Goal: Task Accomplishment & Management: Manage account settings

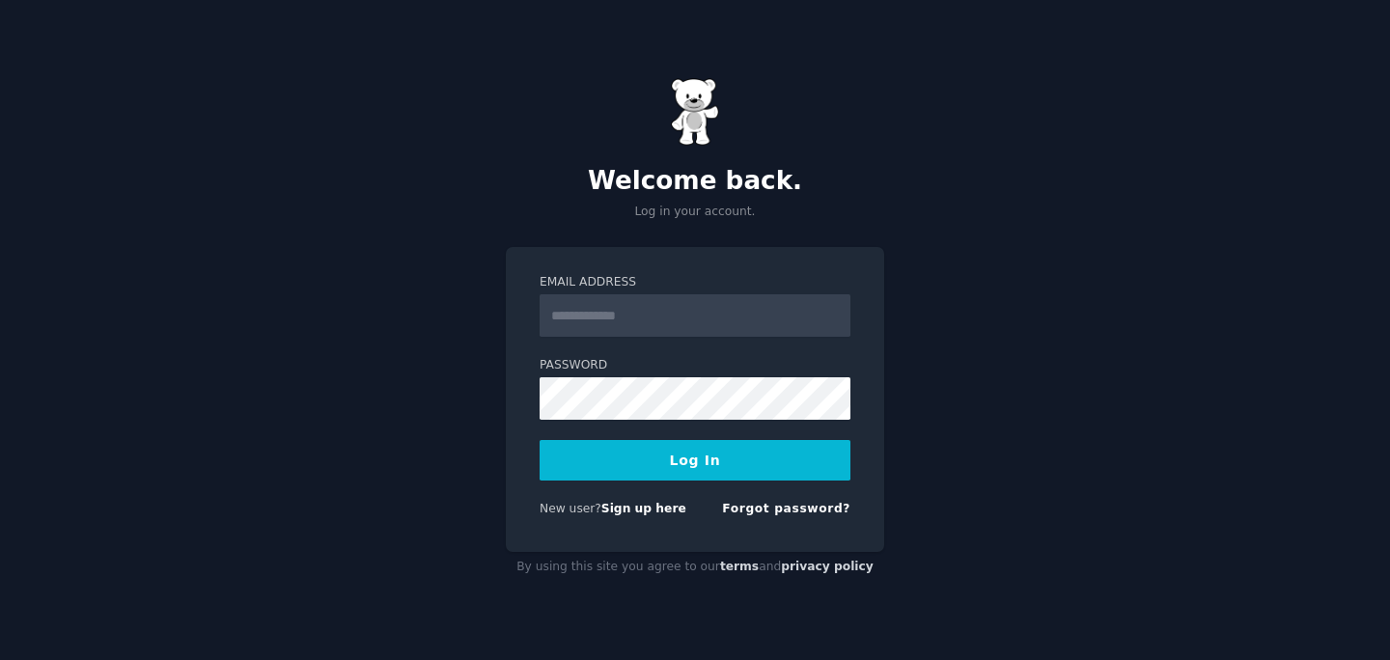
click at [674, 317] on input "Email Address" at bounding box center [695, 315] width 311 height 42
type input "**********"
click at [540, 440] on button "Log In" at bounding box center [695, 460] width 311 height 41
click at [776, 506] on link "Forgot password?" at bounding box center [786, 509] width 128 height 14
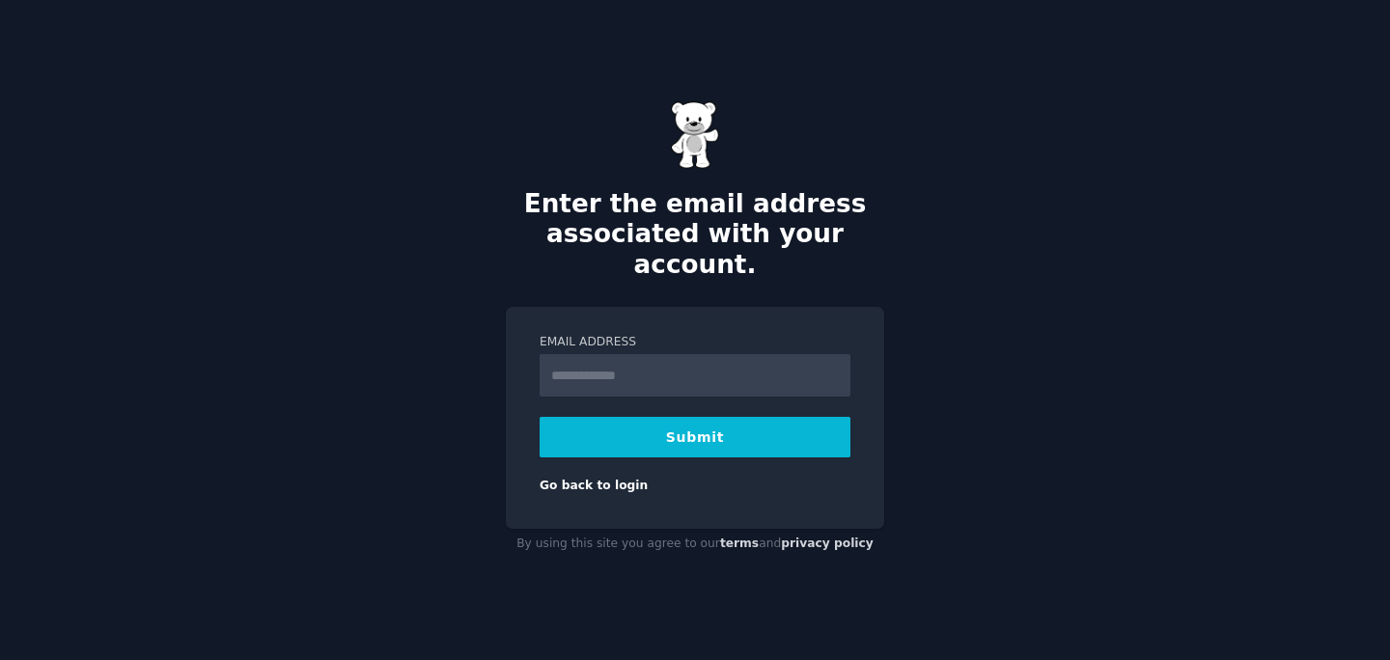
type input "**********"
click at [718, 417] on button "Submit" at bounding box center [695, 437] width 311 height 41
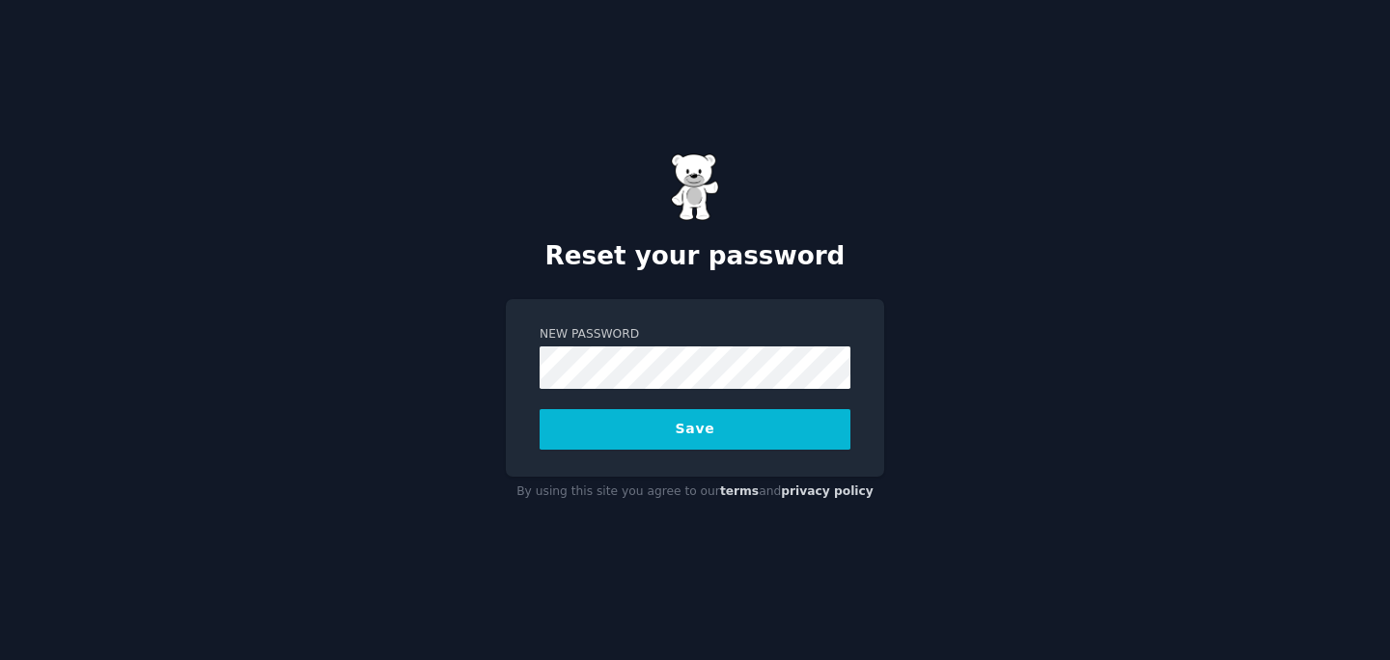
click at [540, 409] on button "Save" at bounding box center [695, 429] width 311 height 41
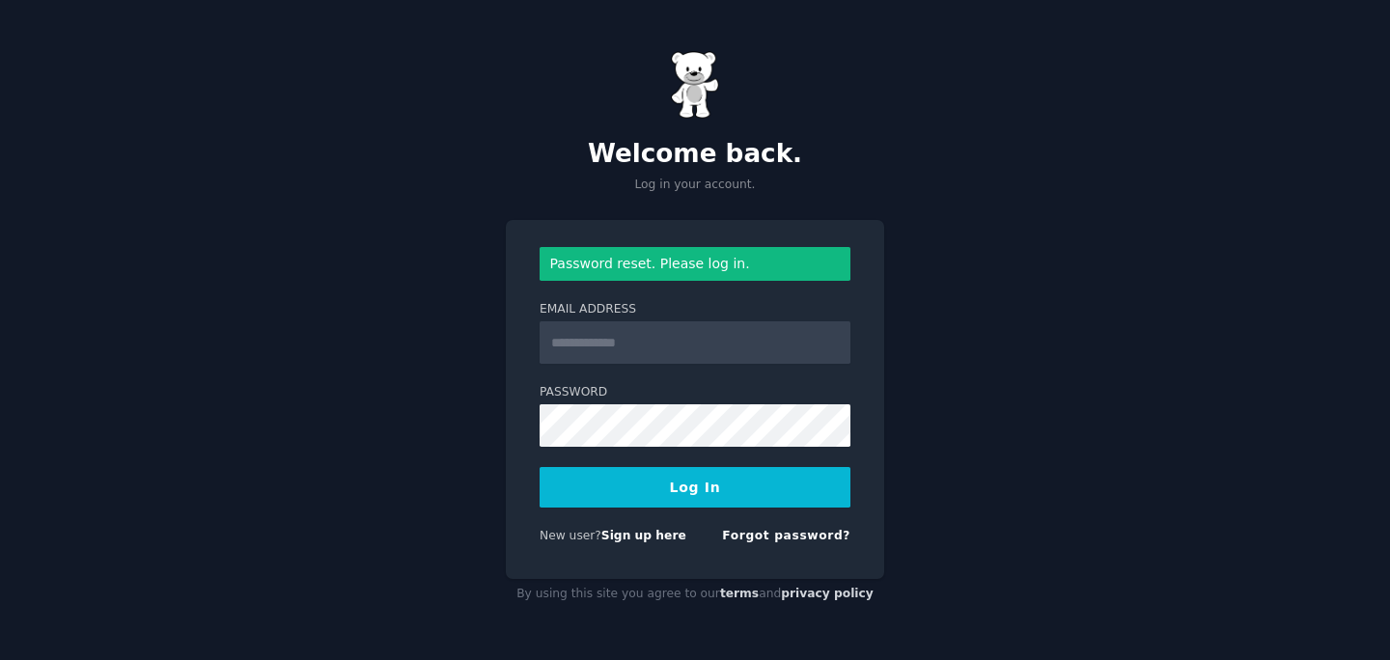
click at [639, 340] on input "Email Address" at bounding box center [695, 343] width 311 height 42
type input "**********"
click at [540, 467] on button "Log In" at bounding box center [695, 487] width 311 height 41
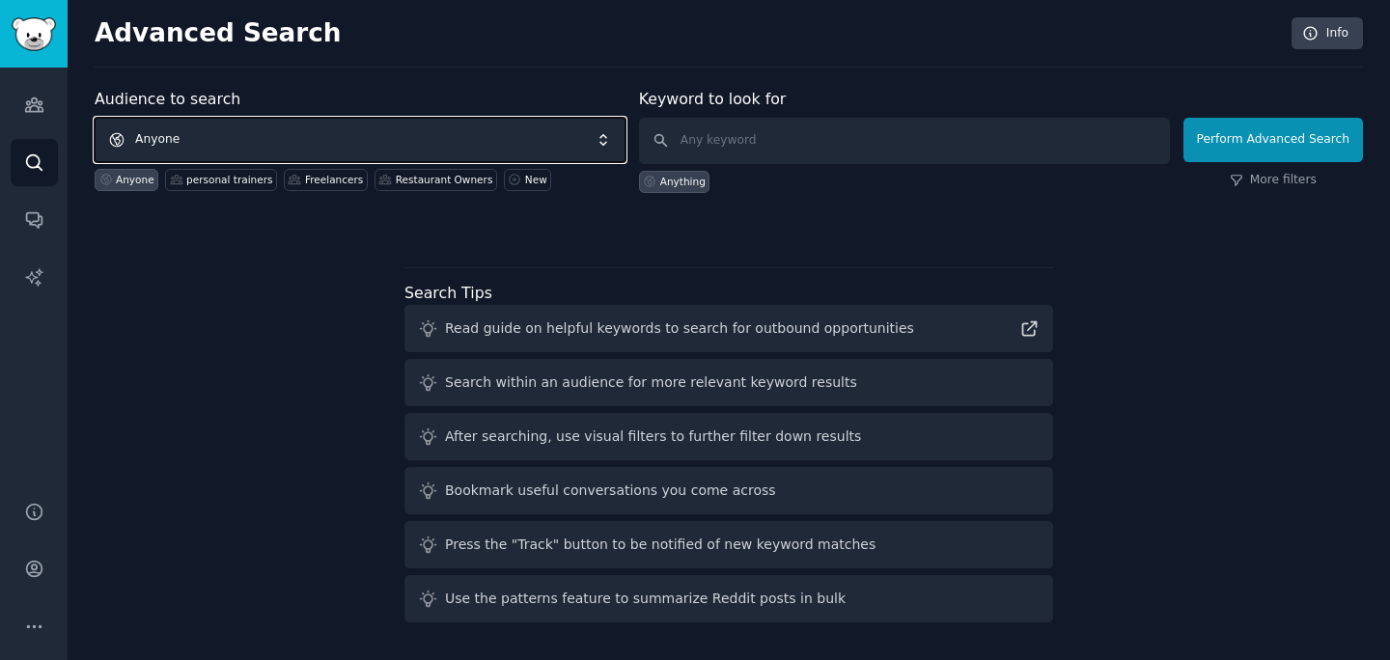
click at [318, 131] on span "Anyone" at bounding box center [360, 140] width 531 height 44
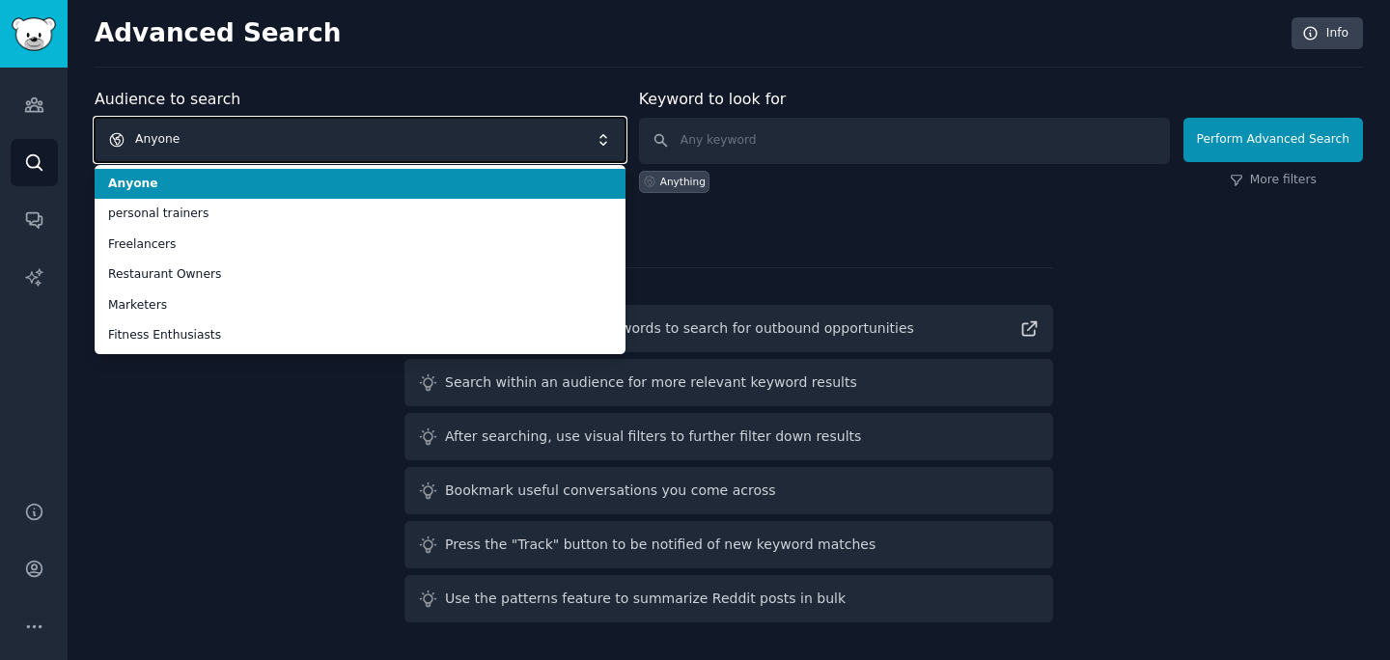
click at [220, 152] on span "Anyone" at bounding box center [360, 140] width 531 height 44
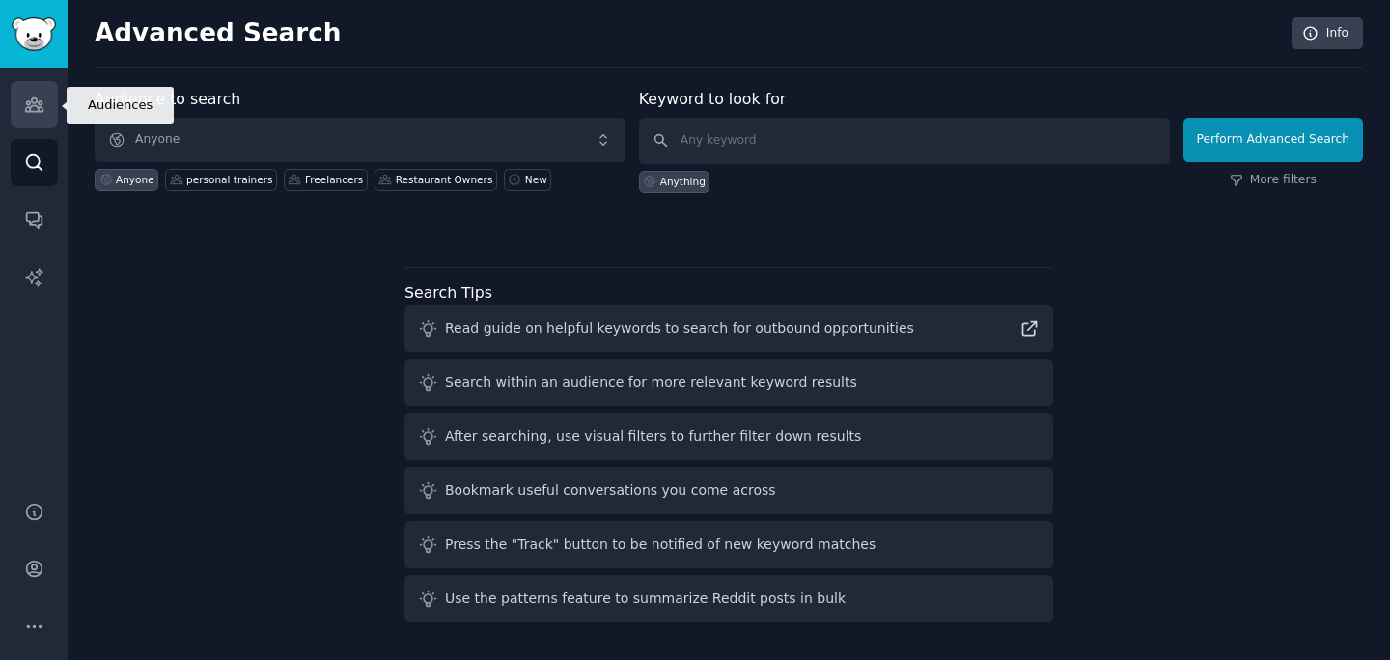
click at [33, 103] on icon "Sidebar" at bounding box center [34, 105] width 20 height 20
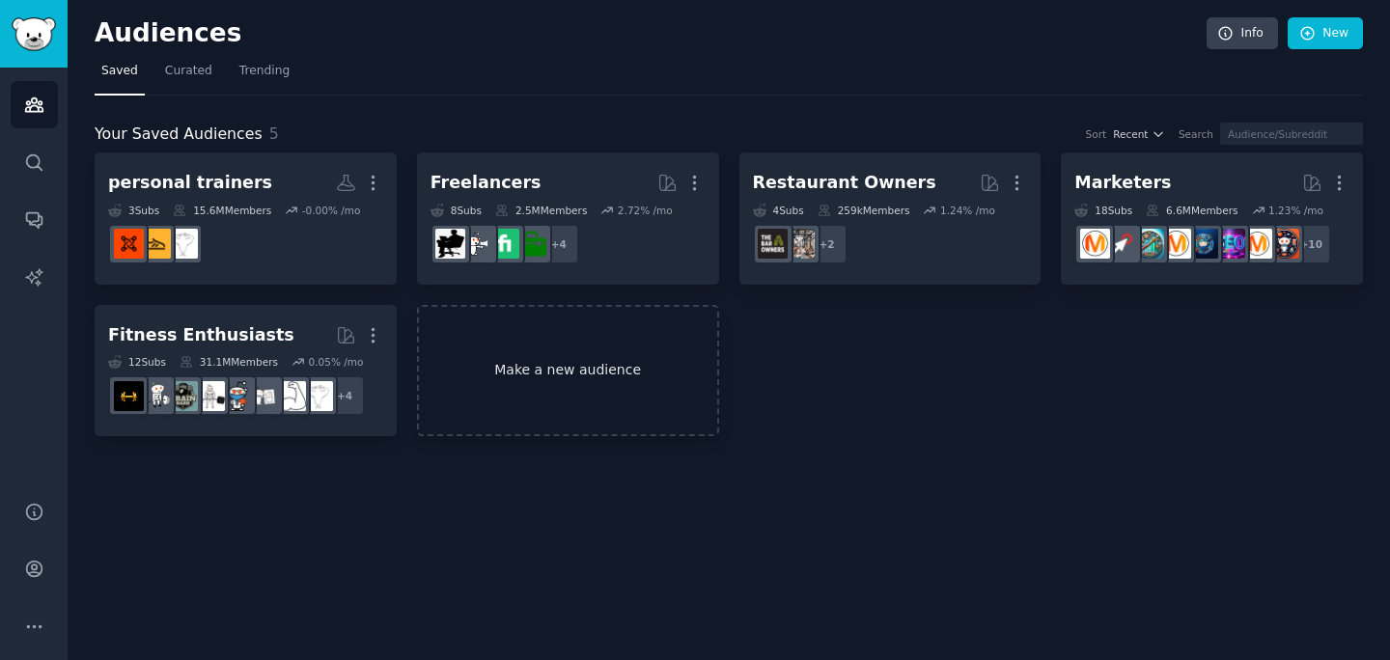
click at [598, 372] on link "Make a new audience" at bounding box center [568, 371] width 302 height 132
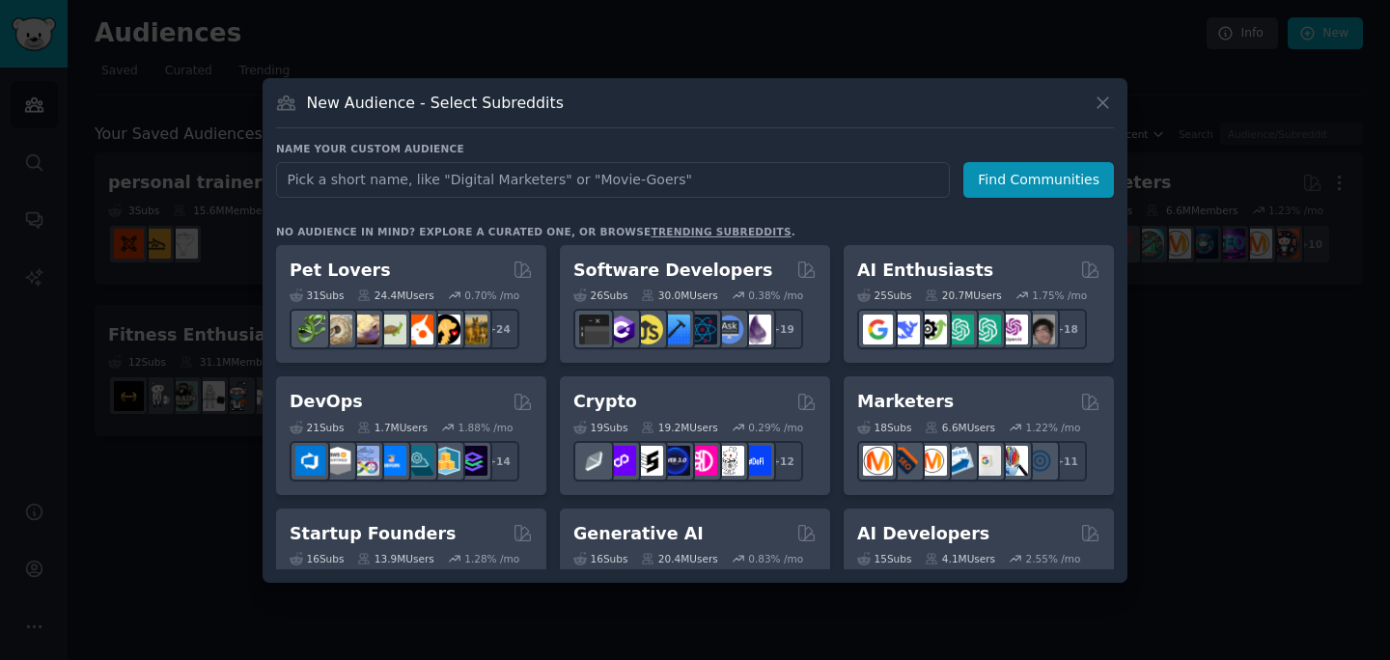
click at [553, 177] on input "text" at bounding box center [613, 180] width 674 height 36
type input "roommate"
click at [1019, 175] on button "Find Communities" at bounding box center [1039, 180] width 151 height 36
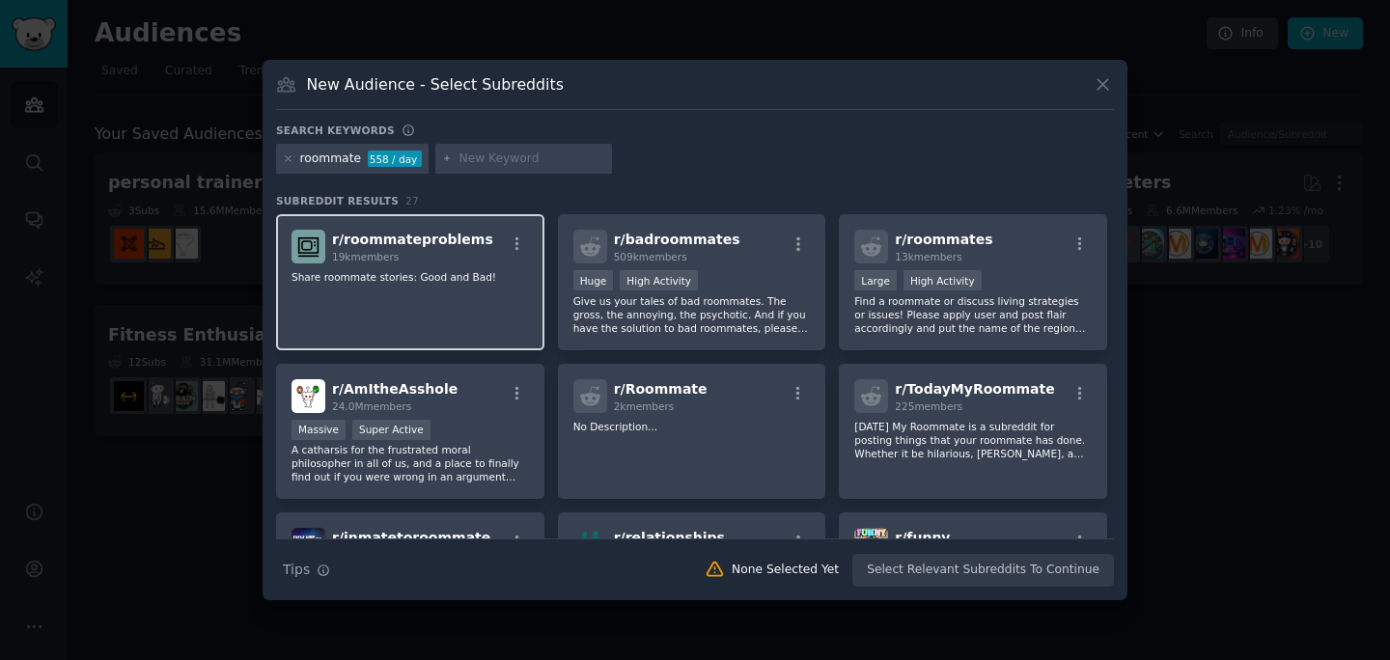
click at [475, 258] on div "r/ roommateproblems 19k members" at bounding box center [411, 247] width 238 height 34
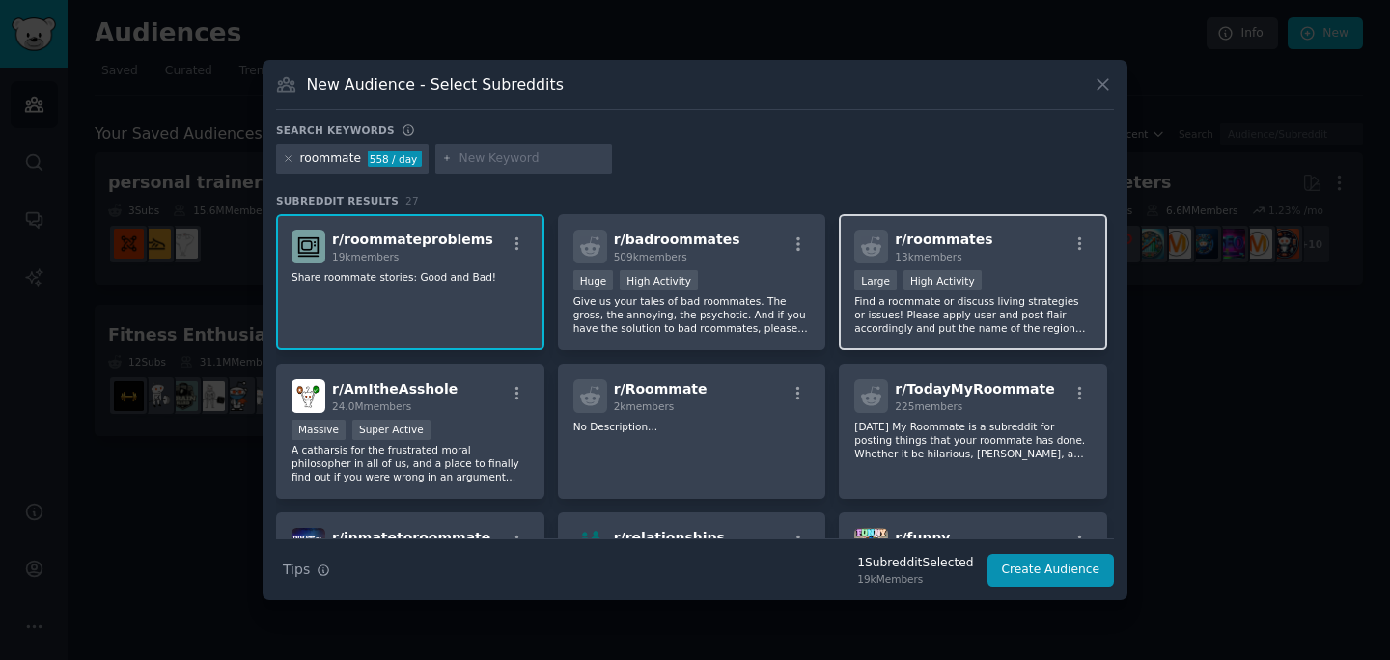
click at [995, 319] on p "Find a roommate or discuss living strategies or issues! Please apply user and p…" at bounding box center [973, 314] width 238 height 41
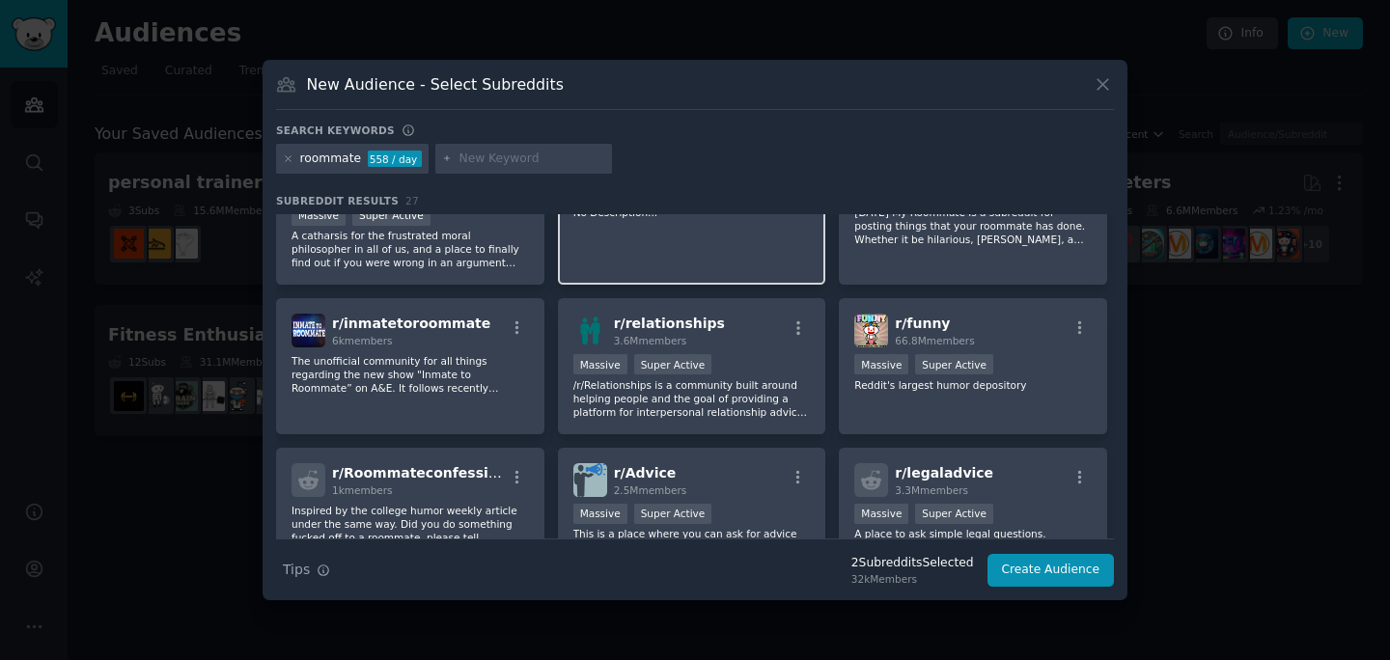
scroll to position [481, 0]
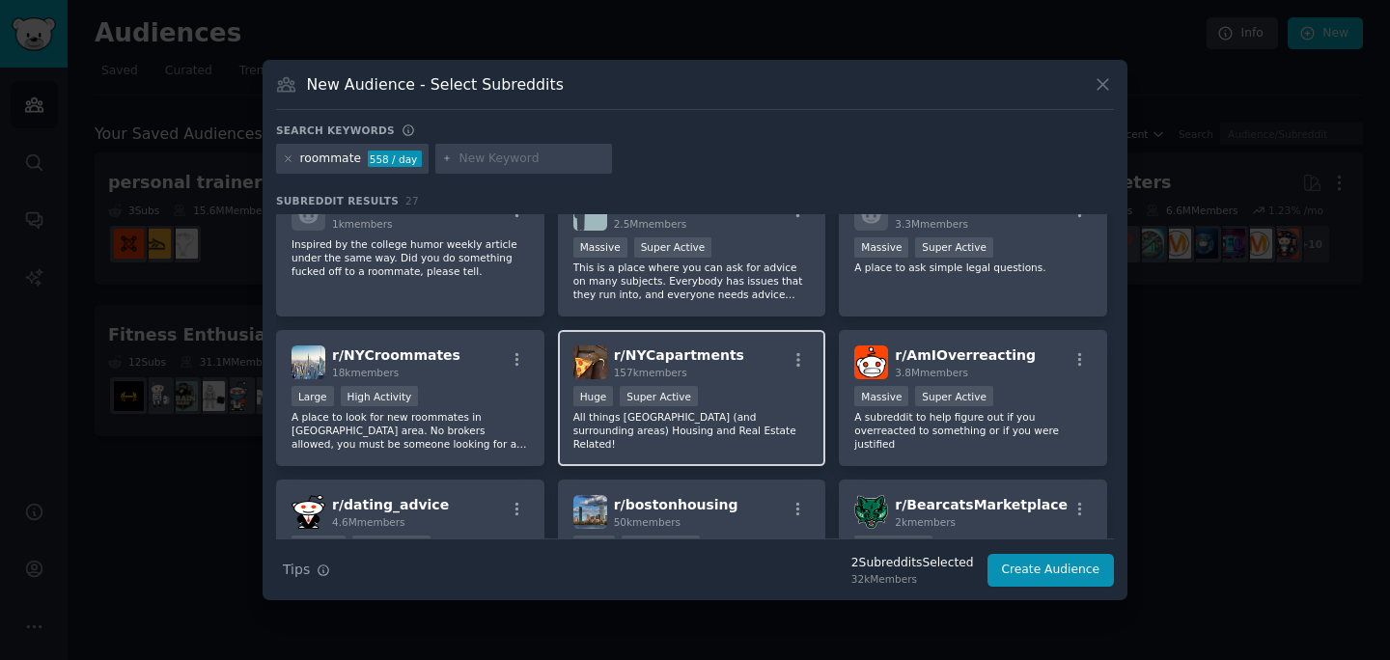
click at [753, 385] on div "r/ NYCapartments 157k members Huge Super Active All things [GEOGRAPHIC_DATA] (a…" at bounding box center [692, 398] width 268 height 136
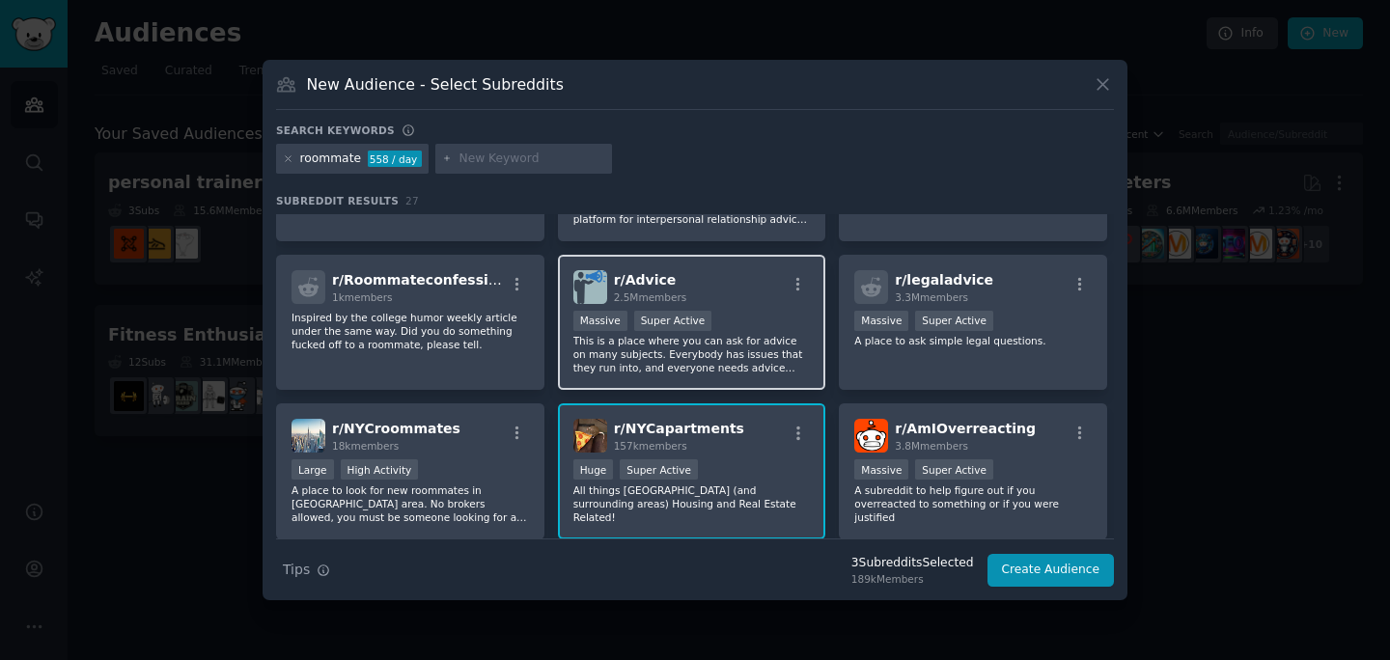
scroll to position [0, 0]
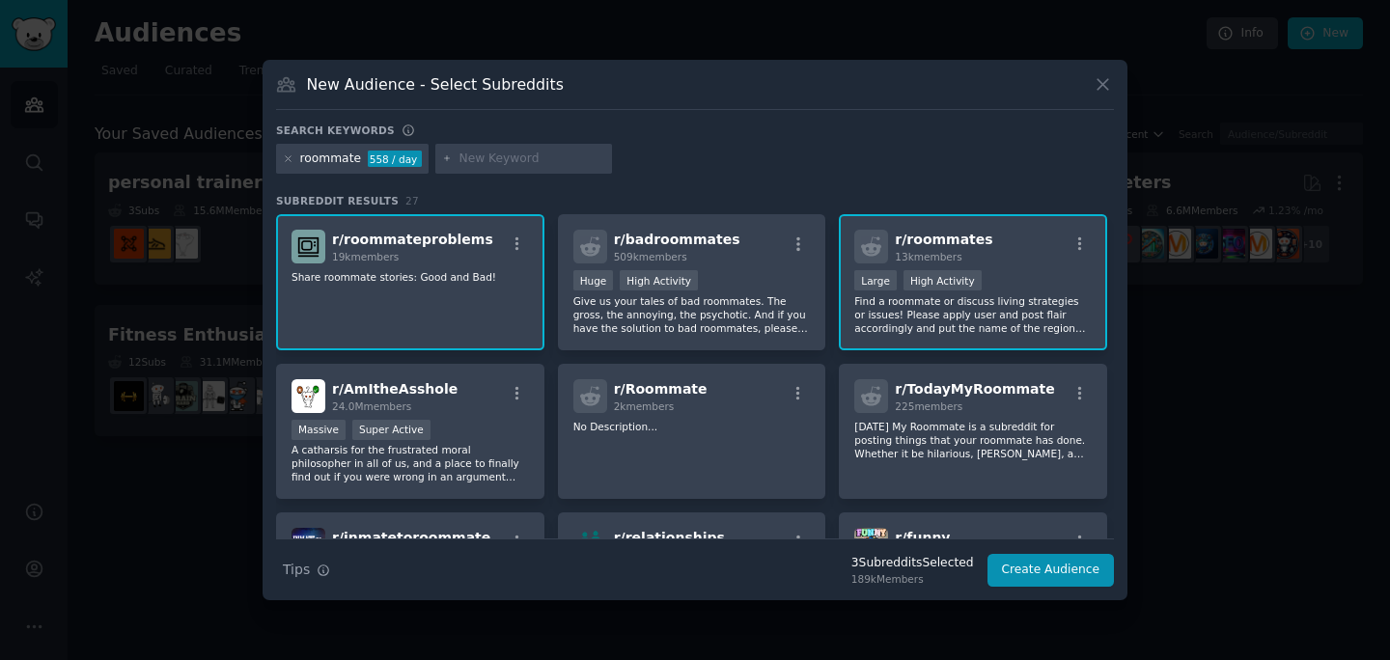
click at [467, 156] on input "text" at bounding box center [532, 159] width 147 height 17
type input "a"
type input "sublet"
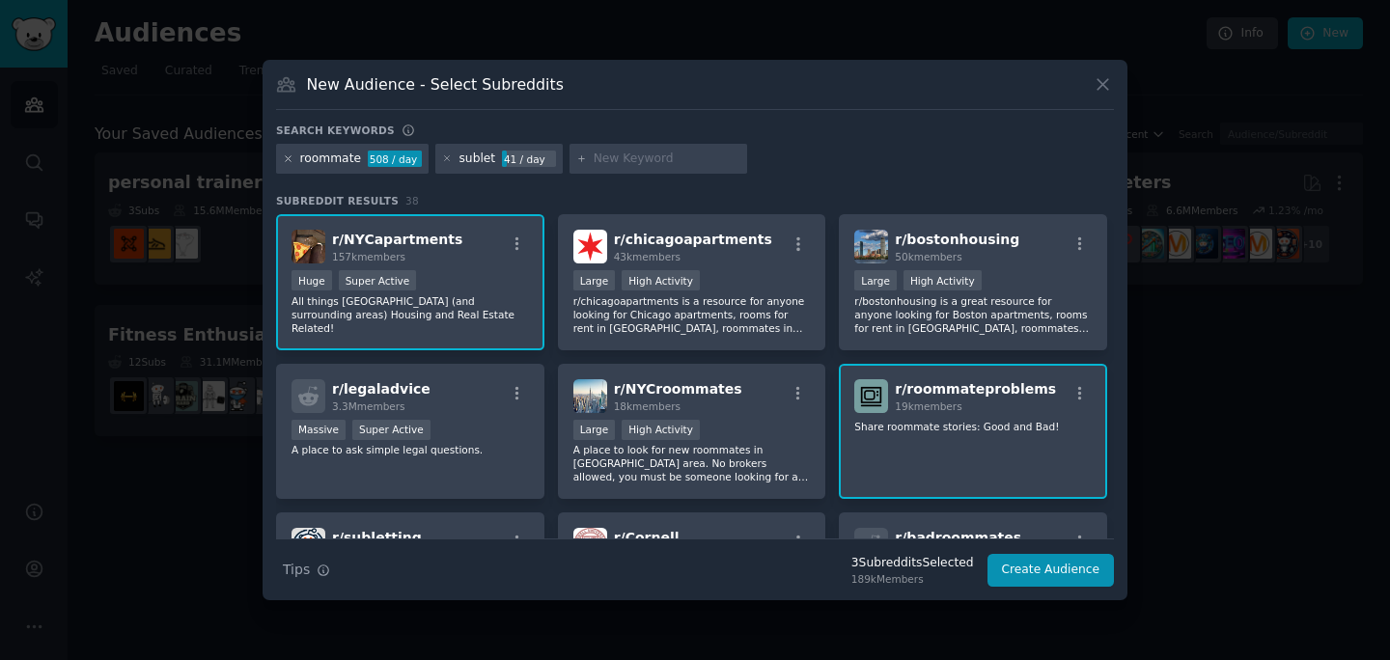
click at [284, 161] on icon at bounding box center [288, 159] width 11 height 11
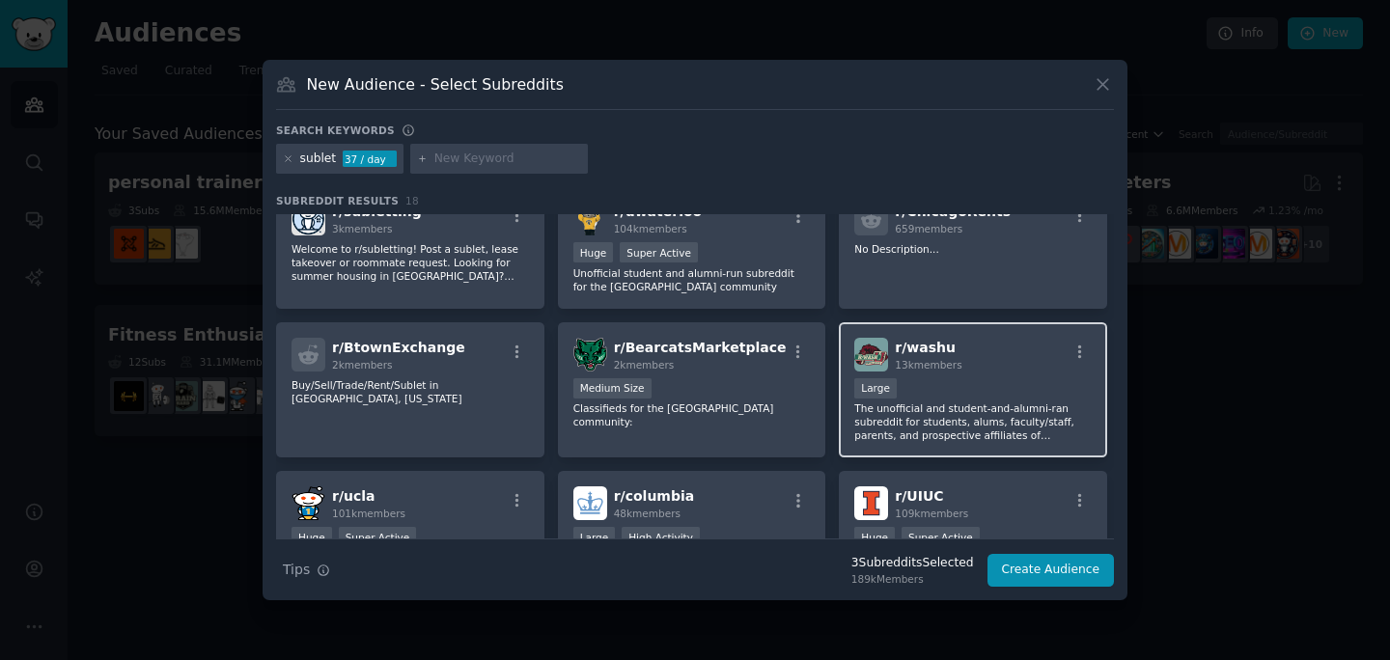
scroll to position [546, 0]
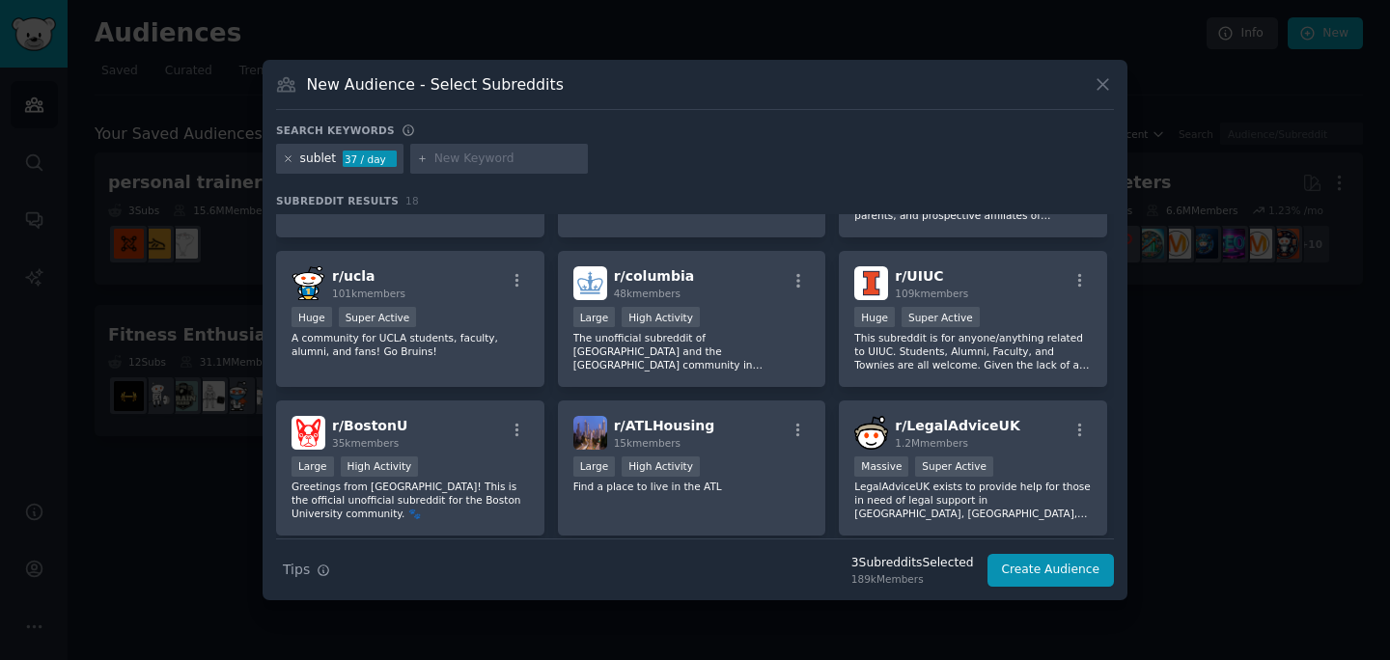
click at [286, 160] on icon at bounding box center [288, 158] width 5 height 5
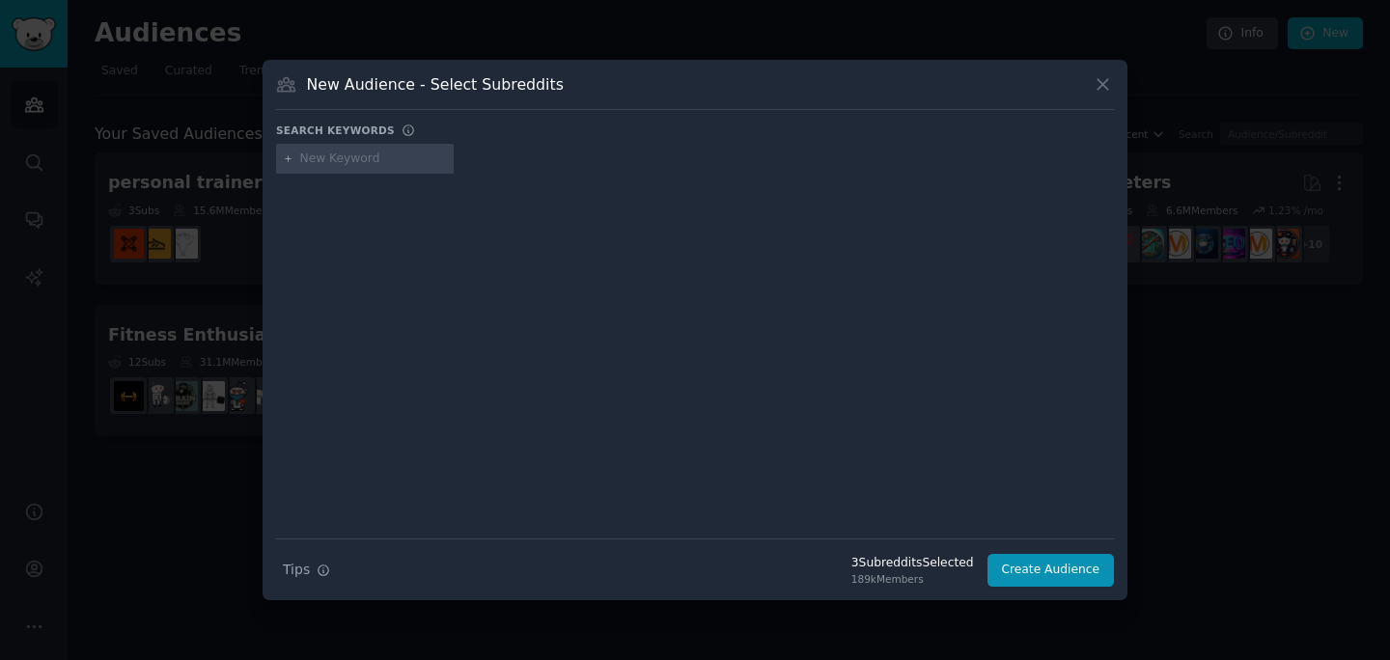
click at [341, 158] on input "text" at bounding box center [373, 159] width 147 height 17
type input "apartment roommate"
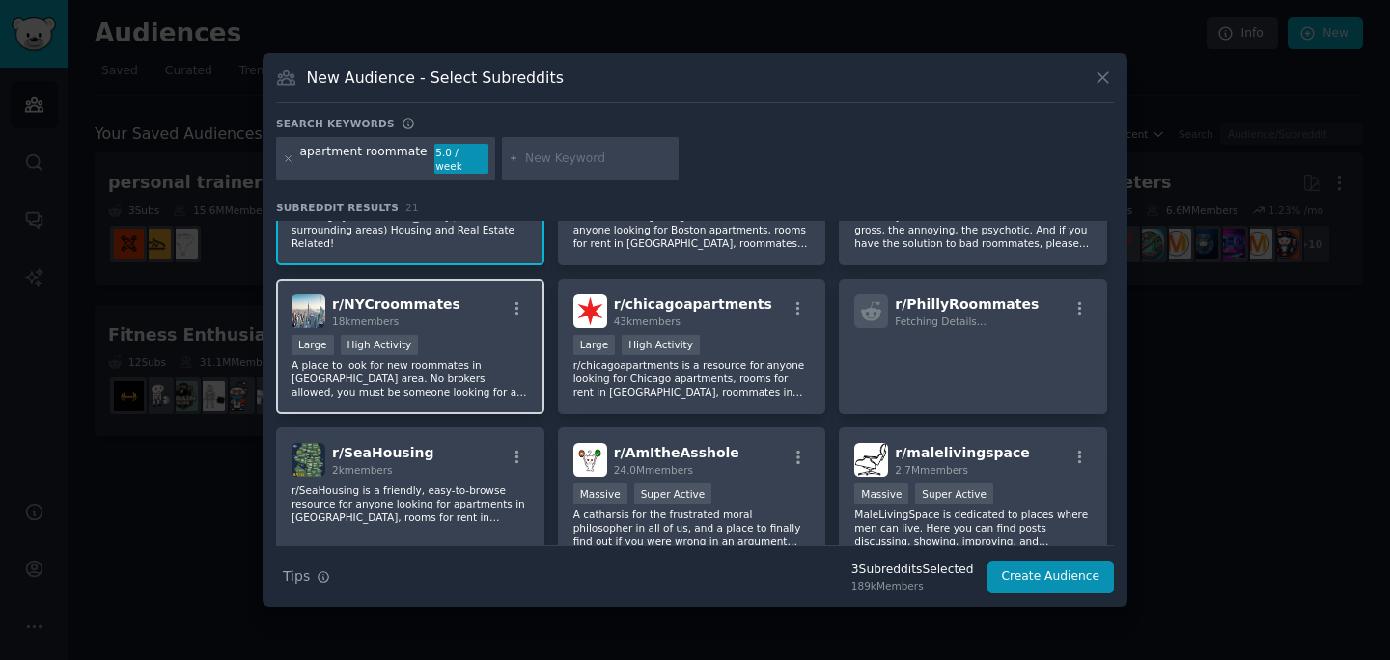
scroll to position [99, 0]
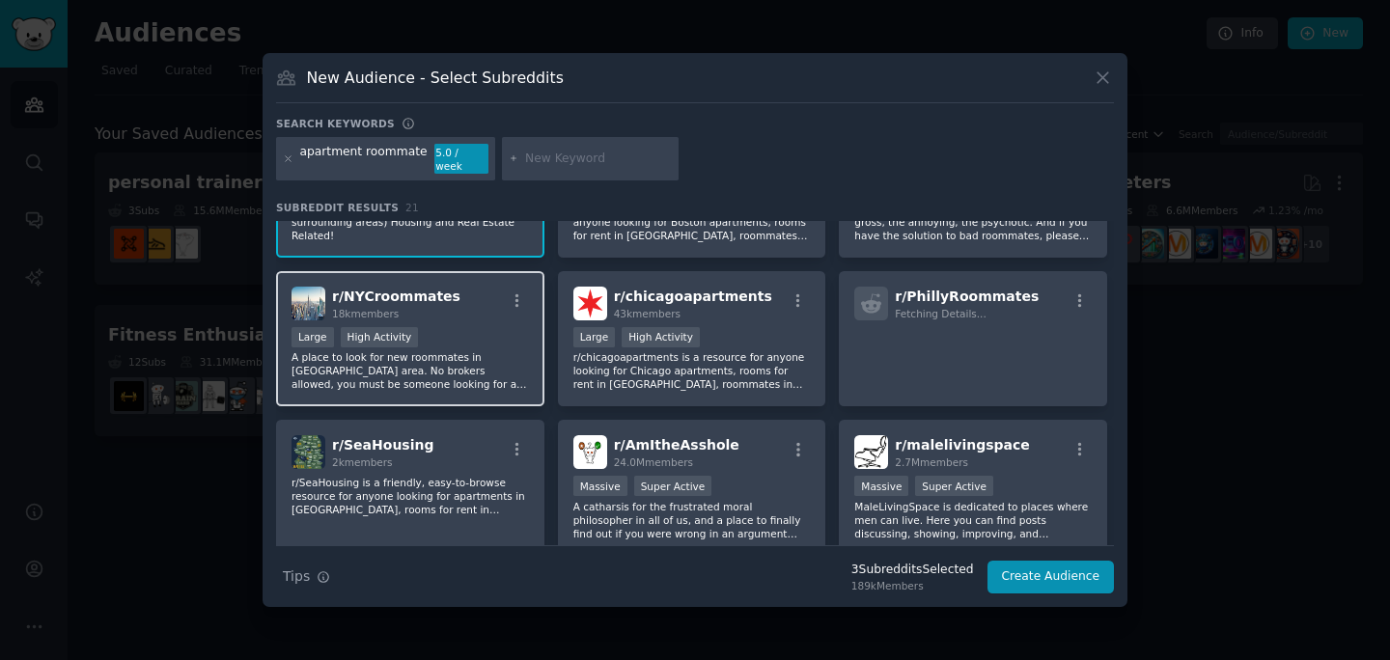
click at [467, 350] on p "A place to look for new roommates in [GEOGRAPHIC_DATA] area. No brokers allowed…" at bounding box center [411, 370] width 238 height 41
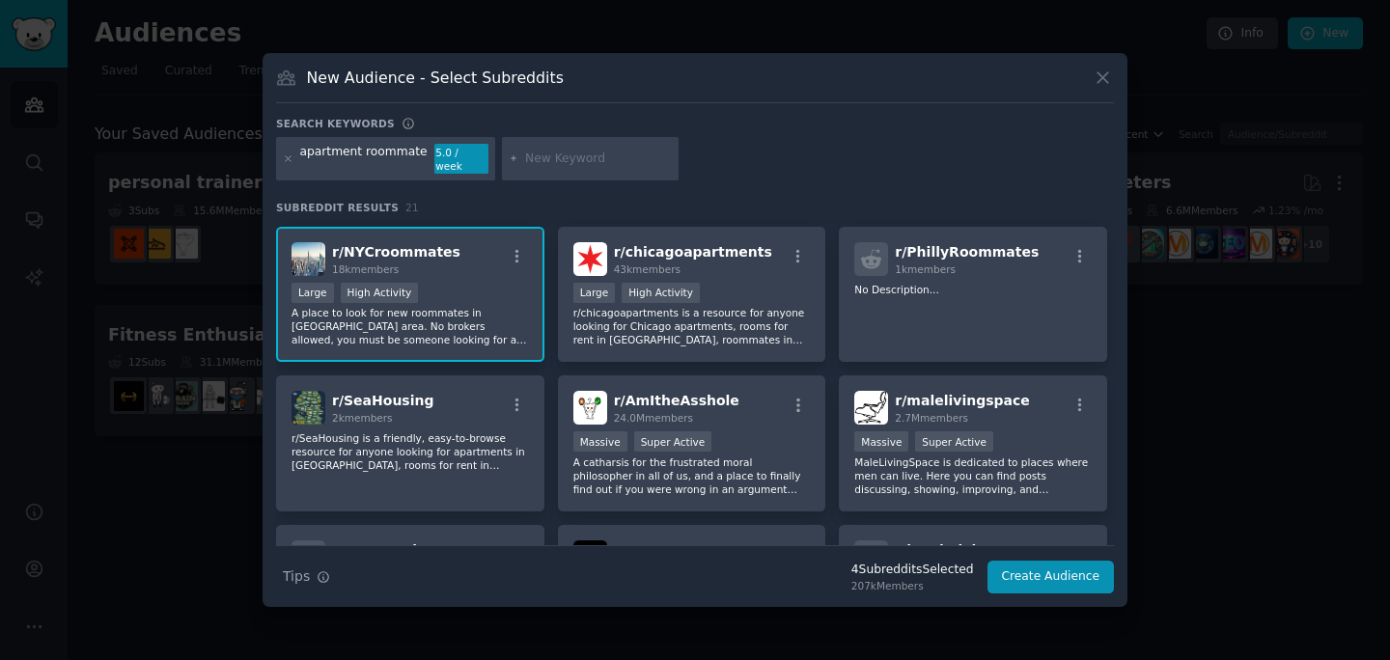
scroll to position [0, 0]
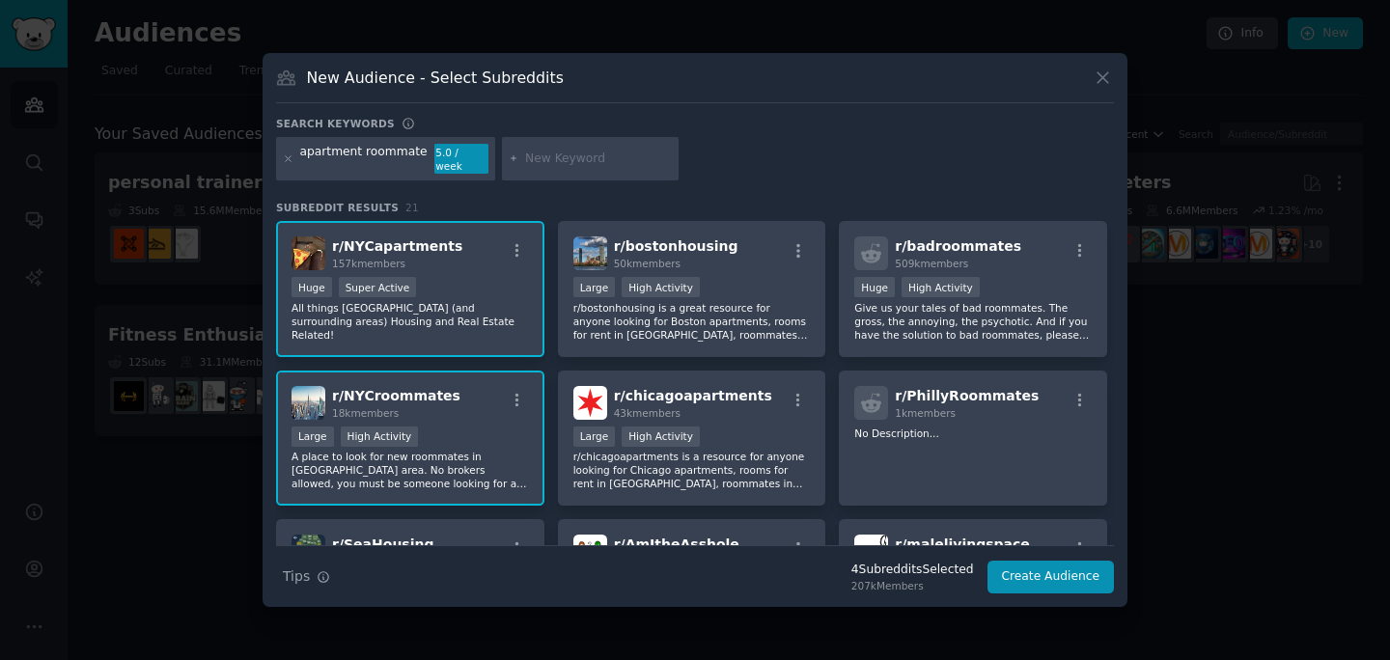
click at [567, 162] on input "text" at bounding box center [598, 159] width 147 height 17
type input "renting"
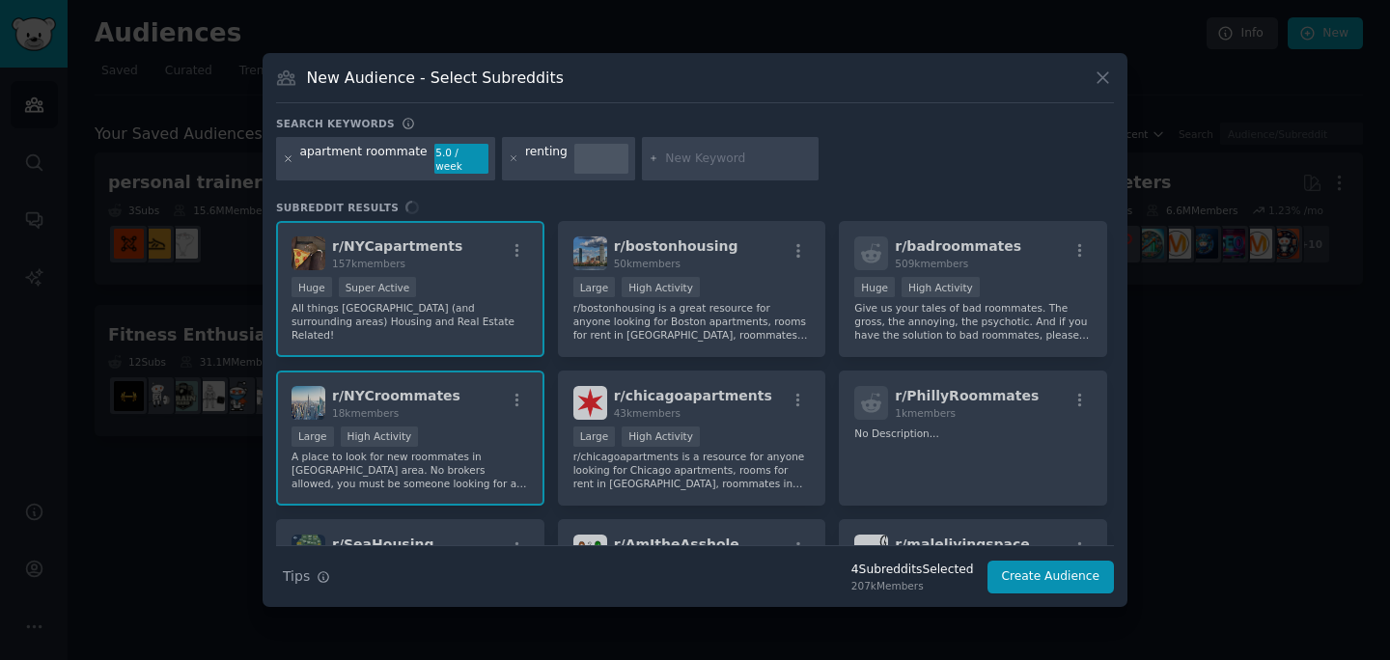
click at [289, 155] on icon at bounding box center [288, 159] width 11 height 11
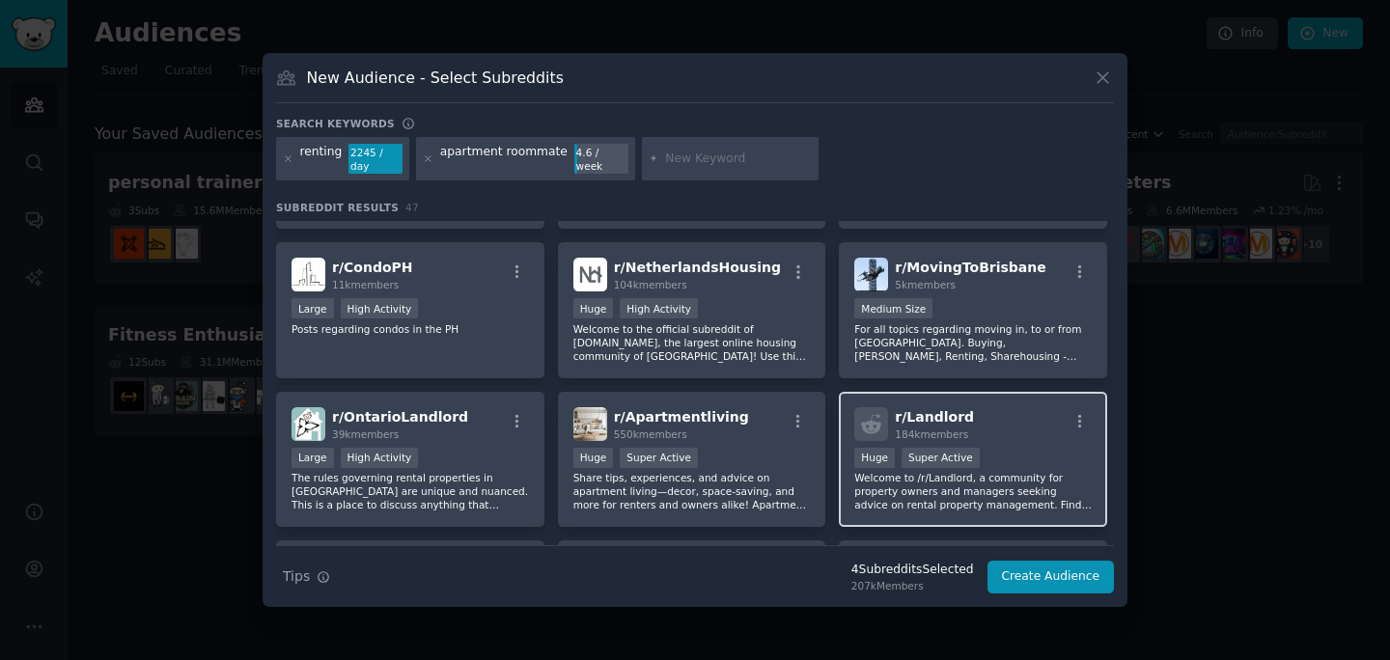
scroll to position [1217, 0]
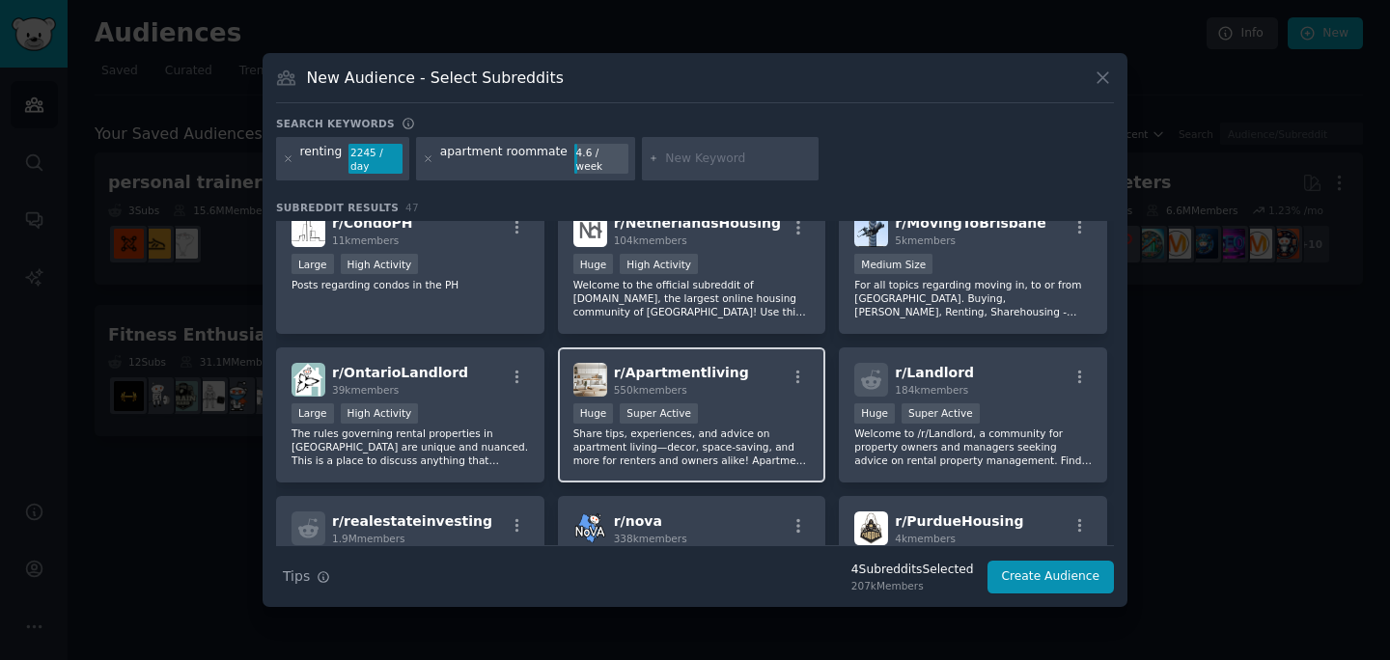
click at [794, 442] on p "Share tips, experiences, and advice on apartment living—decor, space-saving, an…" at bounding box center [693, 447] width 238 height 41
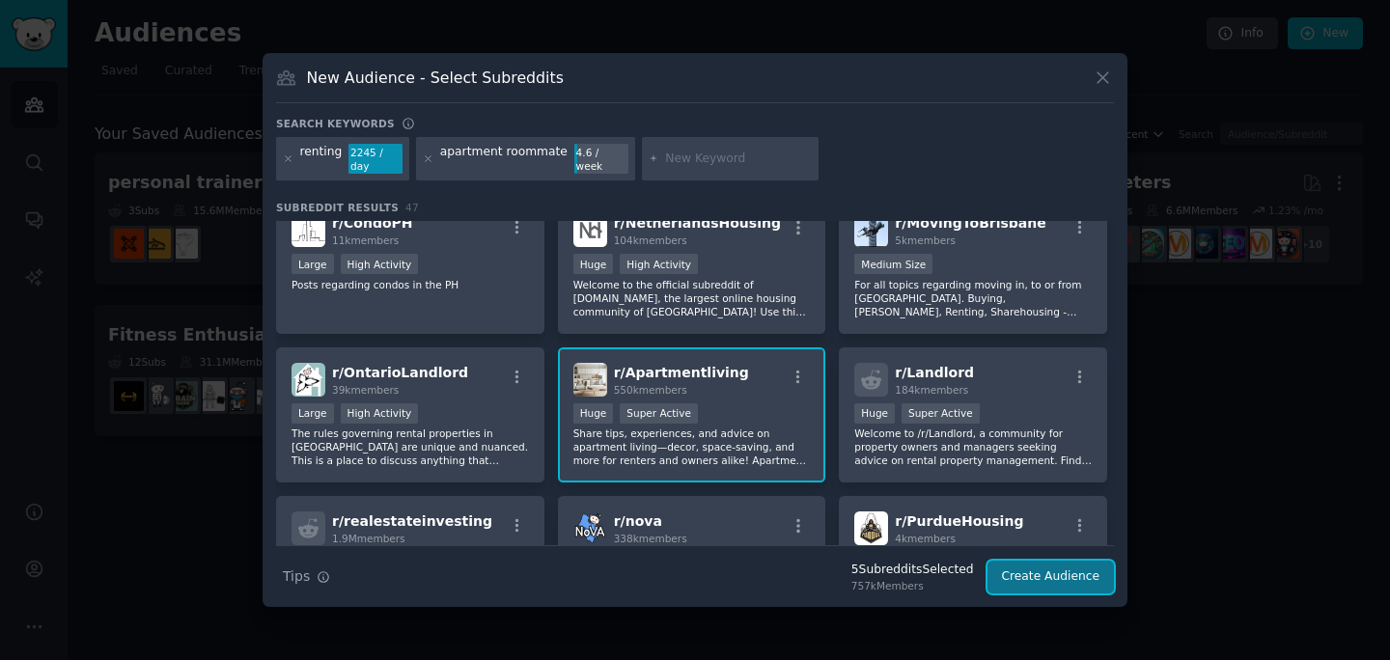
click at [1023, 581] on button "Create Audience" at bounding box center [1051, 577] width 127 height 33
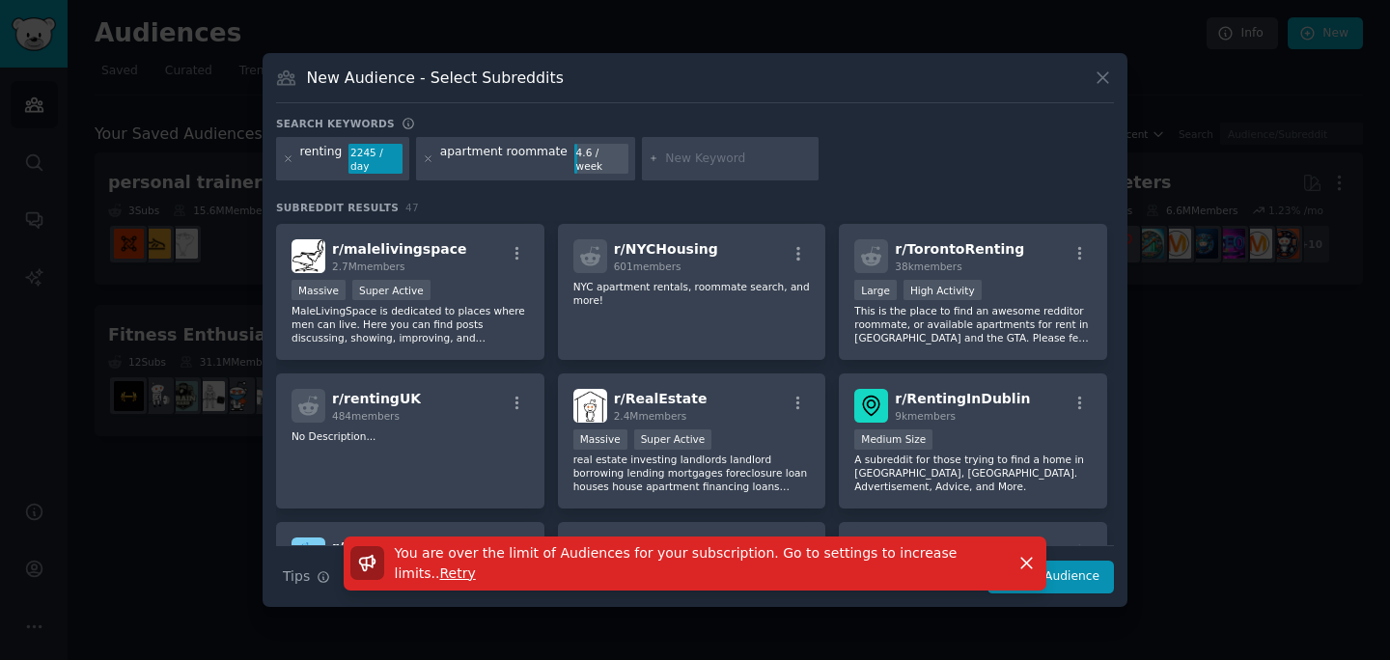
scroll to position [289, 0]
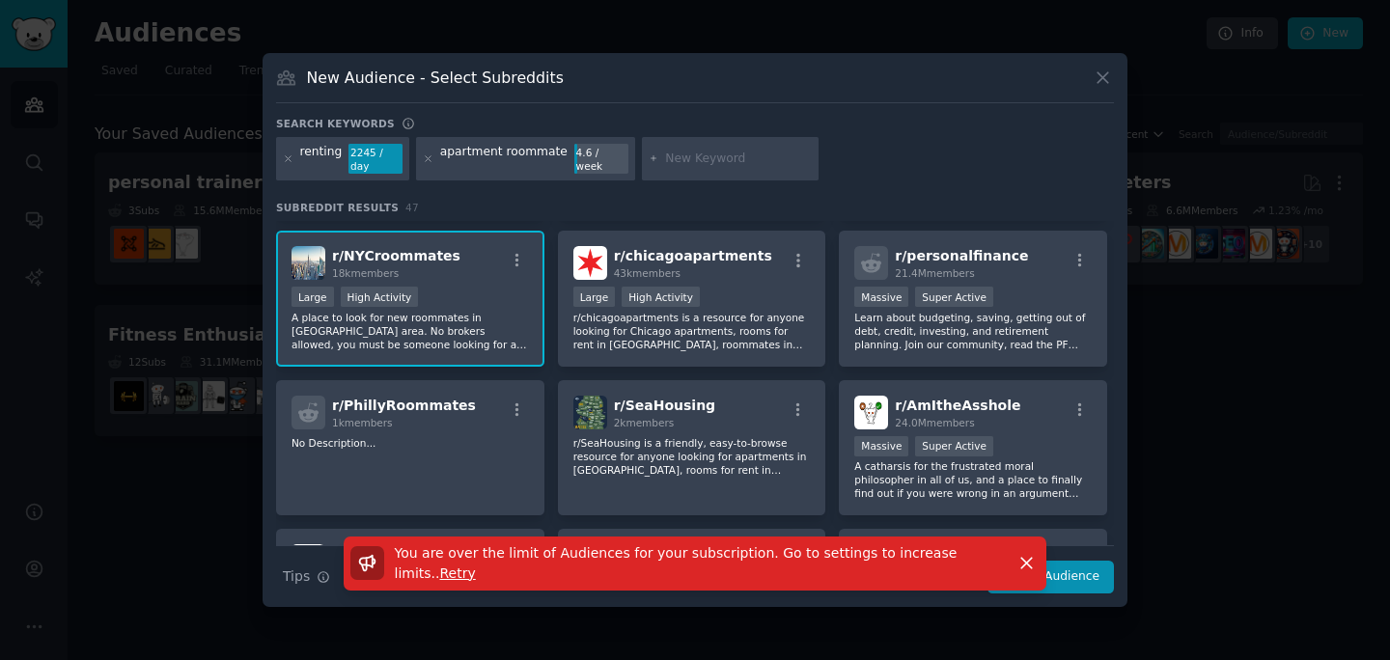
click at [602, 208] on h3 "Subreddit Results 47" at bounding box center [695, 208] width 838 height 14
click at [1103, 77] on icon at bounding box center [1103, 77] width 11 height 11
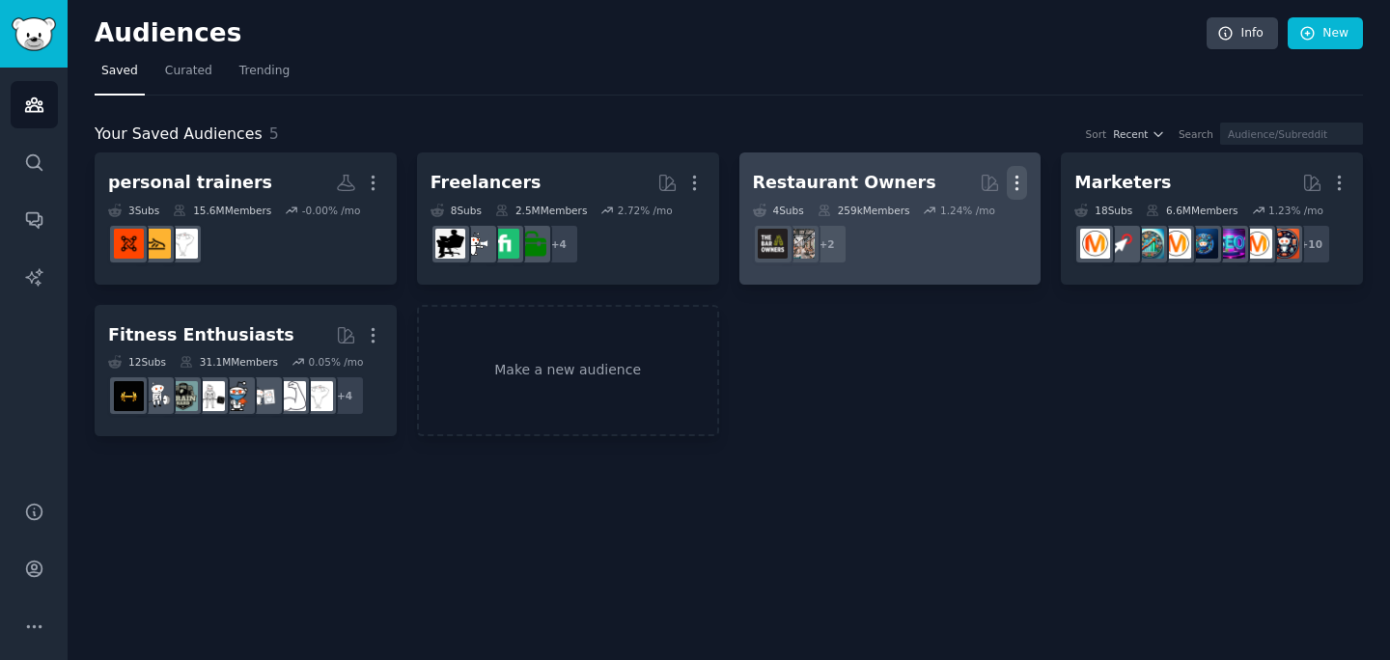
click at [1017, 187] on icon "button" at bounding box center [1018, 184] width 2 height 14
click at [954, 220] on p "Delete" at bounding box center [964, 223] width 44 height 20
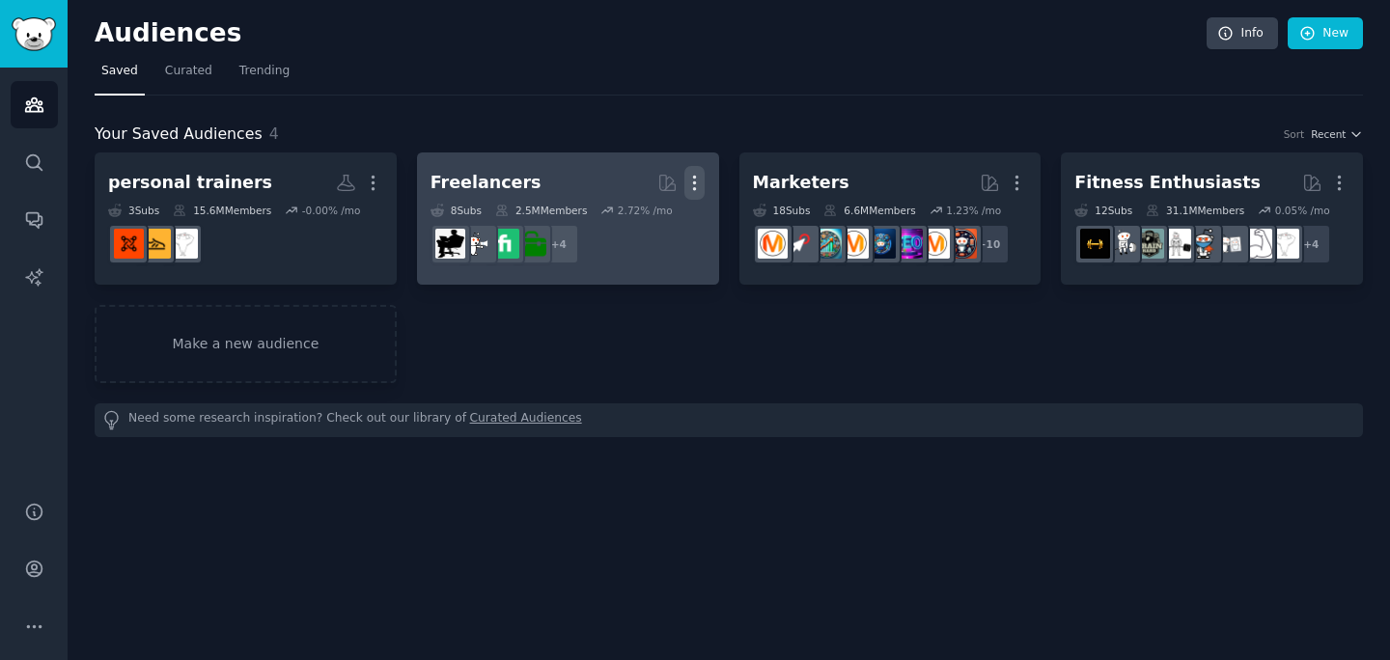
click at [698, 189] on icon "button" at bounding box center [695, 183] width 20 height 20
click at [625, 226] on p "Delete" at bounding box center [642, 223] width 44 height 20
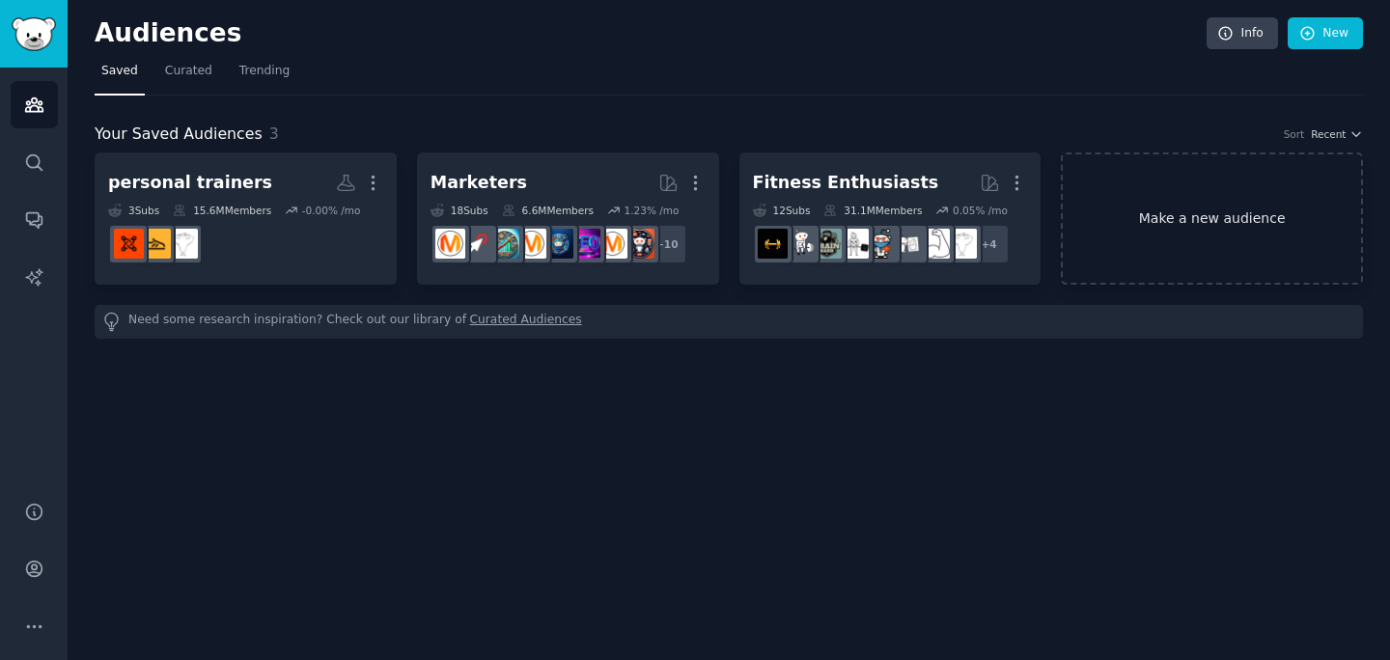
click at [1180, 213] on link "Make a new audience" at bounding box center [1212, 219] width 302 height 132
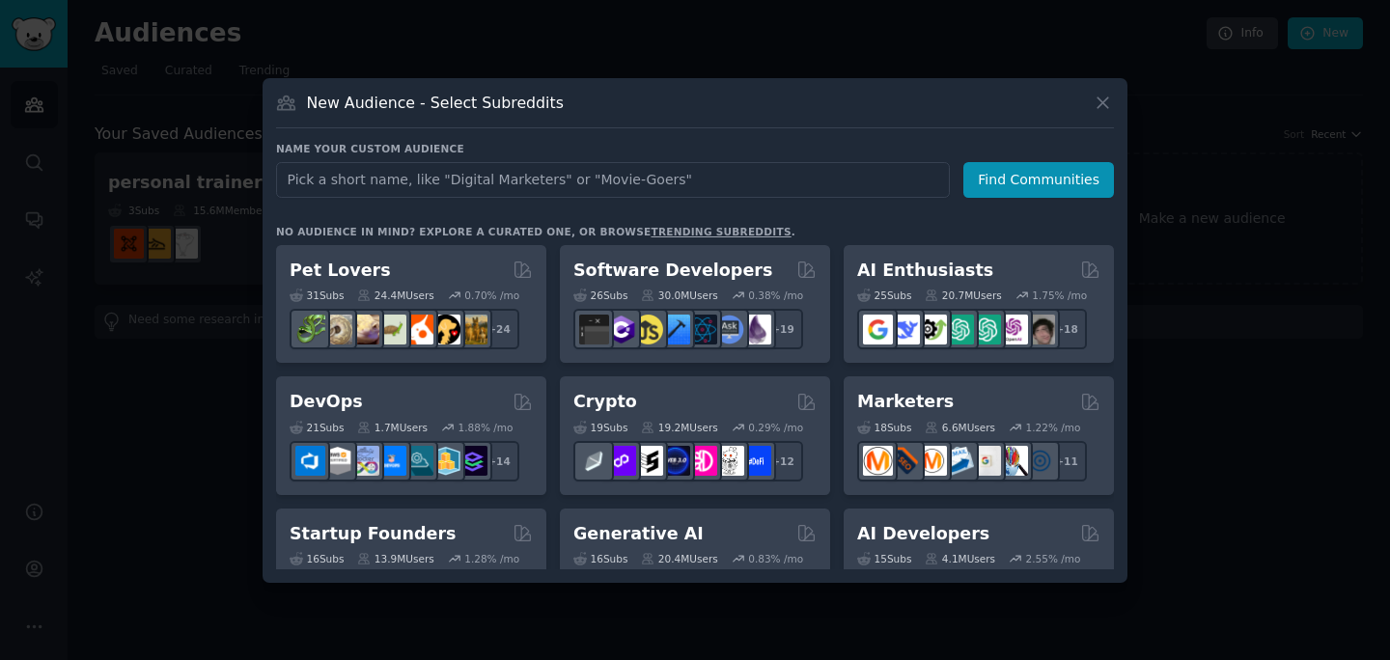
click at [734, 174] on input "text" at bounding box center [613, 180] width 674 height 36
type input "apartment"
click at [1052, 160] on div "Name your custom audience Audience Name apartment Find Communities" at bounding box center [695, 170] width 838 height 56
click at [1045, 174] on button "Find Communities" at bounding box center [1039, 180] width 151 height 36
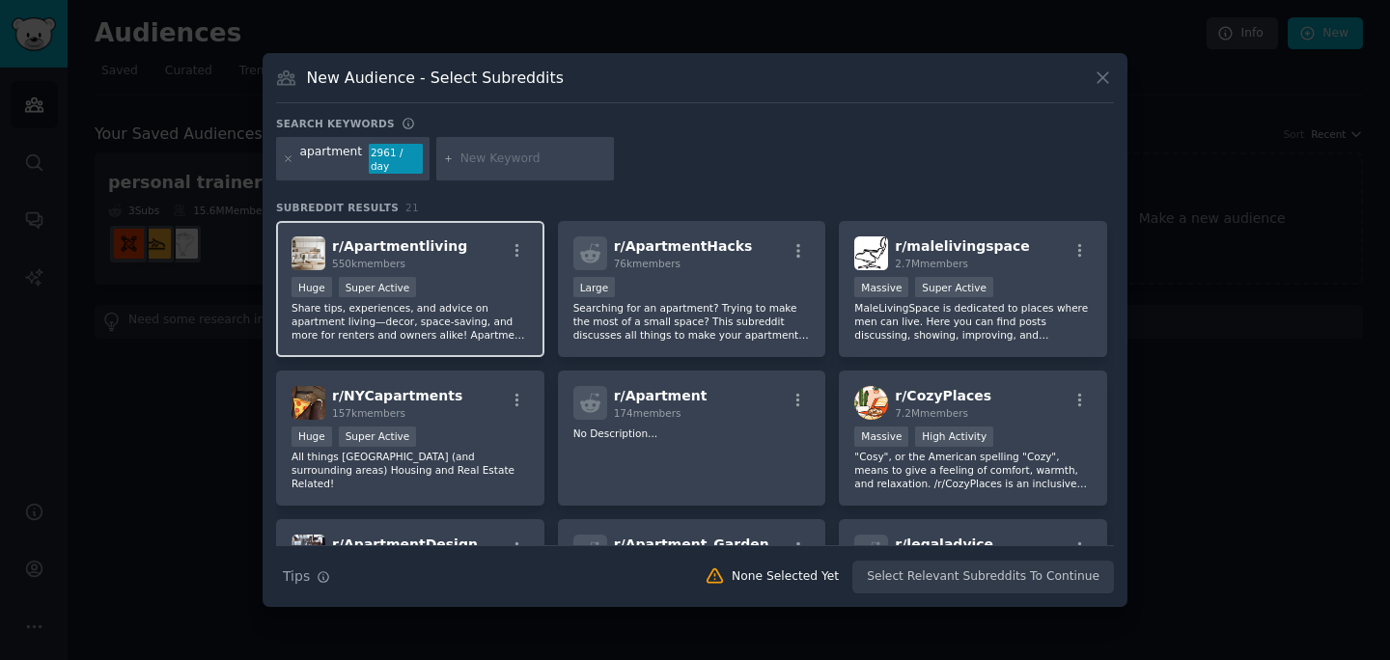
click at [471, 288] on div "Huge Super Active" at bounding box center [411, 289] width 238 height 24
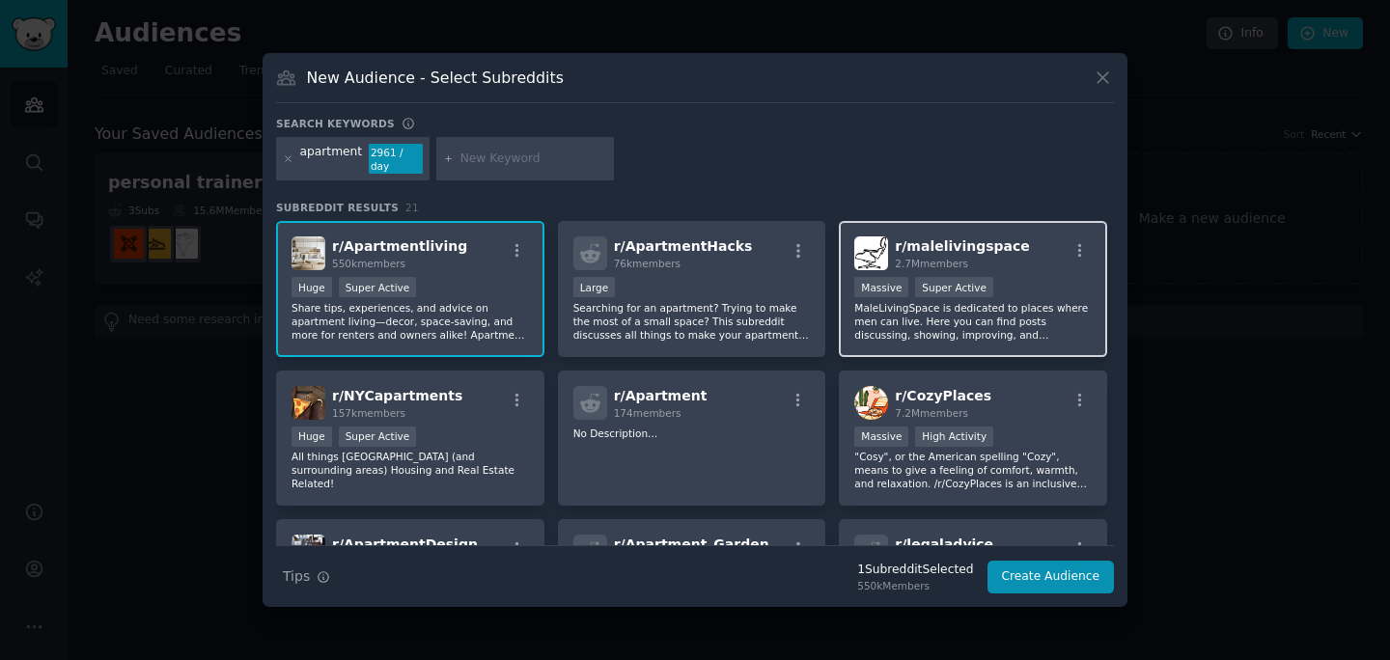
scroll to position [9, 0]
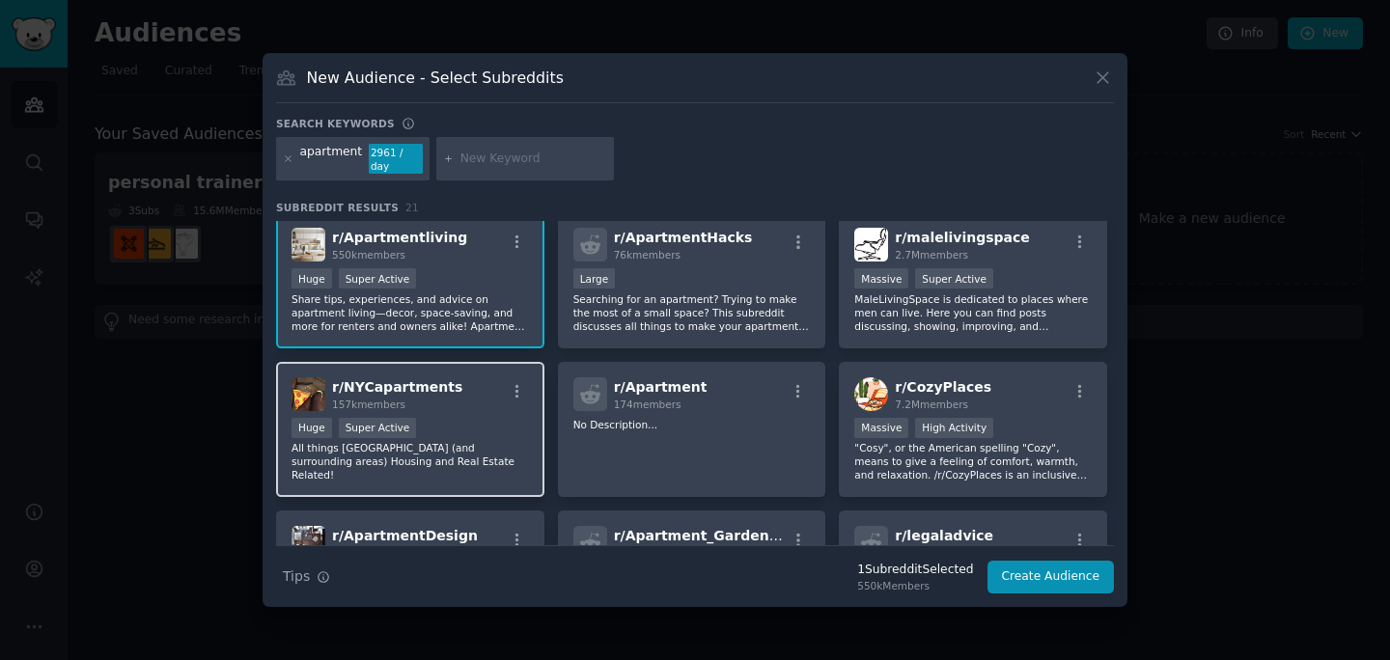
click at [497, 426] on div "Huge Super Active" at bounding box center [411, 430] width 238 height 24
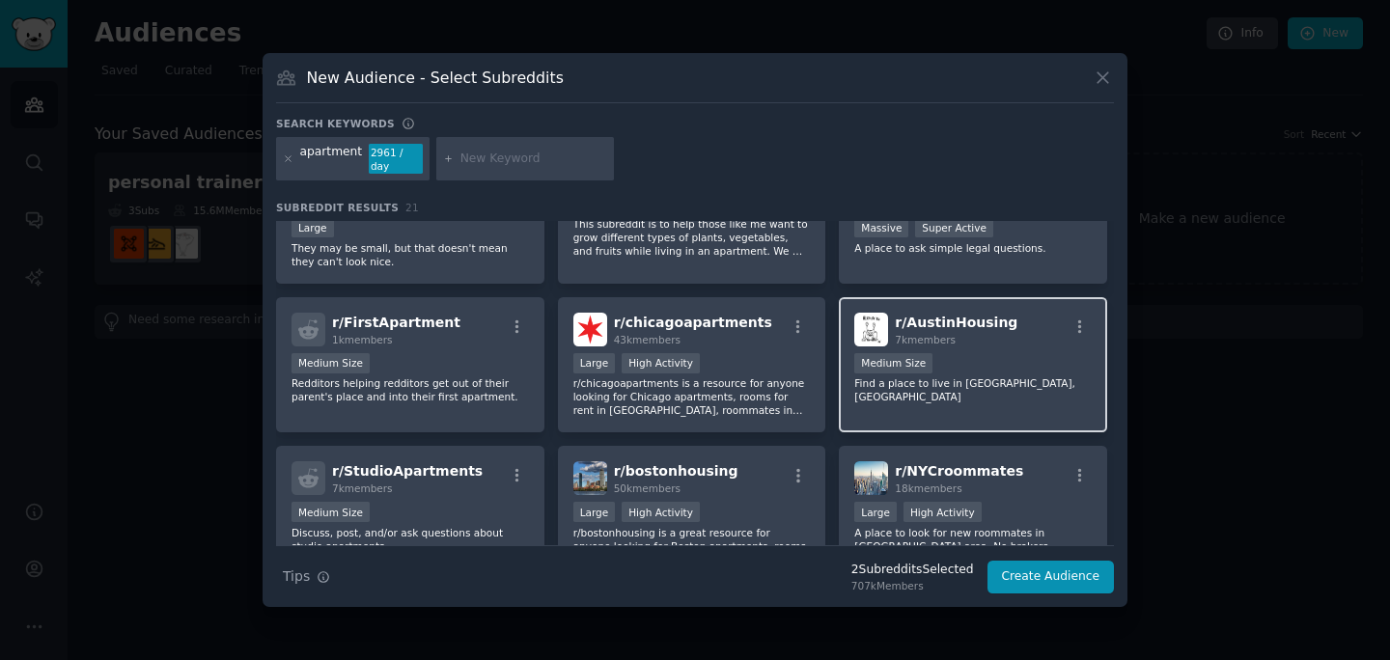
scroll to position [440, 0]
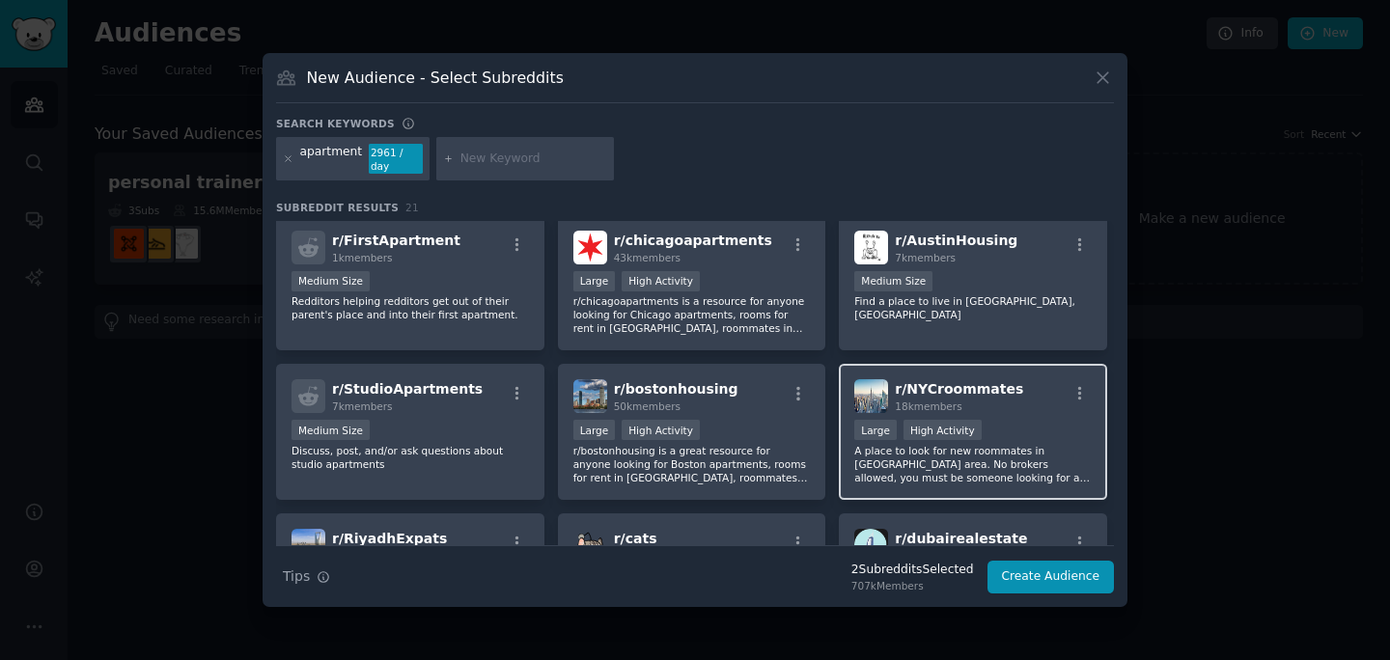
click at [891, 474] on p "A place to look for new roommates in [GEOGRAPHIC_DATA] area. No brokers allowed…" at bounding box center [973, 464] width 238 height 41
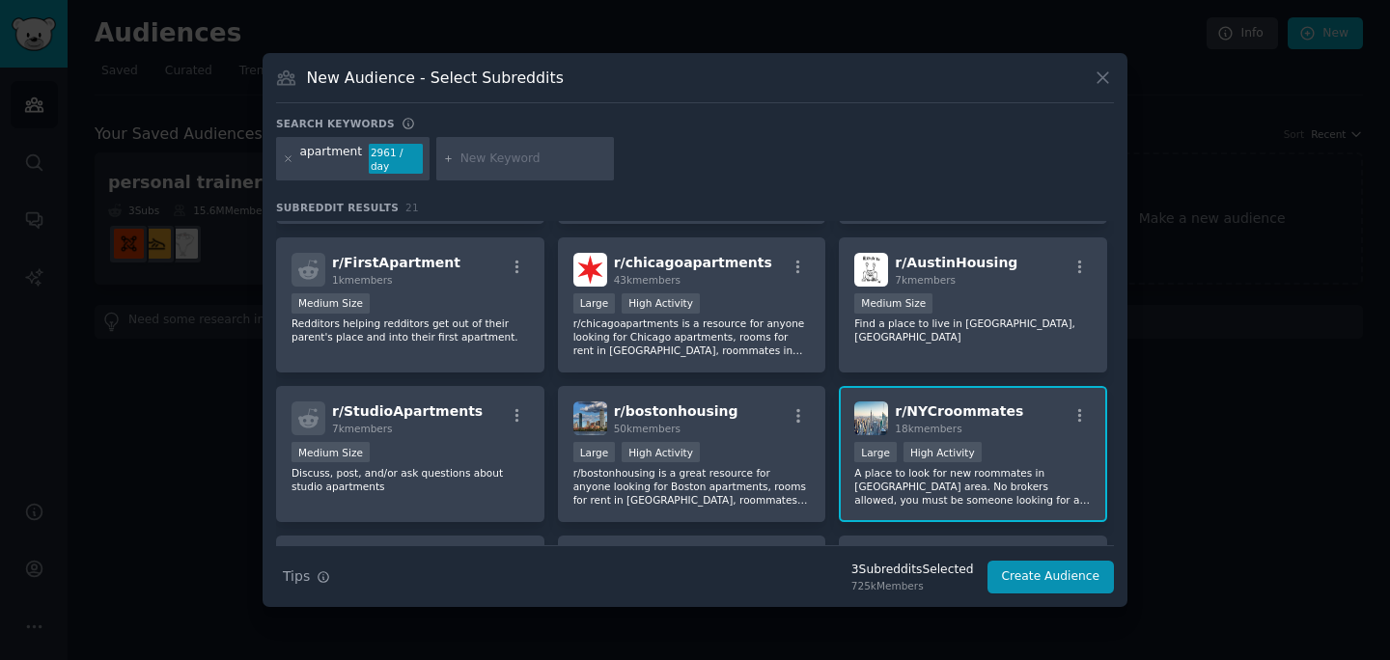
scroll to position [0, 0]
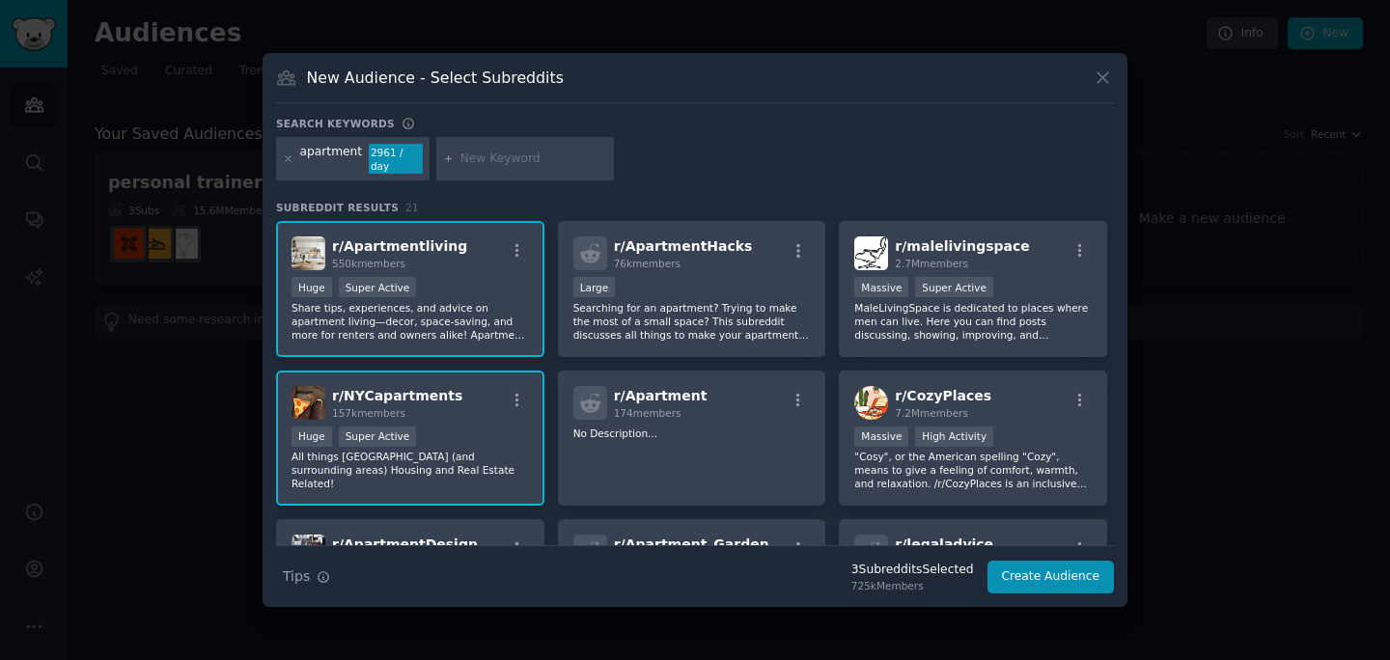
click at [493, 163] on input "text" at bounding box center [534, 159] width 147 height 17
type input "roommate"
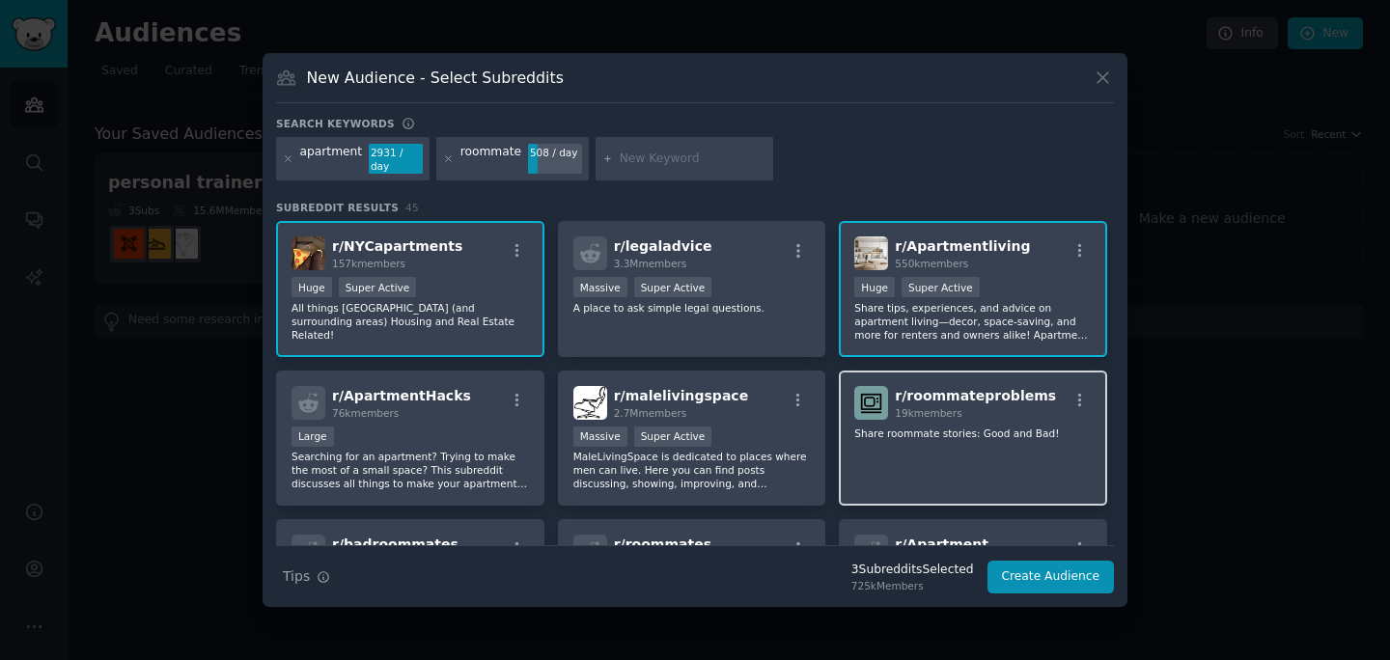
click at [1062, 465] on div "r/ roommateproblems 19k members Share roommate stories: Good and Bad!" at bounding box center [973, 439] width 268 height 136
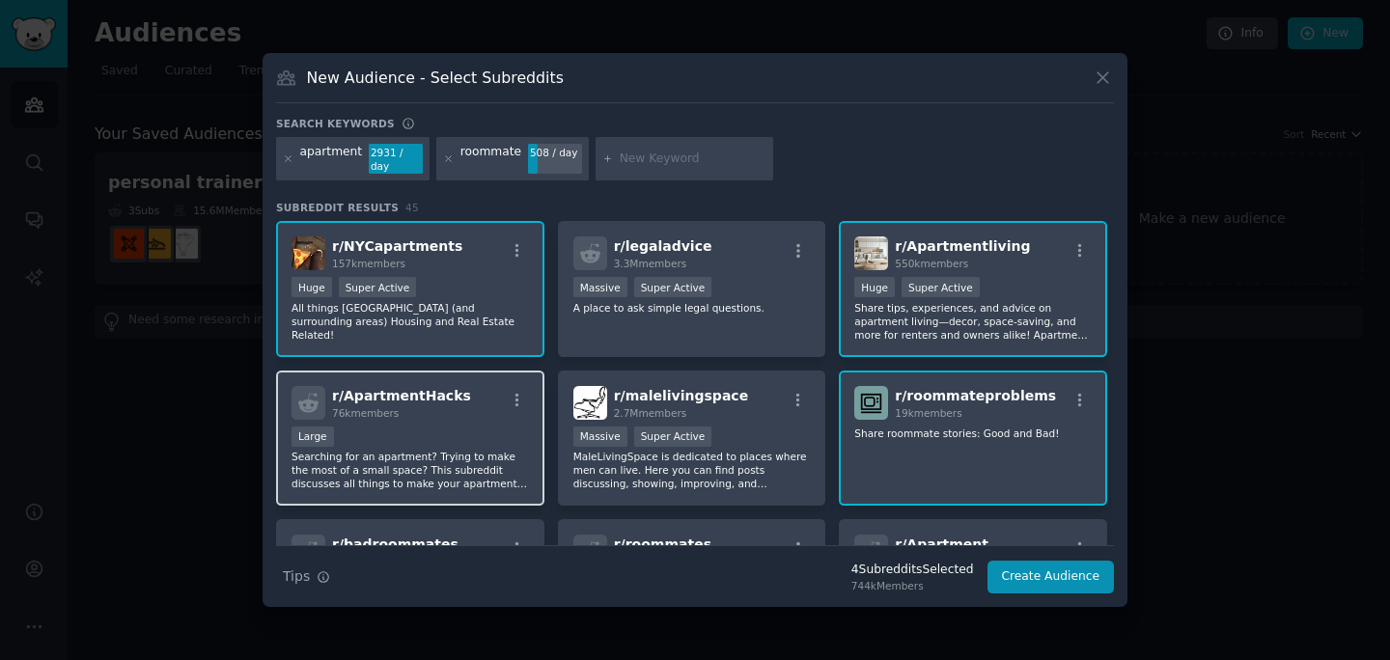
click at [444, 450] on p "Searching for an apartment? Trying to make the most of a small space? This subr…" at bounding box center [411, 470] width 238 height 41
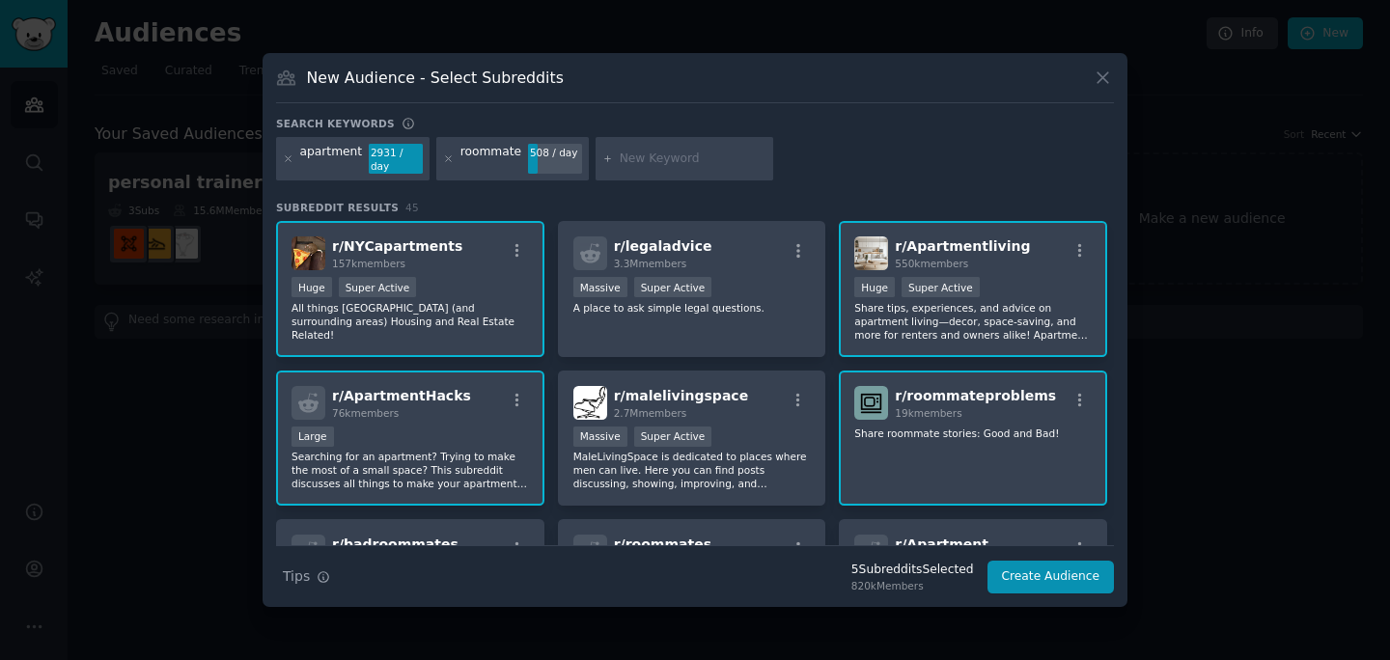
click at [457, 201] on h3 "Subreddit Results 45" at bounding box center [695, 208] width 838 height 14
click at [1018, 572] on button "Create Audience" at bounding box center [1051, 577] width 127 height 33
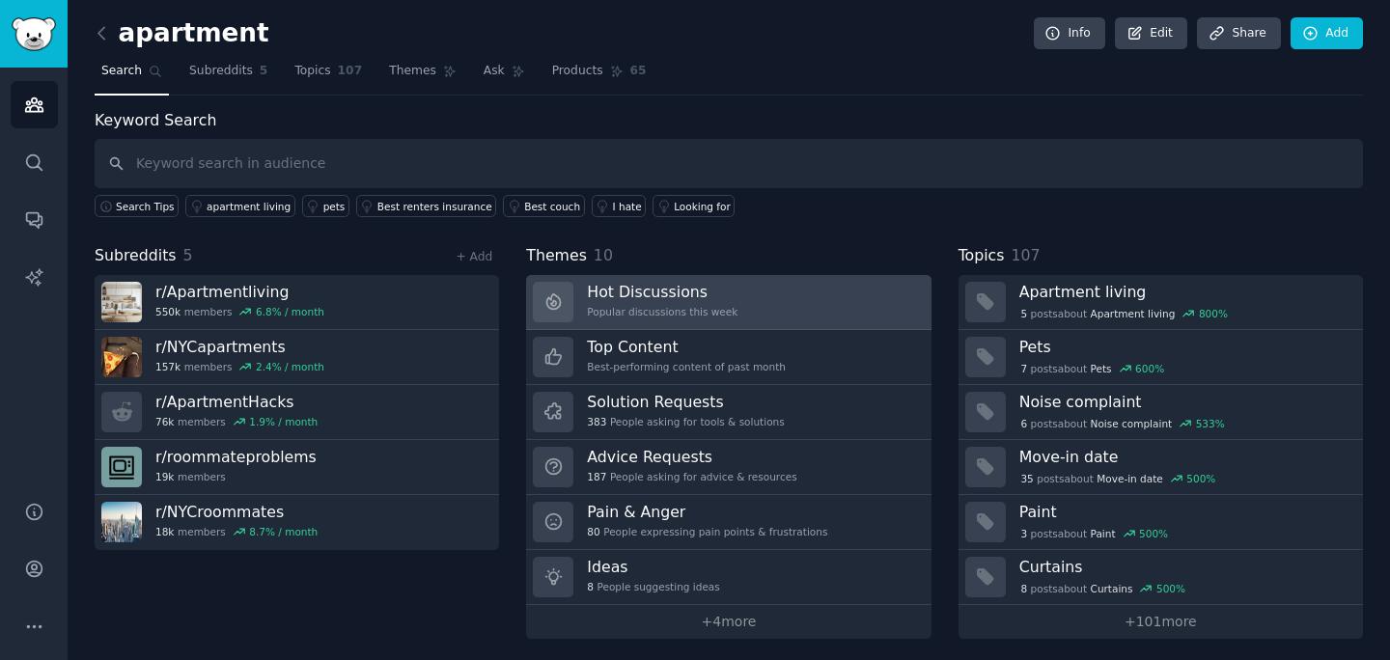
scroll to position [5, 0]
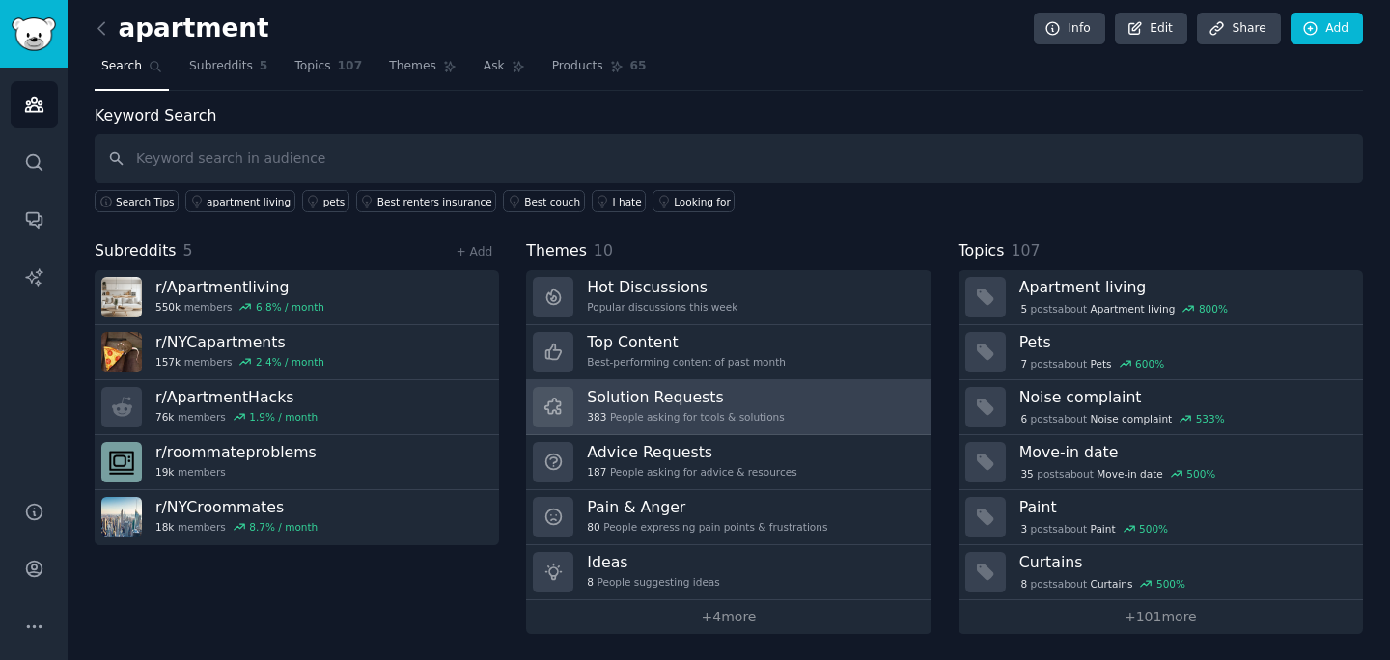
click at [701, 404] on h3 "Solution Requests" at bounding box center [685, 397] width 197 height 20
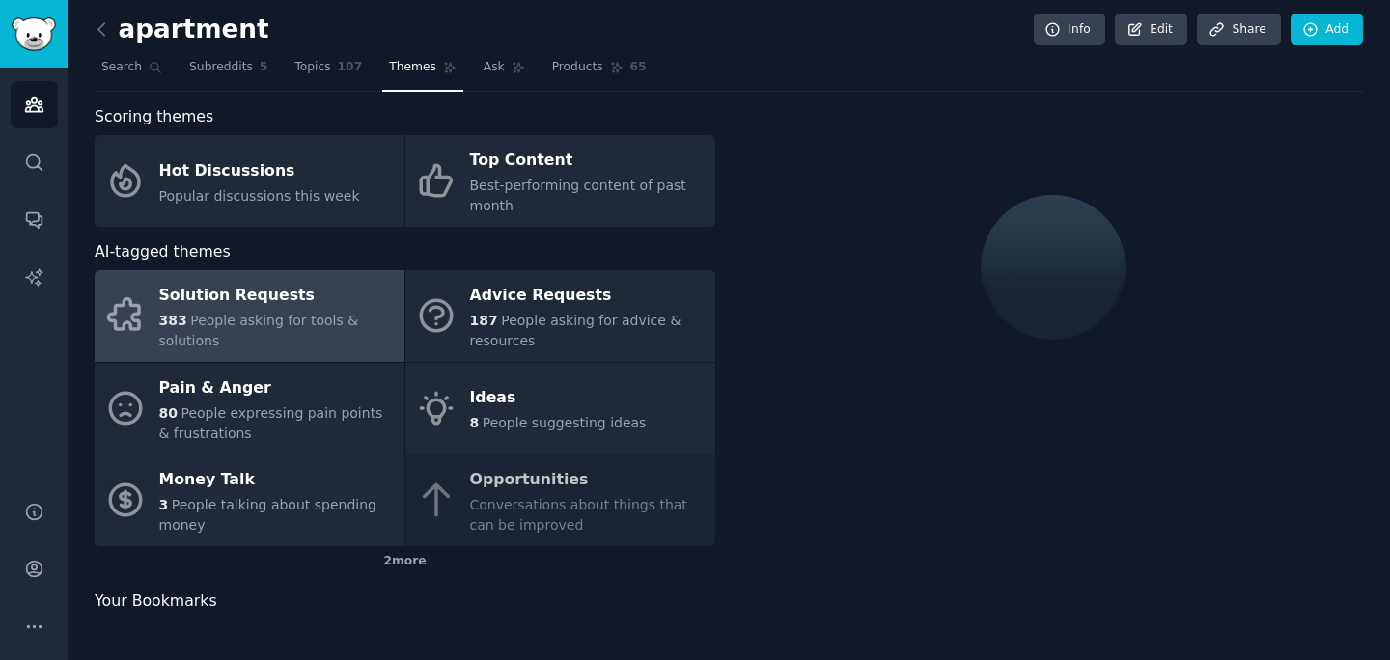
scroll to position [5, 0]
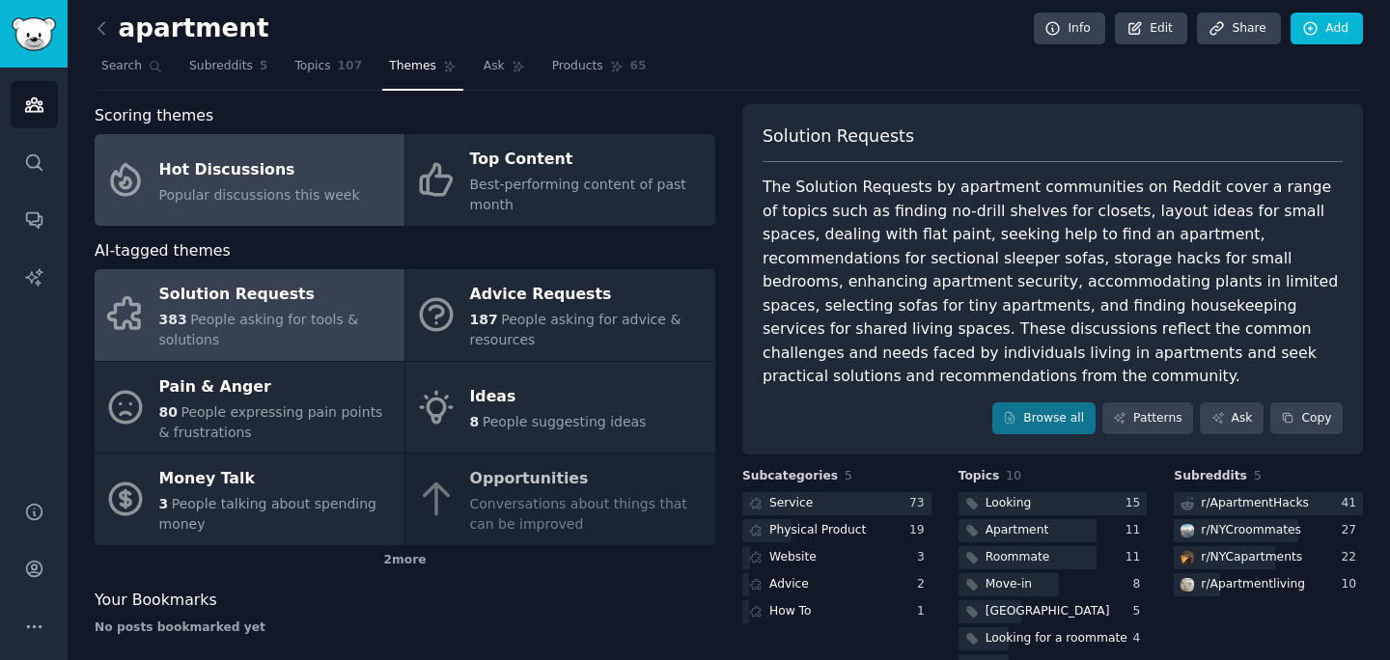
click at [334, 187] on span "Popular discussions this week" at bounding box center [259, 194] width 201 height 15
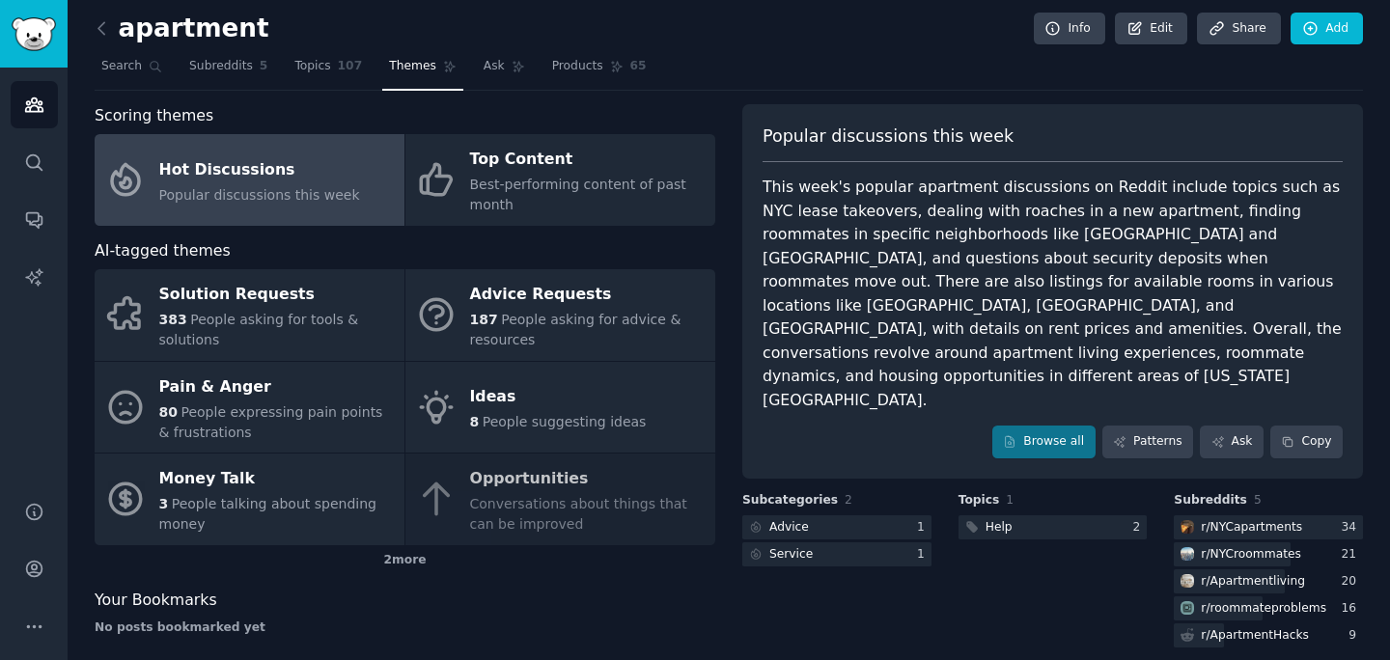
click at [922, 319] on div "This week's popular apartment discussions on Reddit include topics such as NYC …" at bounding box center [1053, 294] width 580 height 237
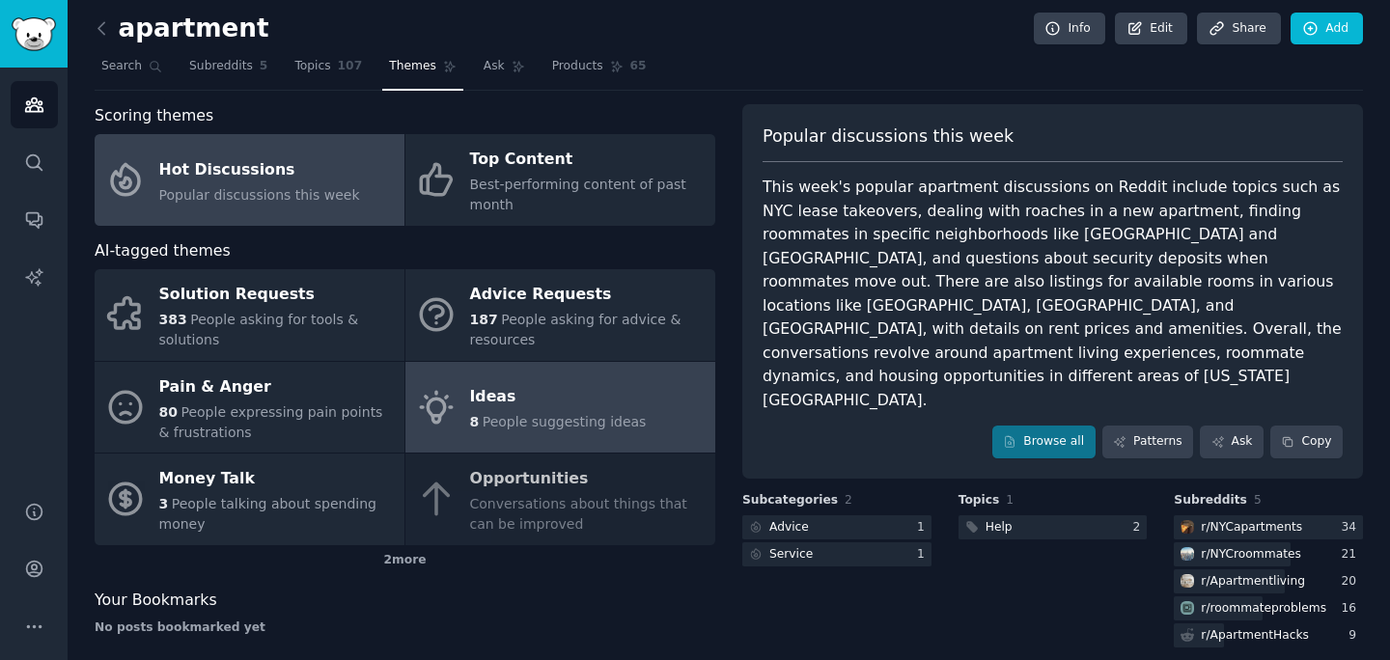
click at [521, 408] on div "Ideas" at bounding box center [558, 397] width 177 height 31
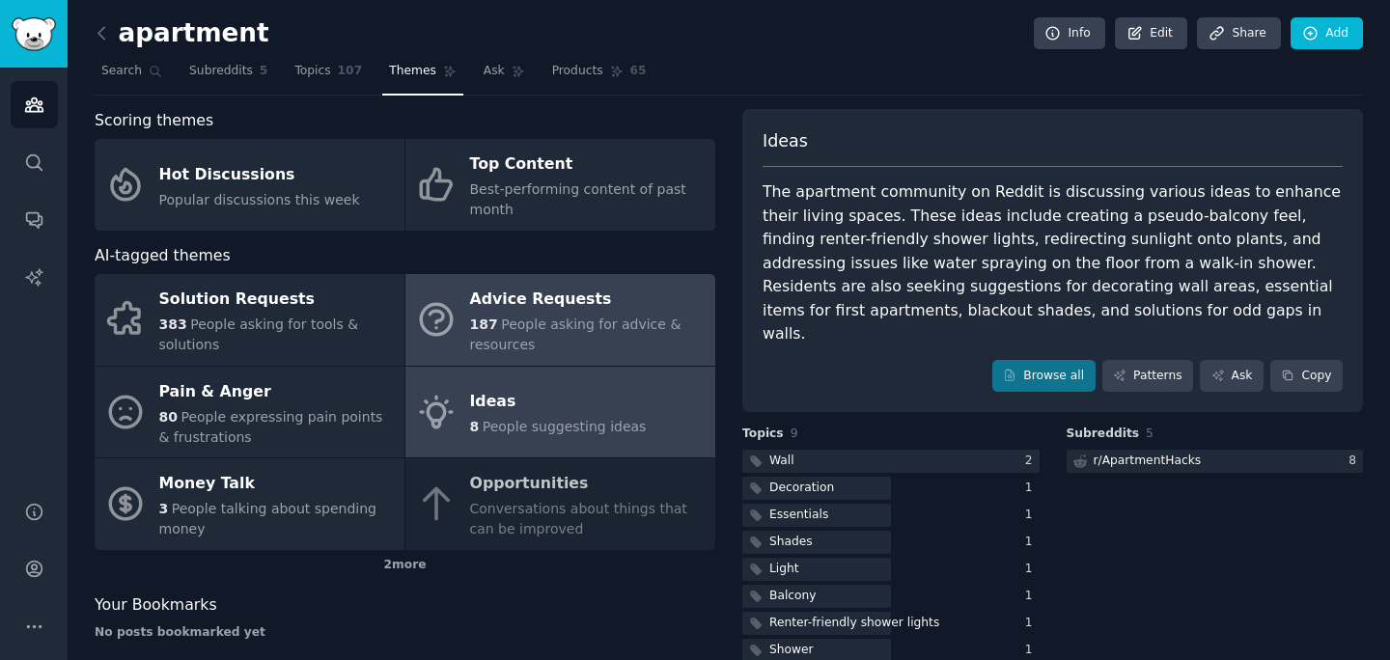
click at [523, 297] on div "Advice Requests" at bounding box center [588, 300] width 236 height 31
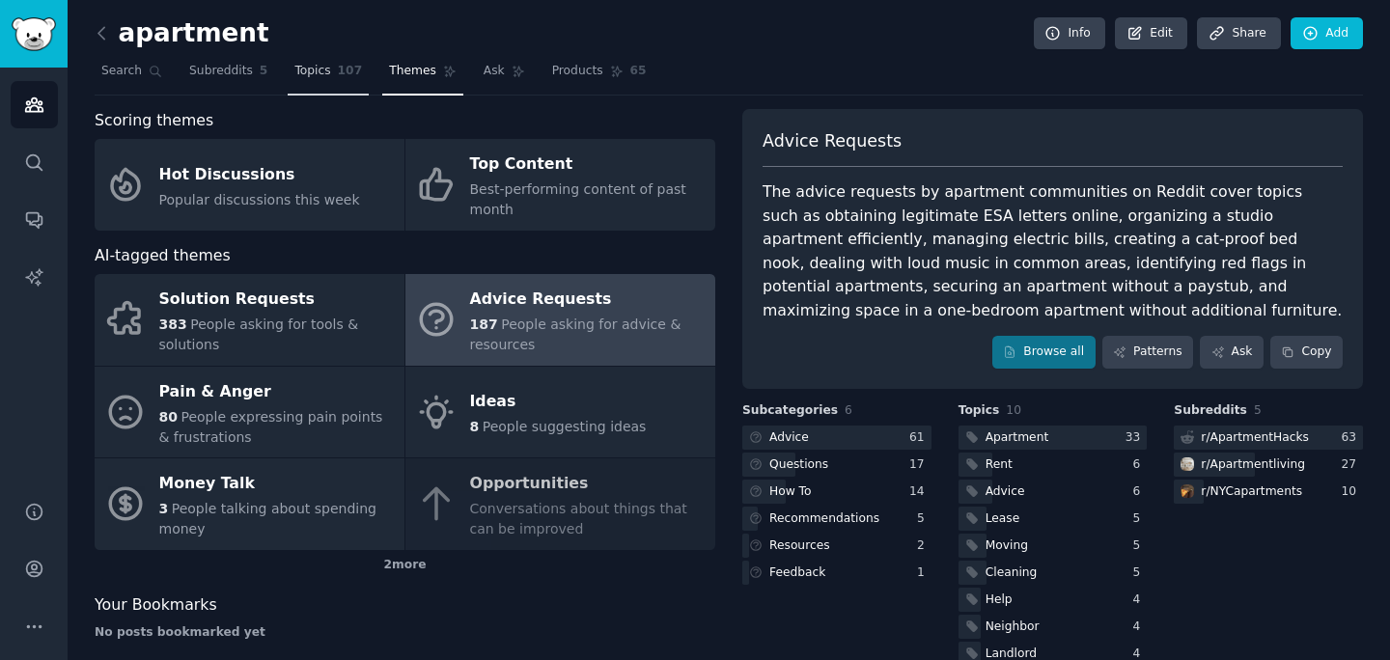
click at [347, 77] on span "107" at bounding box center [350, 71] width 25 height 17
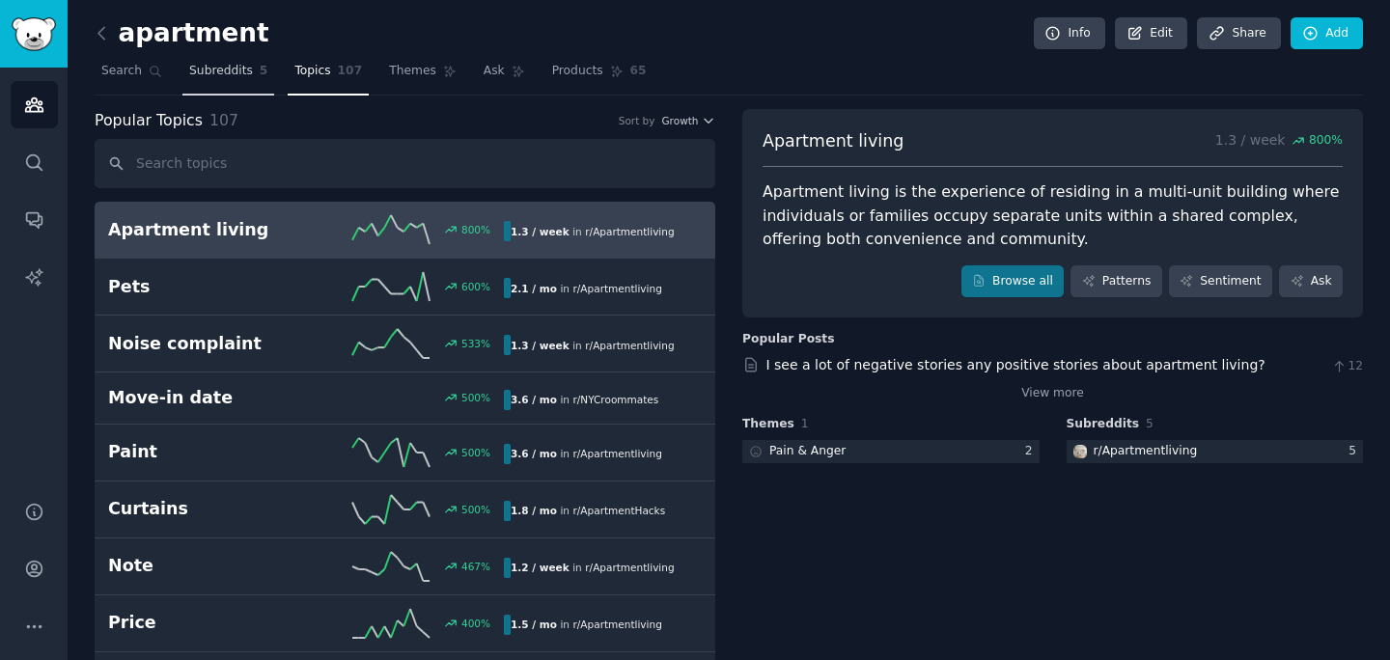
click at [222, 81] on link "Subreddits 5" at bounding box center [228, 76] width 92 height 40
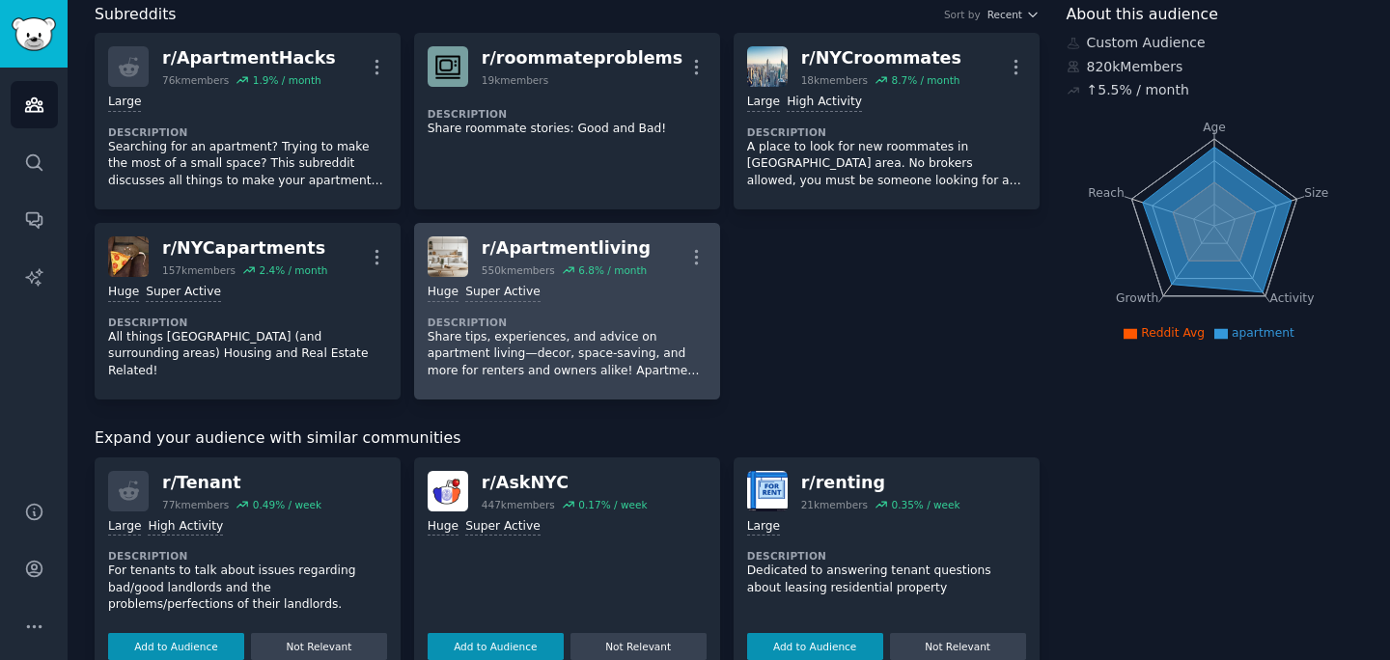
scroll to position [328, 0]
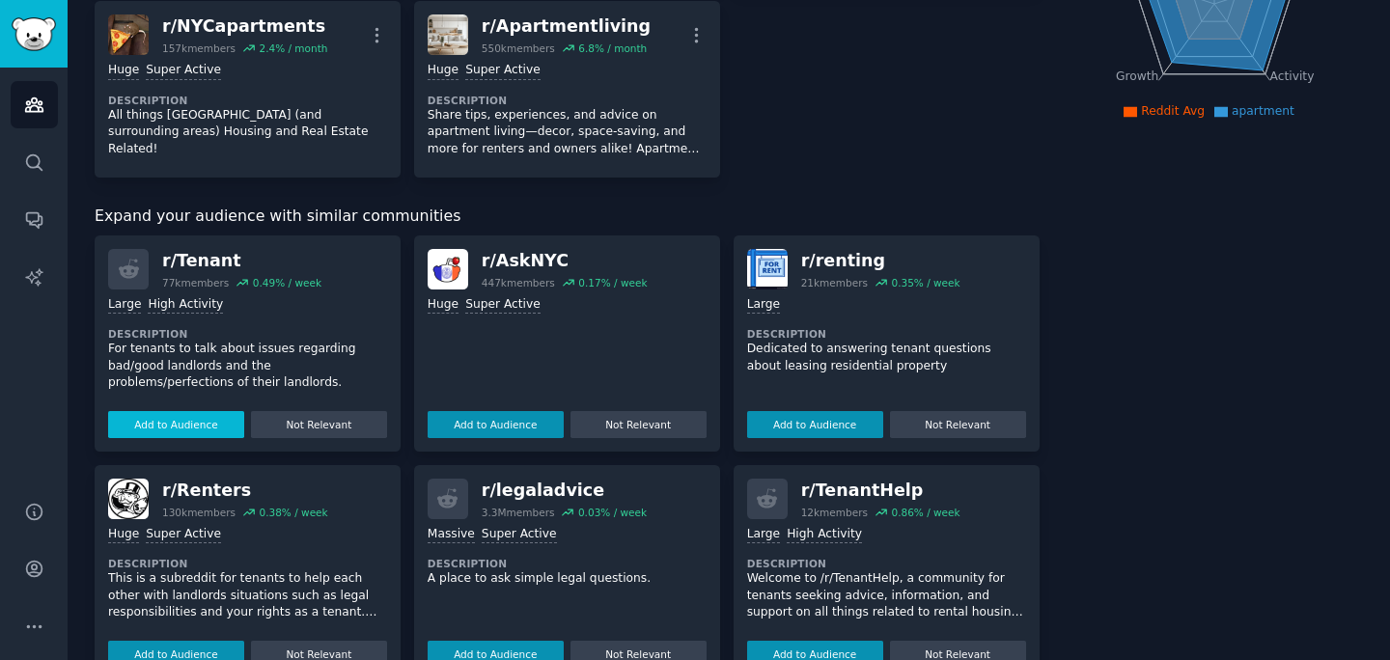
click at [180, 425] on button "Add to Audience" at bounding box center [176, 424] width 136 height 27
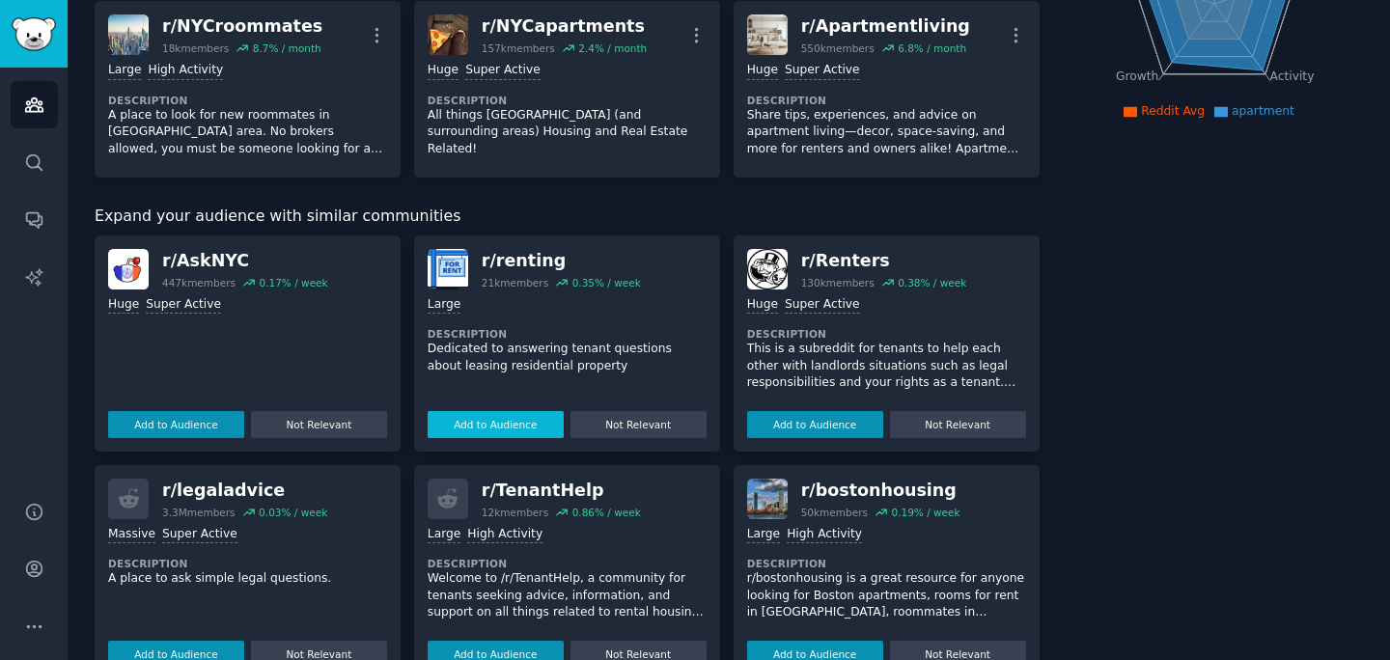
click at [533, 414] on button "Add to Audience" at bounding box center [496, 424] width 136 height 27
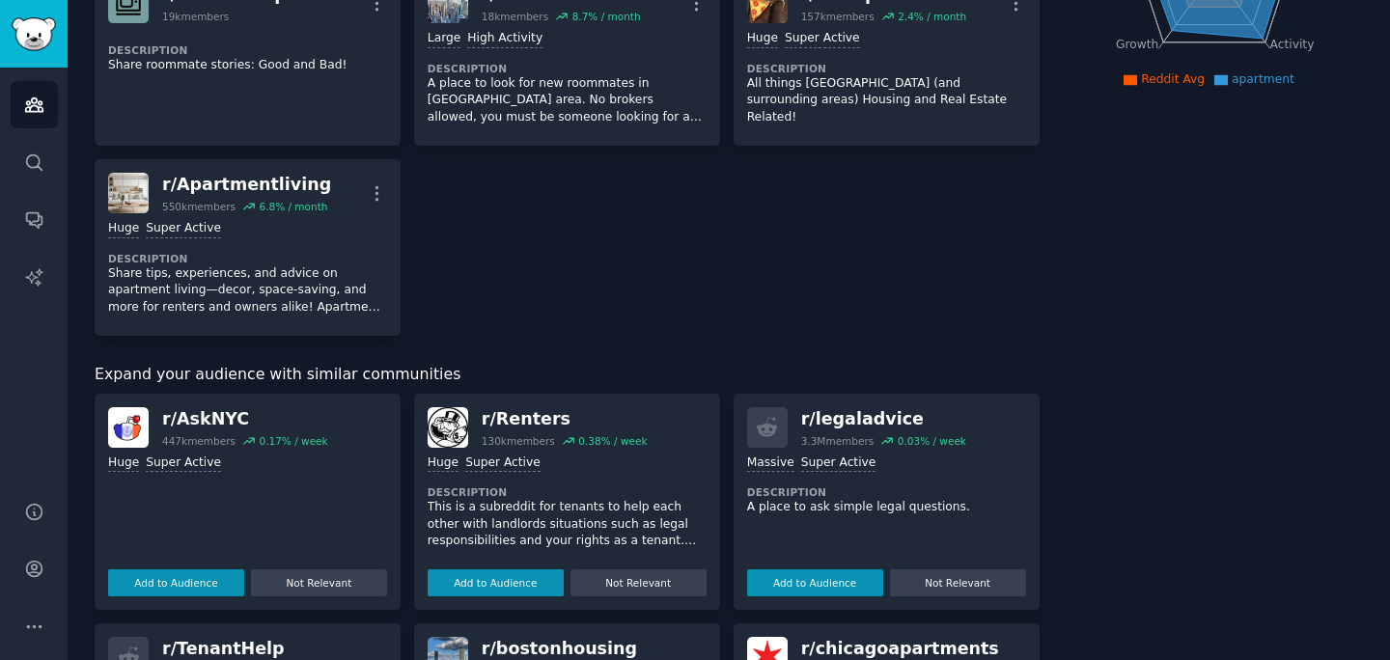
scroll to position [378, 0]
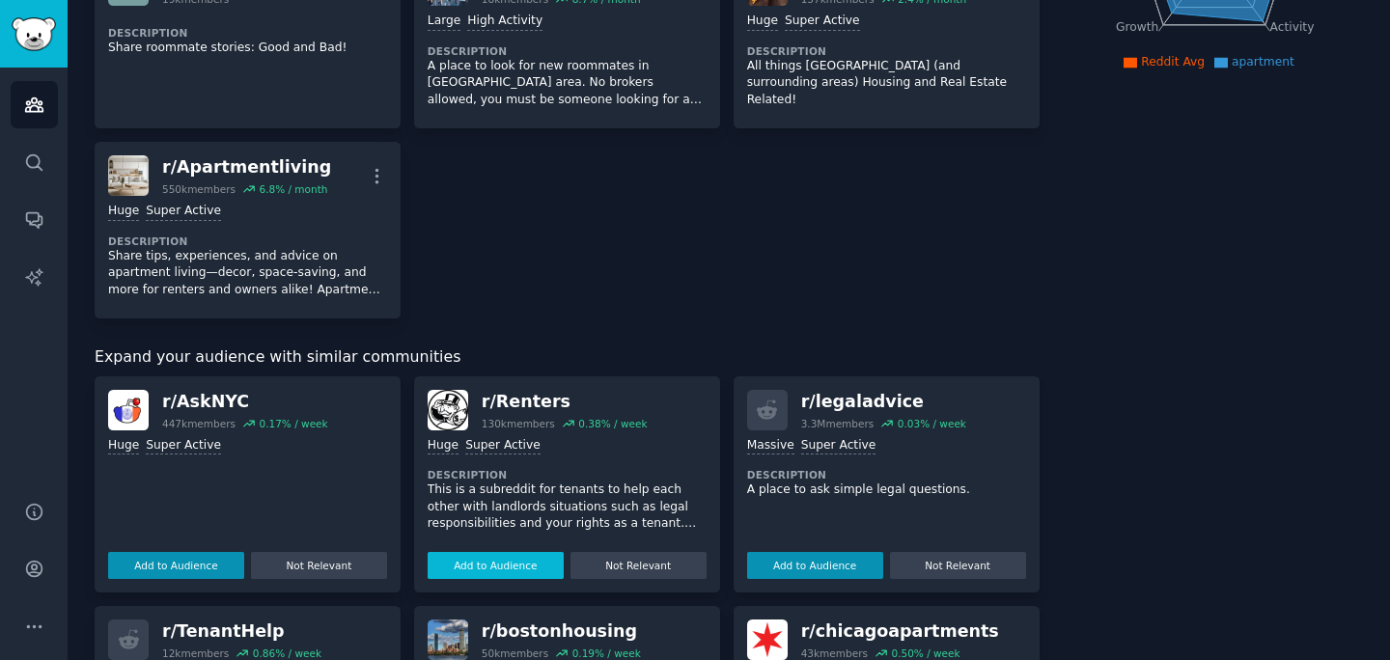
click at [504, 561] on button "Add to Audience" at bounding box center [496, 565] width 136 height 27
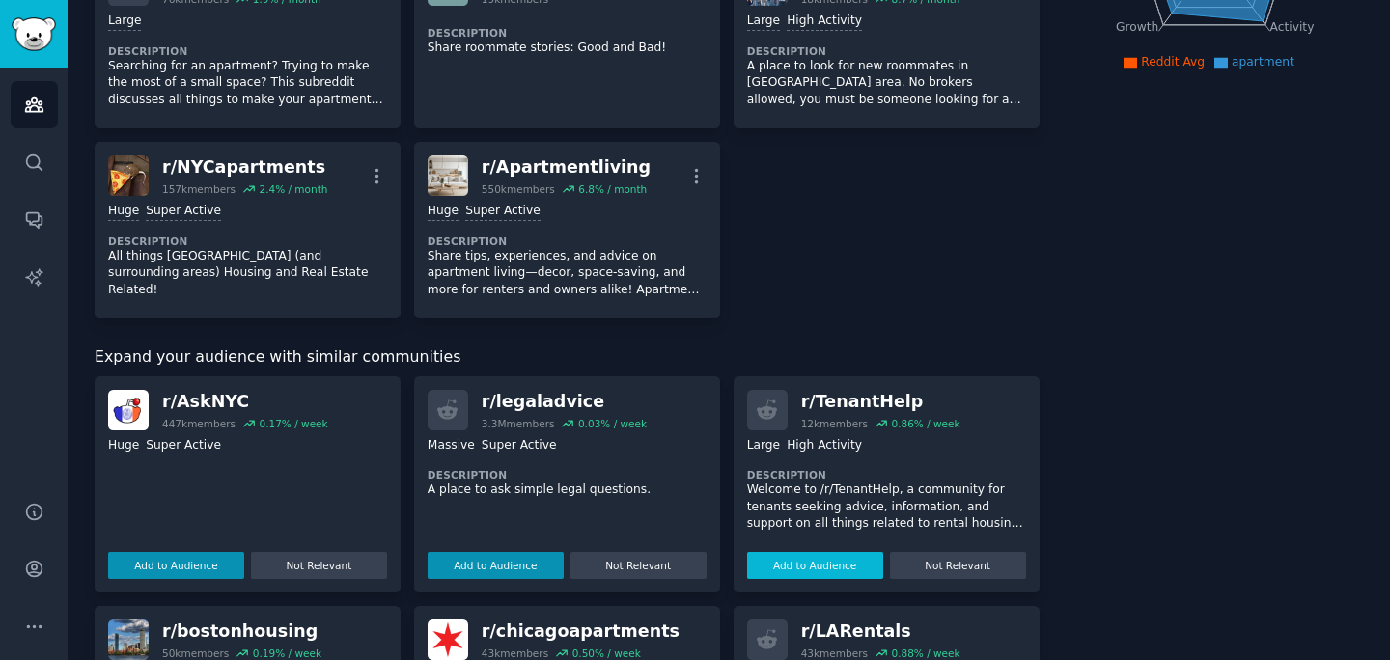
click at [814, 561] on button "Add to Audience" at bounding box center [815, 565] width 136 height 27
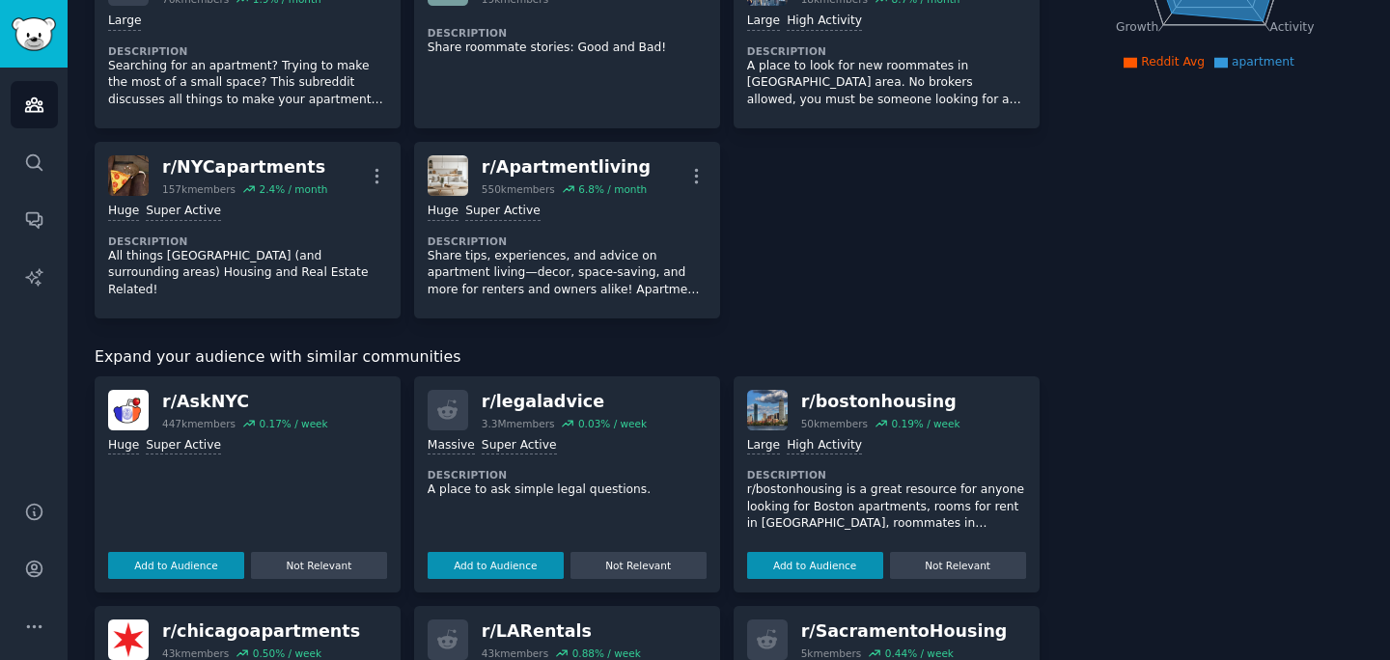
scroll to position [0, 0]
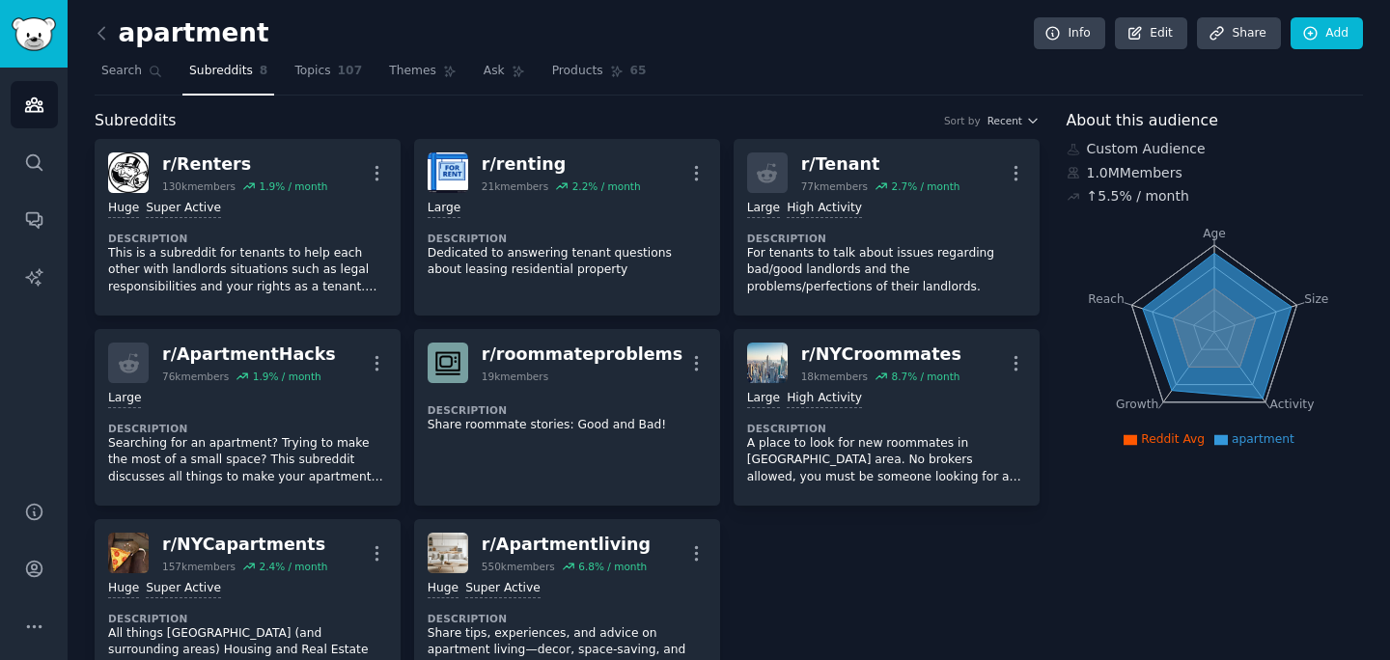
click at [341, 103] on div "apartment Info Edit Share Add Search Subreddits 8 Topics 107 Themes Ask Product…" at bounding box center [729, 361] width 1269 height 669
click at [334, 62] on link "Topics 107" at bounding box center [328, 76] width 81 height 40
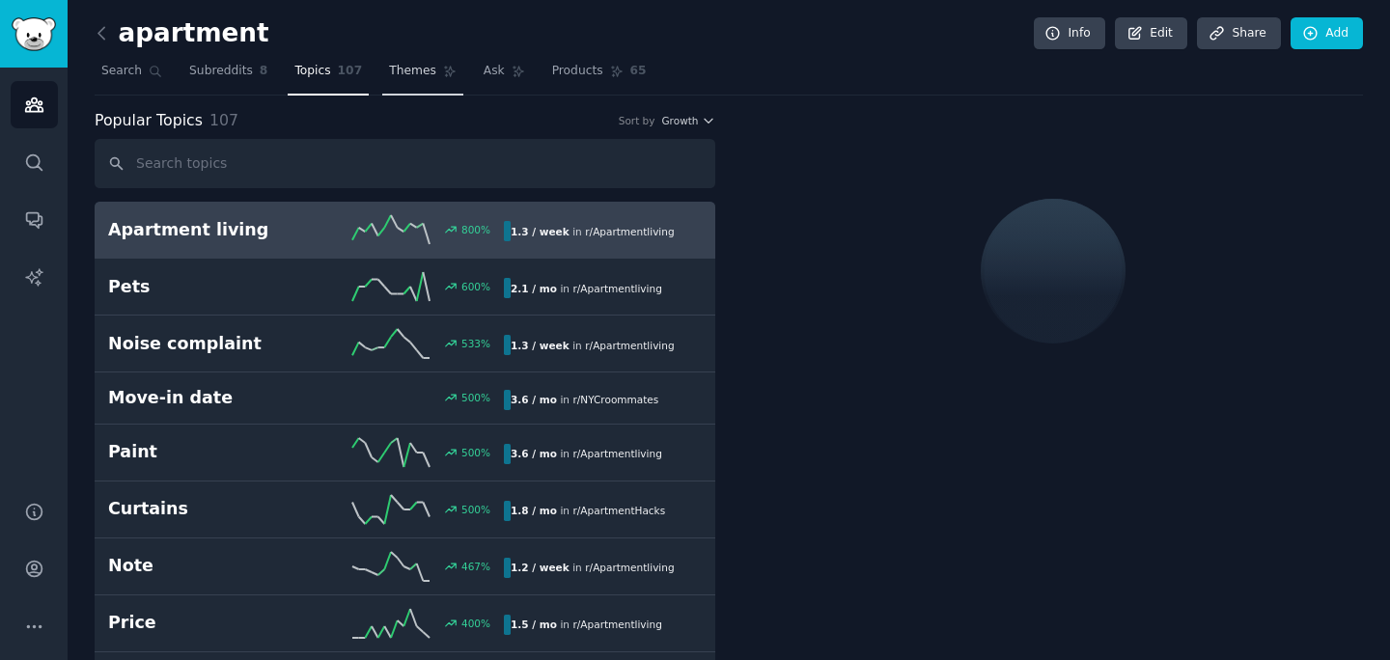
click at [405, 65] on span "Themes" at bounding box center [412, 71] width 47 height 17
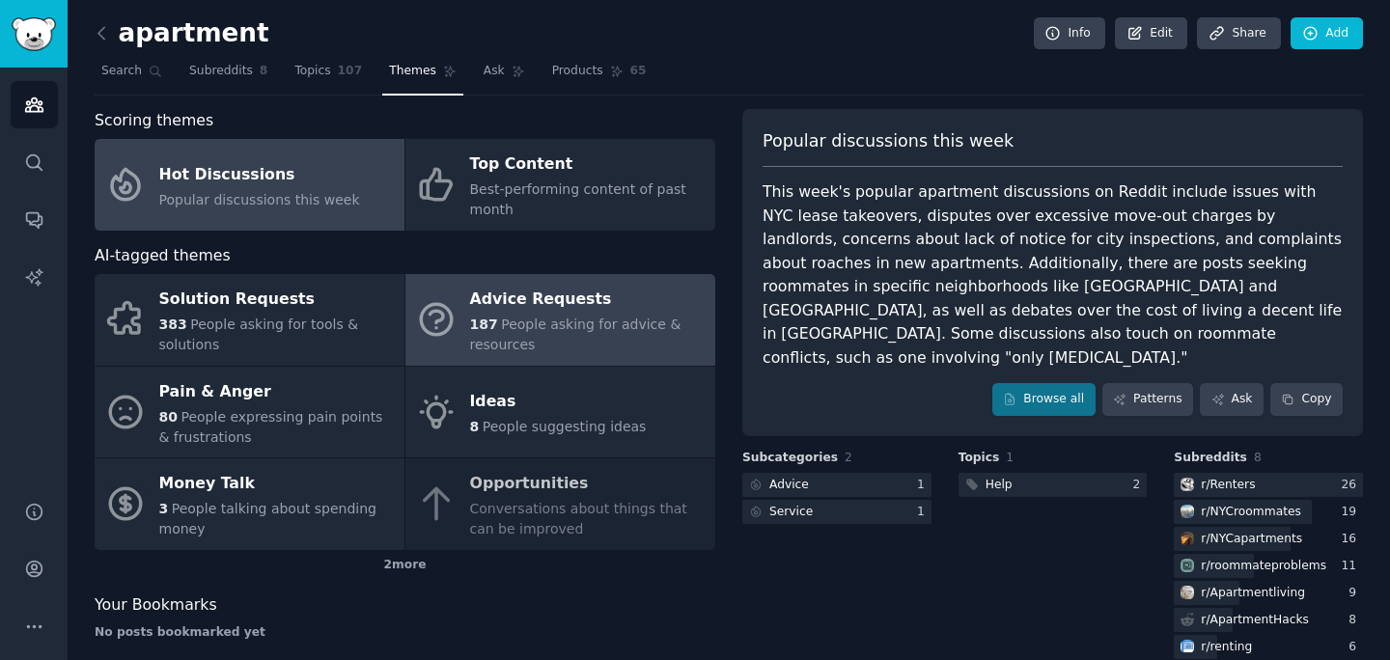
click at [578, 306] on div "Advice Requests" at bounding box center [588, 300] width 236 height 31
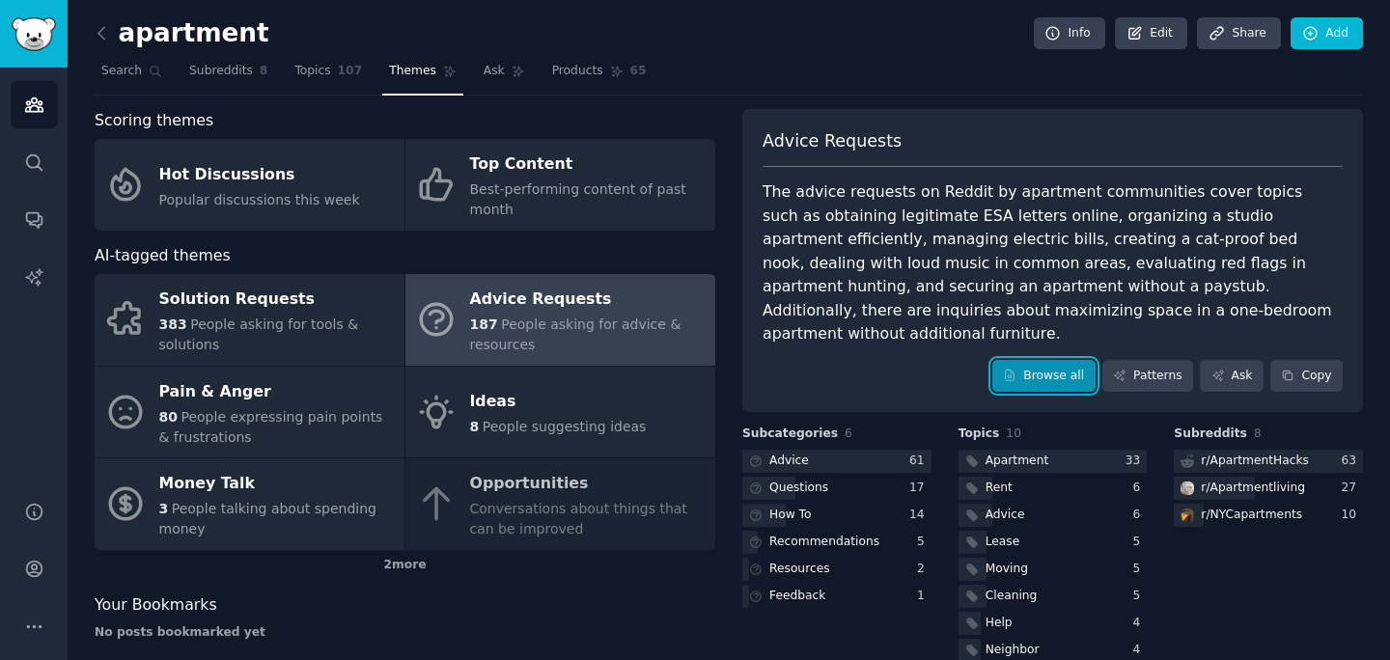
click at [1047, 360] on link "Browse all" at bounding box center [1044, 376] width 103 height 33
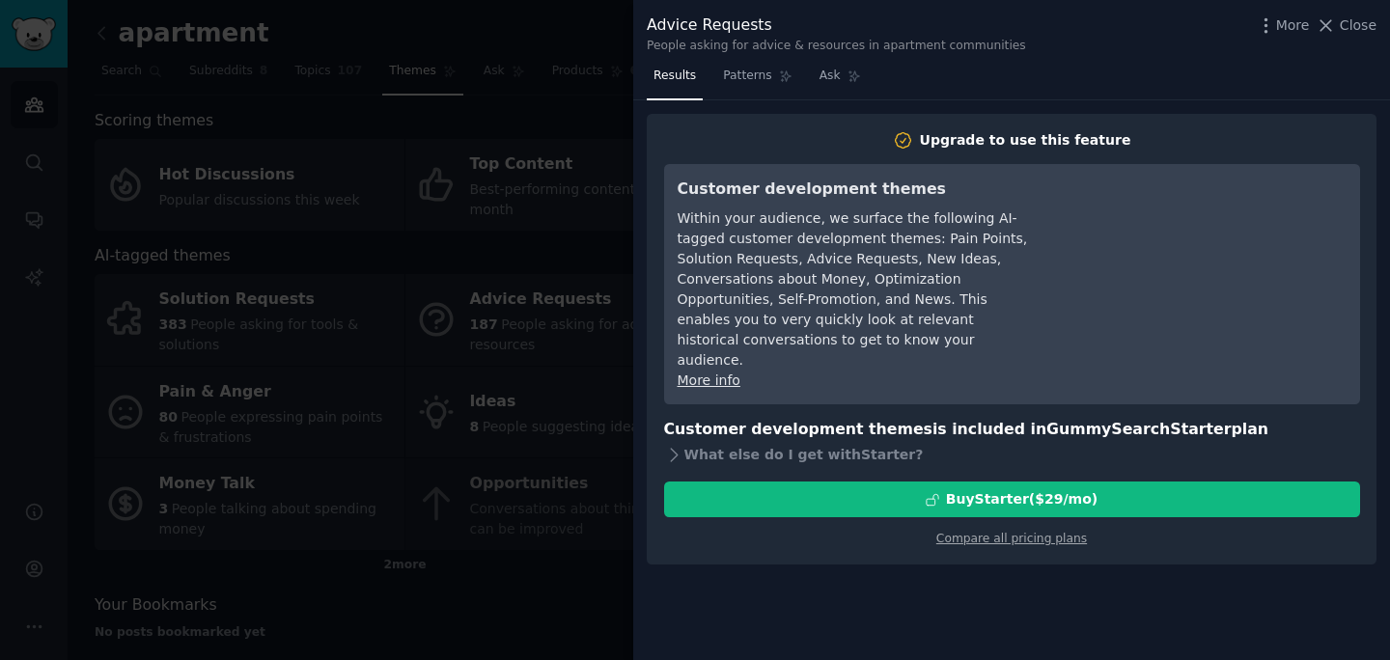
click at [492, 154] on div at bounding box center [695, 330] width 1390 height 660
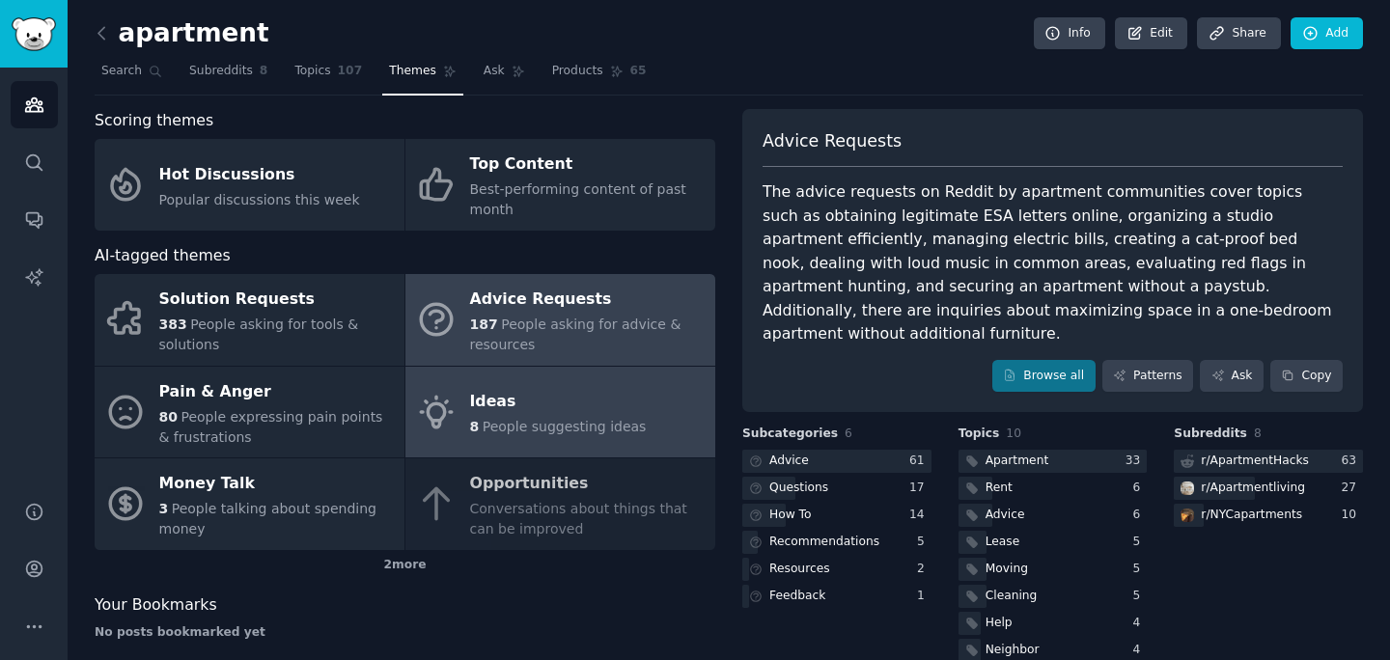
click at [509, 384] on link "Ideas 8 People suggesting ideas" at bounding box center [561, 413] width 310 height 92
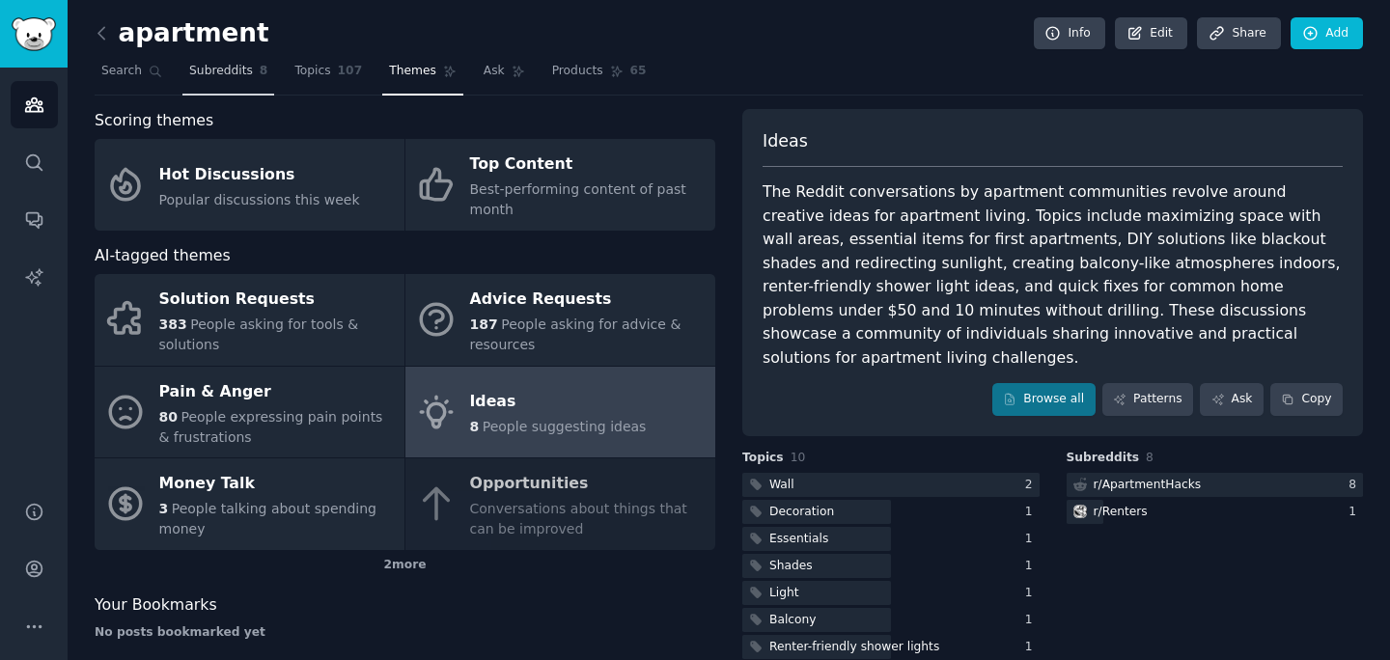
click at [222, 79] on span "Subreddits" at bounding box center [221, 71] width 64 height 17
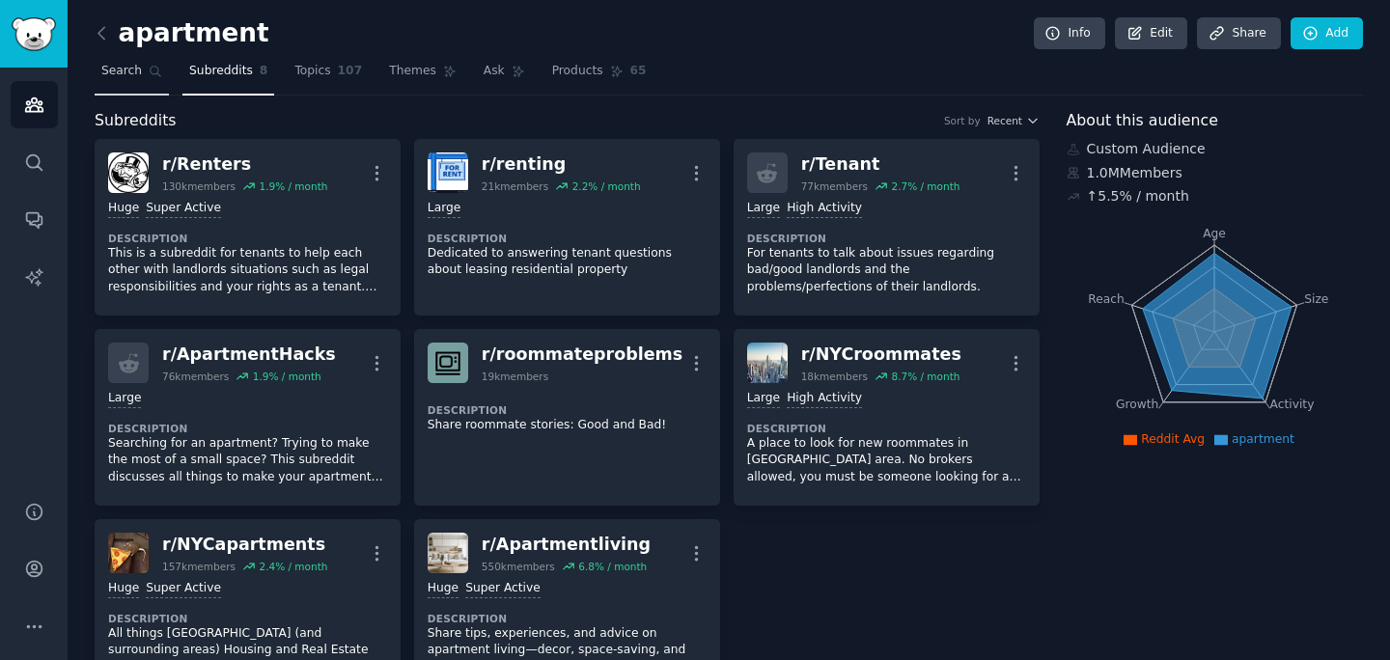
click at [153, 80] on link "Search" at bounding box center [132, 76] width 74 height 40
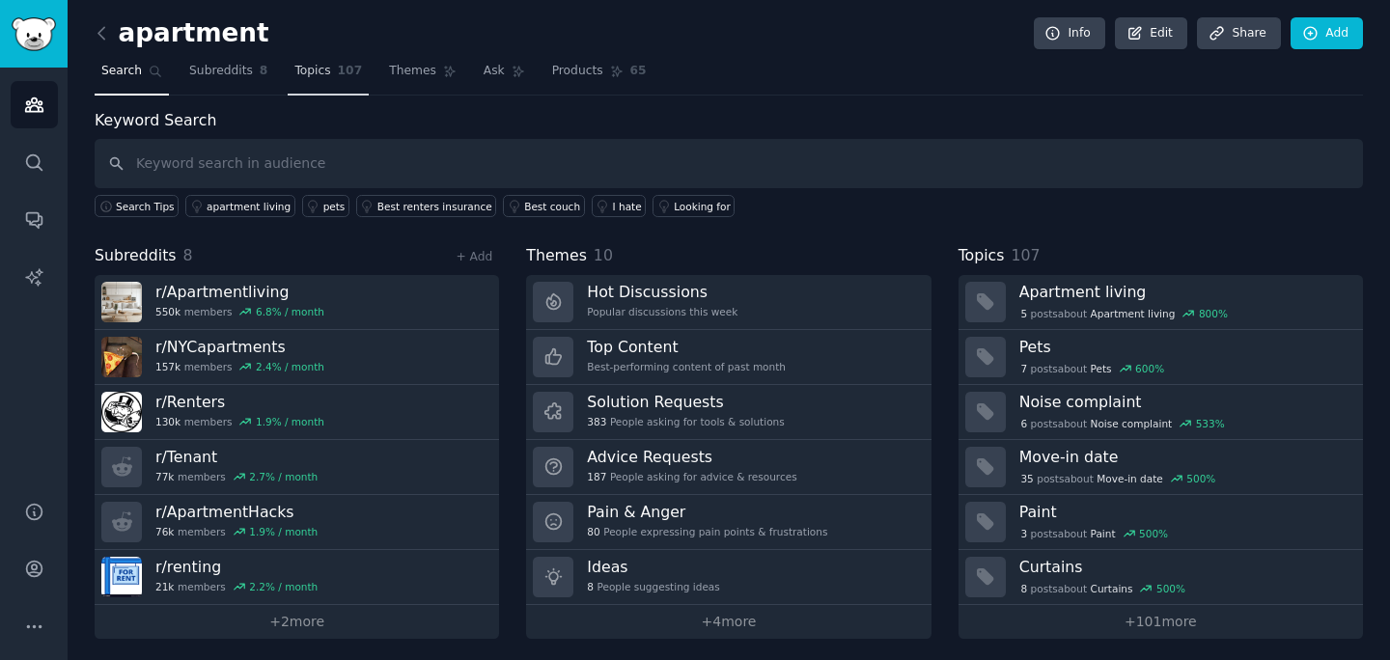
click at [292, 75] on link "Topics 107" at bounding box center [328, 76] width 81 height 40
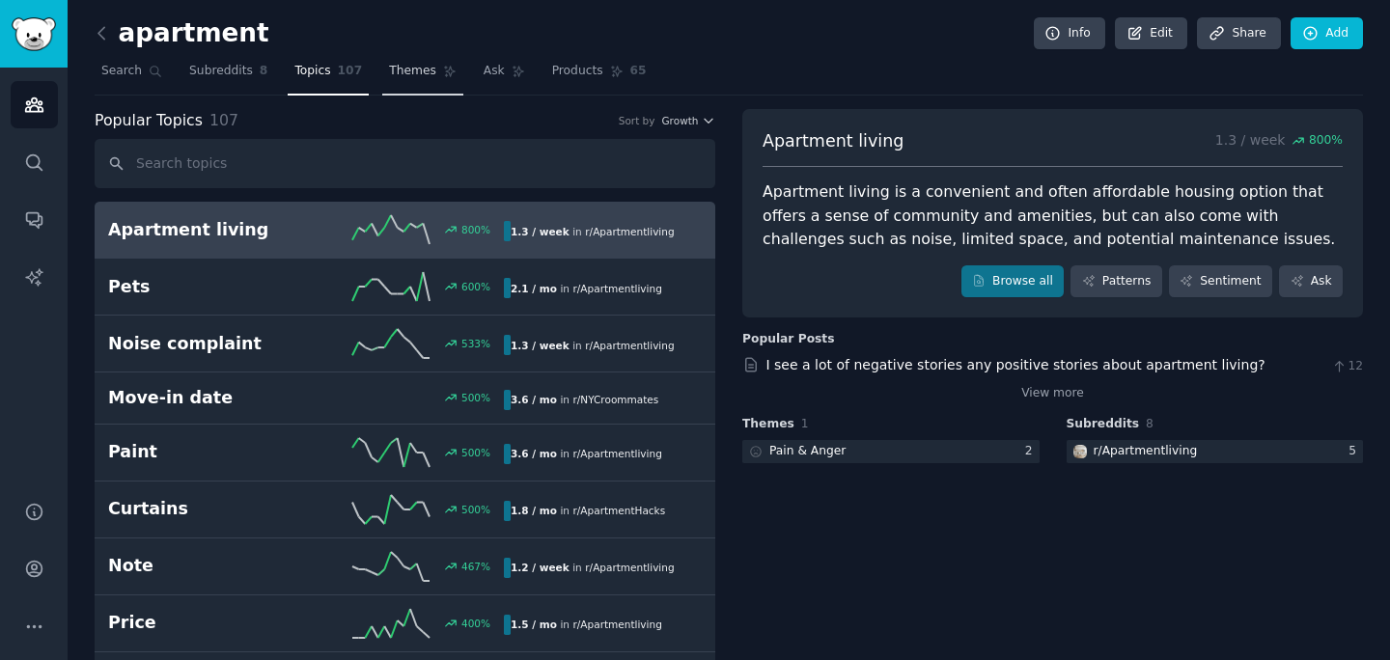
click at [448, 74] on icon at bounding box center [450, 72] width 14 height 14
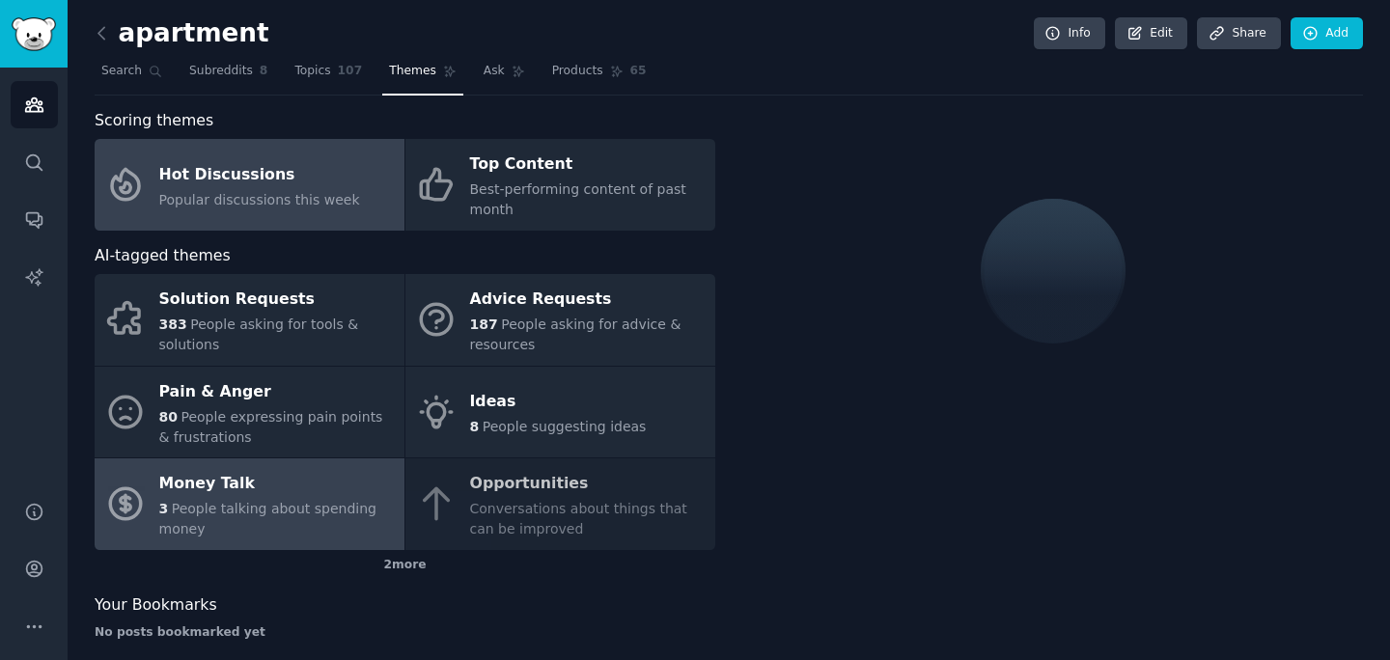
click at [259, 506] on span "People talking about spending money" at bounding box center [267, 519] width 217 height 36
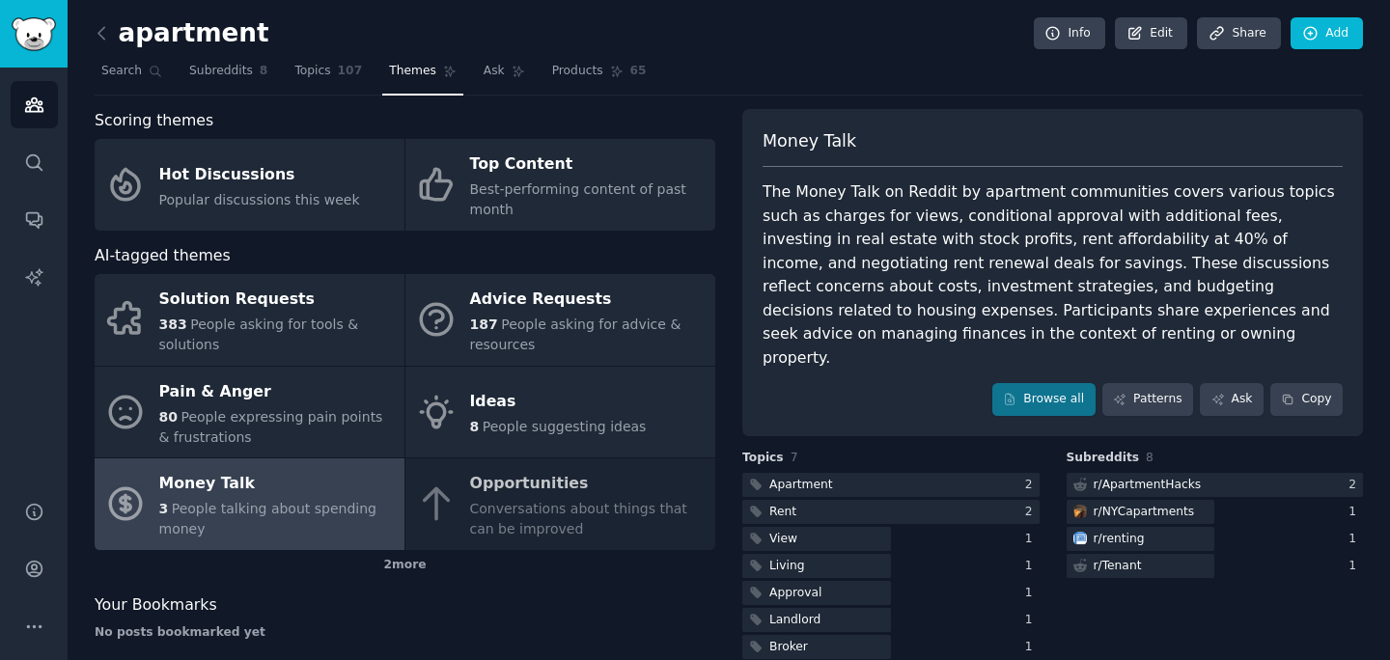
click at [524, 493] on div "Solution Requests 383 People asking for tools & solutions Advice Requests 187 P…" at bounding box center [405, 412] width 621 height 276
click at [397, 560] on div "2 more" at bounding box center [405, 565] width 621 height 31
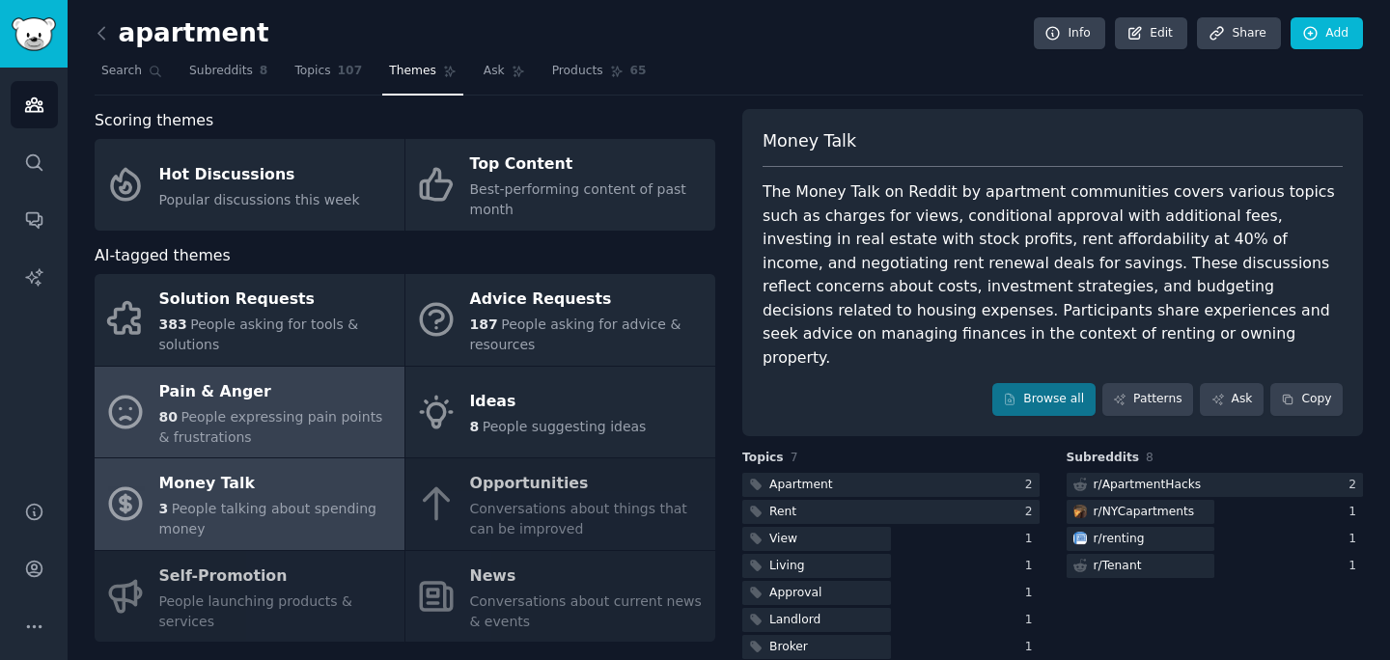
click at [295, 427] on div "80 People expressing pain points & frustrations" at bounding box center [277, 427] width 236 height 41
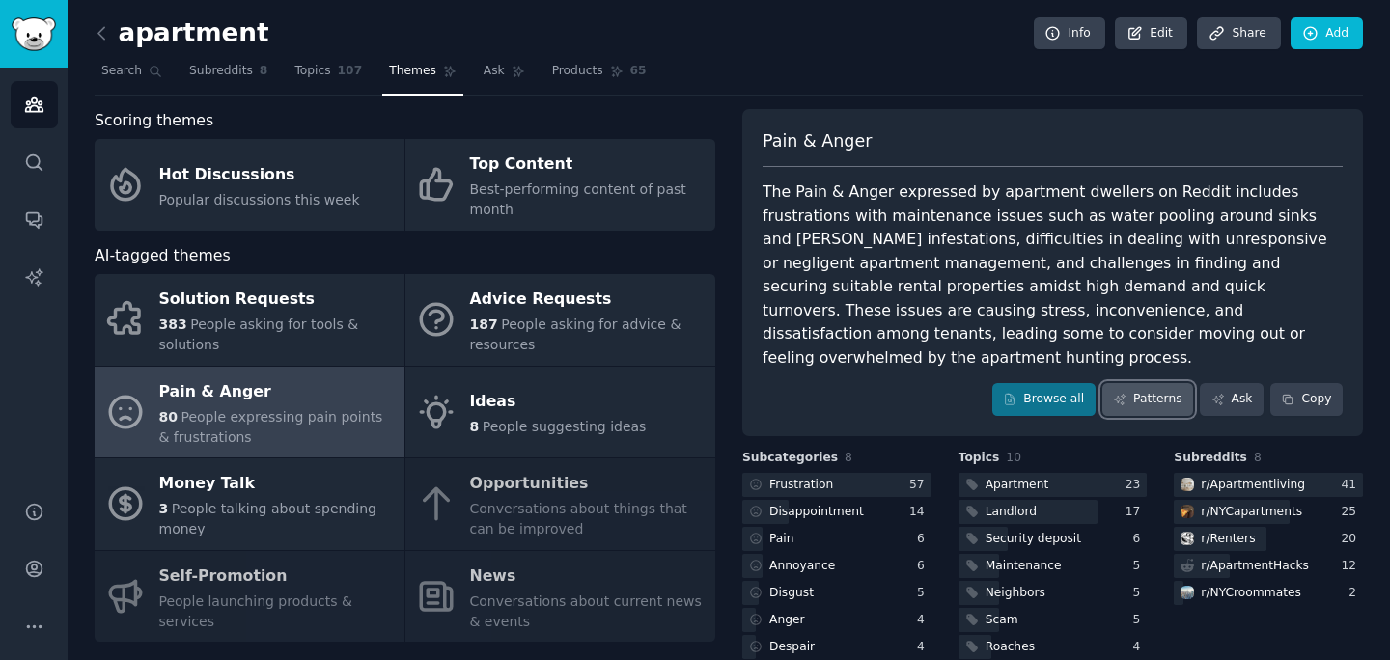
click at [1147, 383] on link "Patterns" at bounding box center [1148, 399] width 91 height 33
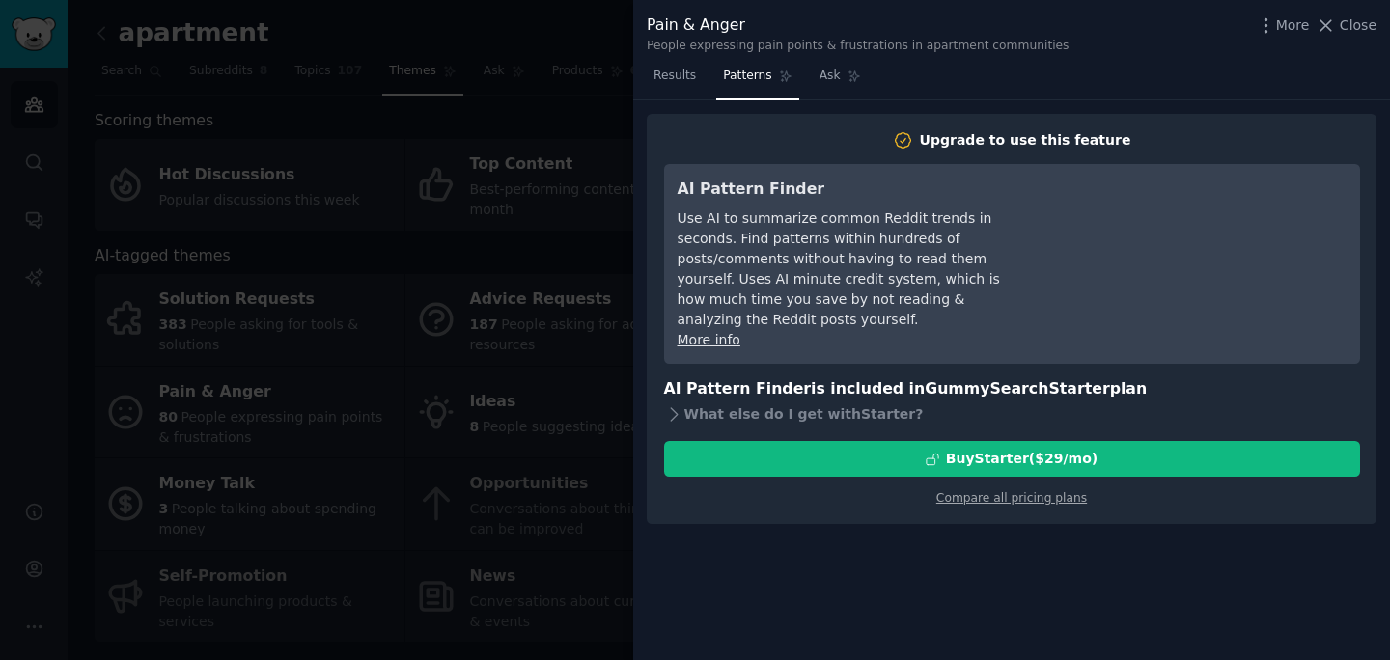
click at [572, 400] on div at bounding box center [695, 330] width 1390 height 660
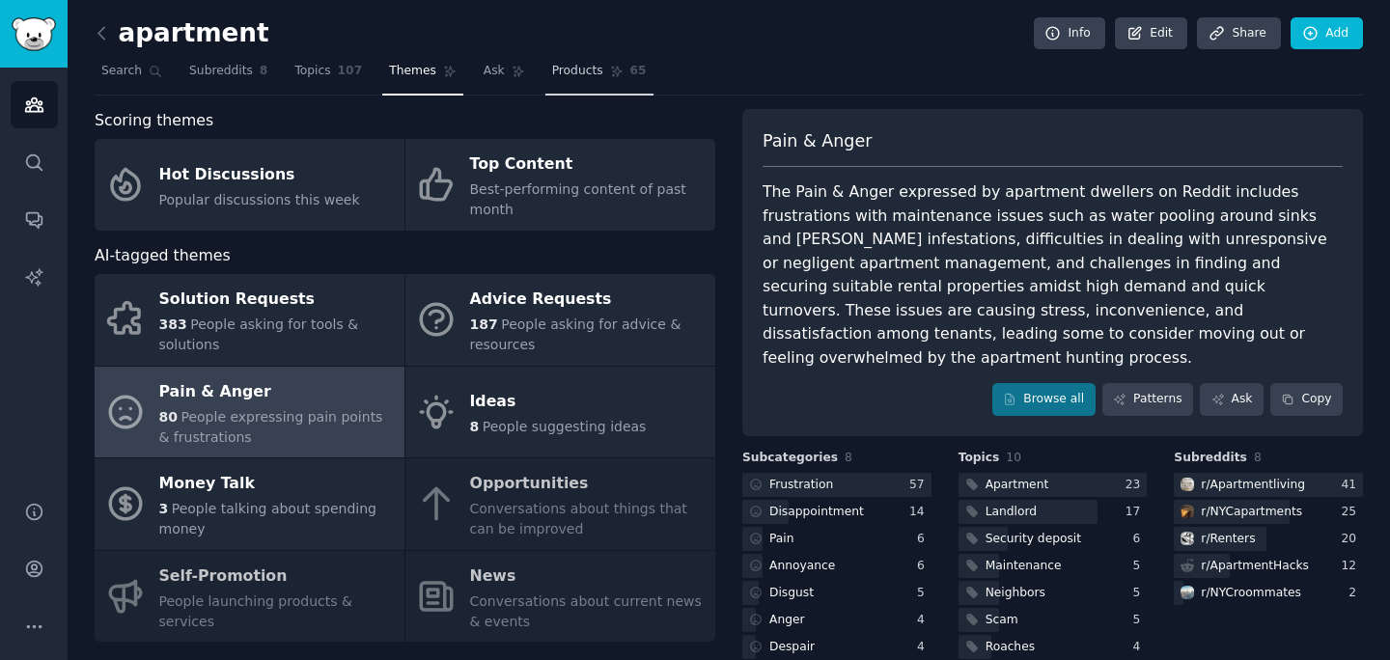
click at [571, 79] on link "Products 65" at bounding box center [600, 76] width 108 height 40
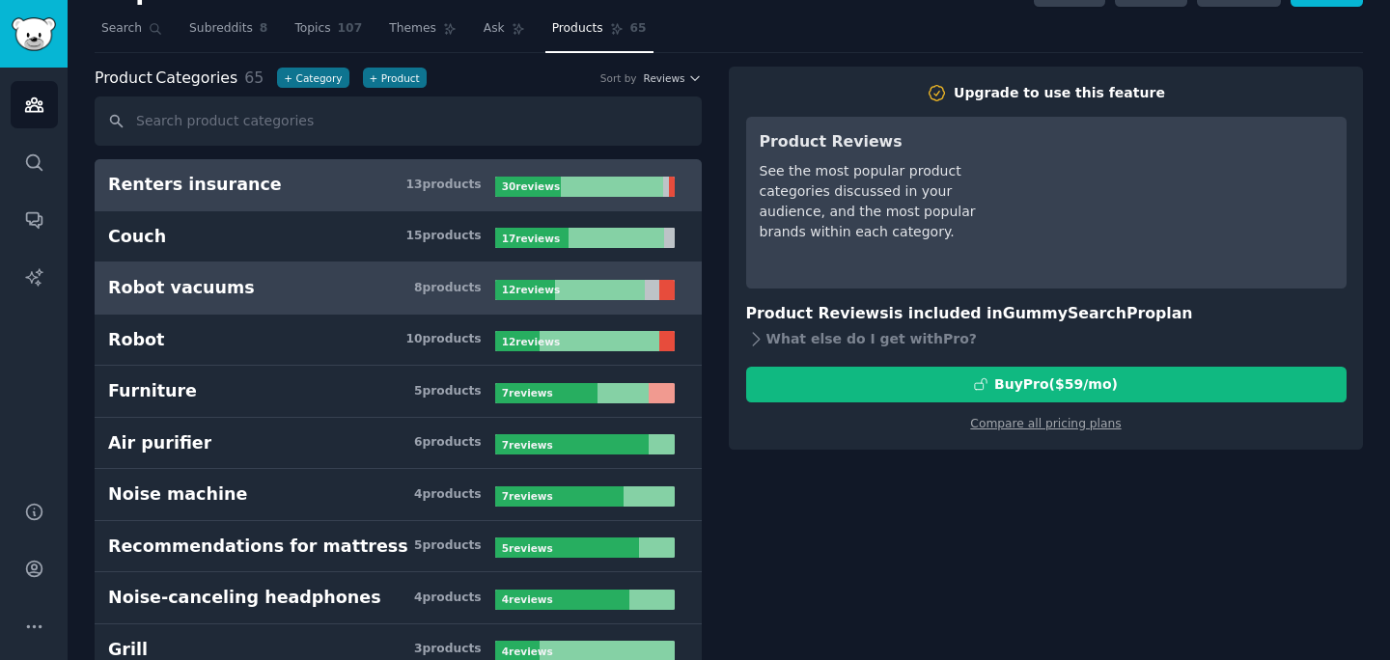
scroll to position [41, 0]
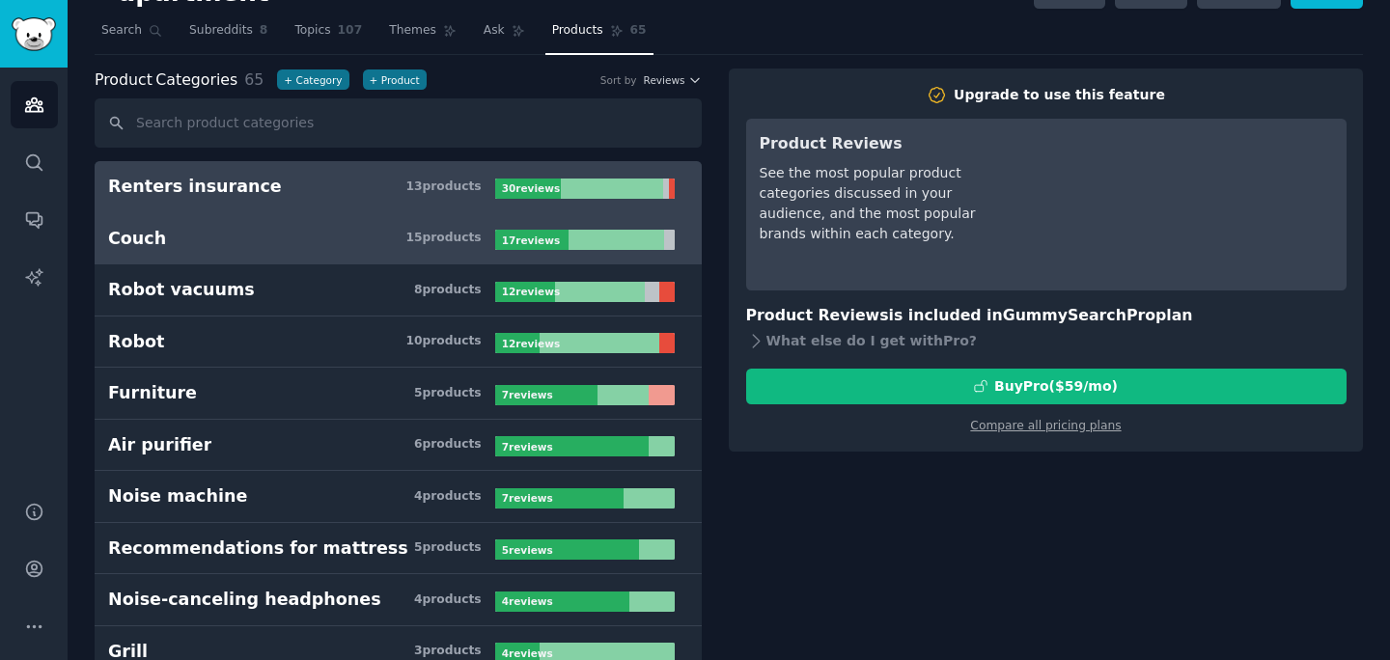
click at [308, 225] on link "Couch 15 product s 17 review s" at bounding box center [398, 239] width 607 height 52
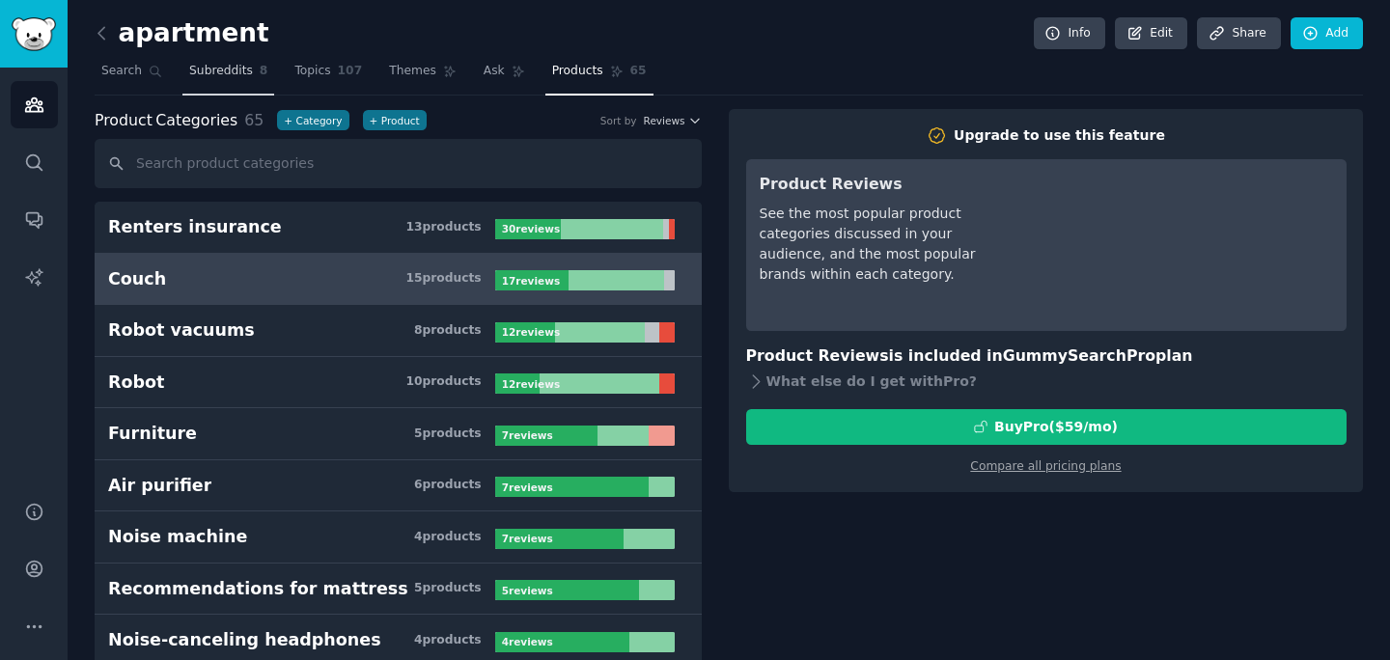
click at [229, 71] on span "Subreddits" at bounding box center [221, 71] width 64 height 17
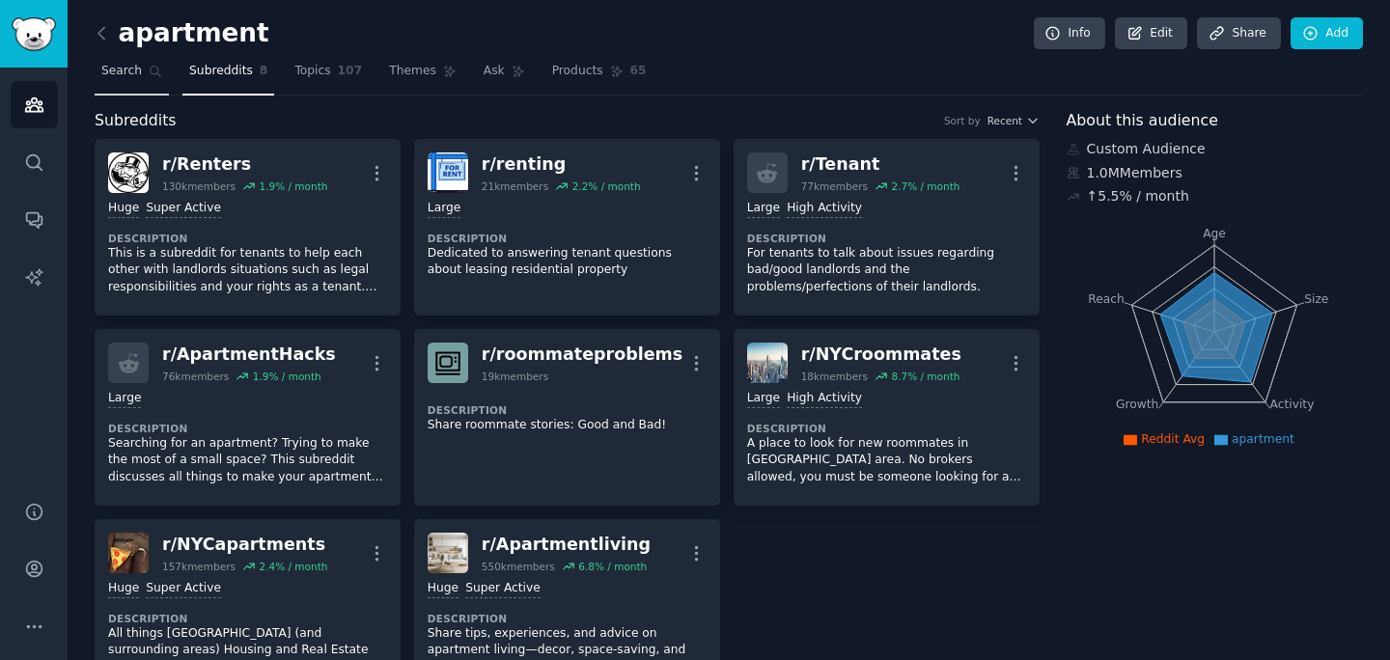
click at [149, 77] on icon at bounding box center [156, 72] width 14 height 14
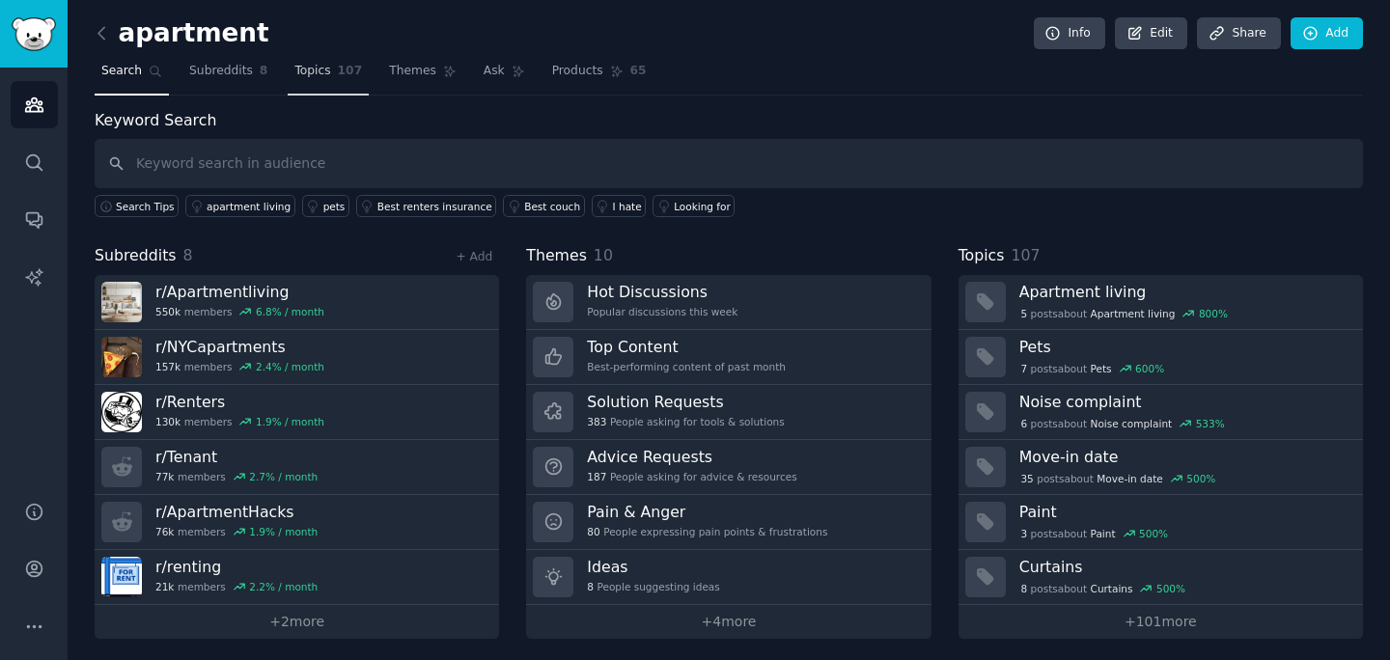
click at [324, 87] on link "Topics 107" at bounding box center [328, 76] width 81 height 40
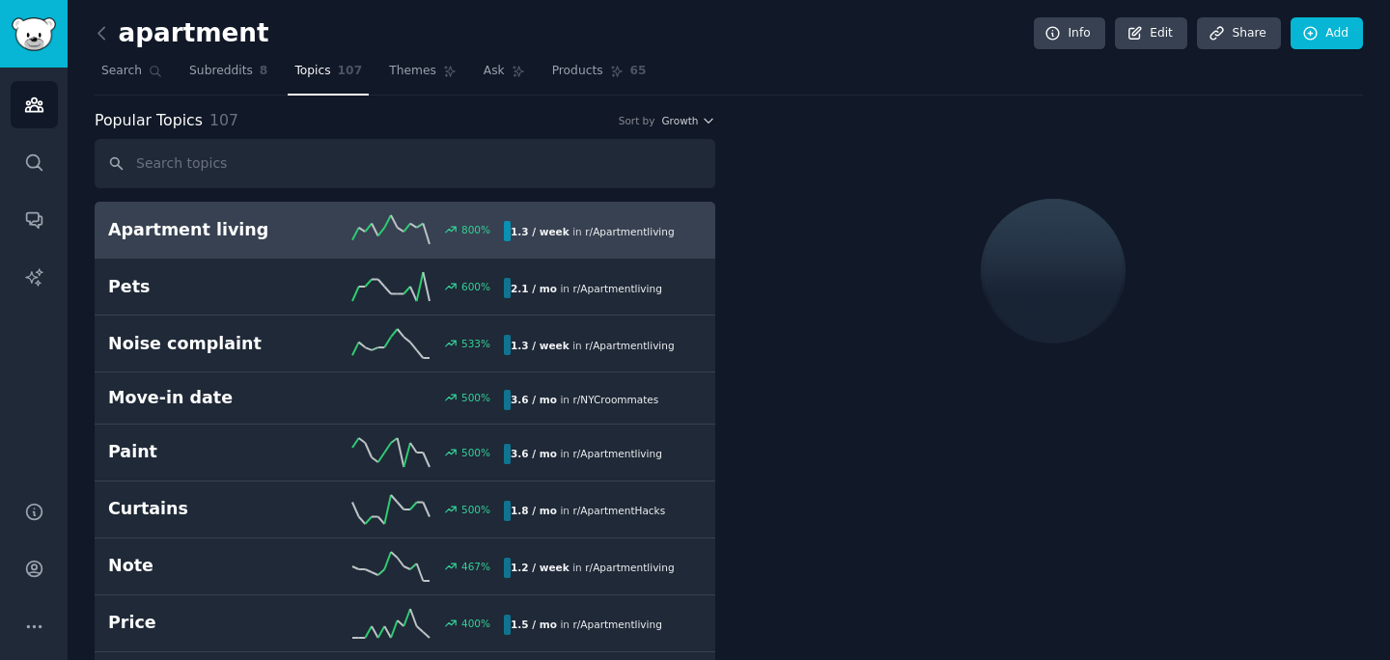
click at [312, 216] on div "800 %" at bounding box center [405, 229] width 198 height 29
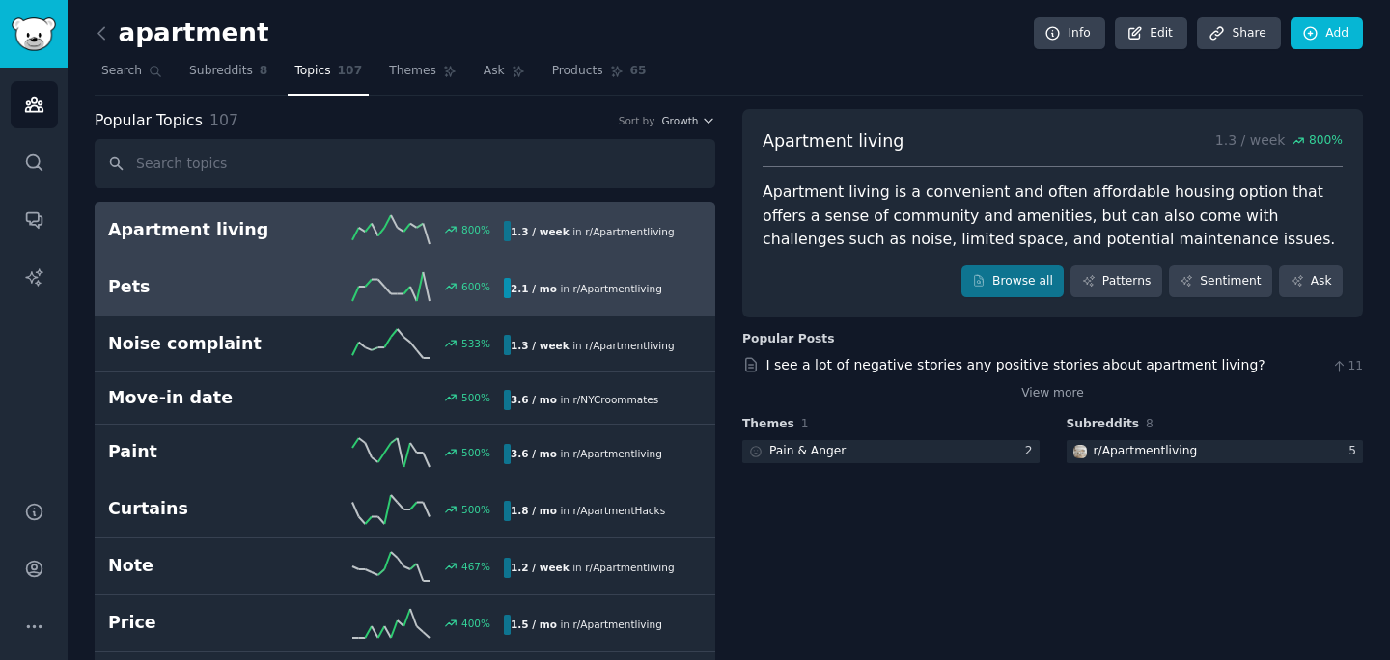
click at [294, 290] on h2 "Pets" at bounding box center [207, 287] width 198 height 24
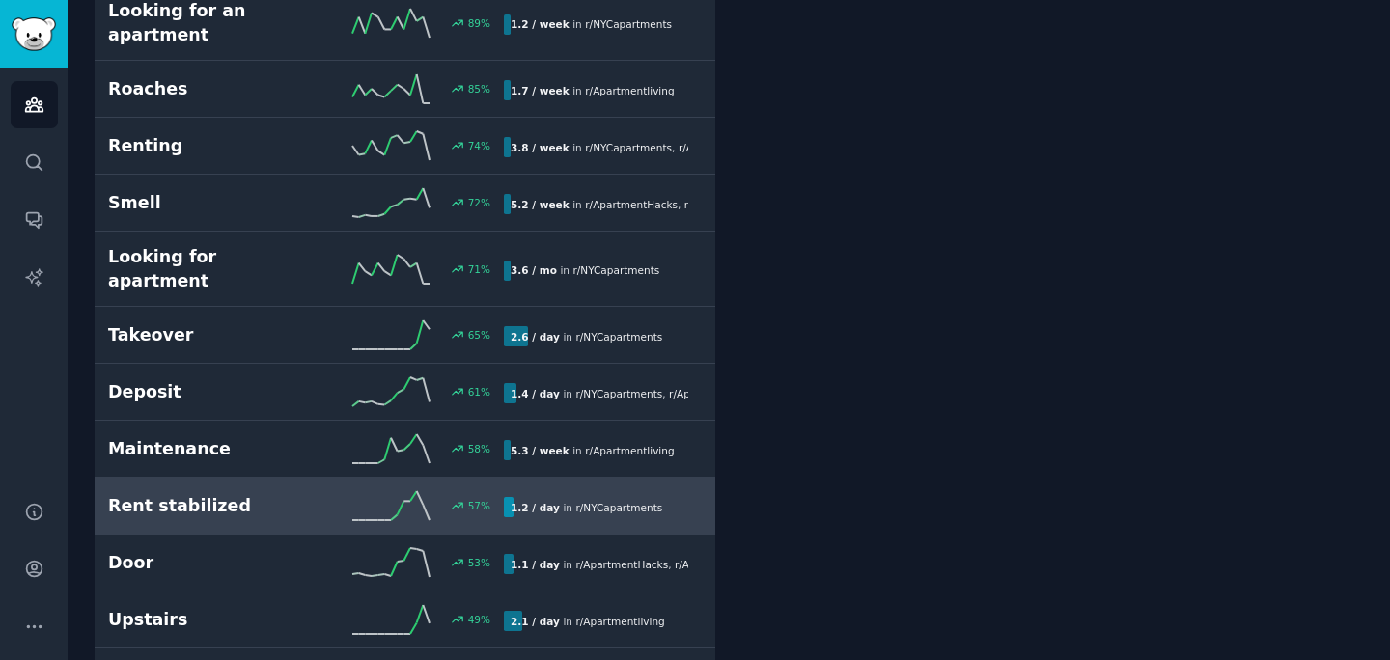
scroll to position [2119, 0]
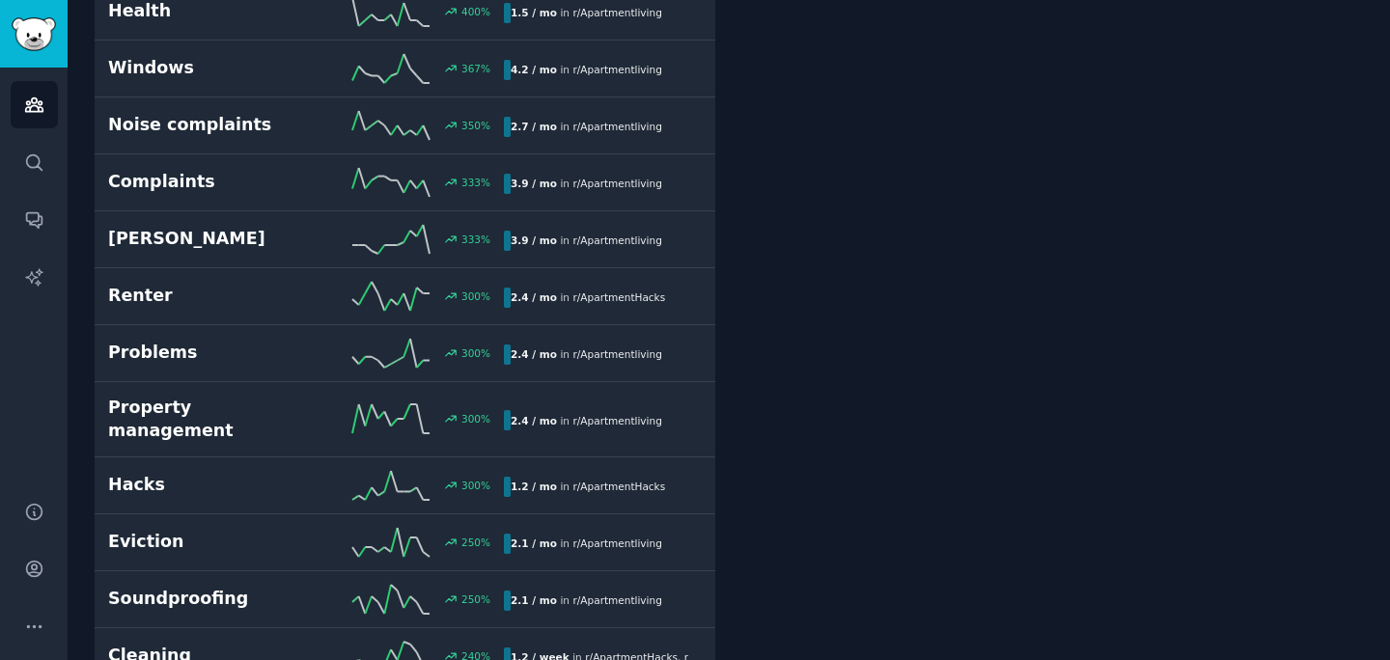
scroll to position [0, 0]
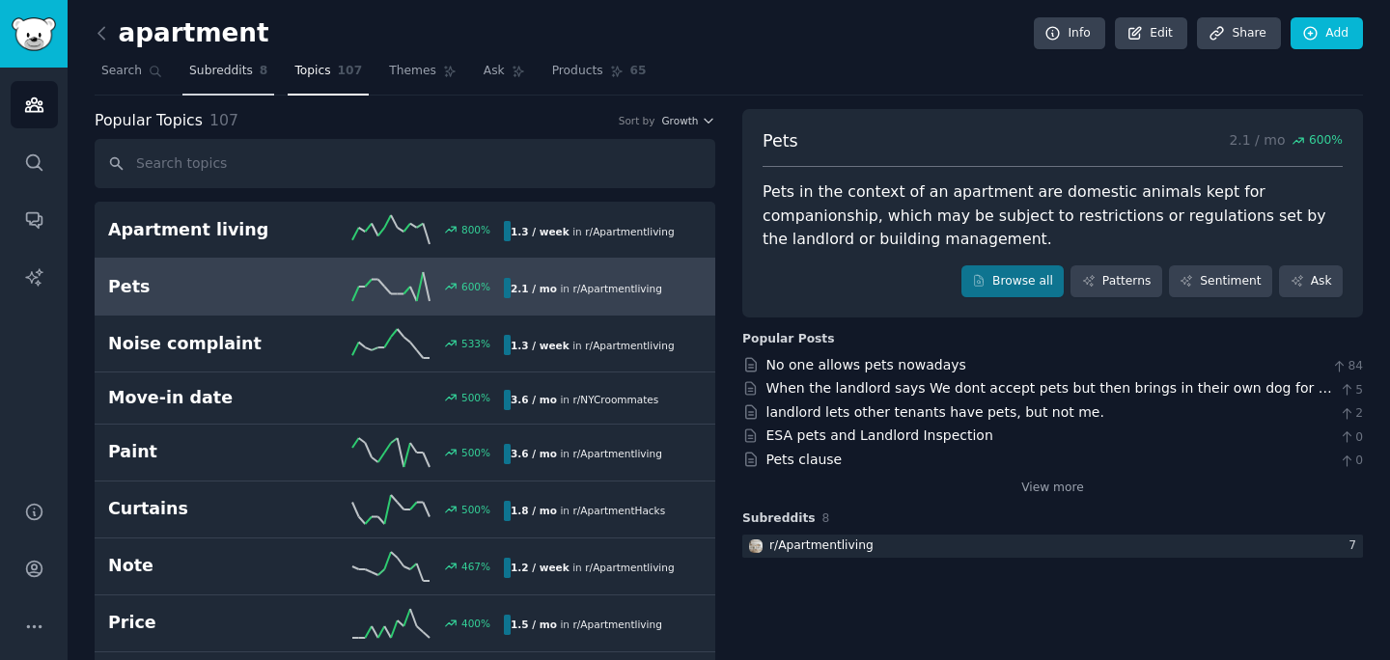
click at [222, 73] on span "Subreddits" at bounding box center [221, 71] width 64 height 17
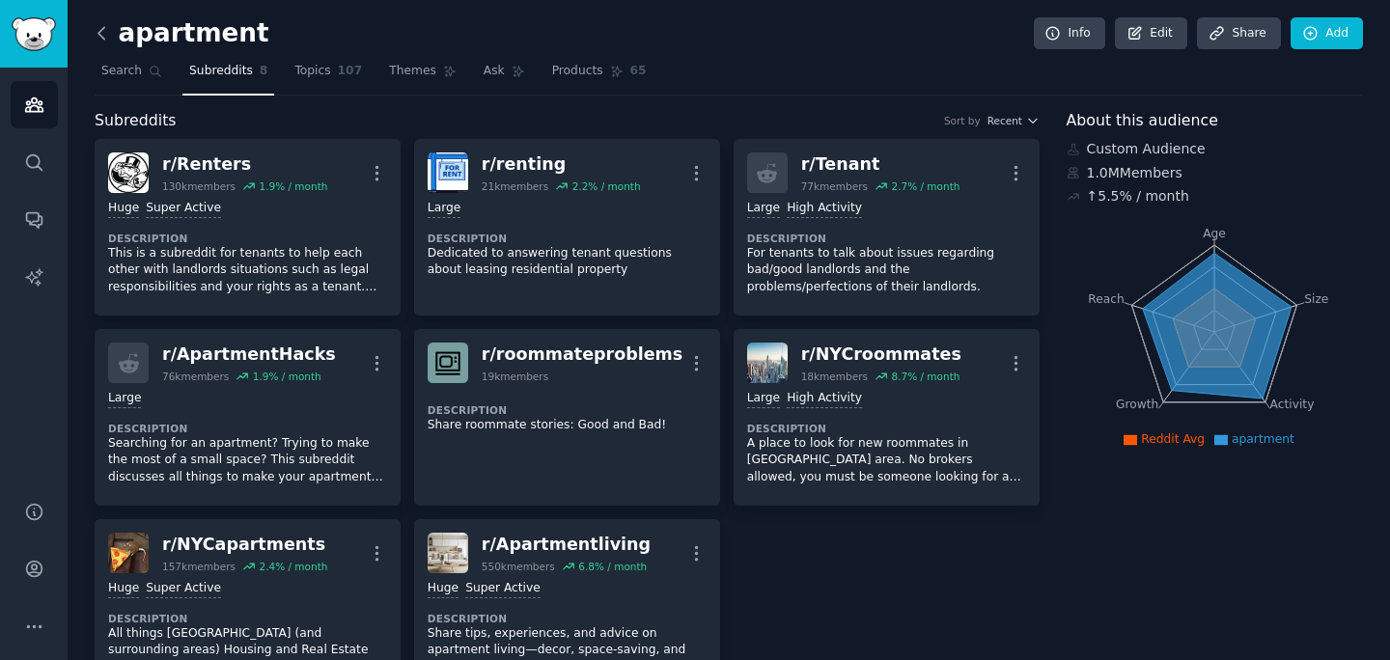
click at [104, 37] on icon at bounding box center [102, 33] width 20 height 20
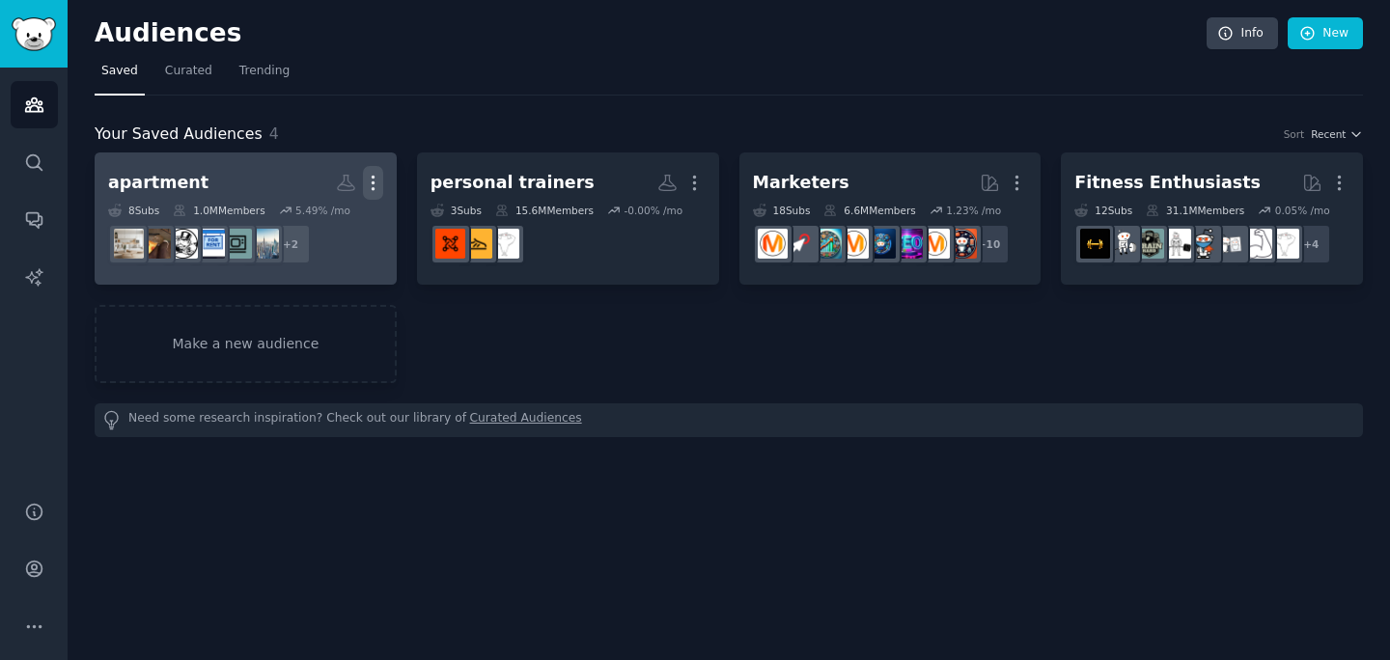
click at [376, 177] on icon "button" at bounding box center [373, 183] width 20 height 20
click at [323, 223] on p "Delete" at bounding box center [320, 223] width 44 height 20
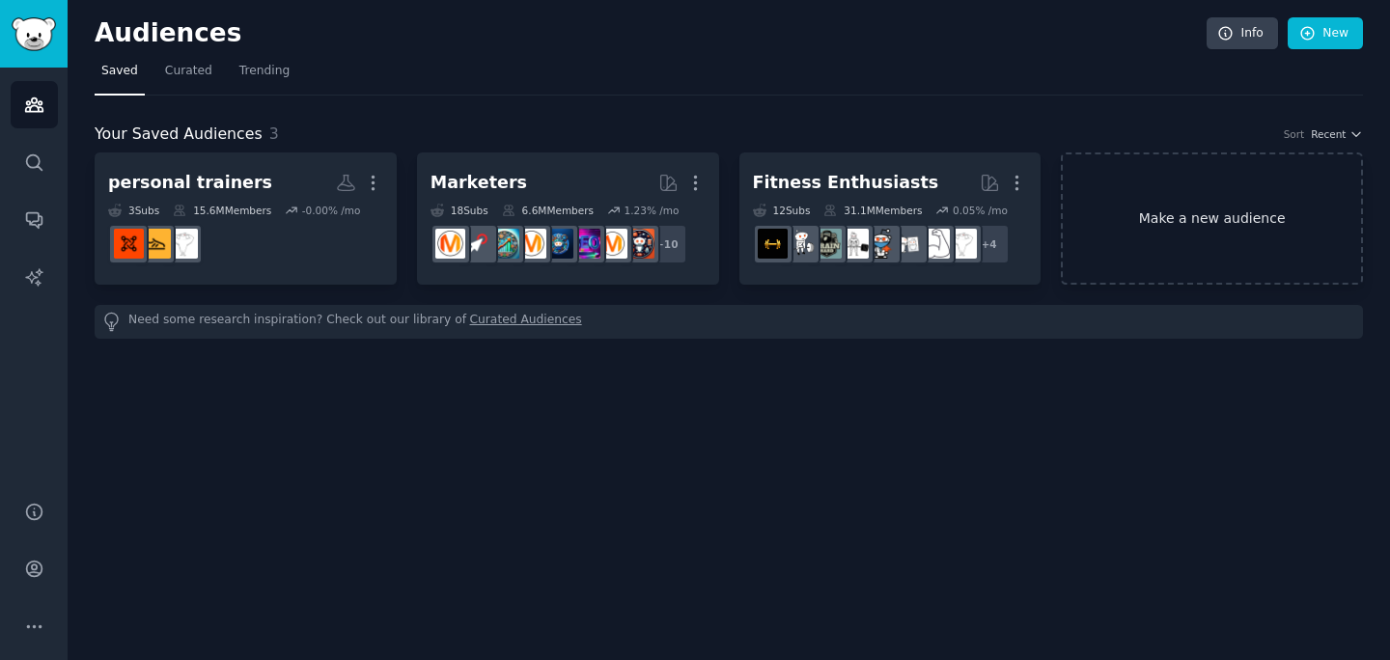
click at [1158, 195] on link "Make a new audience" at bounding box center [1212, 219] width 302 height 132
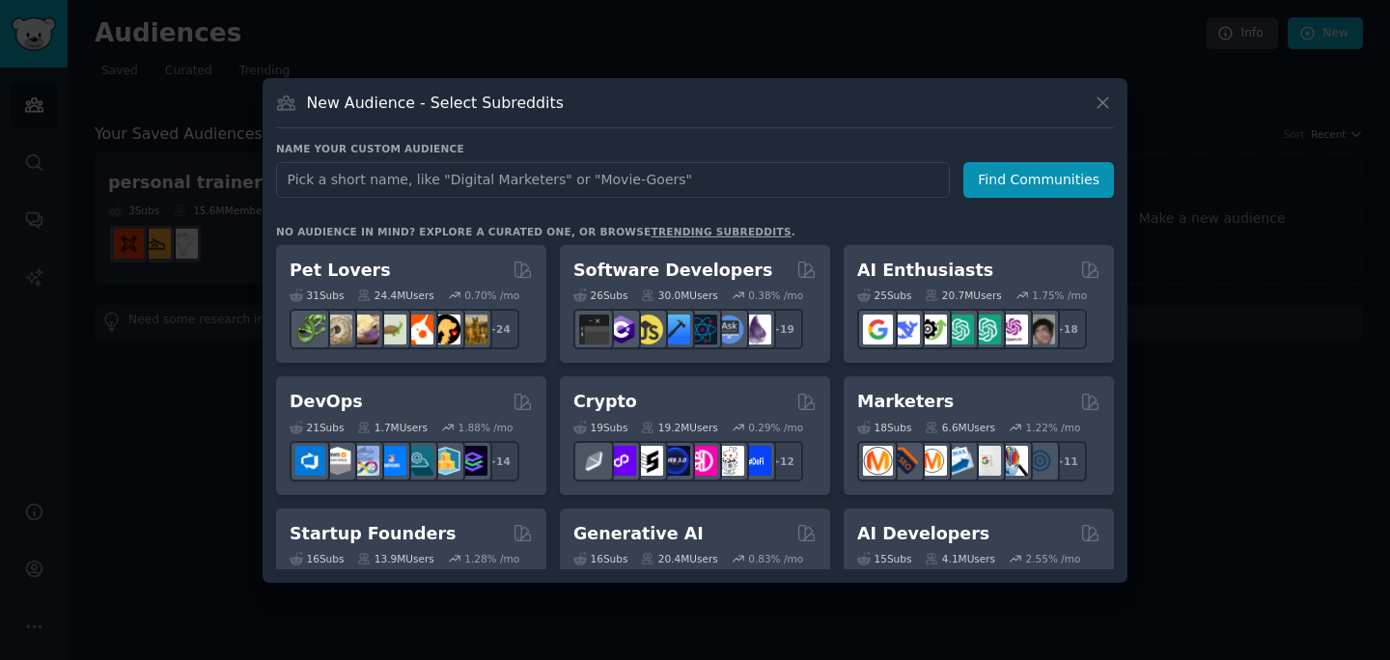
click at [641, 184] on input "text" at bounding box center [613, 180] width 674 height 36
type input "[GEOGRAPHIC_DATA]"
click at [1062, 186] on button "Find Communities" at bounding box center [1039, 180] width 151 height 36
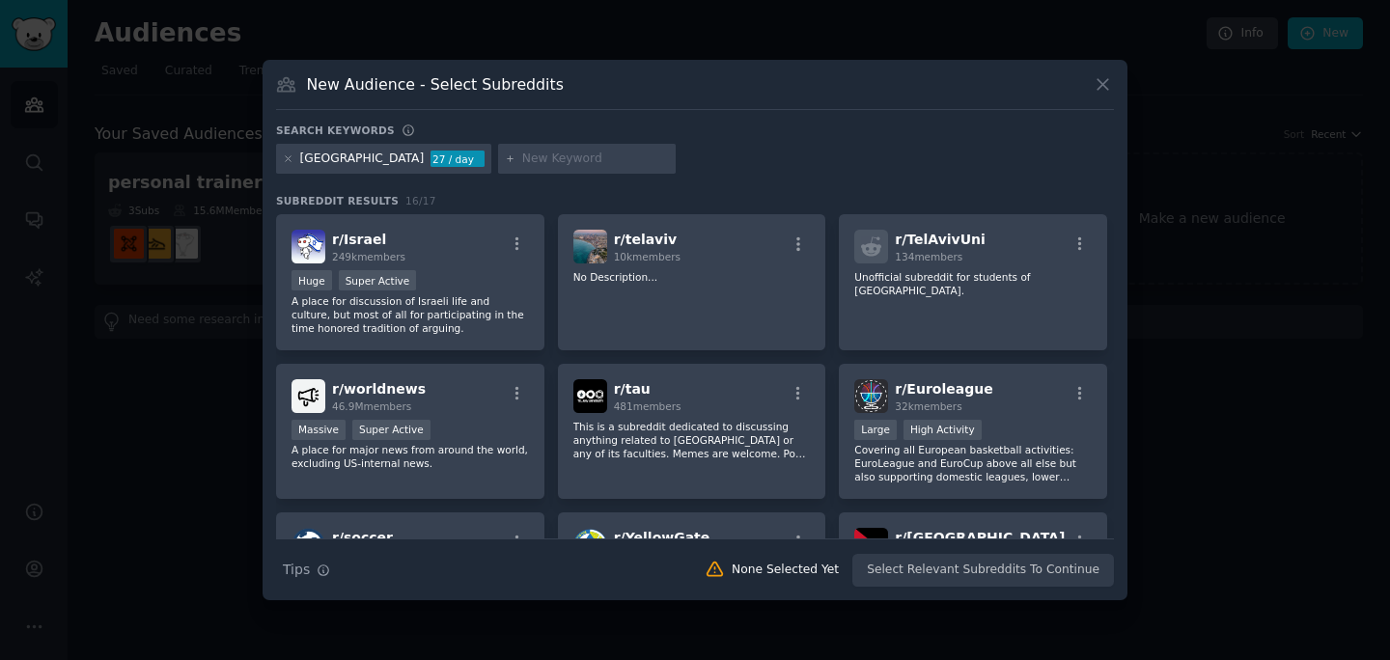
click at [325, 153] on div "[GEOGRAPHIC_DATA]" at bounding box center [362, 159] width 125 height 17
click at [522, 157] on input "text" at bounding box center [595, 159] width 147 height 17
type input "apartment"
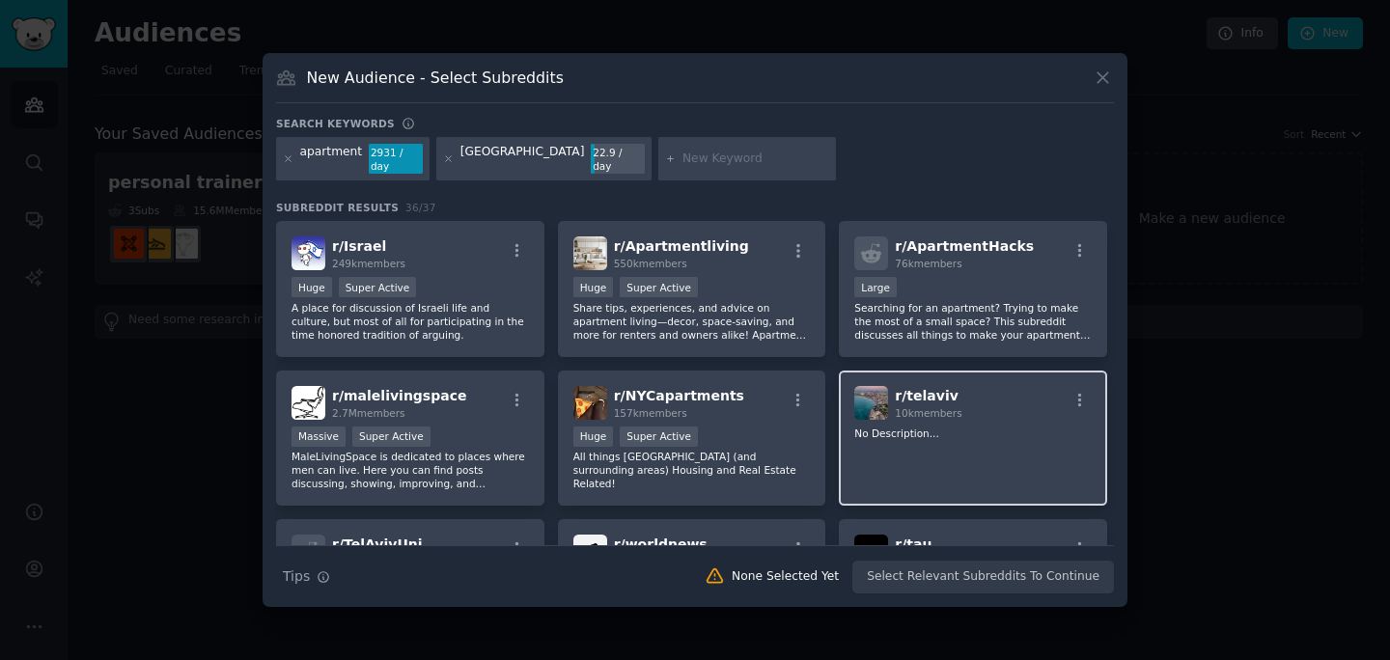
click at [967, 450] on div "r/ telaviv 10k members No Description..." at bounding box center [973, 439] width 268 height 136
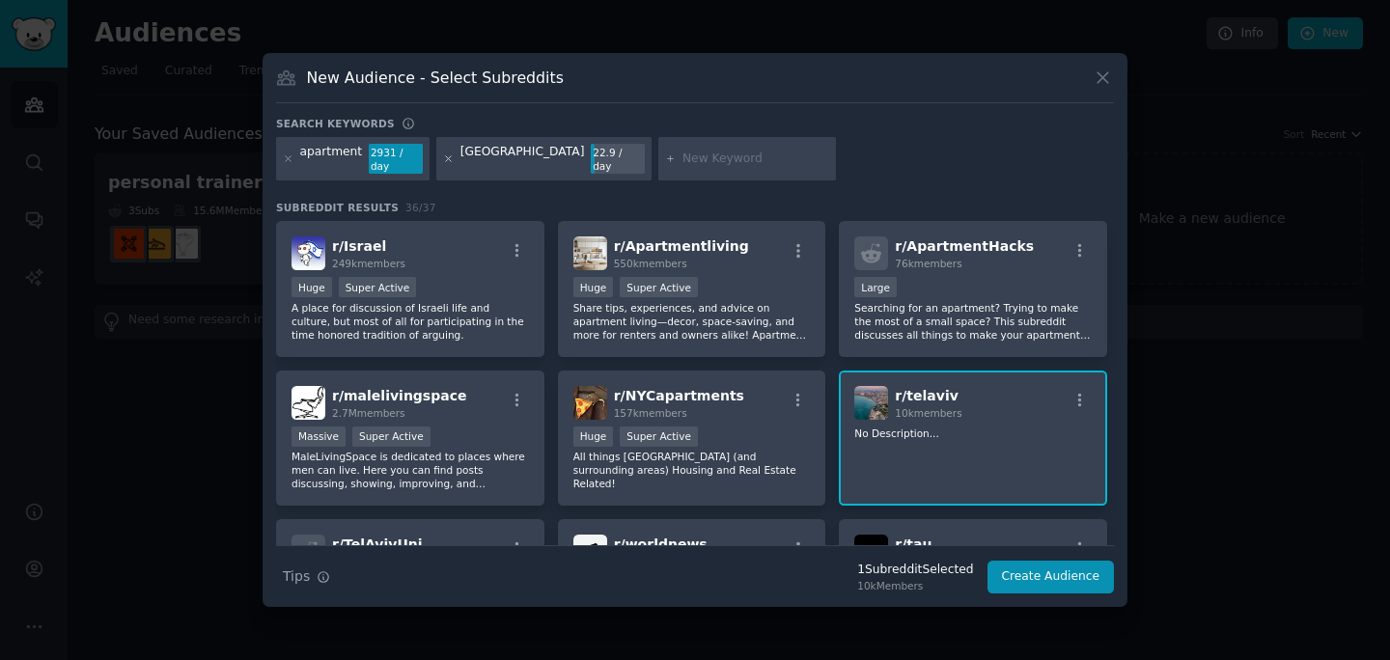
click at [446, 157] on icon at bounding box center [448, 158] width 5 height 5
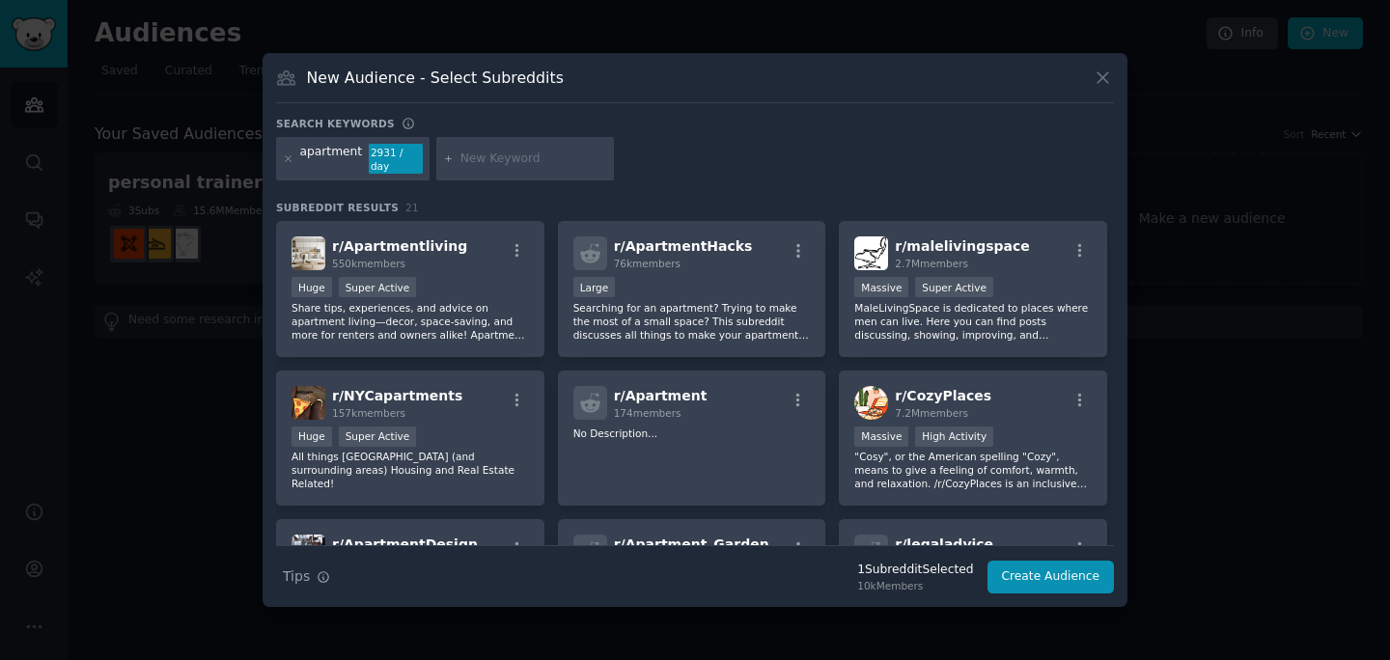
click at [518, 161] on input "text" at bounding box center [534, 159] width 147 height 17
type input "[GEOGRAPHIC_DATA]"
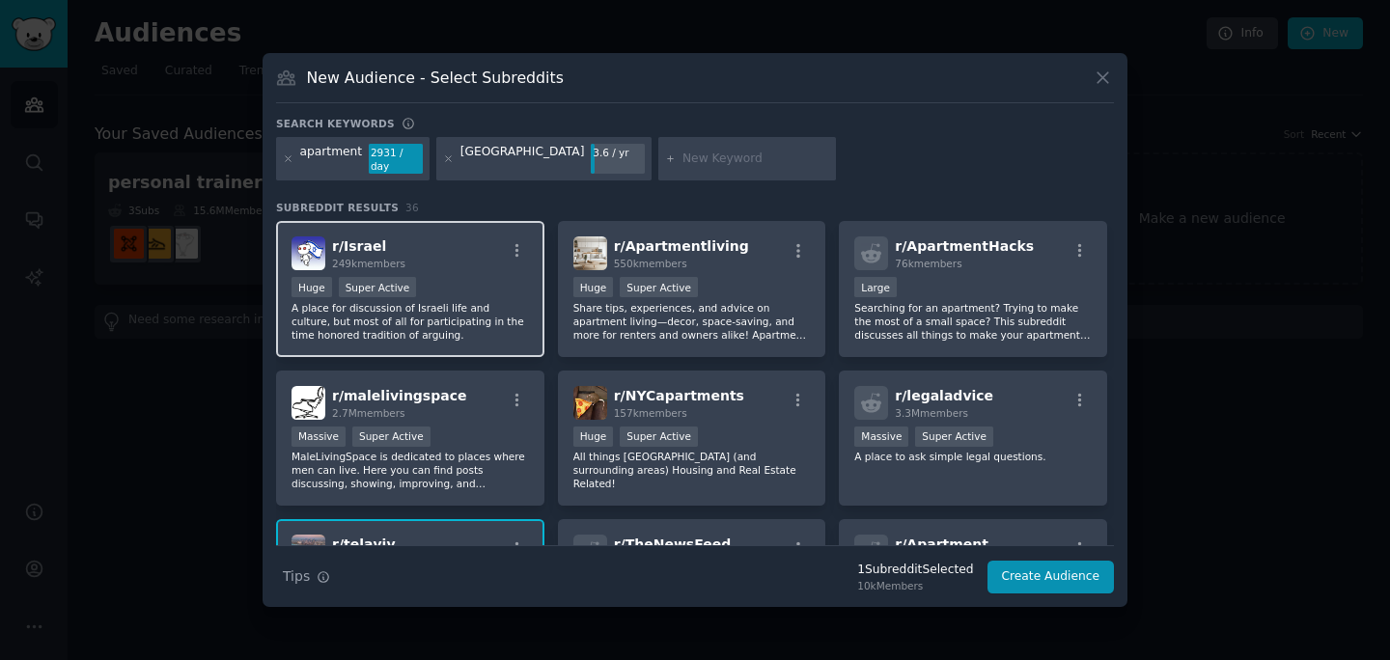
click at [427, 285] on div ">= 95th percentile for submissions / day Huge Super Active" at bounding box center [411, 289] width 238 height 24
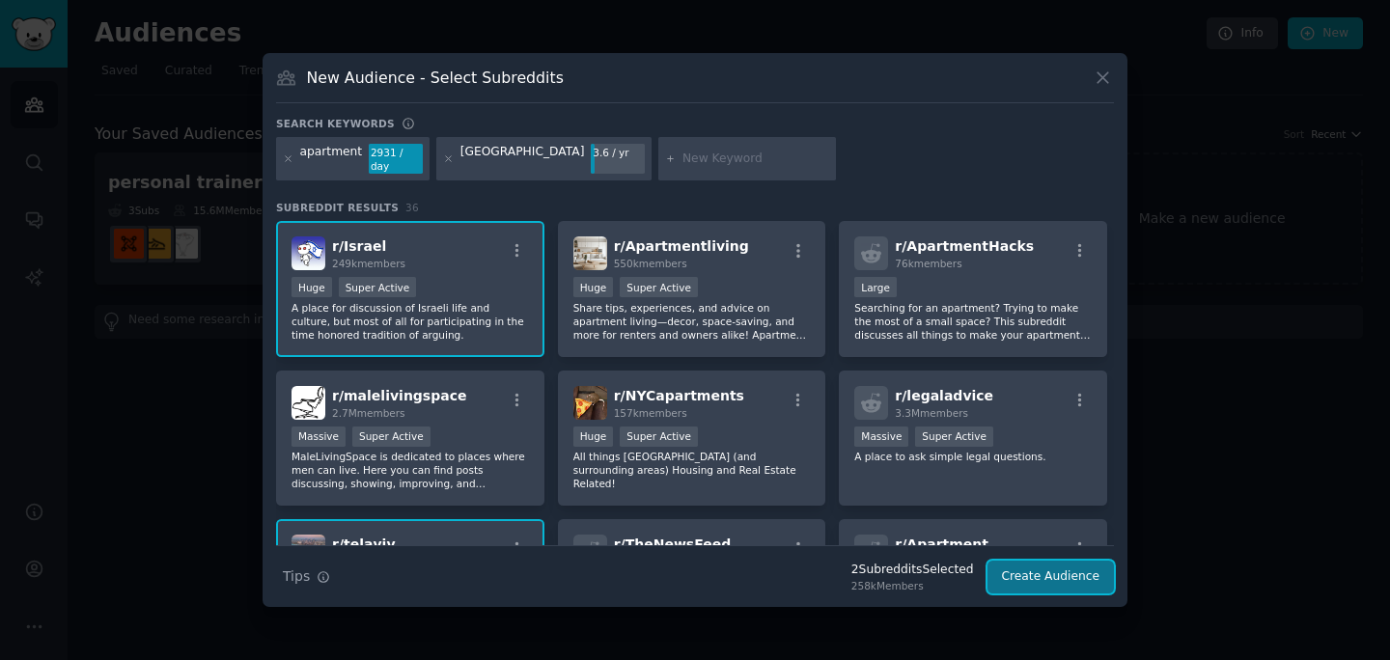
click at [1023, 566] on button "Create Audience" at bounding box center [1051, 577] width 127 height 33
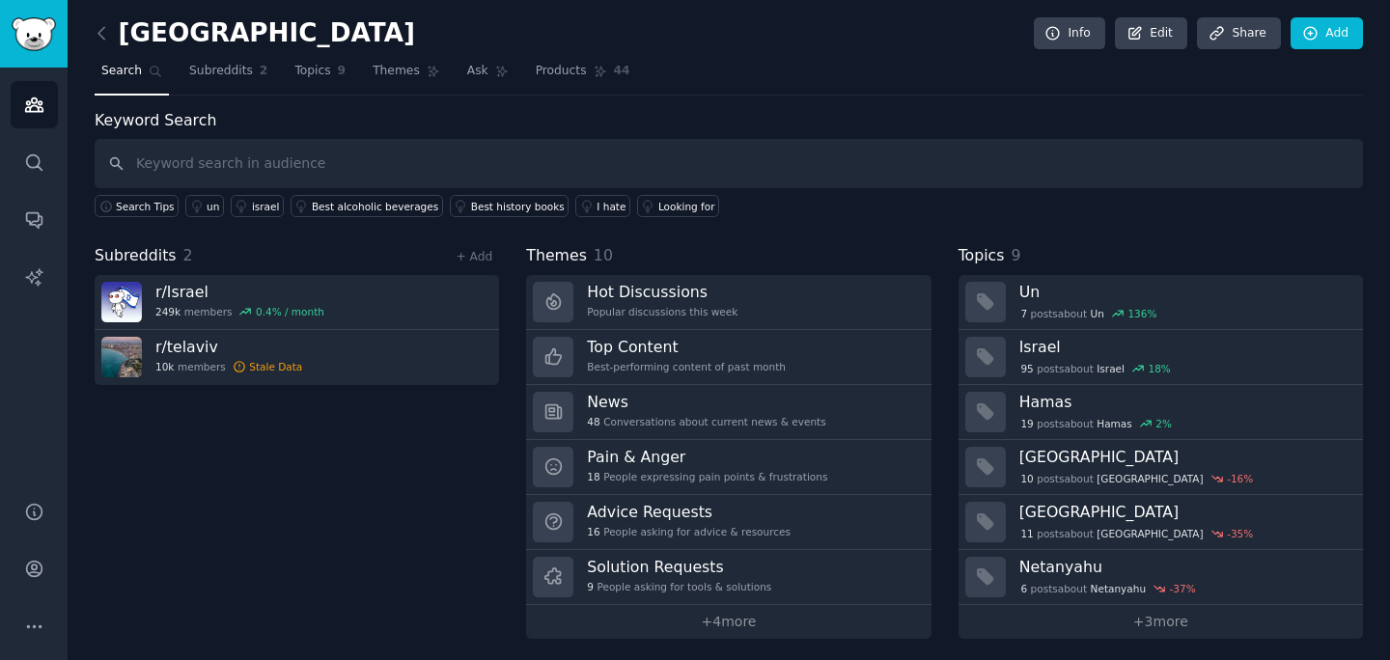
click at [253, 154] on input "text" at bounding box center [729, 163] width 1269 height 49
type input "apartment"
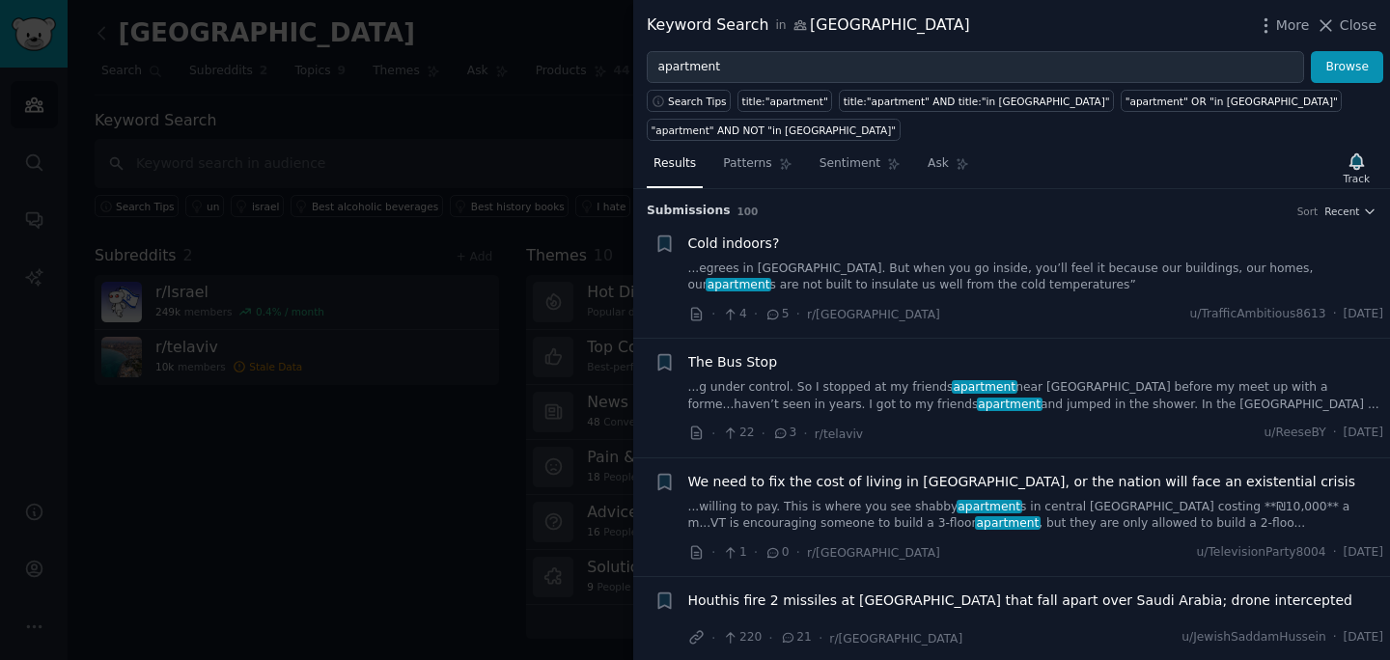
drag, startPoint x: 1356, startPoint y: 27, endPoint x: 757, endPoint y: 190, distance: 620.5
click at [1356, 27] on span "Close" at bounding box center [1358, 25] width 37 height 20
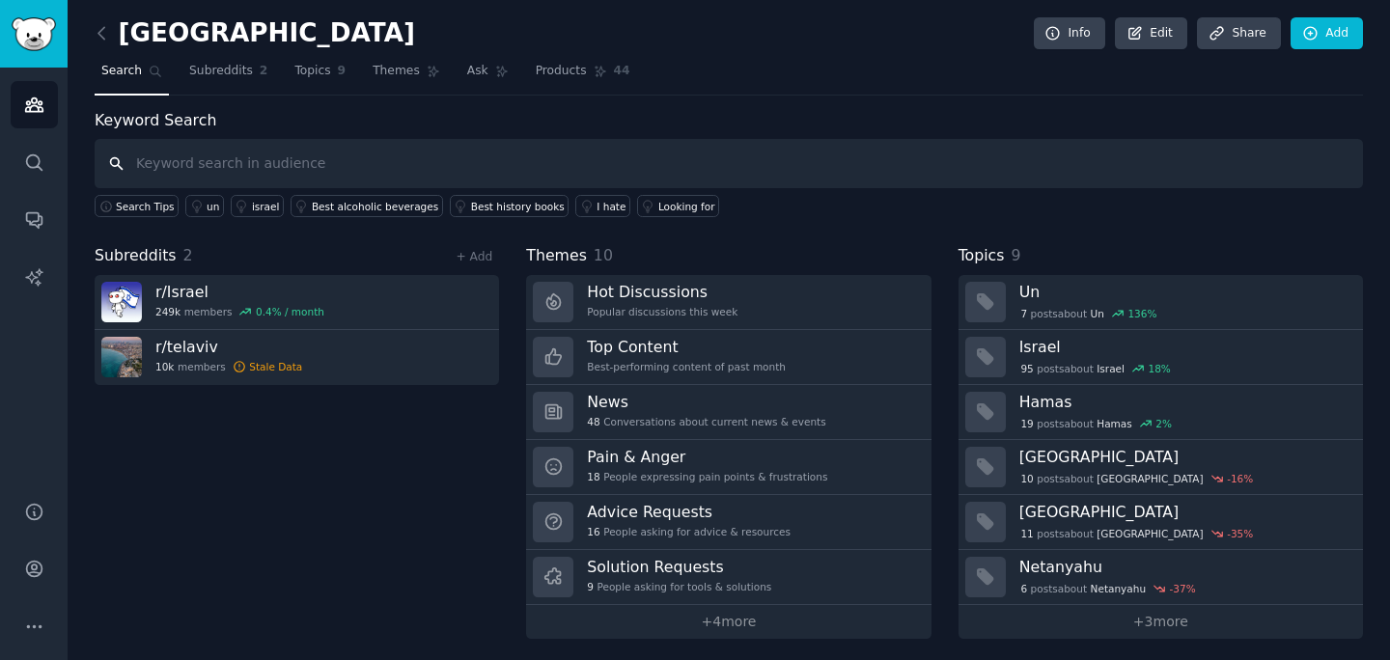
click at [374, 160] on input "text" at bounding box center [729, 163] width 1269 height 49
type input "roommate"
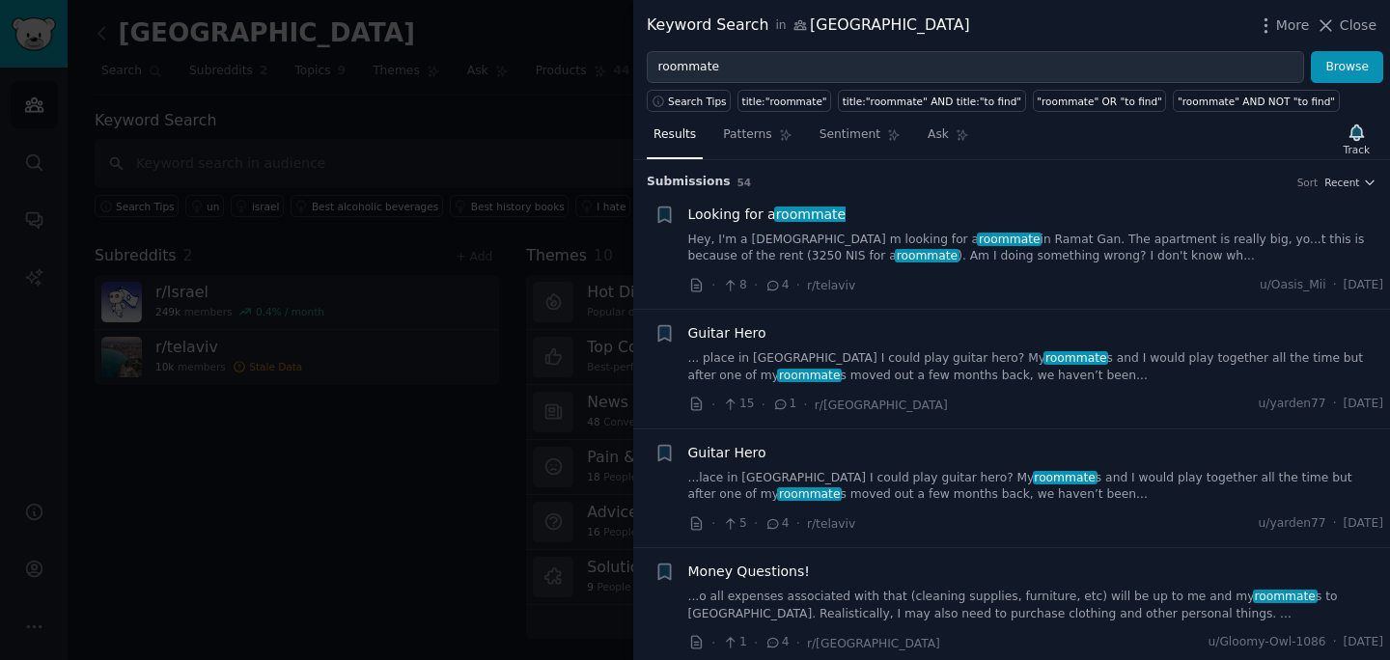
scroll to position [3, 0]
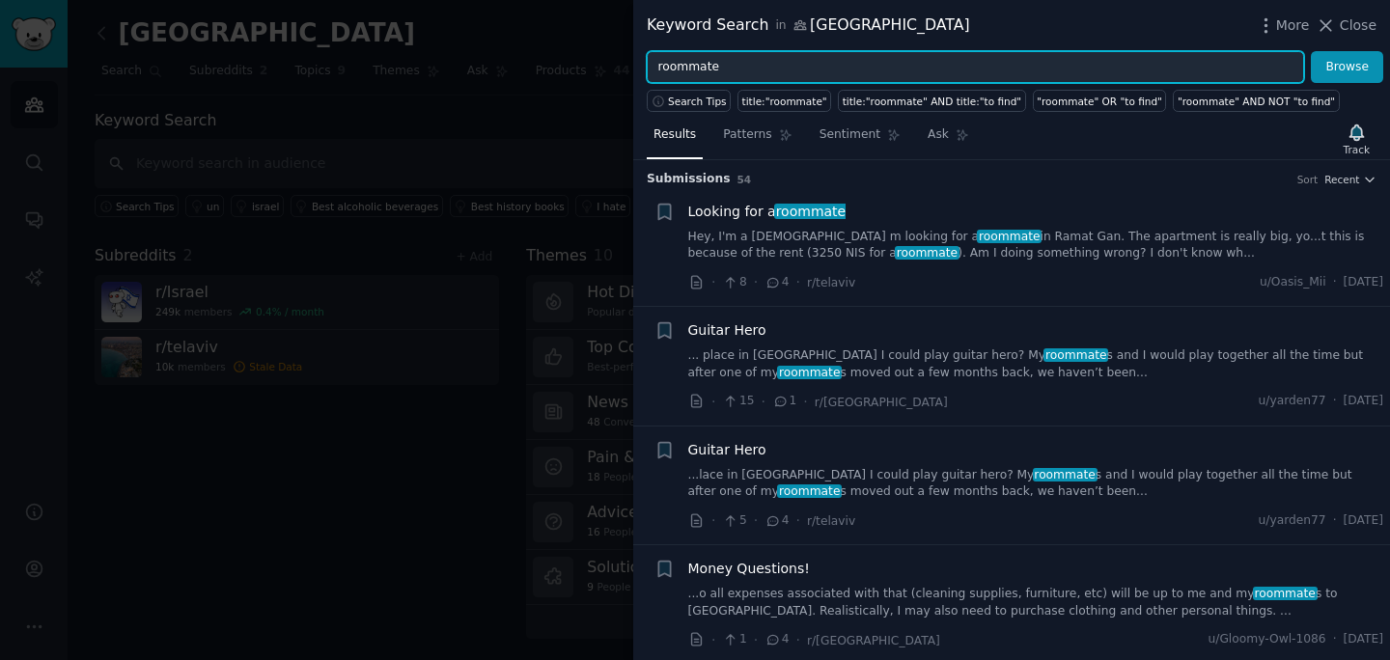
click at [773, 78] on input "roommate" at bounding box center [976, 67] width 658 height 33
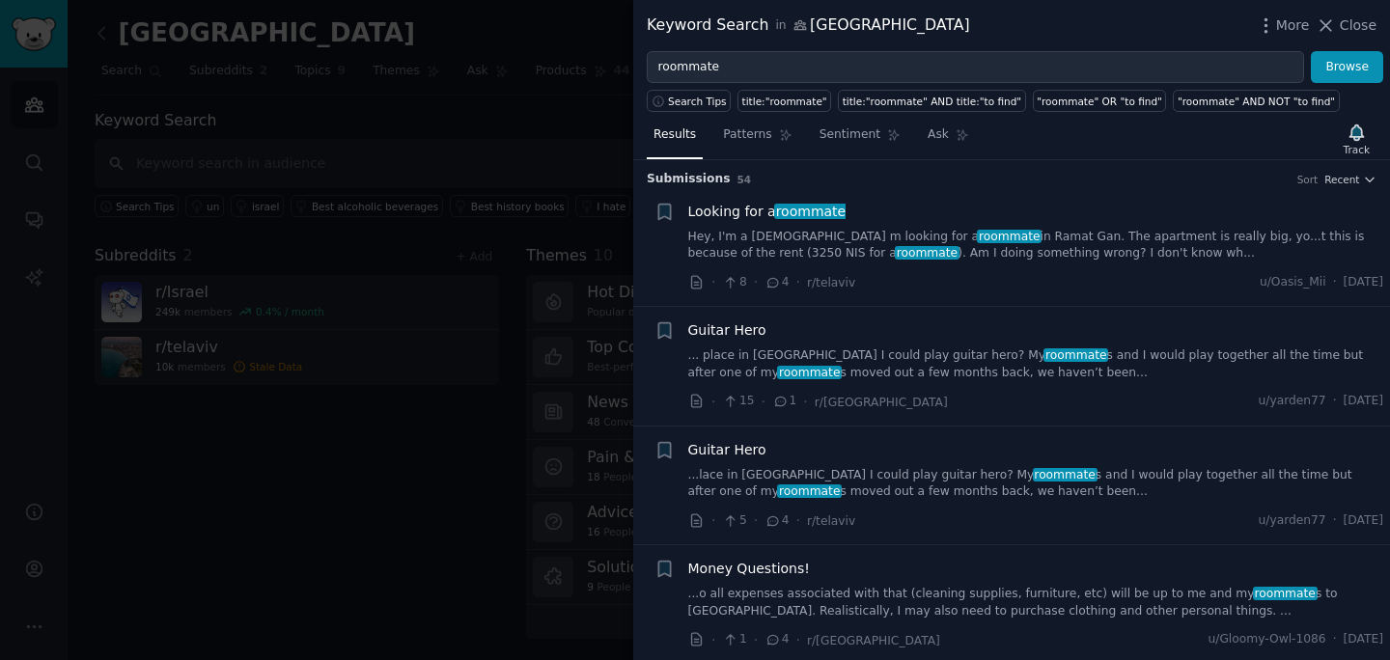
click at [483, 190] on div at bounding box center [695, 330] width 1390 height 660
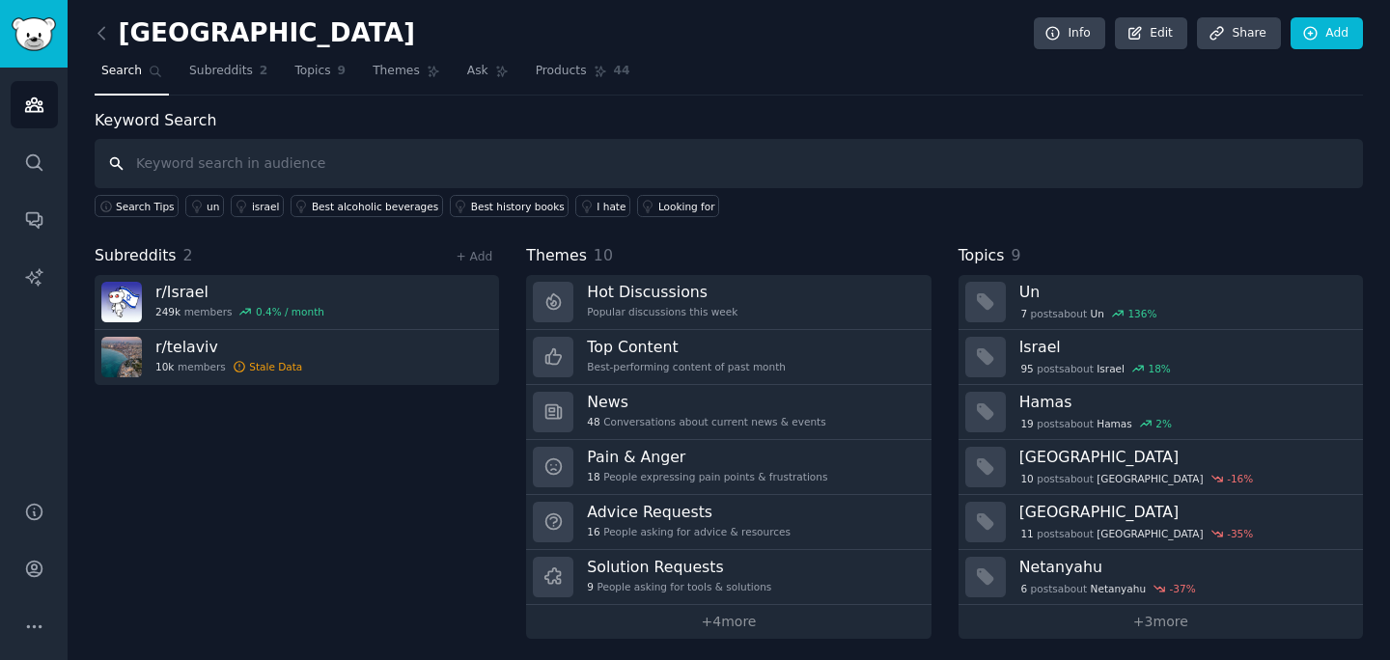
click at [445, 165] on input "text" at bounding box center [729, 163] width 1269 height 49
type input "apartments"
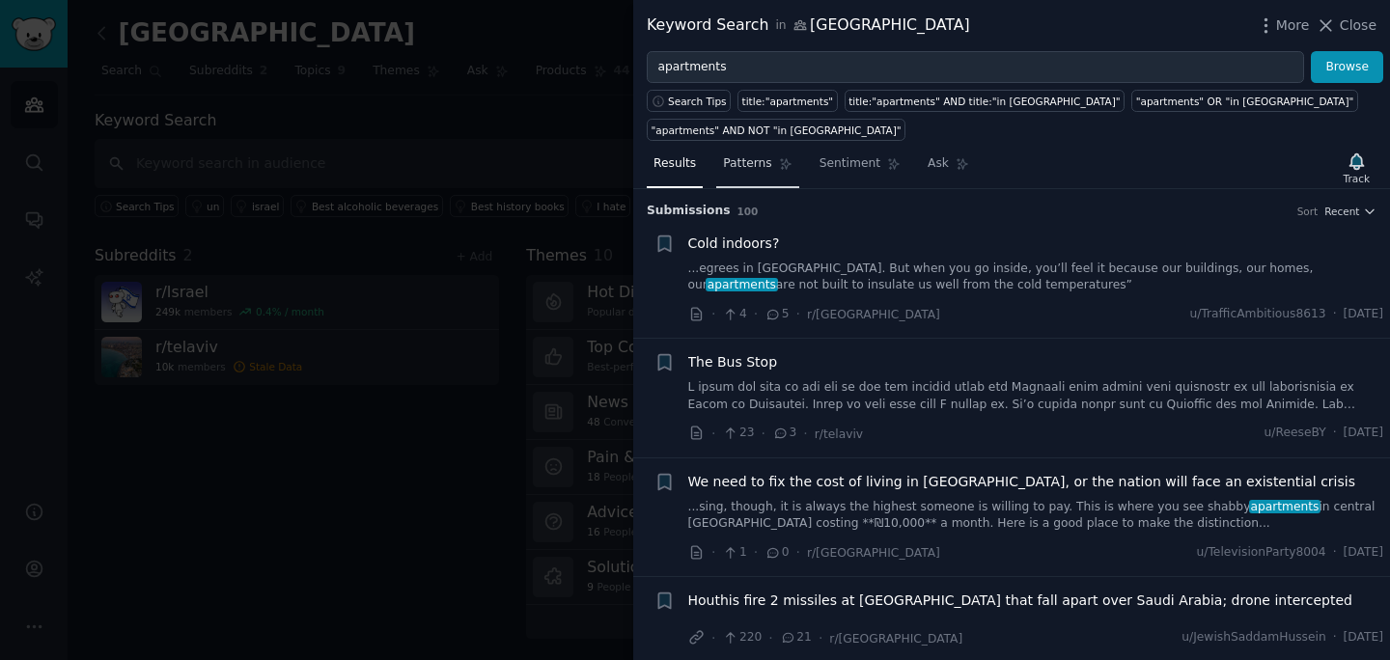
click at [769, 155] on span "Patterns" at bounding box center [747, 163] width 48 height 17
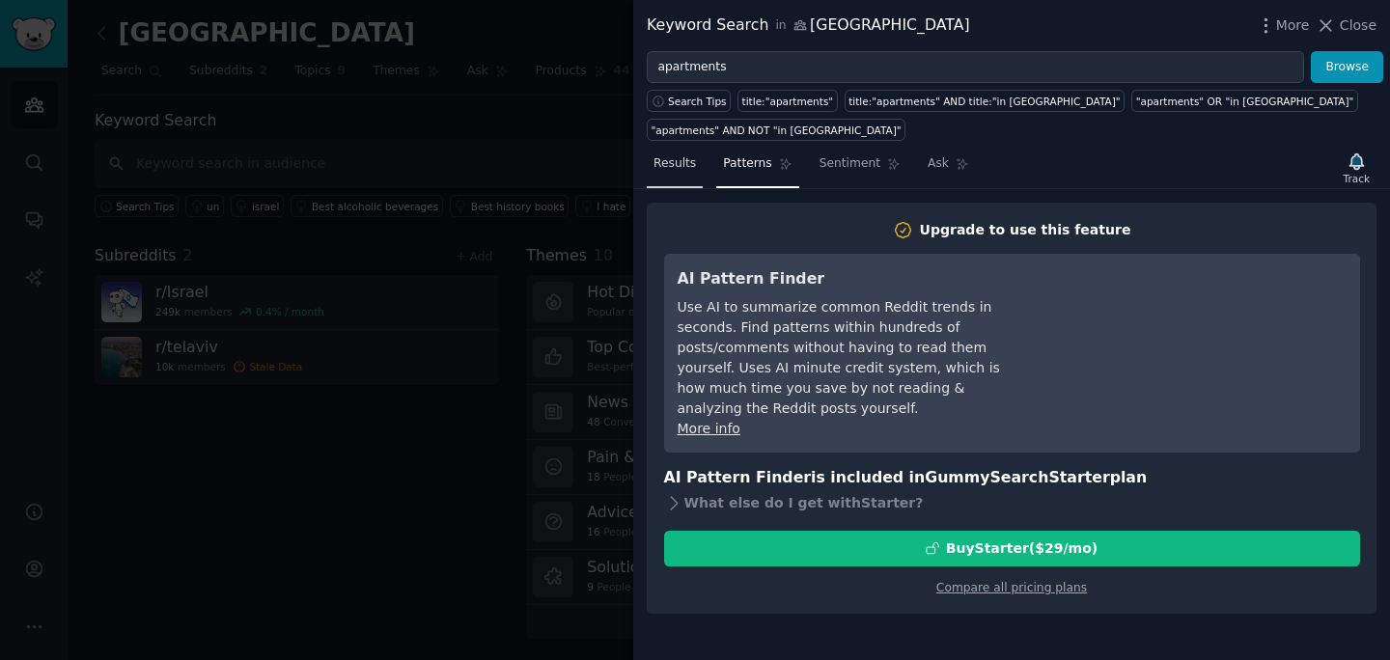
click at [682, 155] on span "Results" at bounding box center [675, 163] width 42 height 17
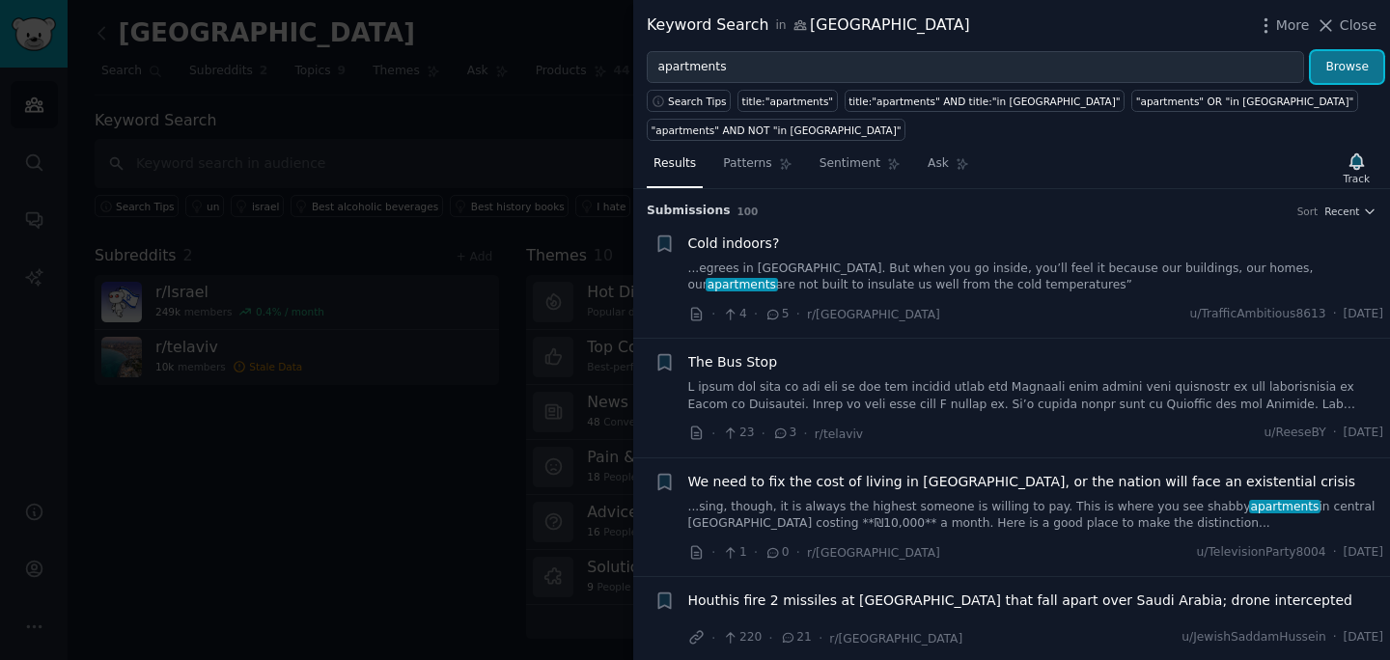
click at [1344, 78] on button "Browse" at bounding box center [1347, 67] width 72 height 33
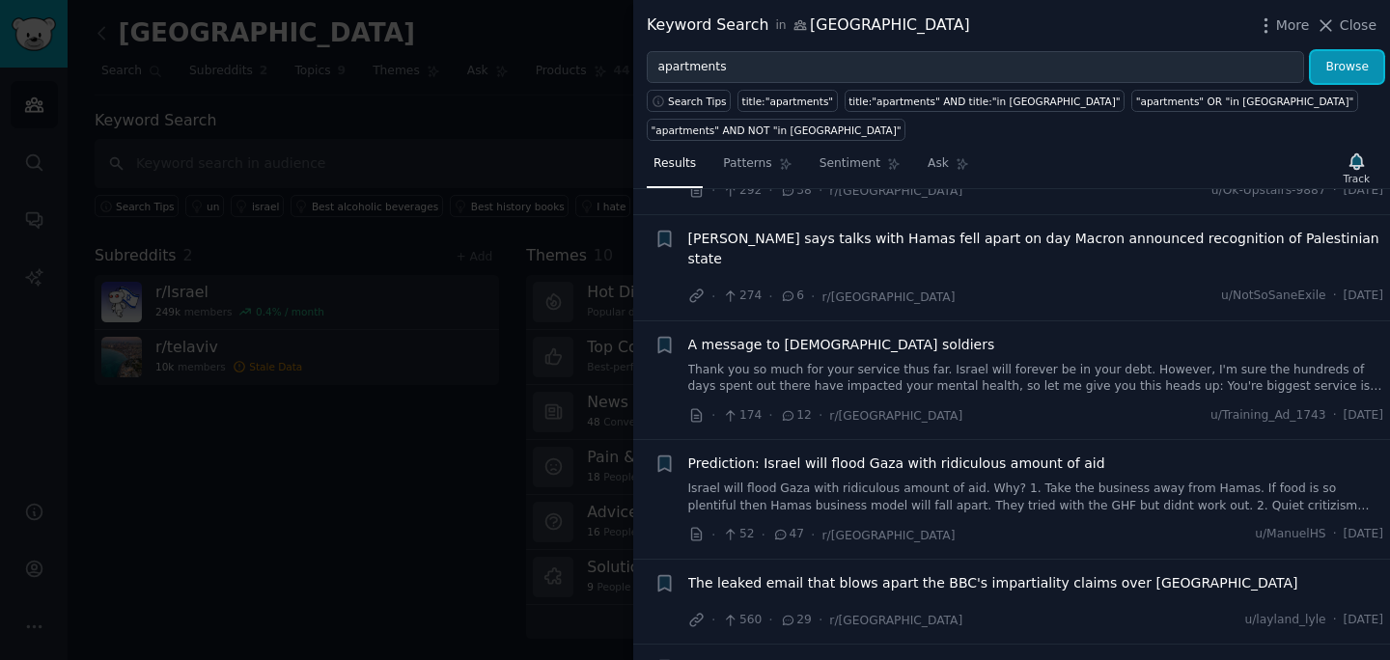
scroll to position [862, 0]
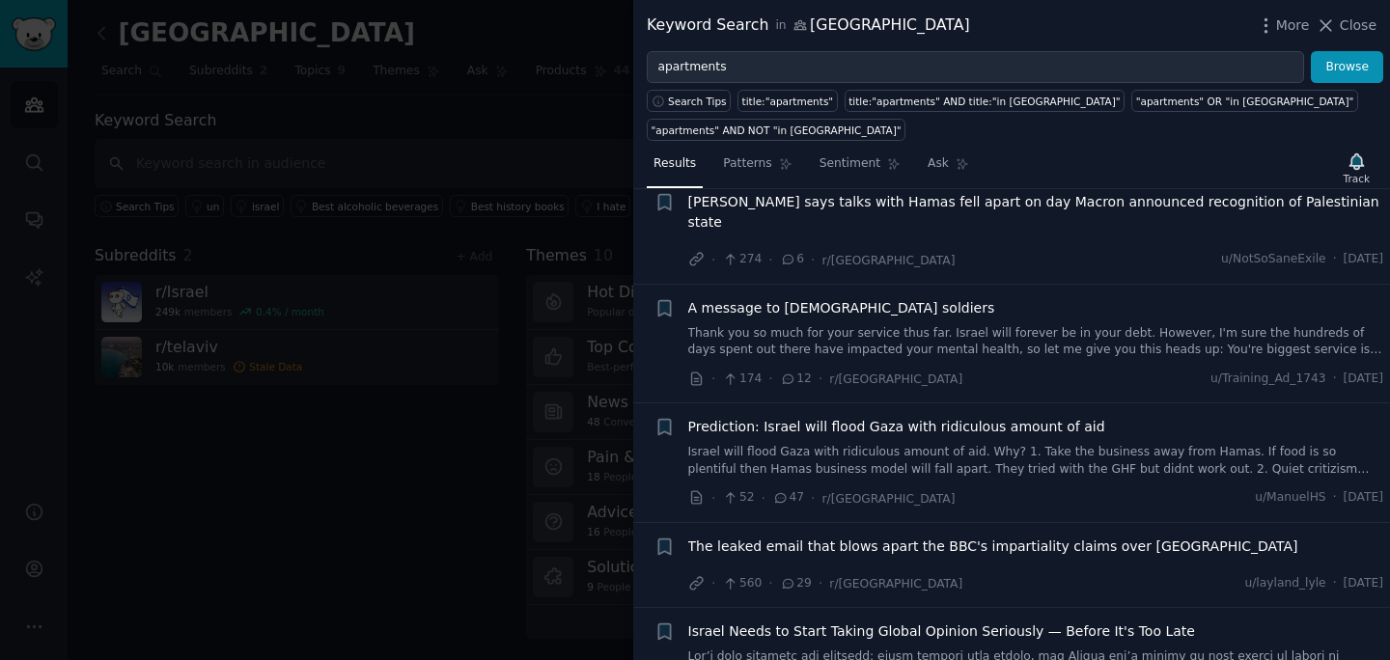
click at [363, 400] on div at bounding box center [695, 330] width 1390 height 660
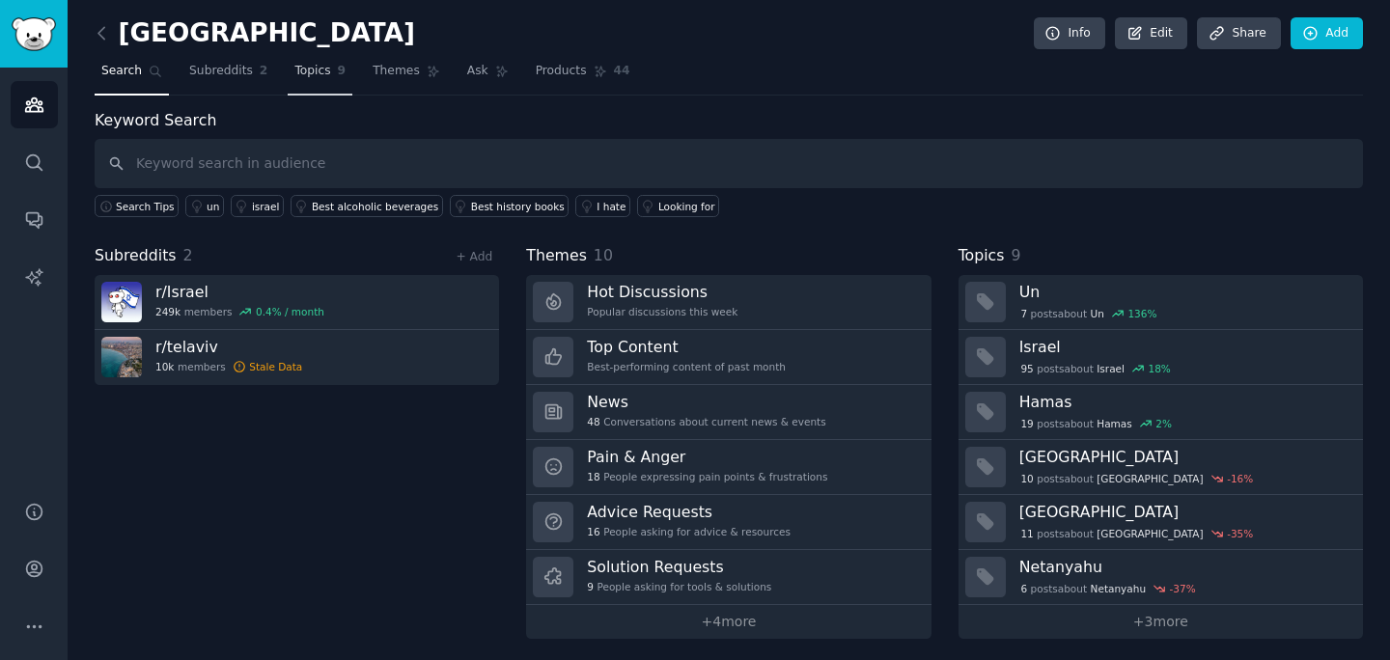
click at [324, 73] on span "Topics" at bounding box center [312, 71] width 36 height 17
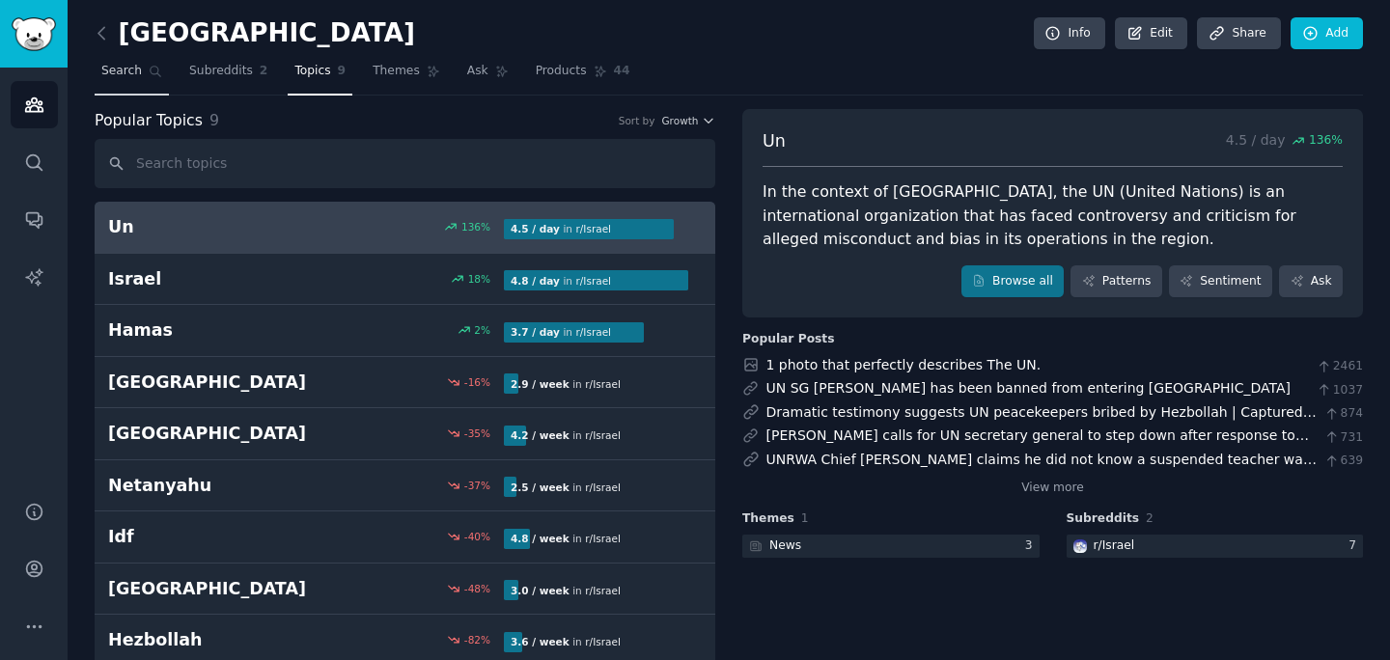
click at [133, 63] on span "Search" at bounding box center [121, 71] width 41 height 17
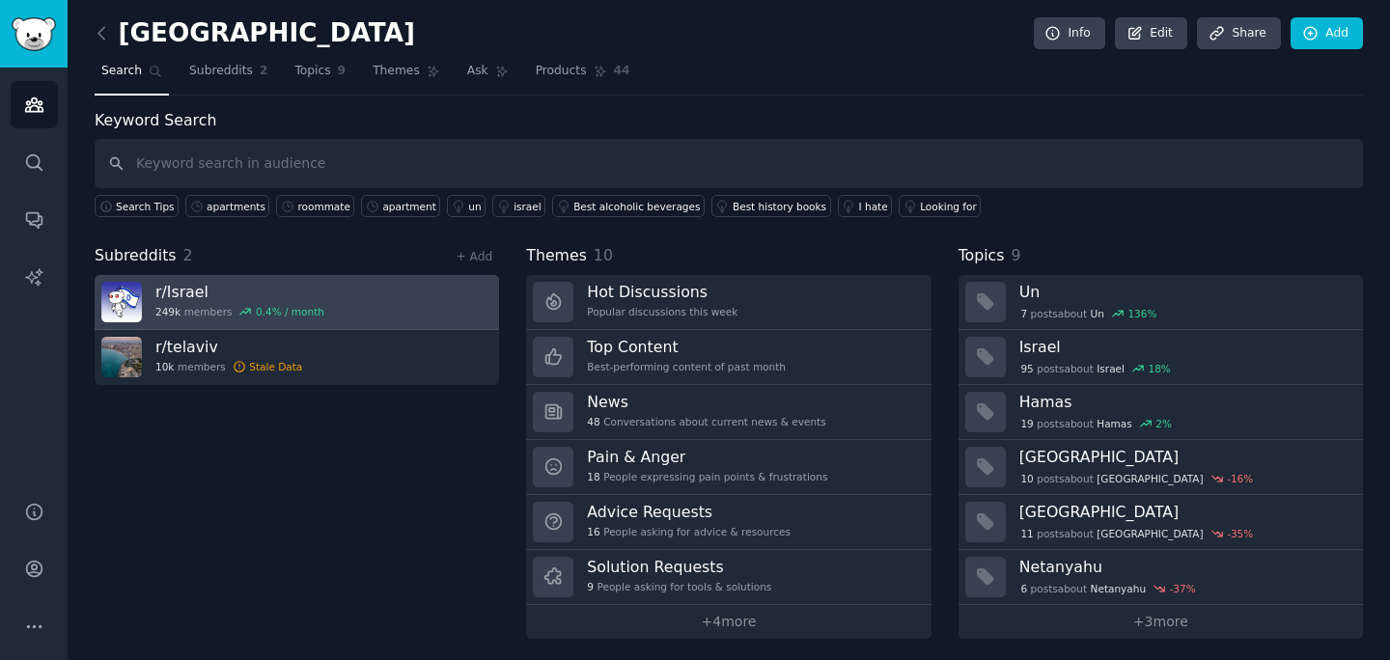
click at [373, 297] on link "r/ Israel 249k members 0.4 % / month" at bounding box center [297, 302] width 405 height 55
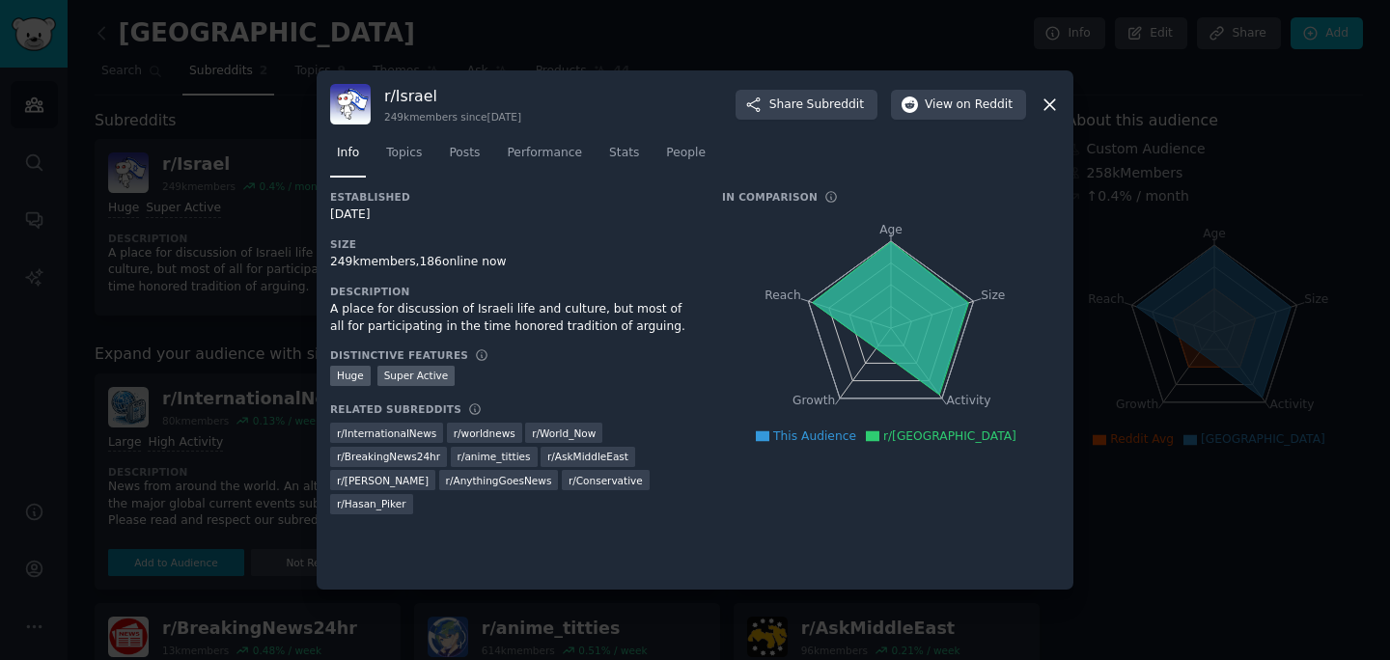
click at [1045, 102] on icon at bounding box center [1050, 105] width 20 height 20
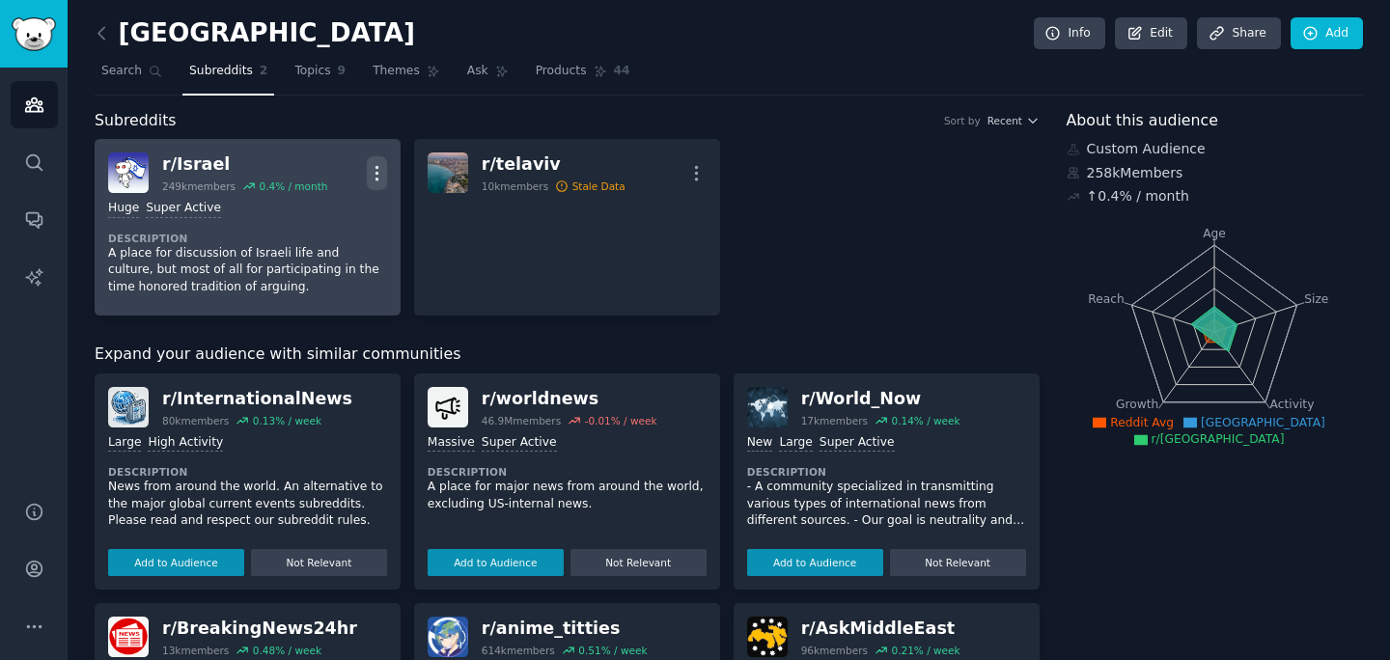
click at [376, 166] on icon "button" at bounding box center [377, 173] width 2 height 14
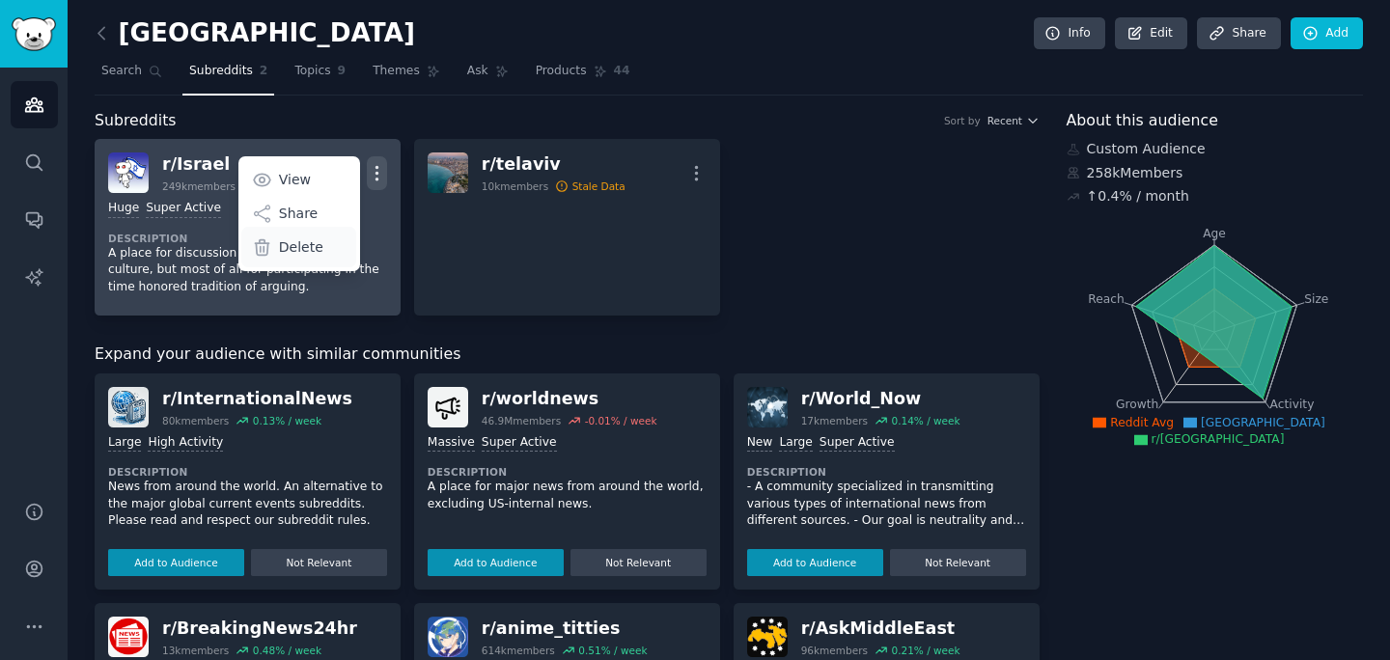
click at [326, 238] on div "Delete" at bounding box center [298, 247] width 115 height 41
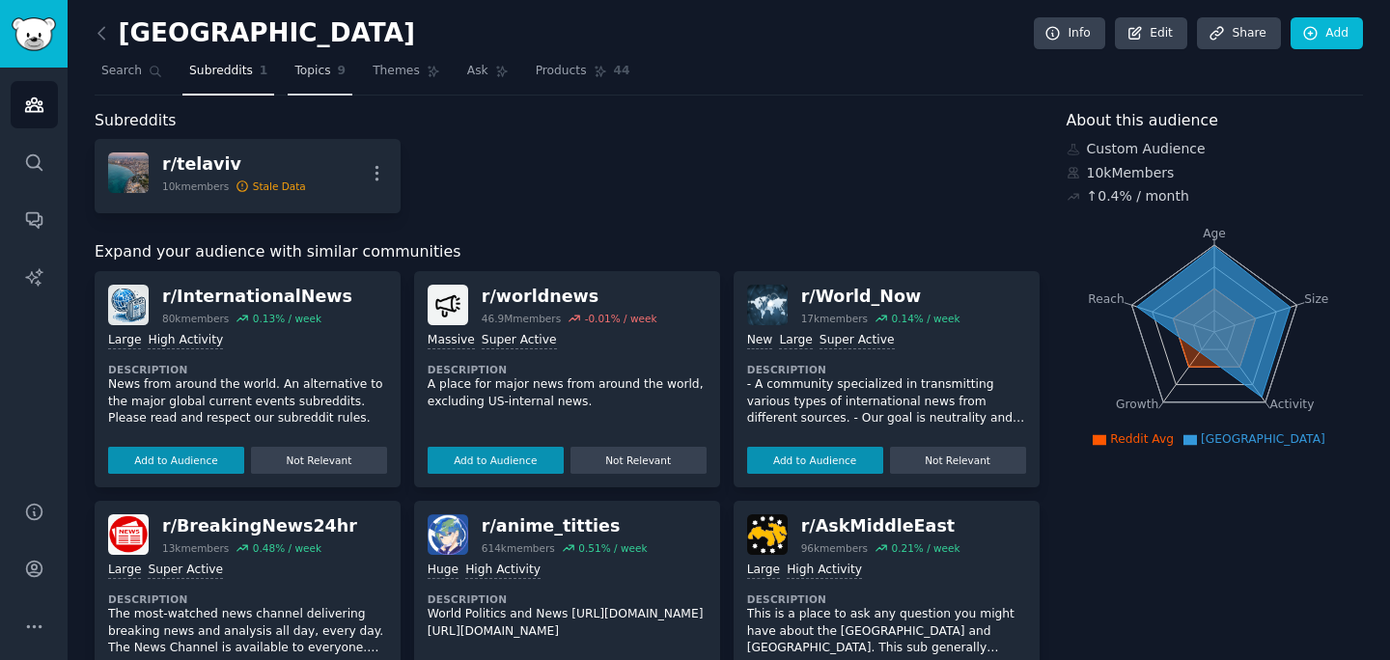
click at [308, 81] on link "Topics 9" at bounding box center [320, 76] width 65 height 40
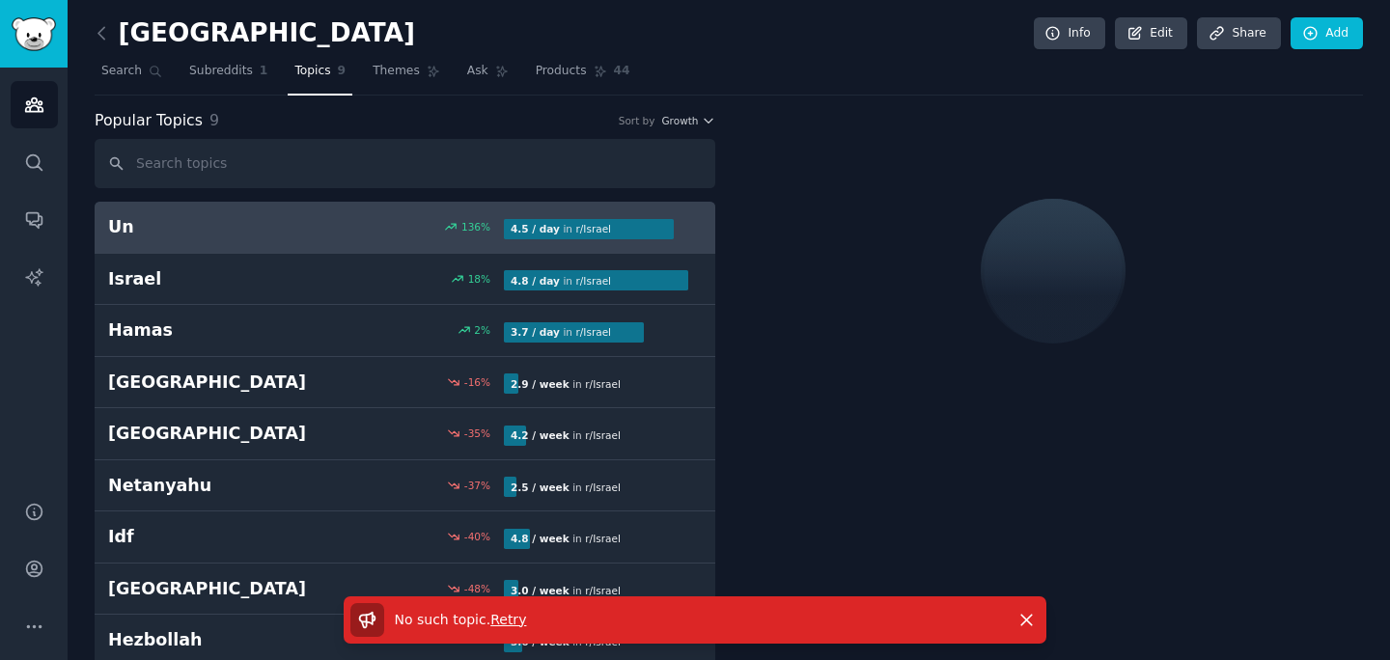
click at [504, 624] on span "Retry" at bounding box center [508, 619] width 36 height 15
click at [393, 75] on span "Themes" at bounding box center [396, 71] width 47 height 17
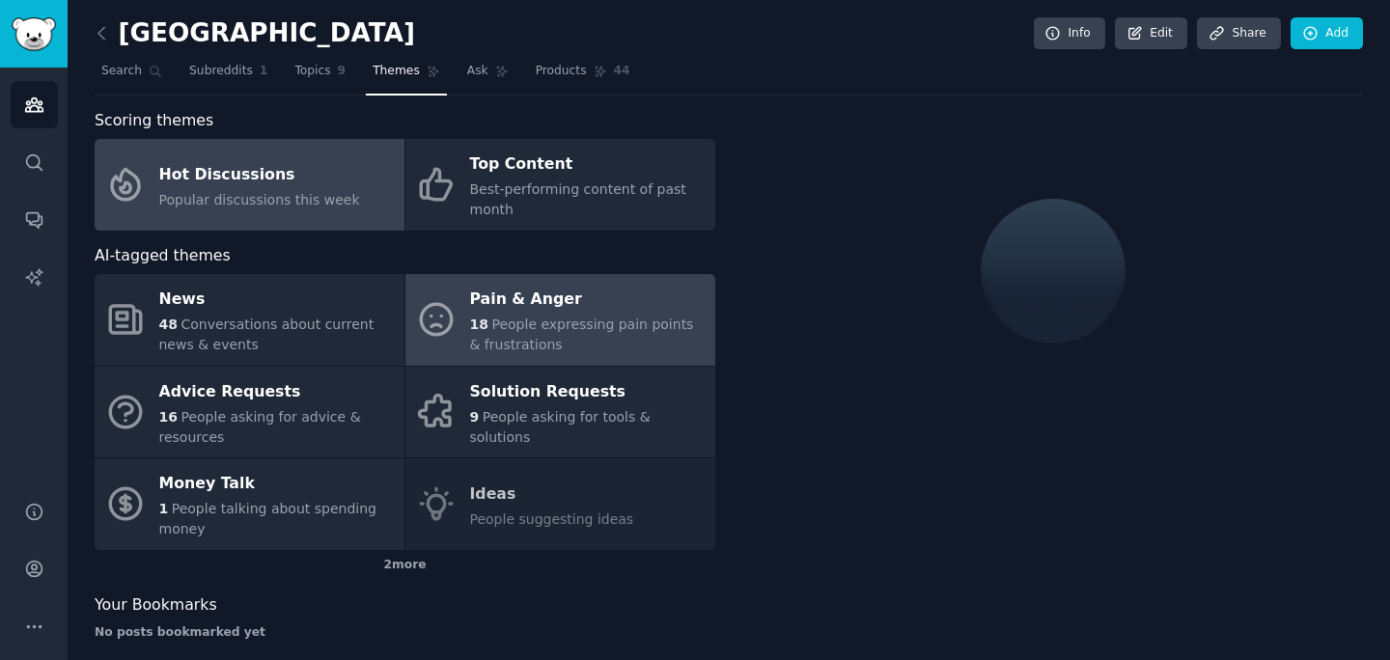
click at [470, 308] on div "Pain & Anger" at bounding box center [588, 300] width 236 height 31
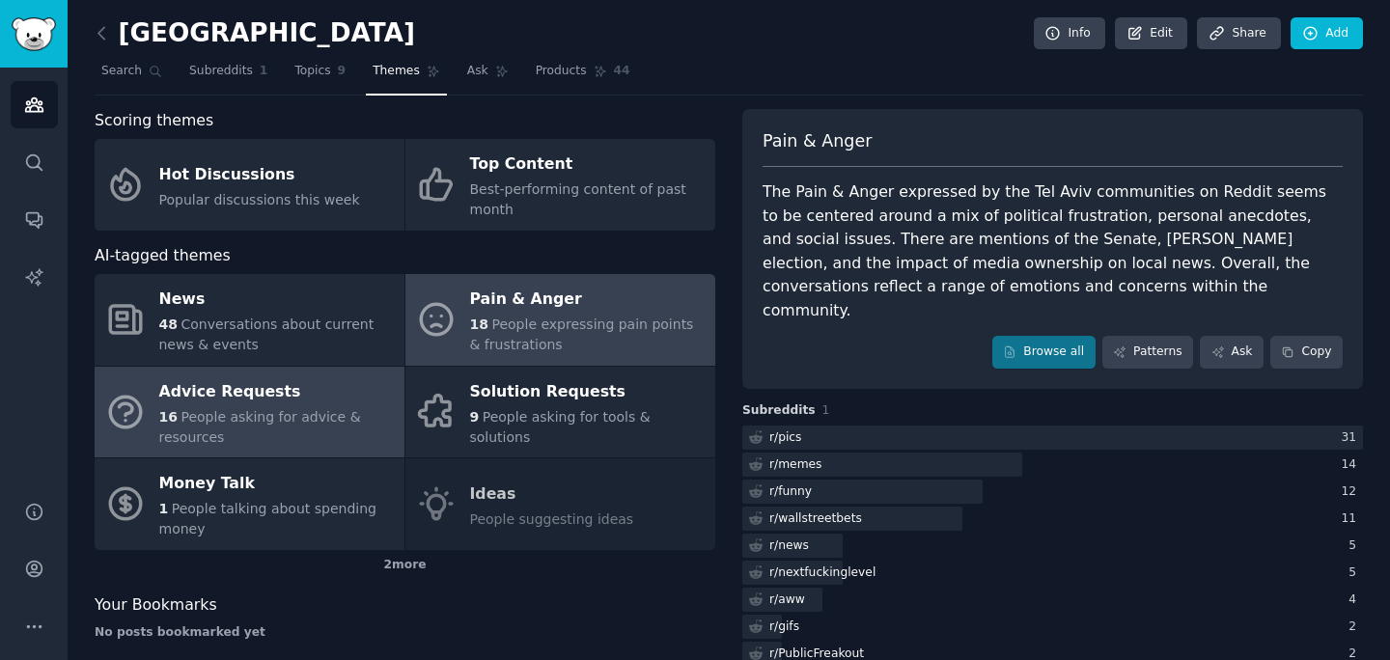
click at [355, 397] on div "Advice Requests" at bounding box center [277, 392] width 236 height 31
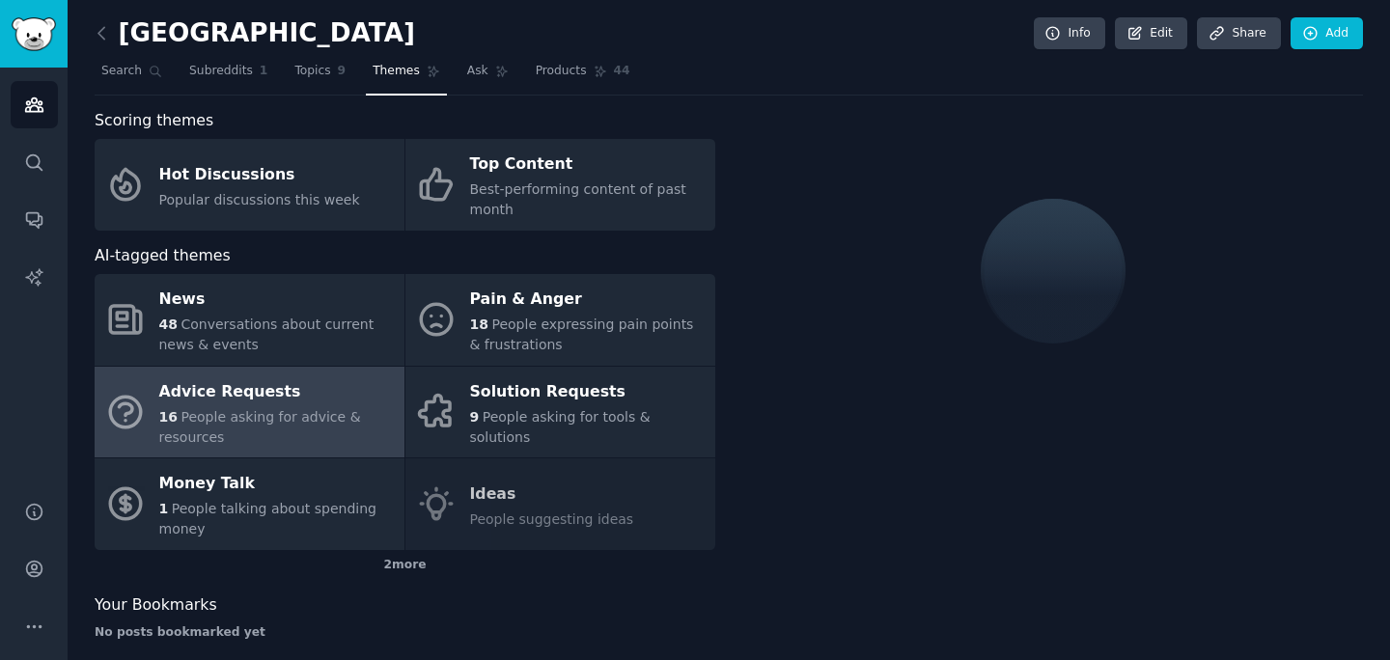
scroll to position [21, 0]
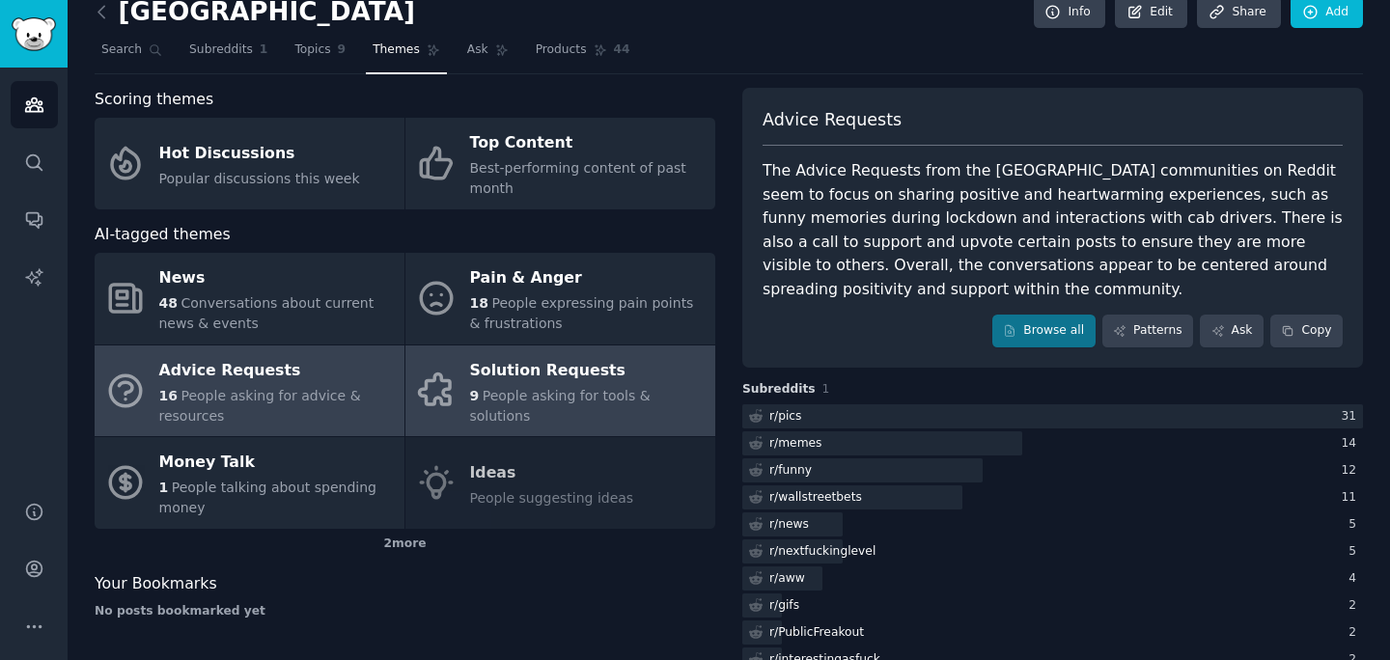
click at [550, 386] on div "Solution Requests" at bounding box center [588, 370] width 236 height 31
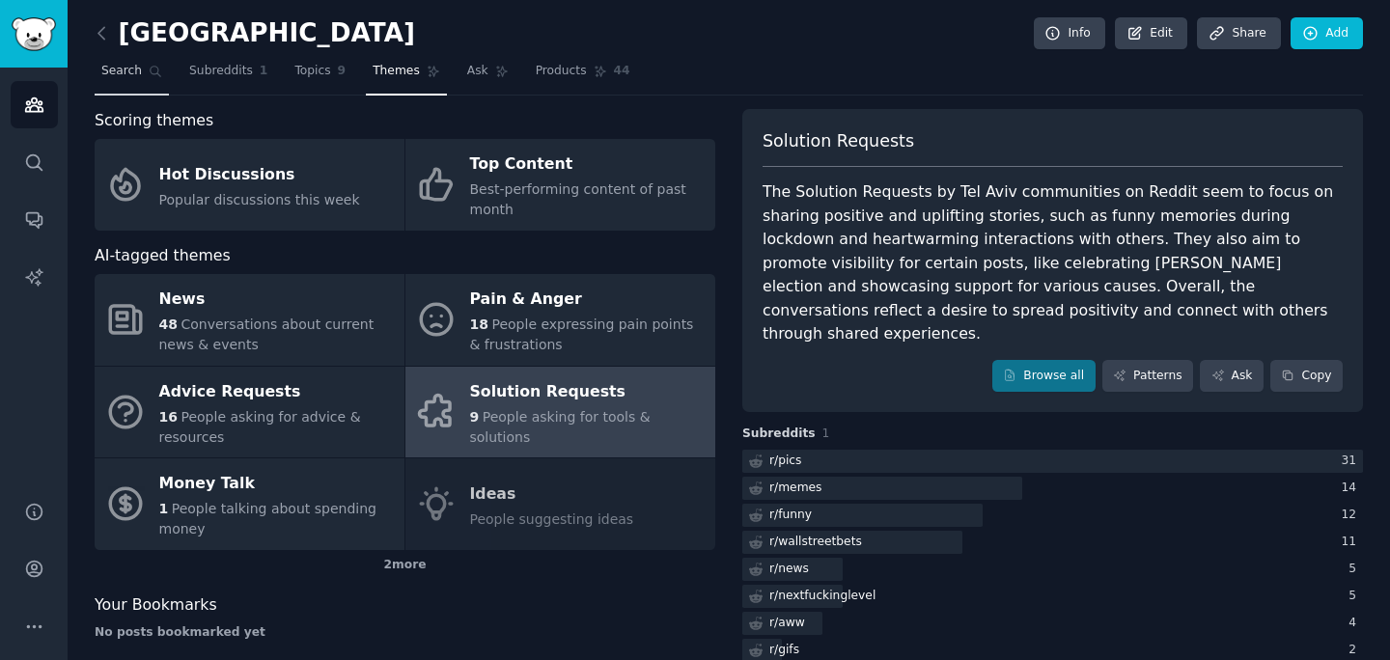
click at [126, 81] on link "Search" at bounding box center [132, 76] width 74 height 40
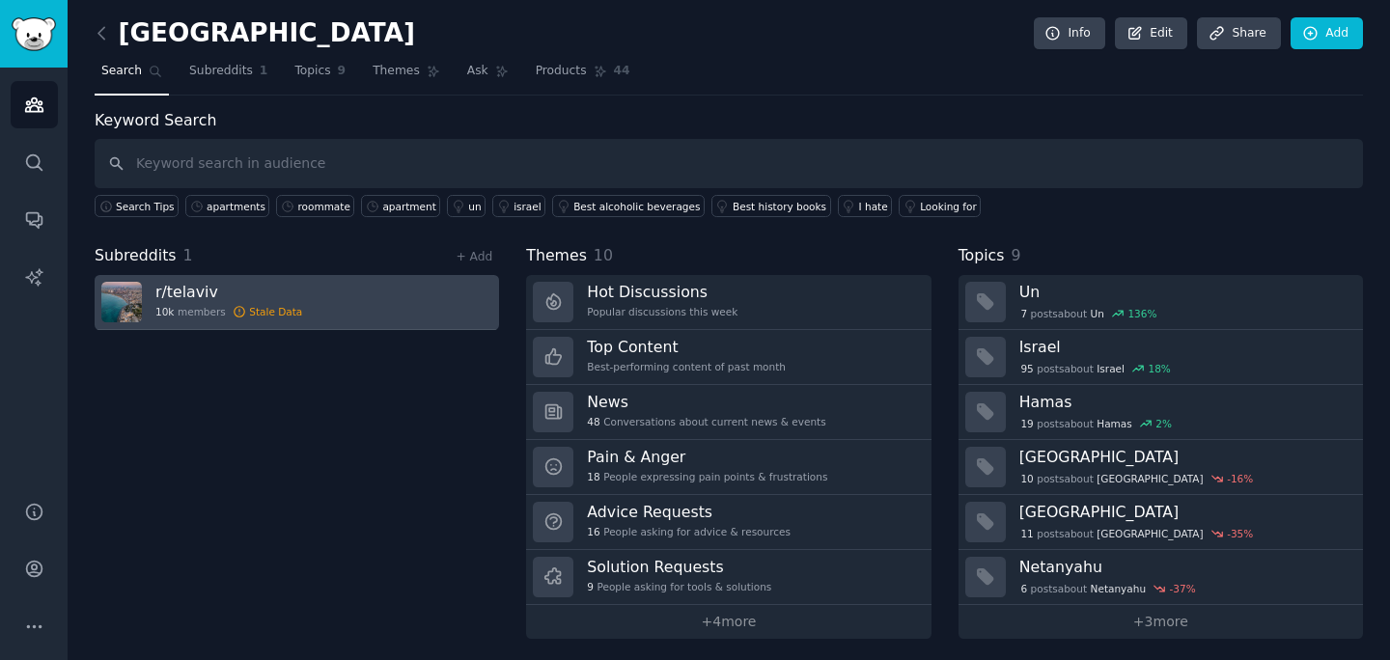
click at [354, 301] on link "r/ telaviv 10k members Stale Data" at bounding box center [297, 302] width 405 height 55
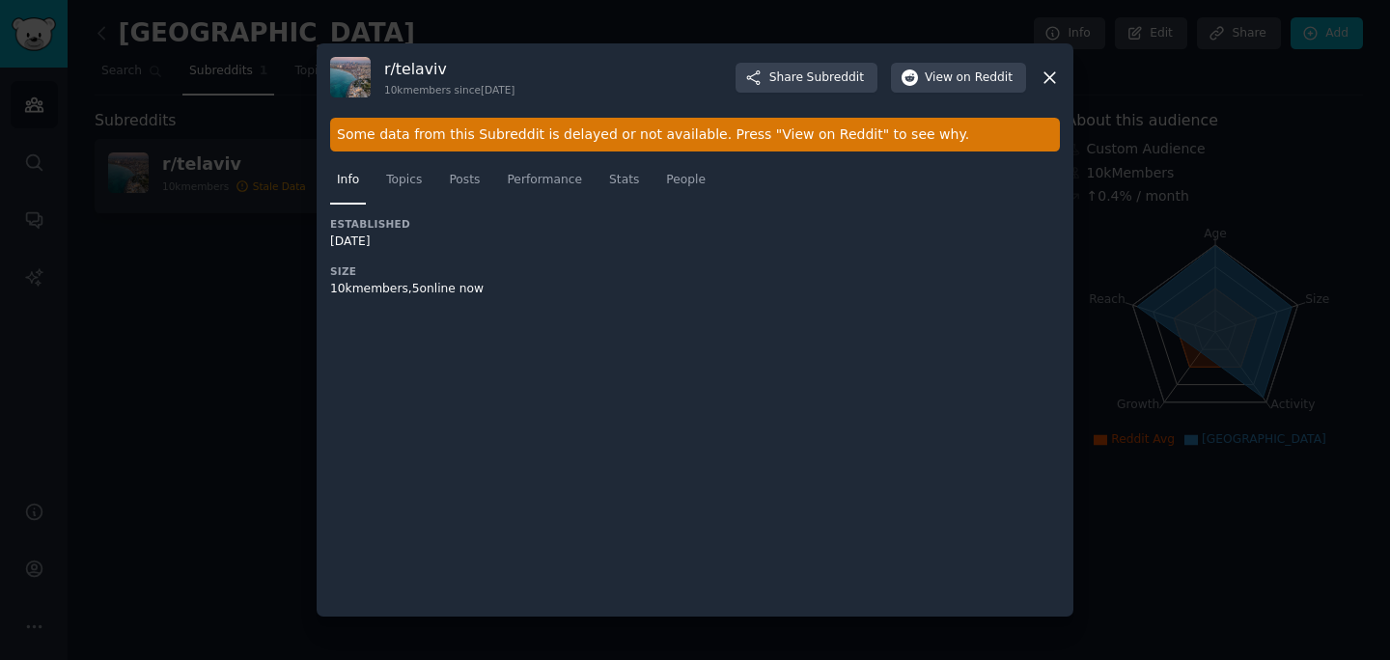
click at [1047, 75] on icon at bounding box center [1050, 78] width 20 height 20
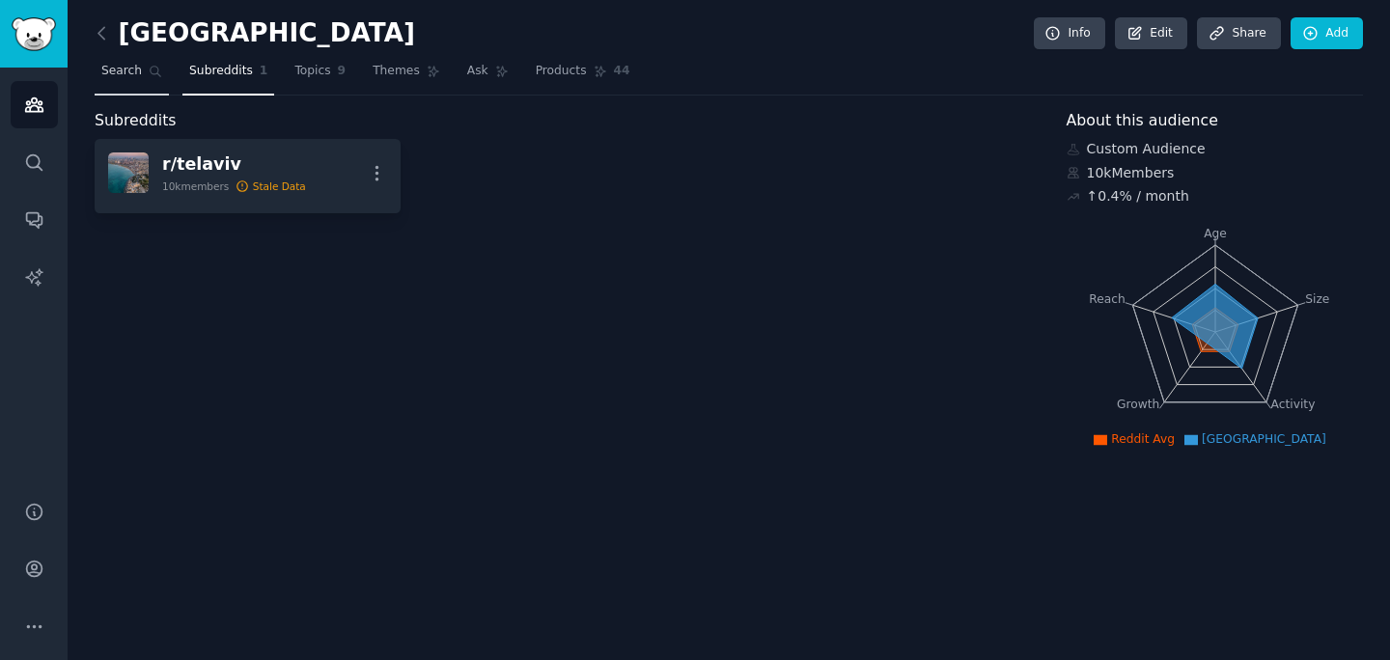
click at [151, 78] on link "Search" at bounding box center [132, 76] width 74 height 40
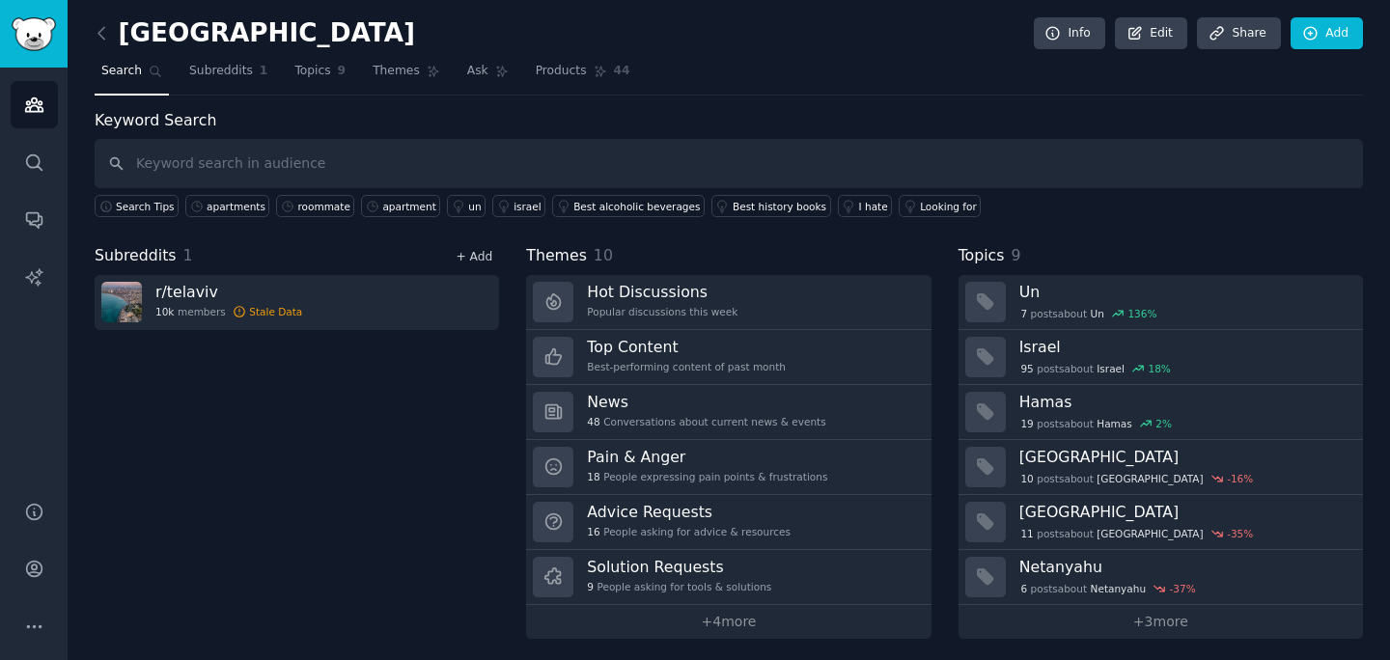
click at [479, 254] on link "+ Add" at bounding box center [474, 257] width 37 height 14
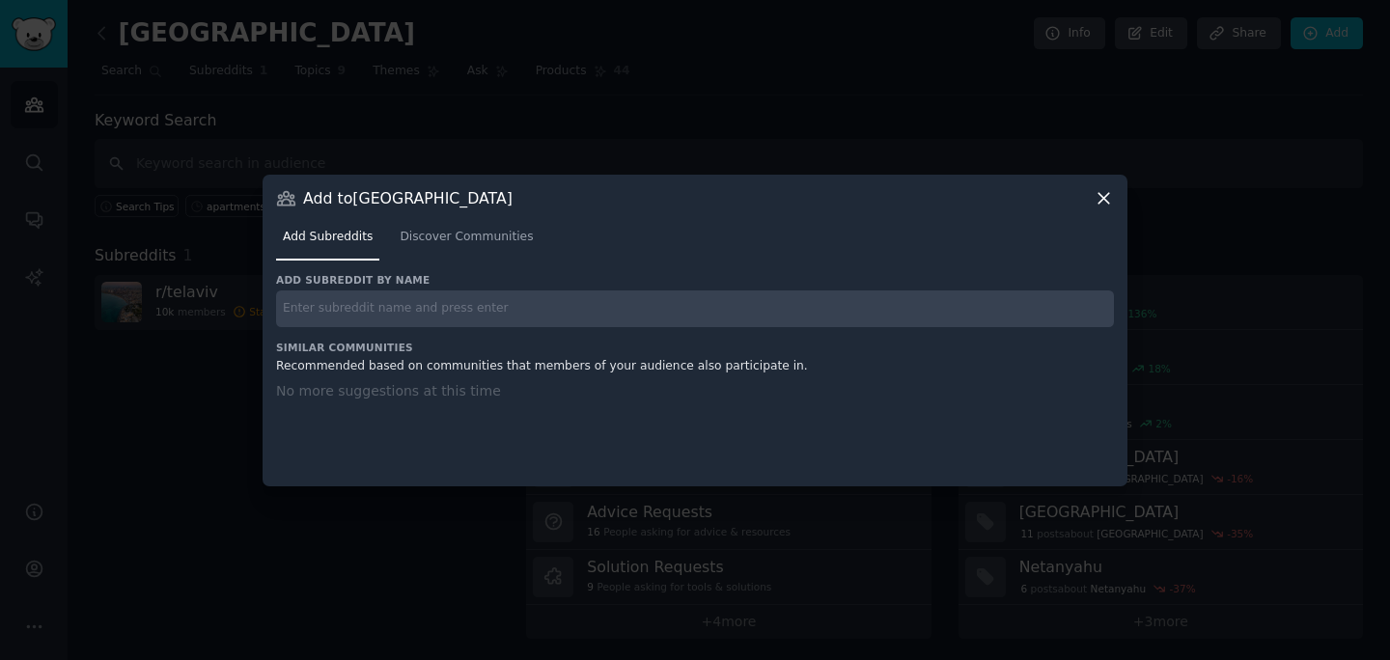
click at [420, 309] on input "text" at bounding box center [695, 310] width 838 height 38
type input "a"
type input "roommate"
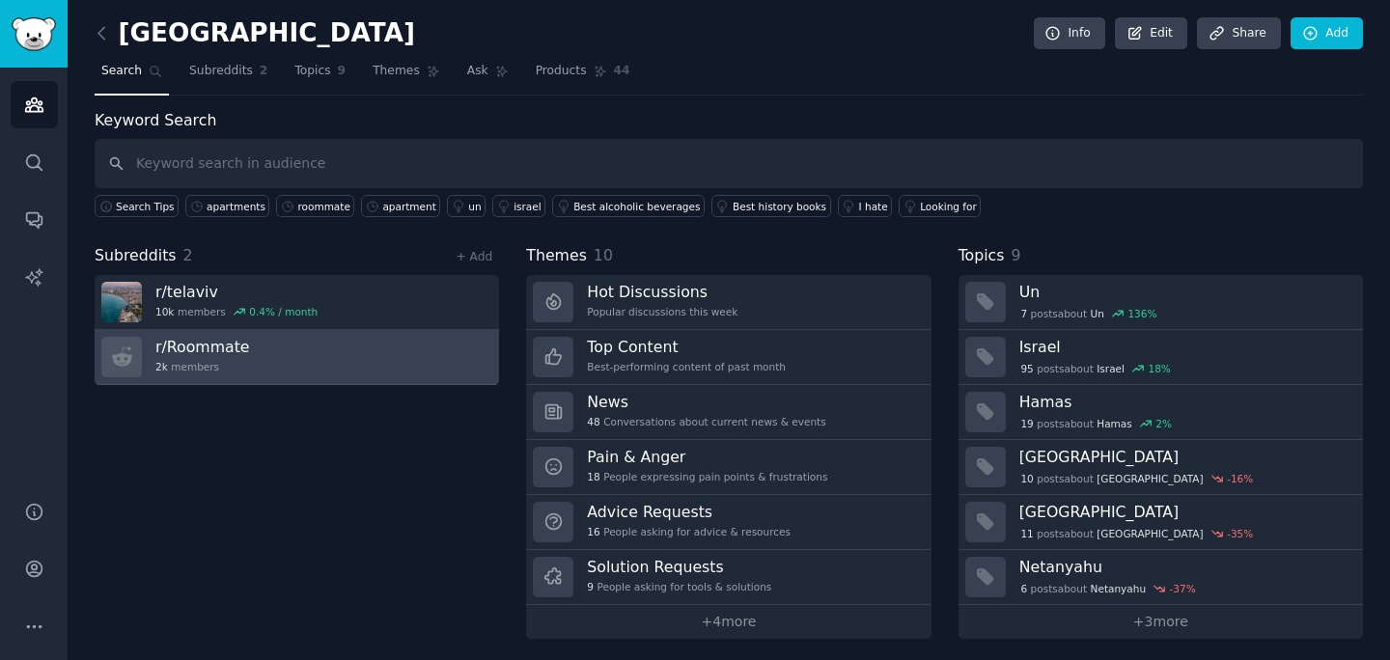
click at [346, 353] on link "r/ Roommate 2k members" at bounding box center [297, 357] width 405 height 55
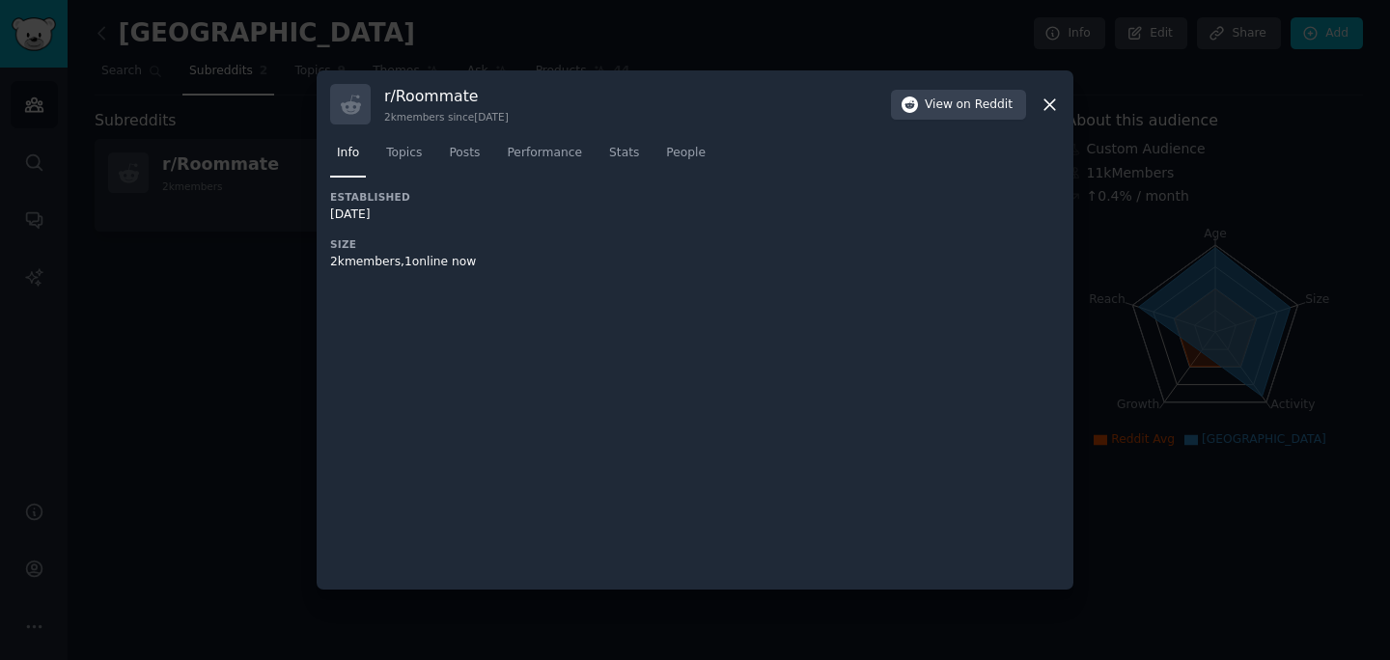
click at [1048, 116] on div "r/ Roommate 2k members since [DATE] View on Reddit" at bounding box center [695, 104] width 730 height 41
click at [1043, 104] on icon at bounding box center [1050, 105] width 20 height 20
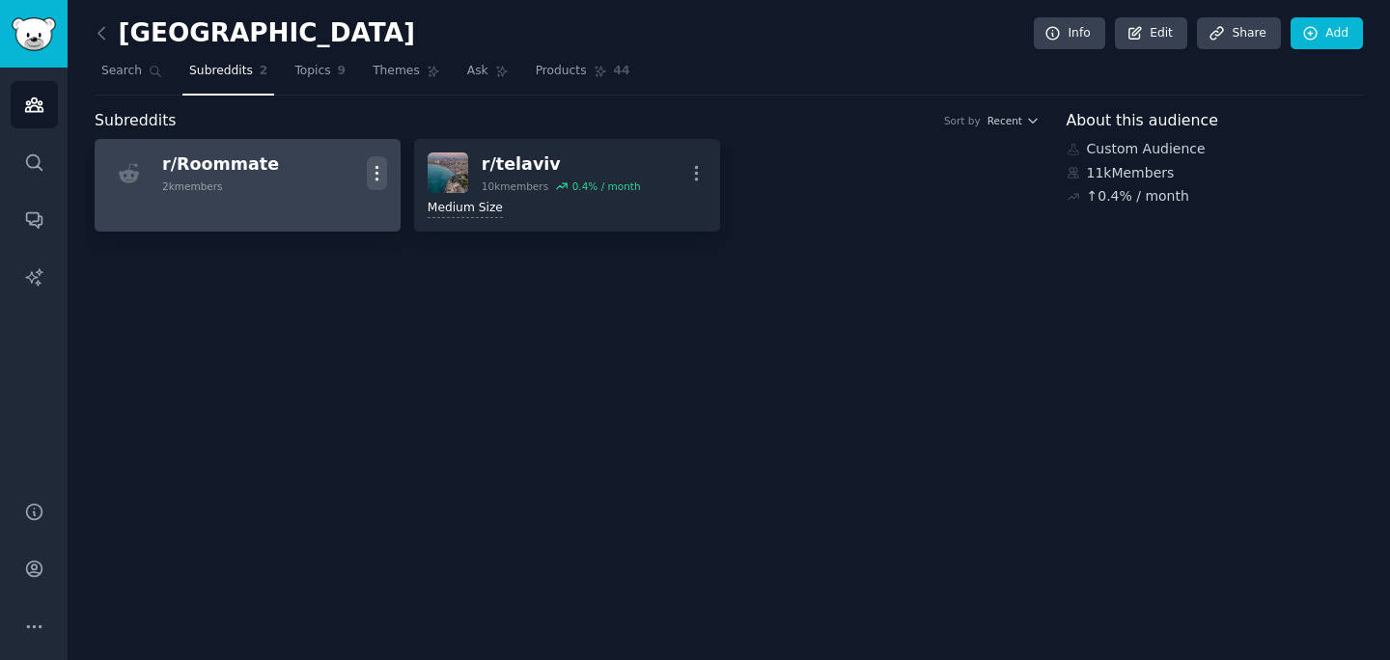
click at [378, 166] on icon "button" at bounding box center [377, 173] width 20 height 20
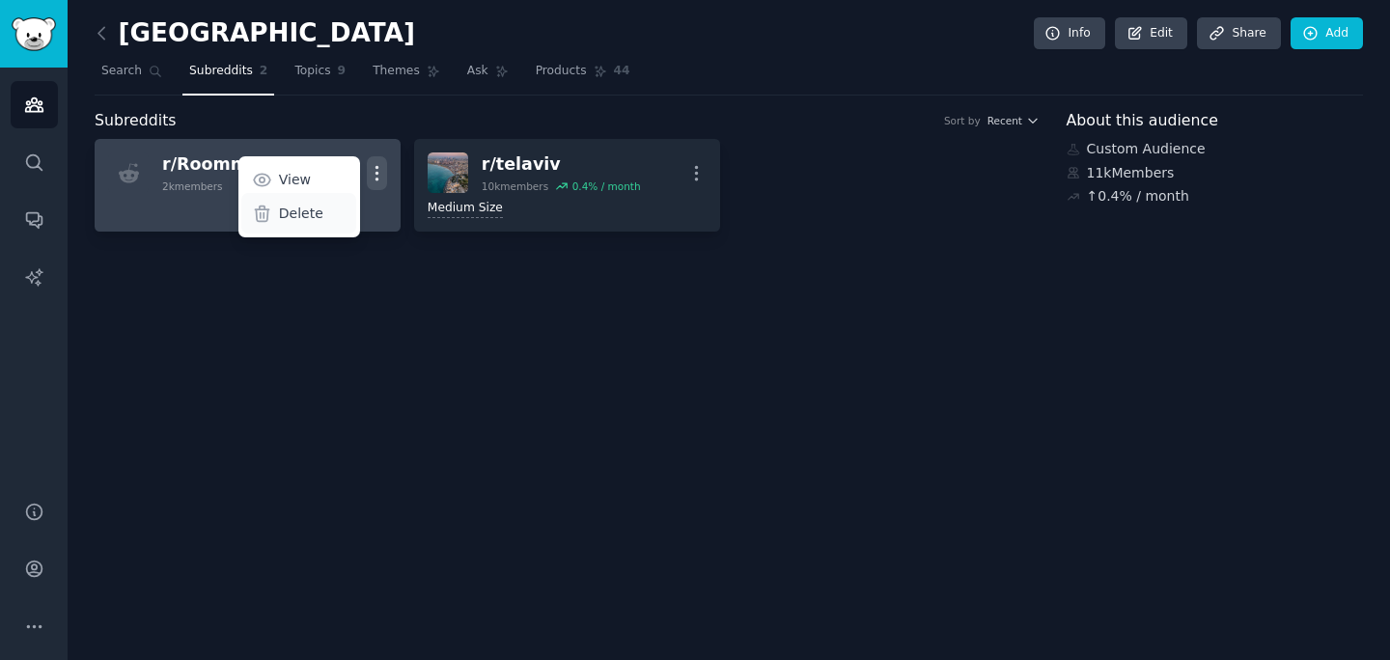
click at [312, 212] on p "Delete" at bounding box center [301, 214] width 44 height 20
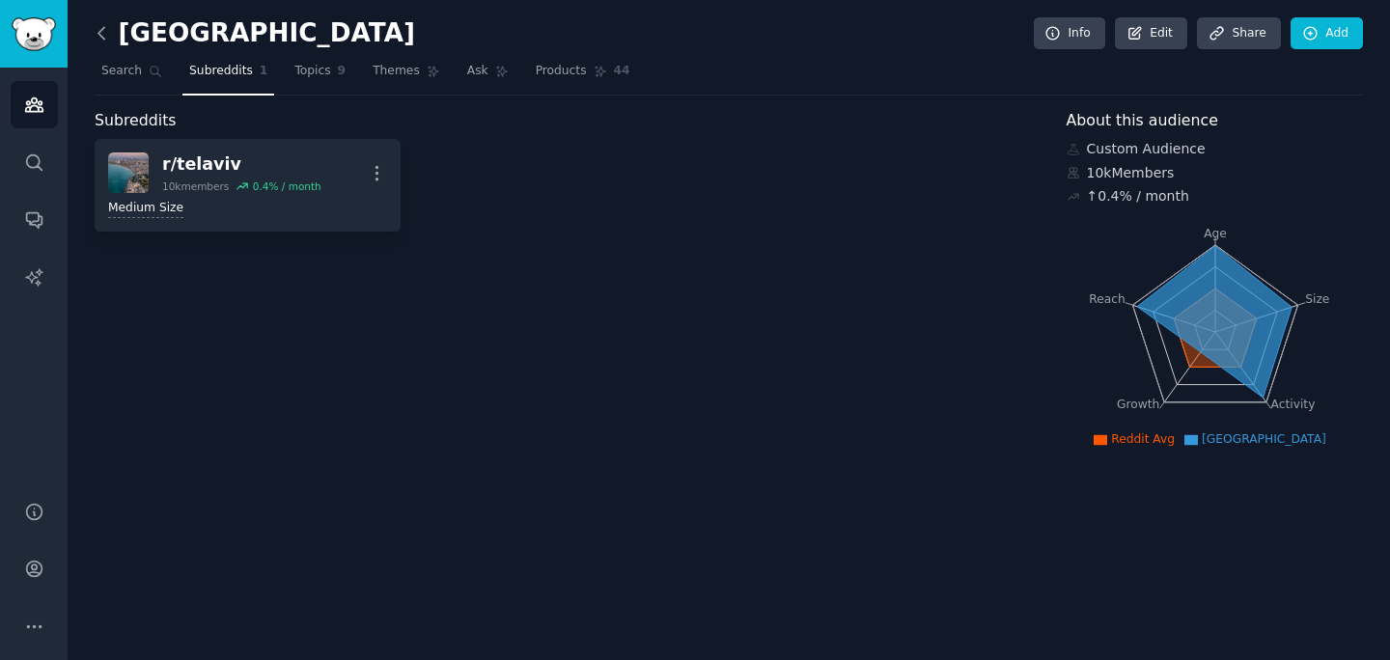
click at [98, 34] on icon at bounding box center [101, 33] width 6 height 12
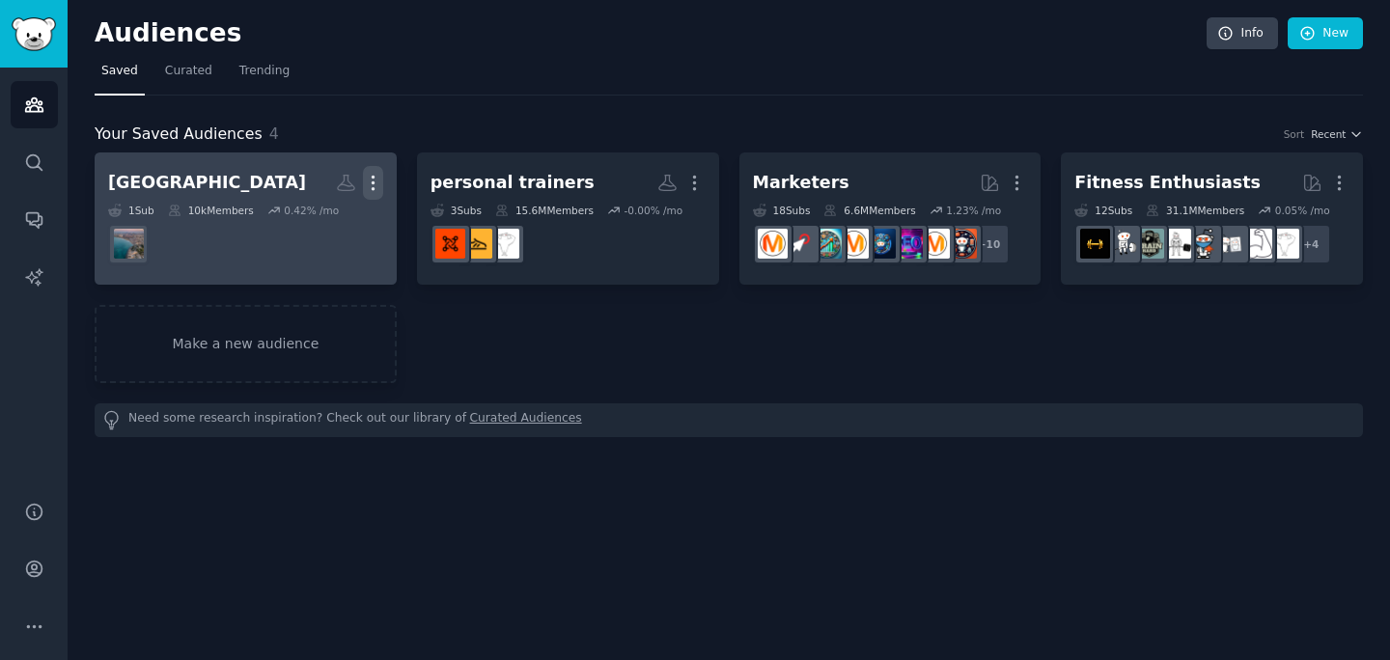
click at [378, 182] on icon "button" at bounding box center [373, 183] width 20 height 20
click at [320, 218] on p "Delete" at bounding box center [320, 223] width 44 height 20
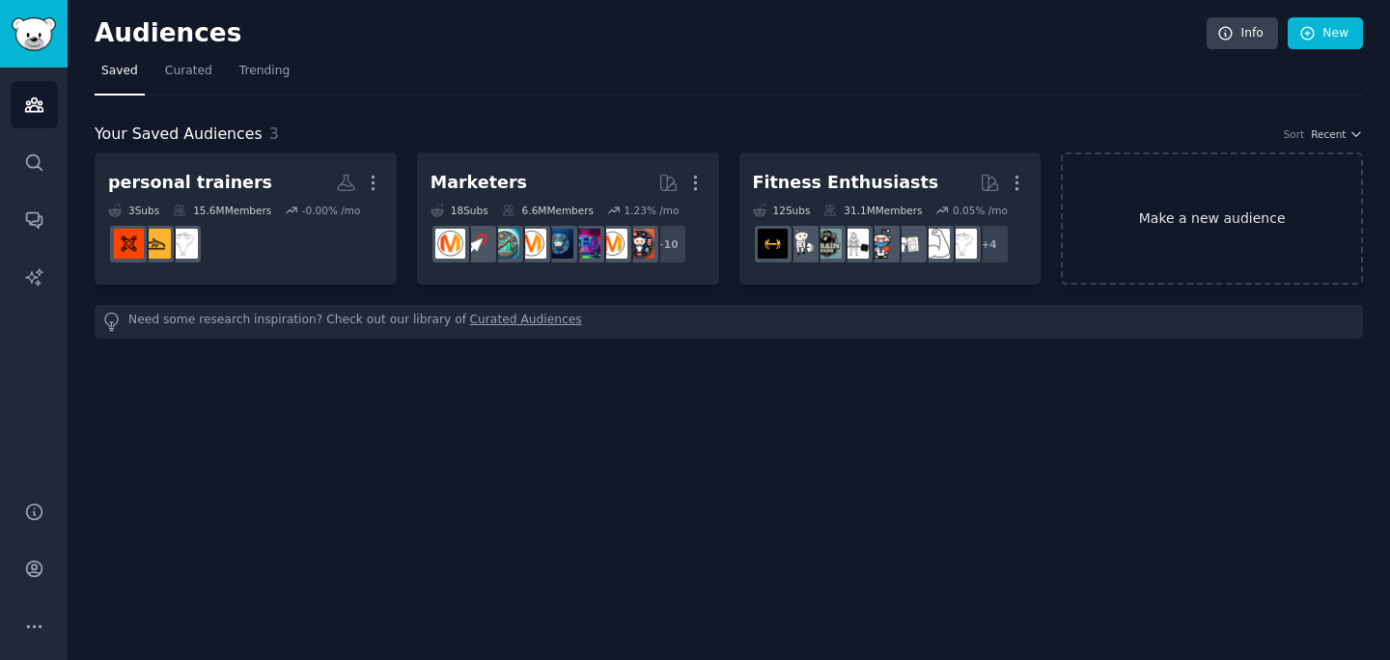
click at [1212, 252] on link "Make a new audience" at bounding box center [1212, 219] width 302 height 132
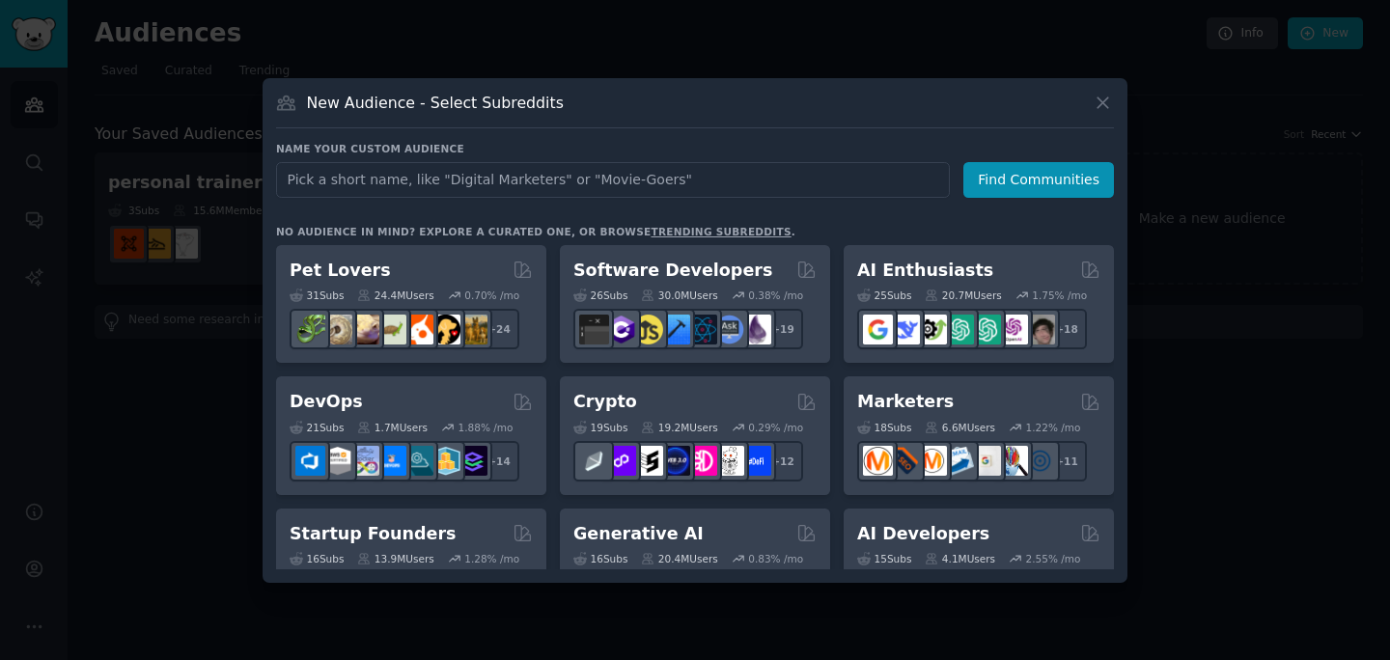
click at [656, 187] on input "text" at bounding box center [613, 180] width 674 height 36
type input "roommate"
click button "Find Communities" at bounding box center [1039, 180] width 151 height 36
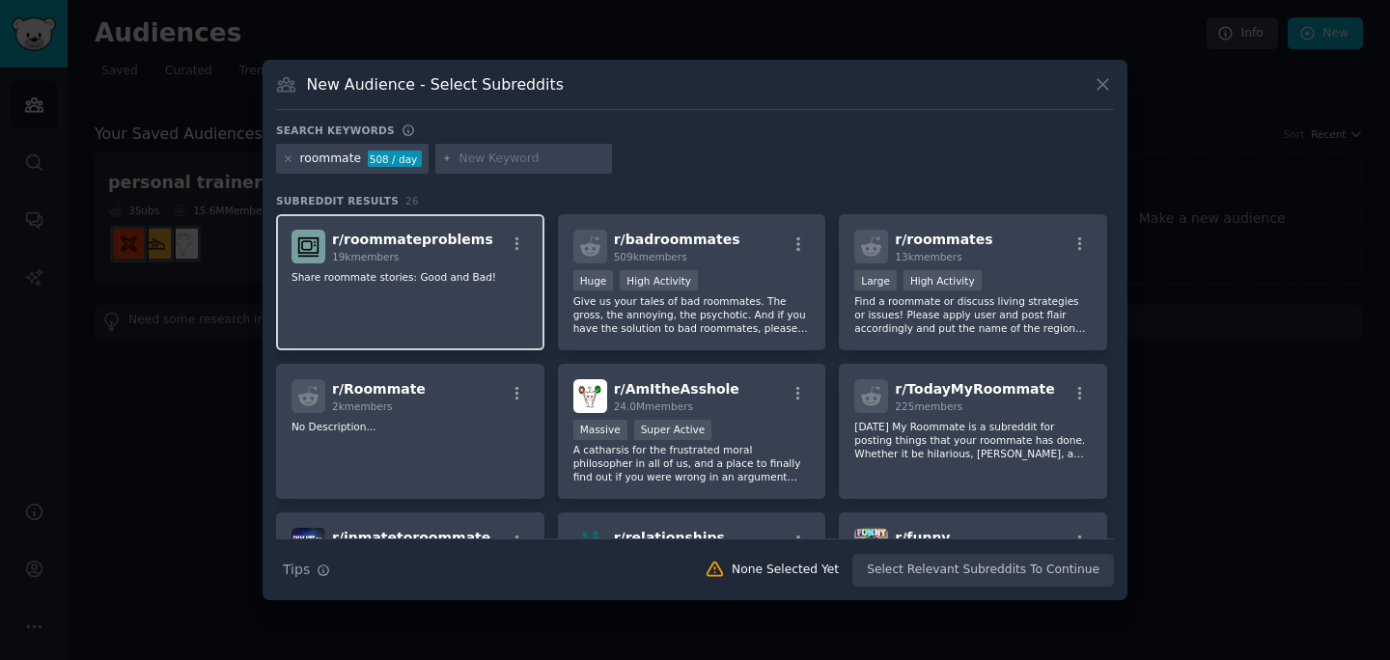
click at [462, 287] on div "r/ roommateproblems 19k members Share roommate stories: Good and Bad!" at bounding box center [410, 282] width 268 height 136
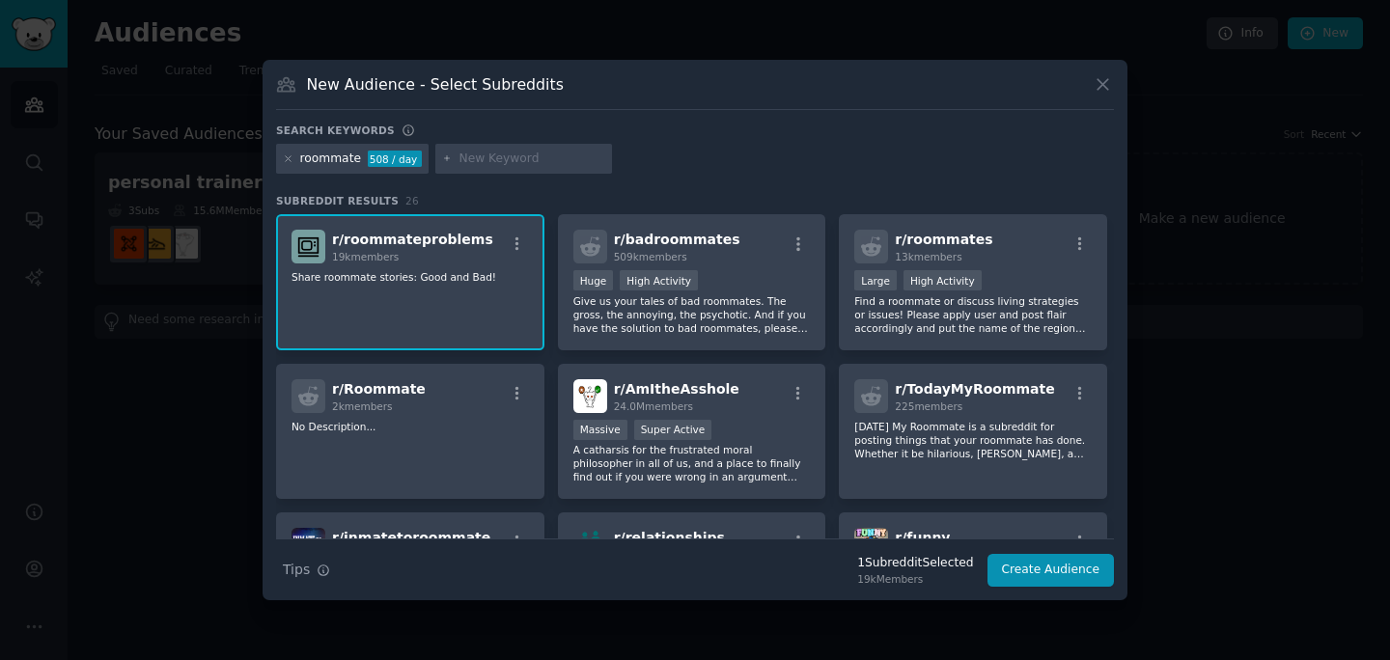
click at [467, 165] on input "text" at bounding box center [532, 159] width 147 height 17
type input "renting"
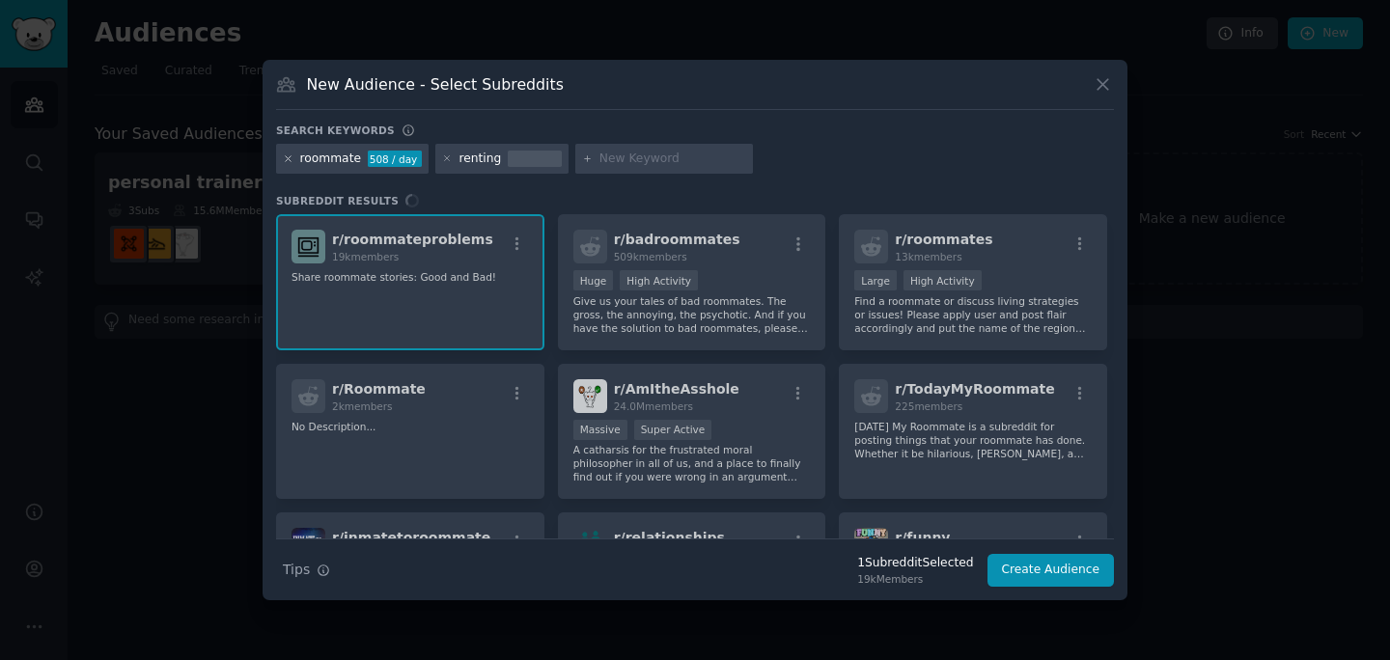
click at [287, 160] on icon at bounding box center [288, 159] width 11 height 11
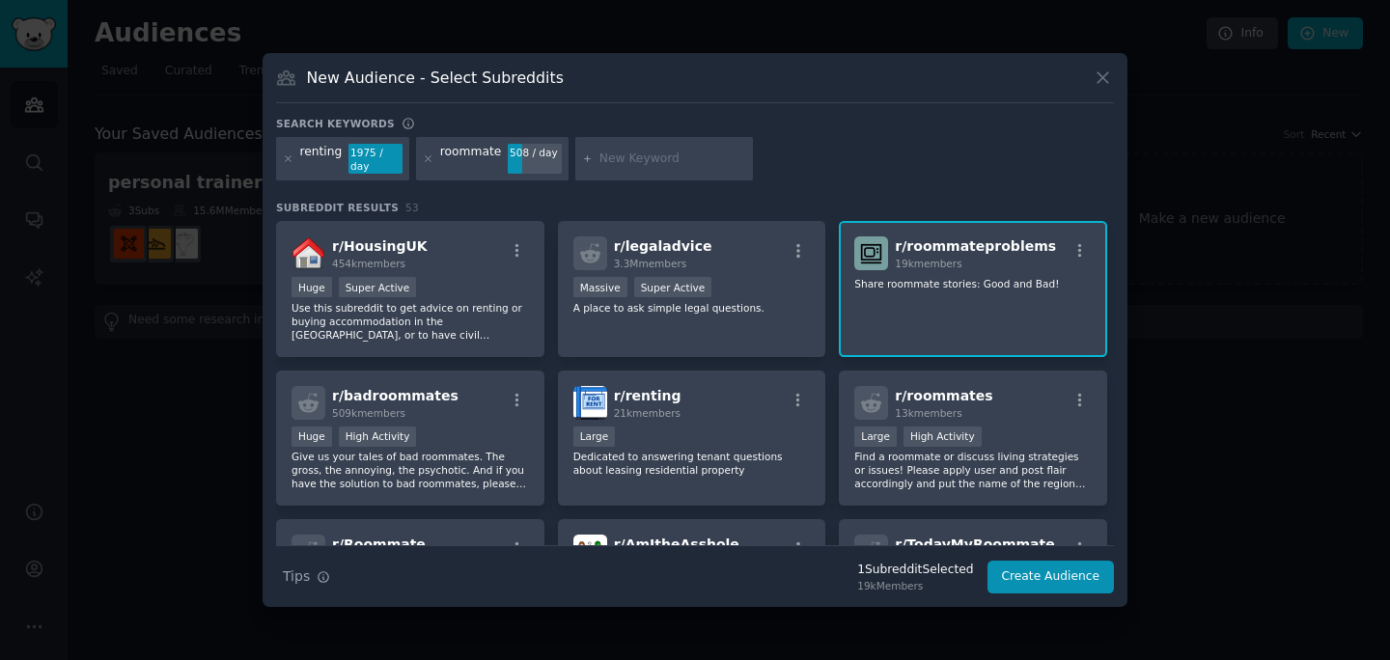
click at [532, 112] on div "New Audience - Select Subreddits Search keywords Try a 2-4 keywords your audien…" at bounding box center [695, 330] width 865 height 555
click at [482, 136] on div "Search keywords" at bounding box center [695, 127] width 838 height 20
click at [425, 157] on icon at bounding box center [428, 159] width 11 height 11
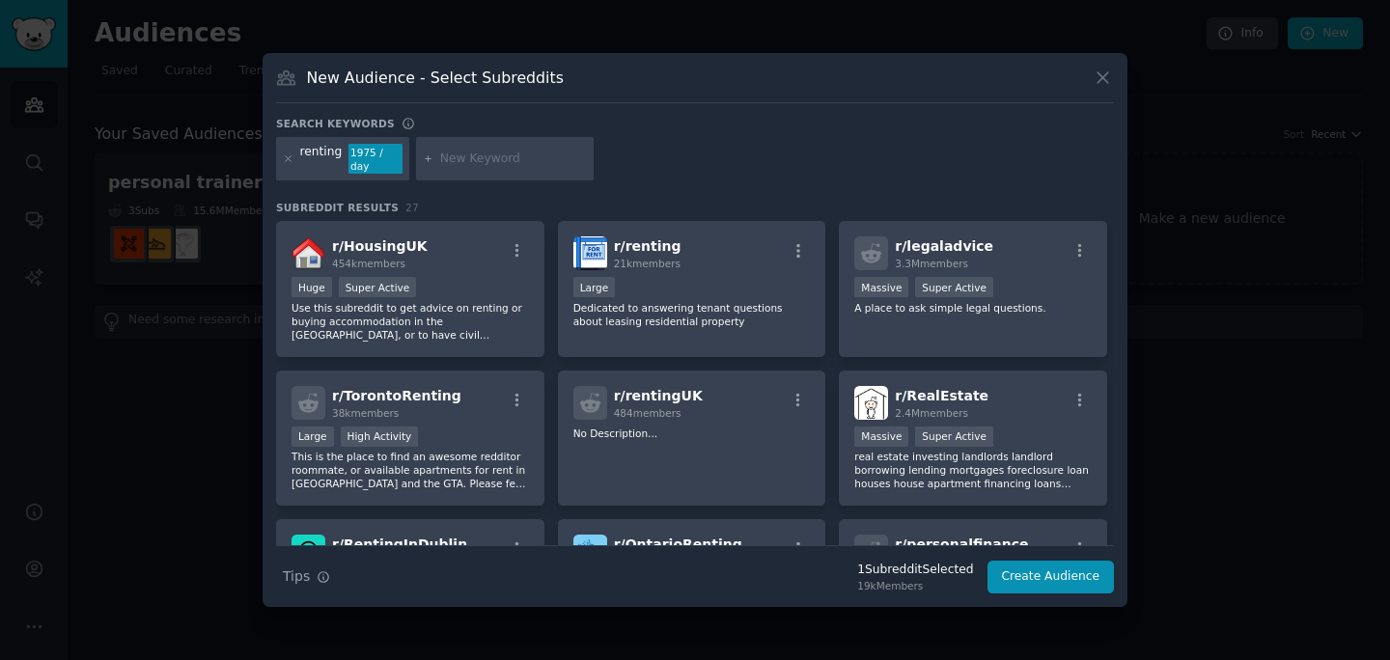
click at [538, 160] on input "text" at bounding box center [513, 159] width 147 height 17
type input "apartments"
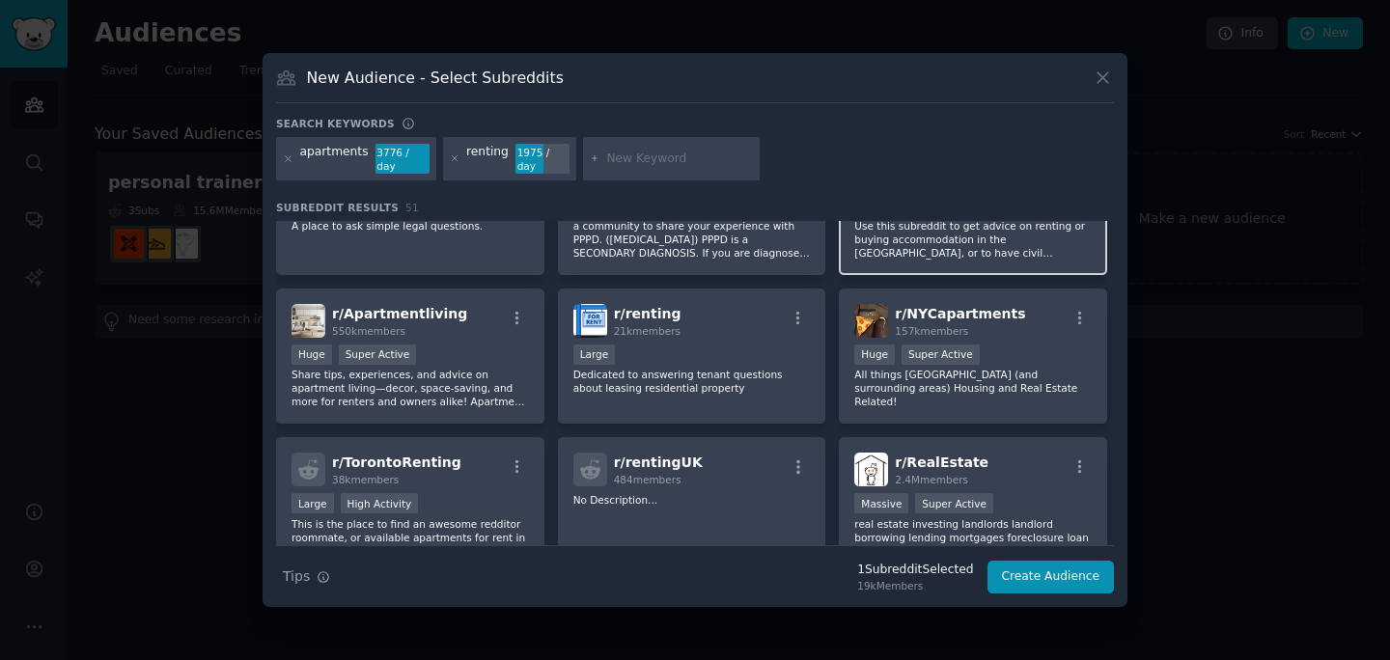
scroll to position [143, 0]
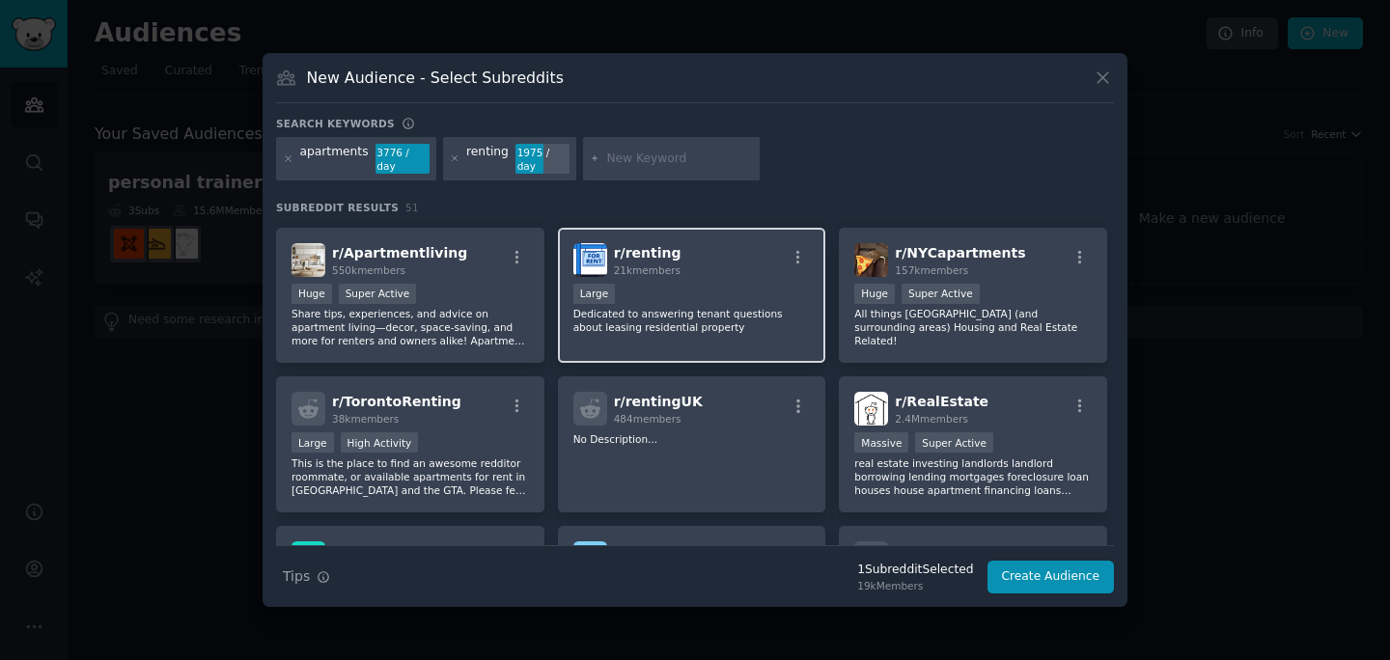
click at [669, 276] on div "21k members" at bounding box center [648, 271] width 68 height 14
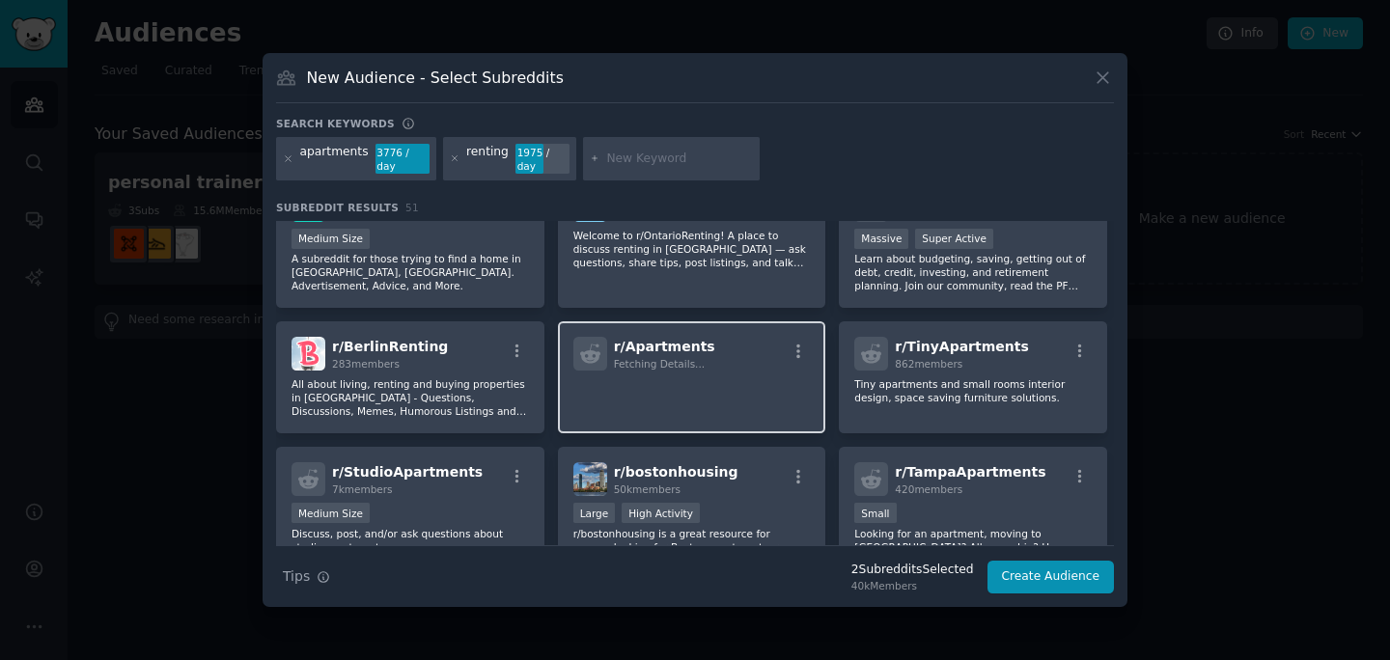
scroll to position [671, 0]
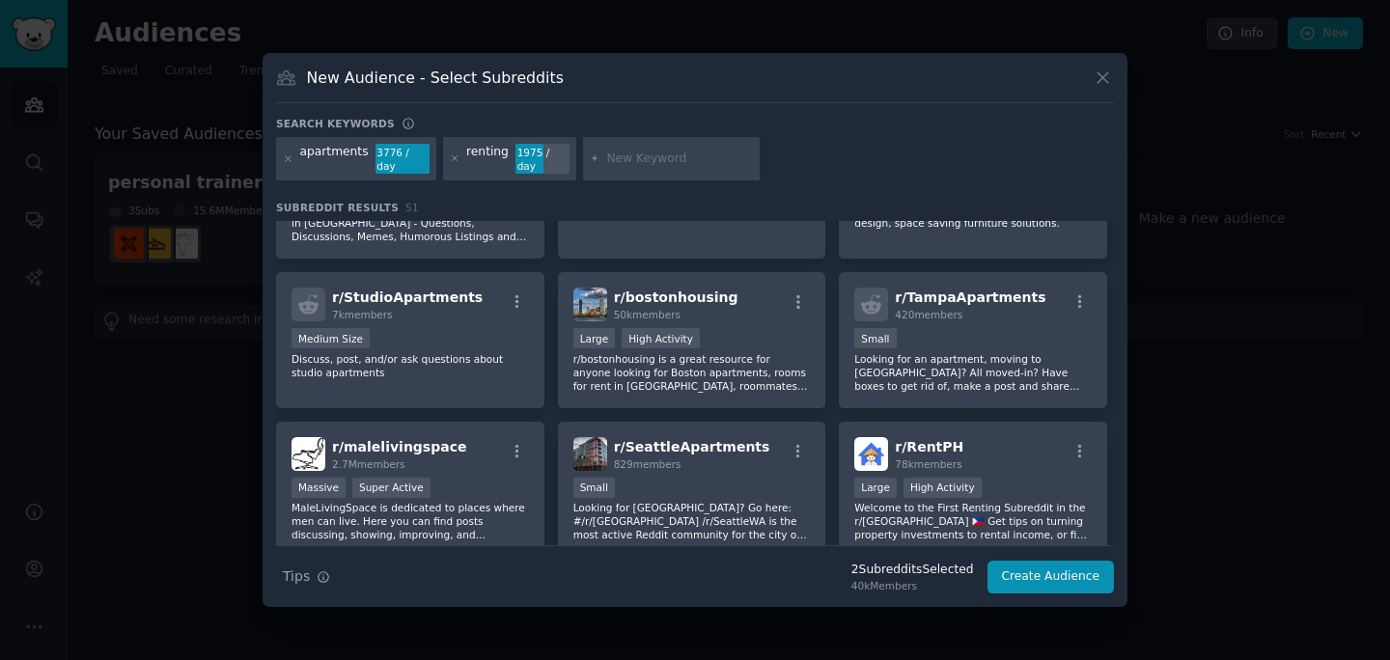
click at [611, 178] on div at bounding box center [672, 159] width 178 height 44
click at [286, 160] on icon at bounding box center [288, 159] width 11 height 11
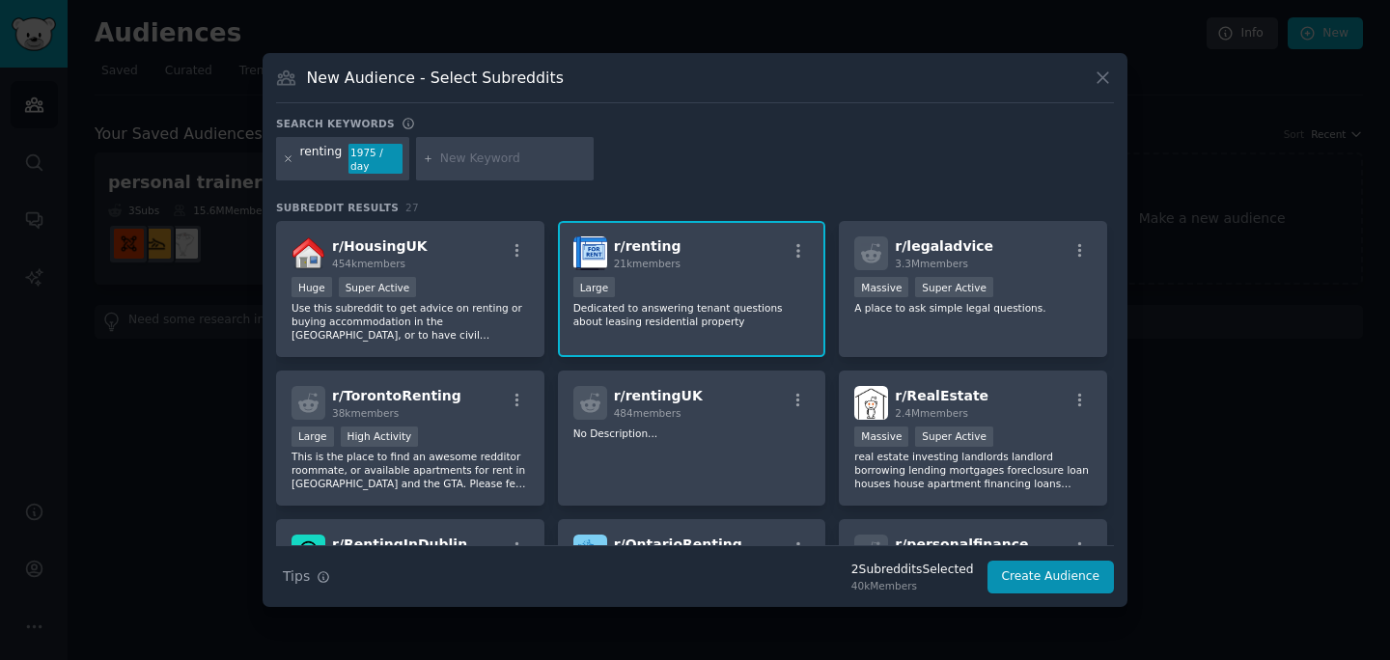
click at [283, 159] on icon at bounding box center [288, 159] width 11 height 11
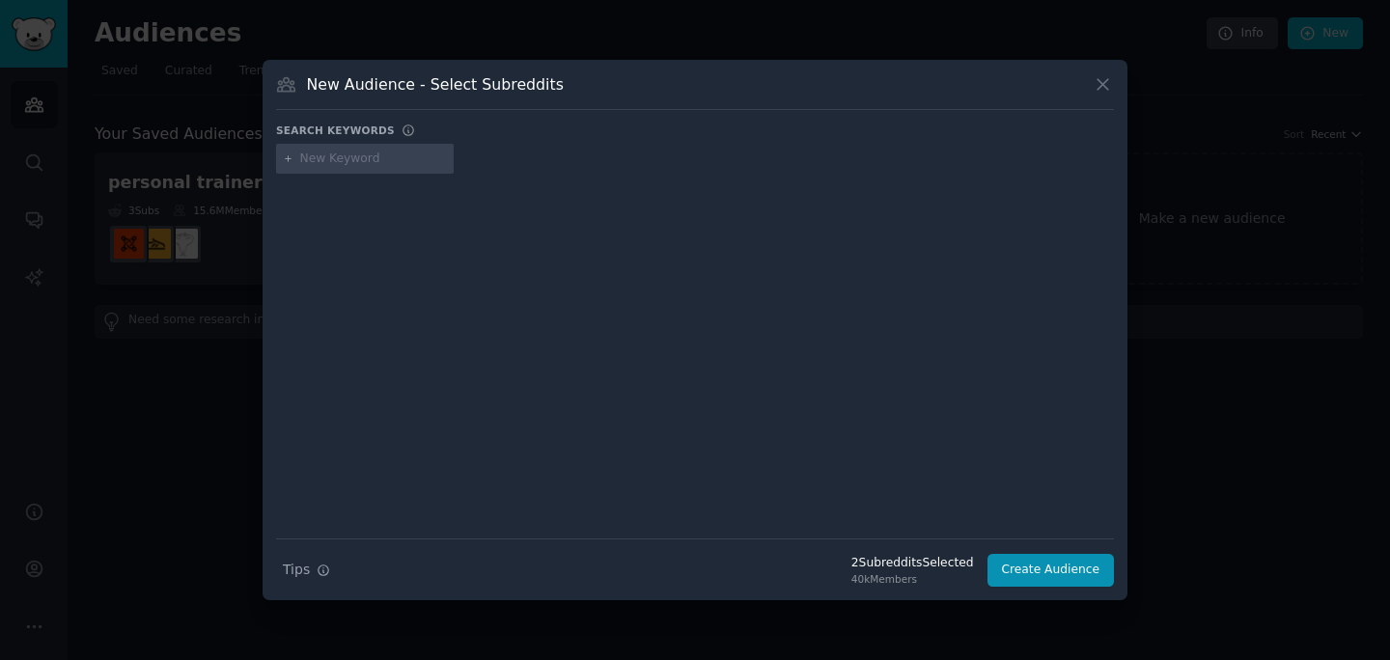
click at [416, 163] on input "text" at bounding box center [373, 159] width 147 height 17
type input "tenant"
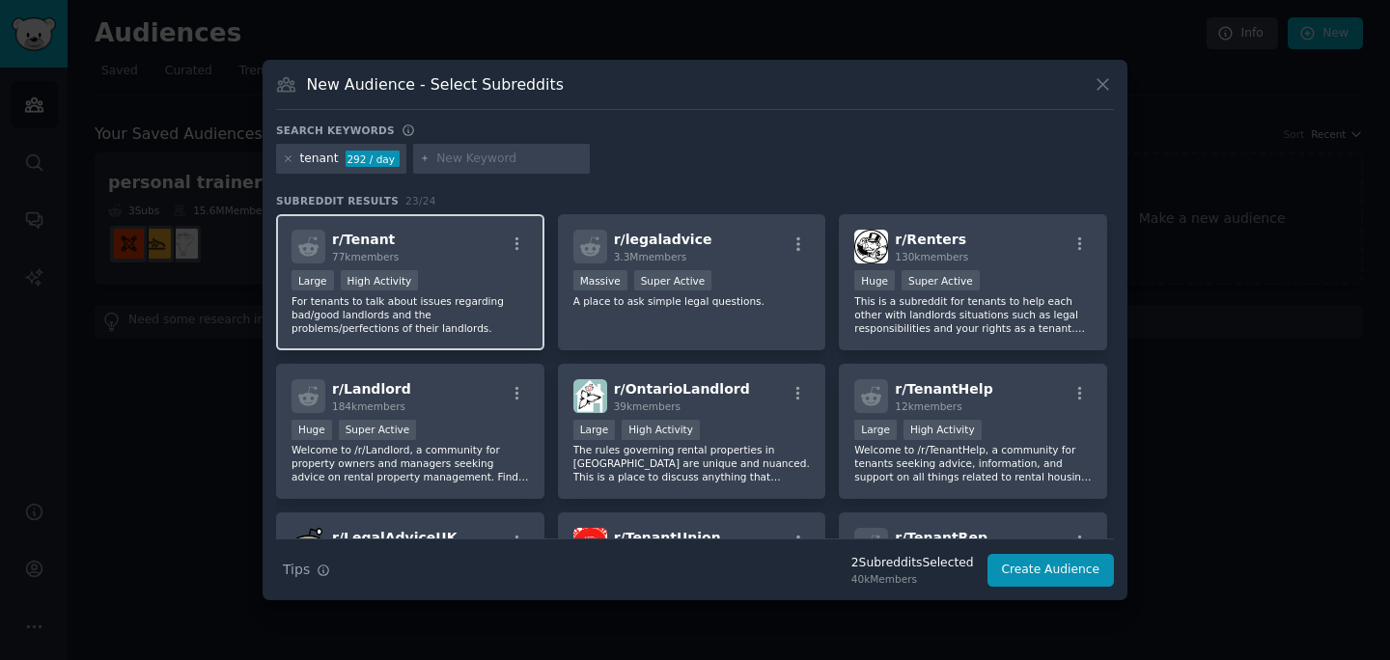
click at [435, 266] on div "r/ Tenant 77k members Large High Activity For tenants to talk about issues rega…" at bounding box center [410, 282] width 268 height 136
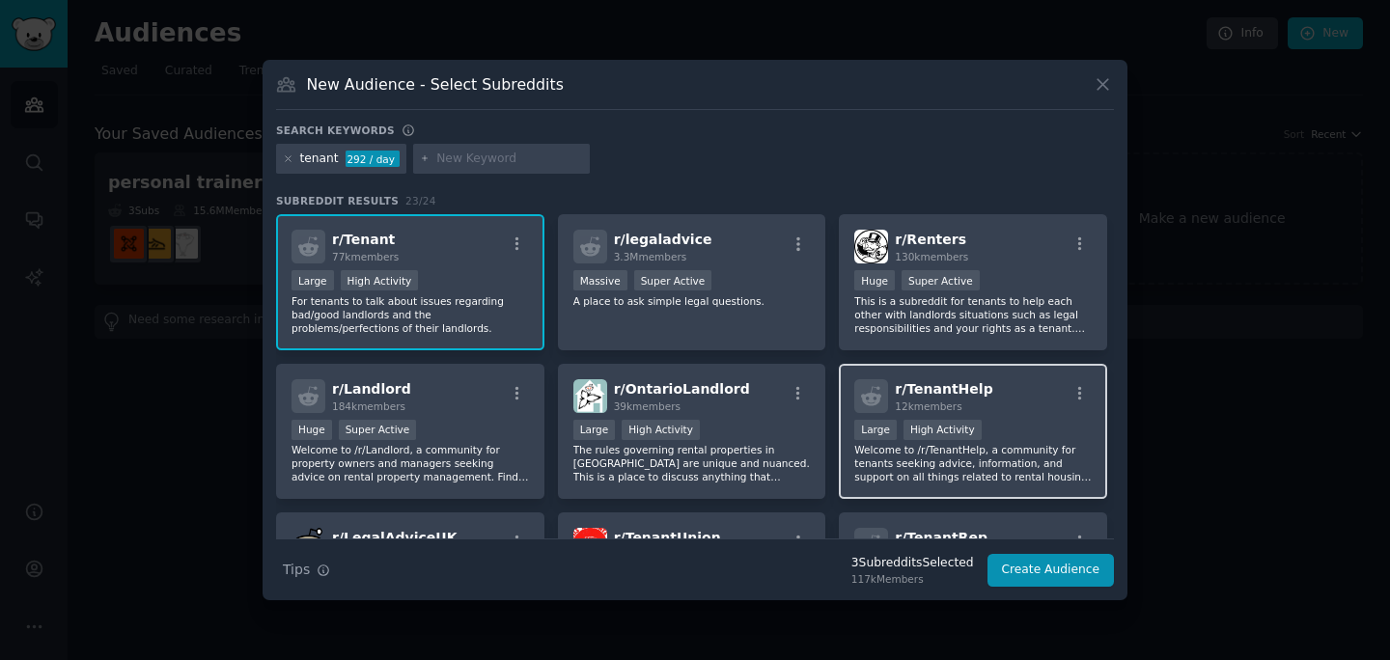
click at [1034, 428] on div "Large High Activity" at bounding box center [973, 432] width 238 height 24
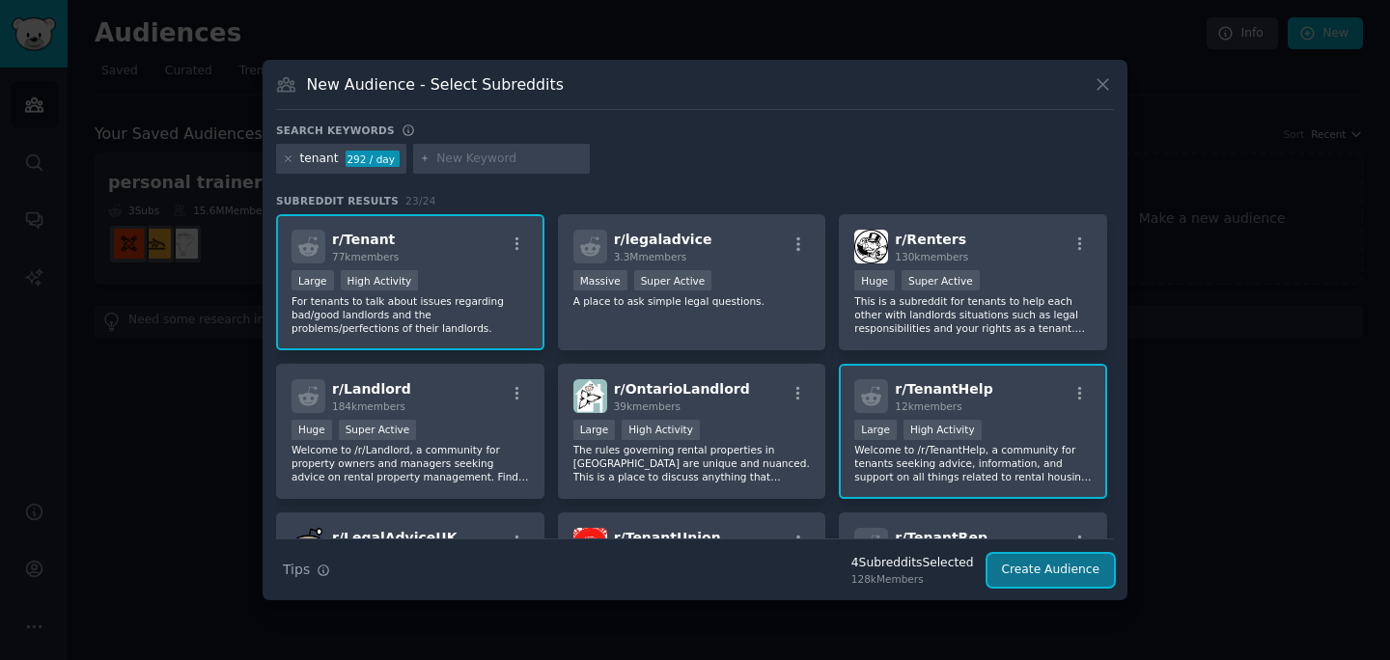
click at [1070, 574] on button "Create Audience" at bounding box center [1051, 570] width 127 height 33
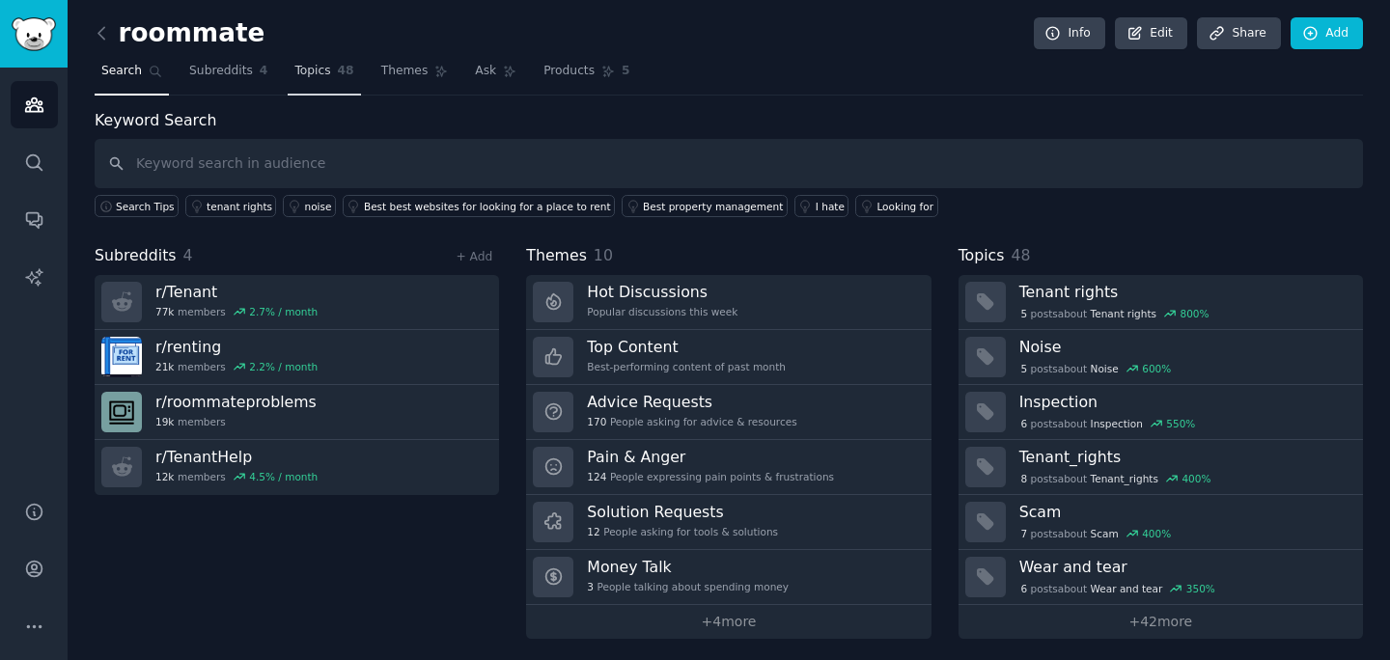
click at [338, 82] on link "Topics 48" at bounding box center [324, 76] width 72 height 40
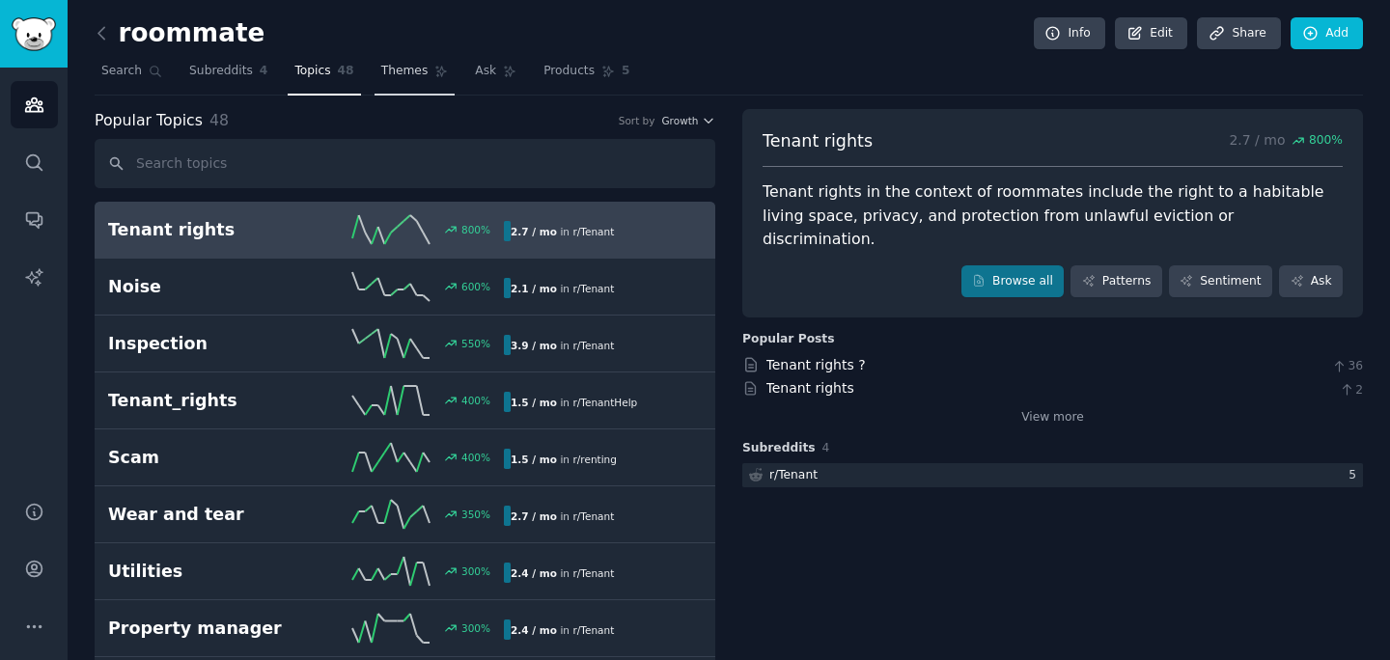
click at [422, 71] on span "Themes" at bounding box center [404, 71] width 47 height 17
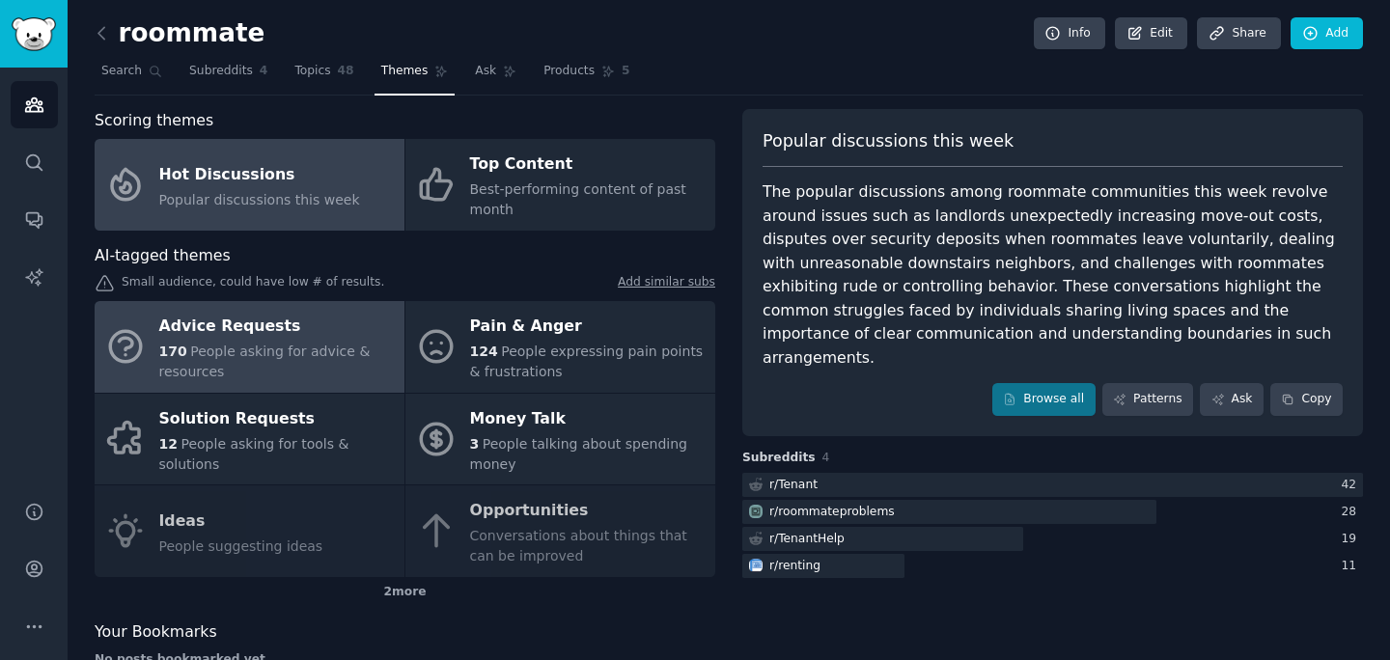
click at [264, 385] on link "Advice Requests 170 People asking for advice & resources" at bounding box center [250, 347] width 310 height 92
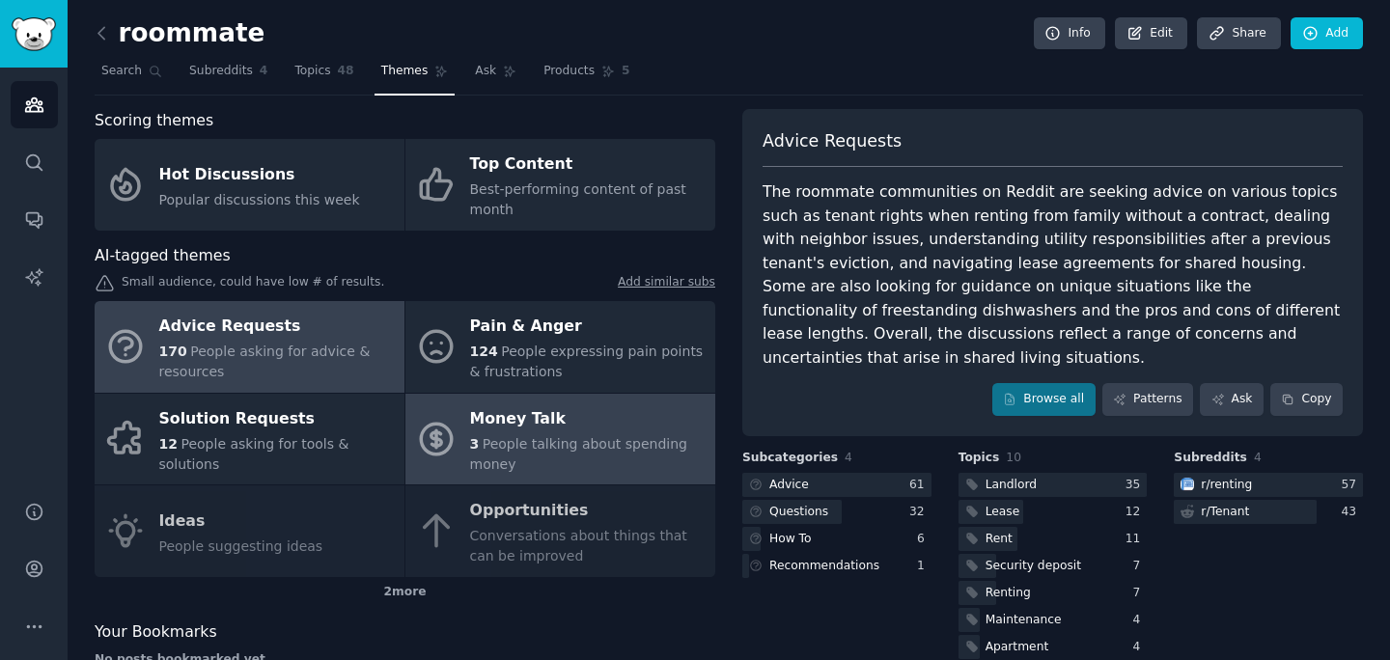
click at [505, 394] on link "Money Talk 3 People talking about spending money" at bounding box center [561, 440] width 310 height 92
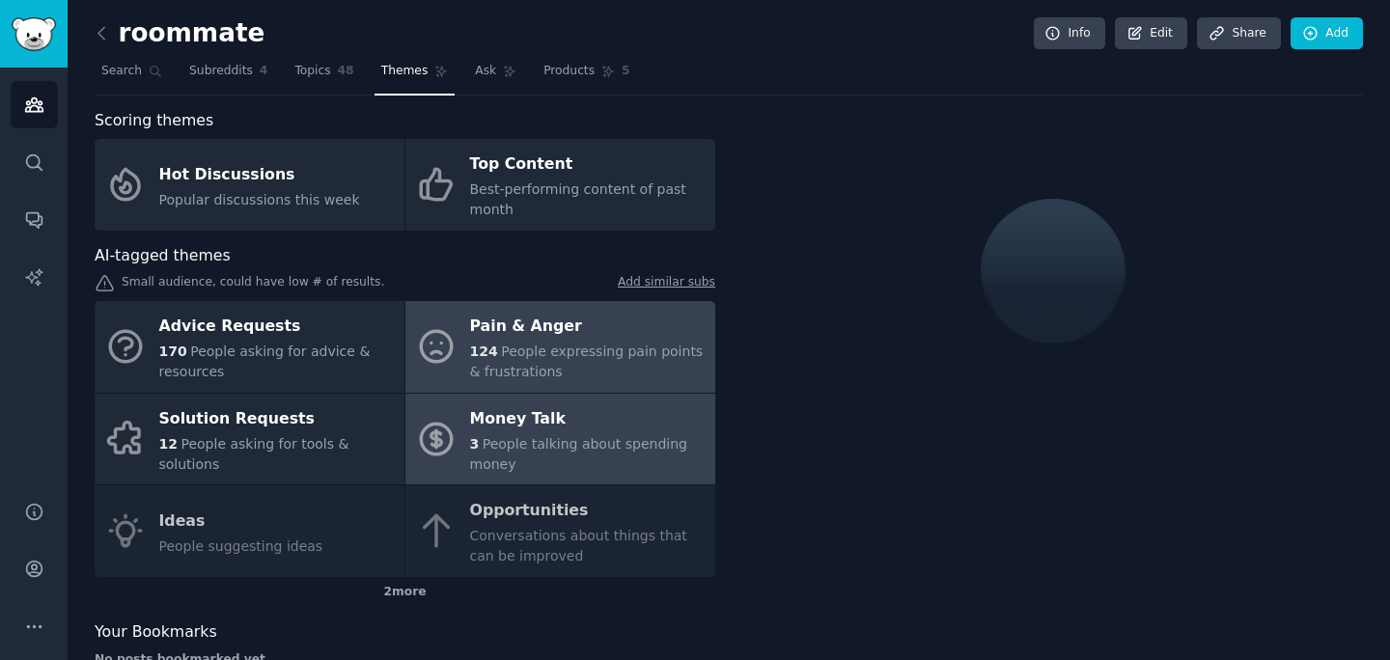
click at [497, 361] on div "124 People expressing pain points & frustrations" at bounding box center [588, 362] width 236 height 41
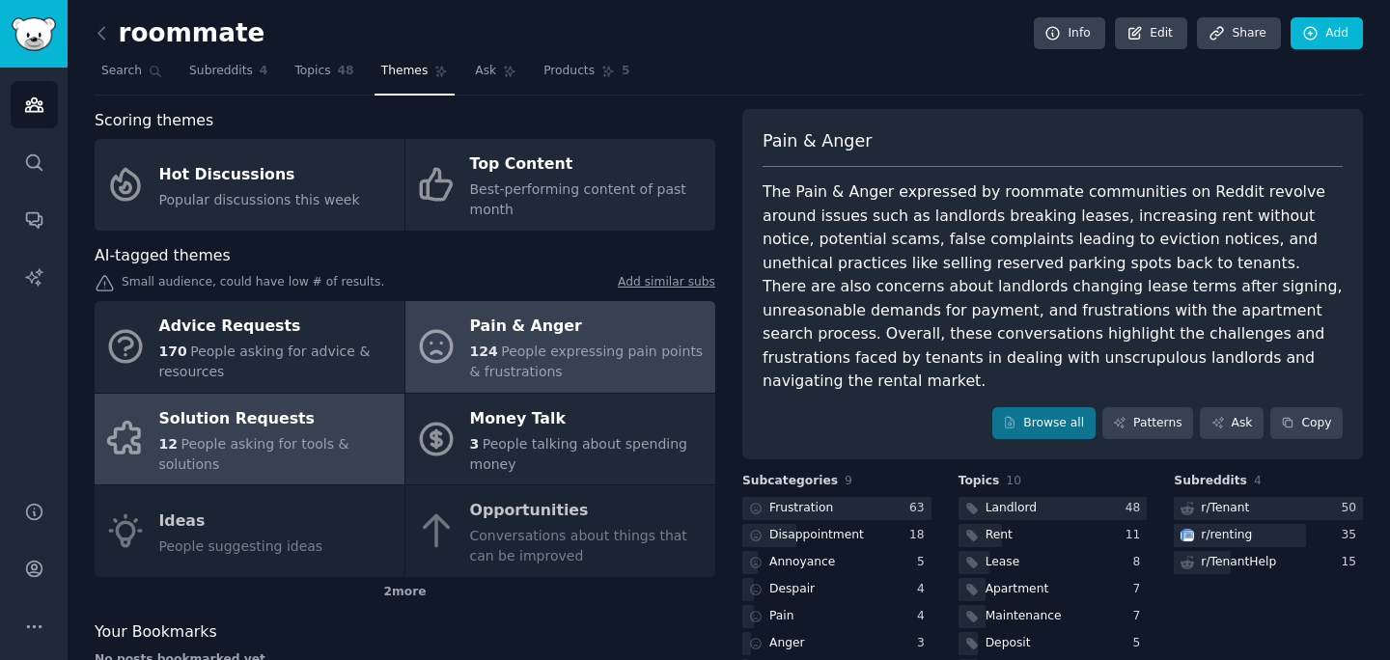
click at [326, 434] on div "Solution Requests" at bounding box center [277, 419] width 236 height 31
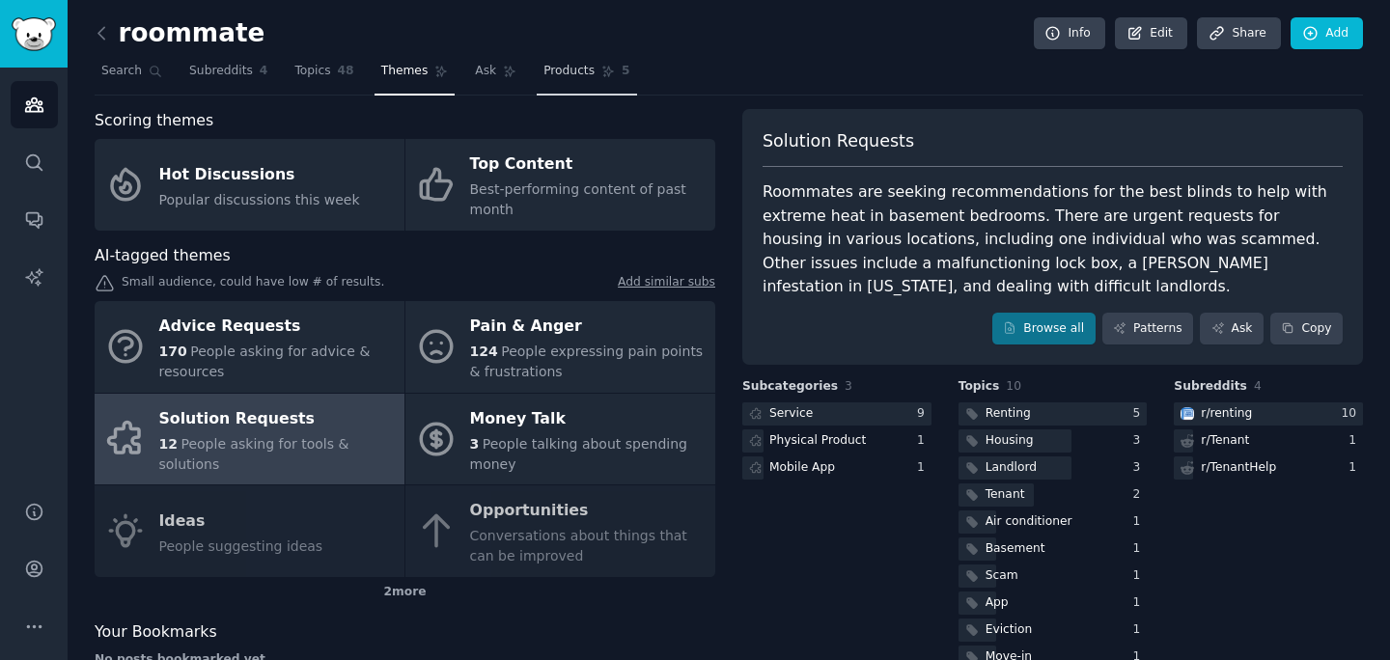
click at [565, 65] on span "Products" at bounding box center [569, 71] width 51 height 17
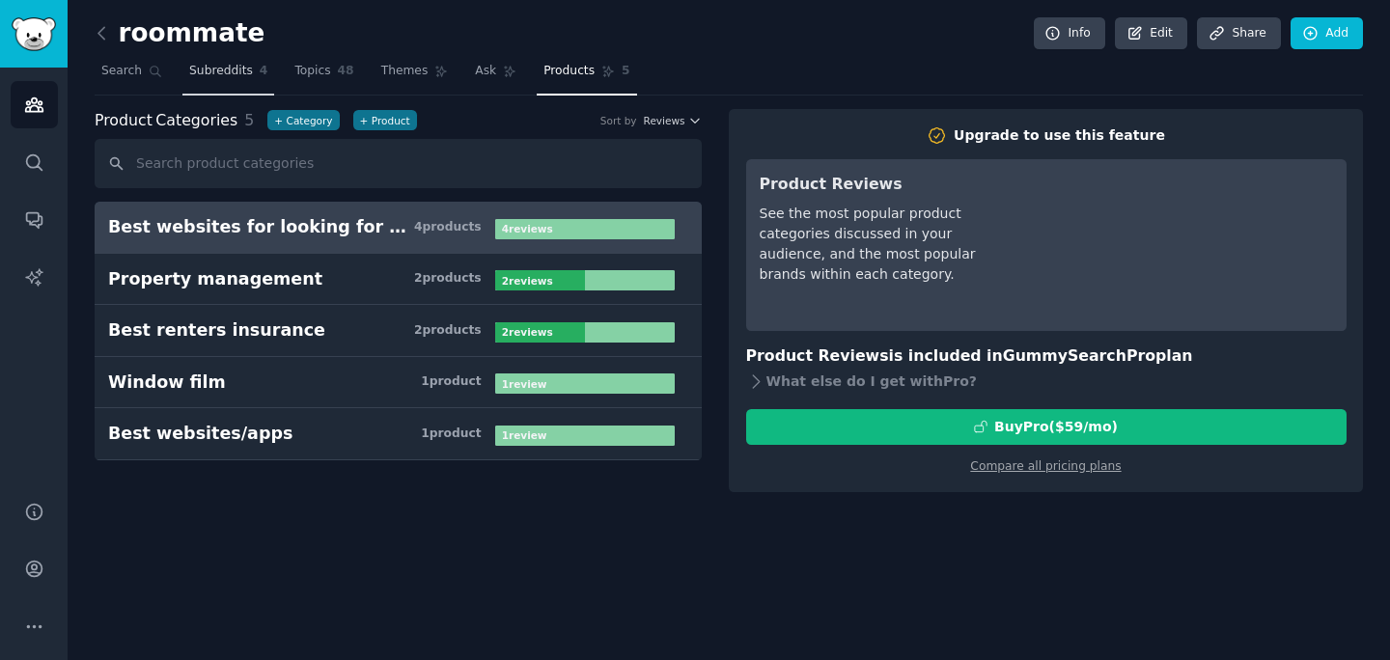
click at [189, 76] on span "Subreddits" at bounding box center [221, 71] width 64 height 17
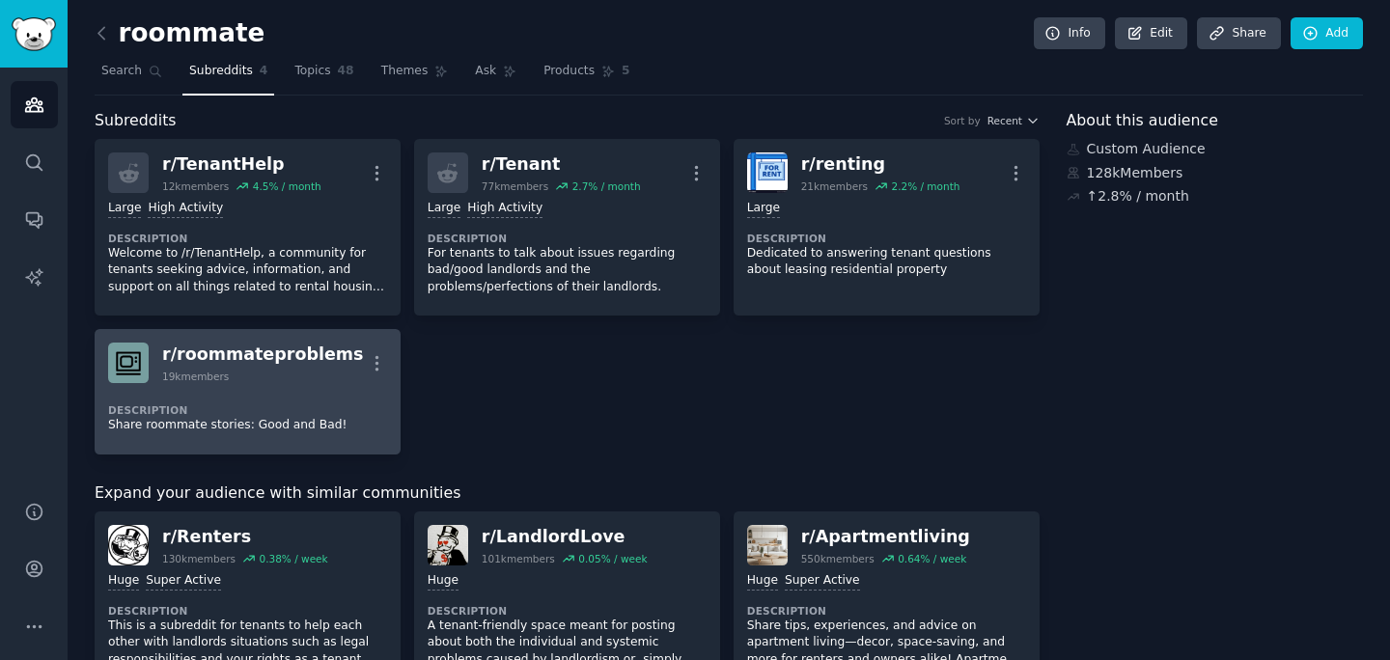
scroll to position [258, 0]
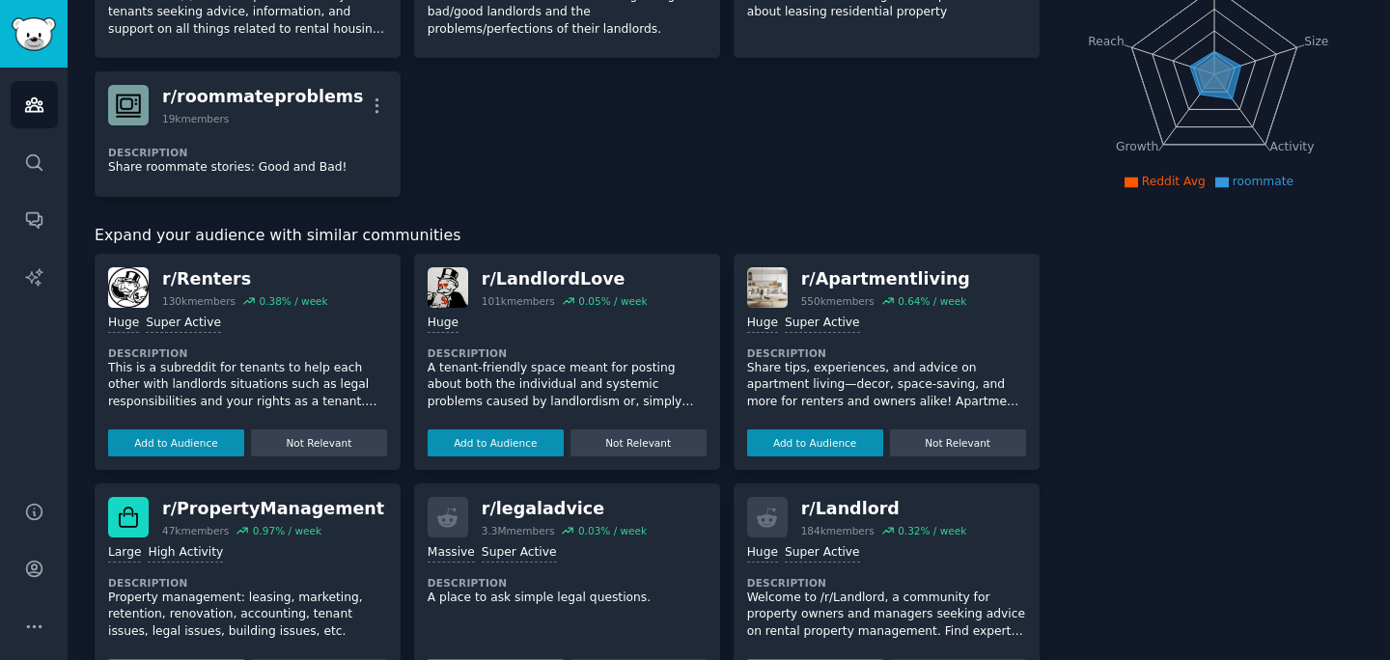
click at [305, 392] on p "This is a subreddit for tenants to help each other with landlords situations su…" at bounding box center [247, 385] width 279 height 51
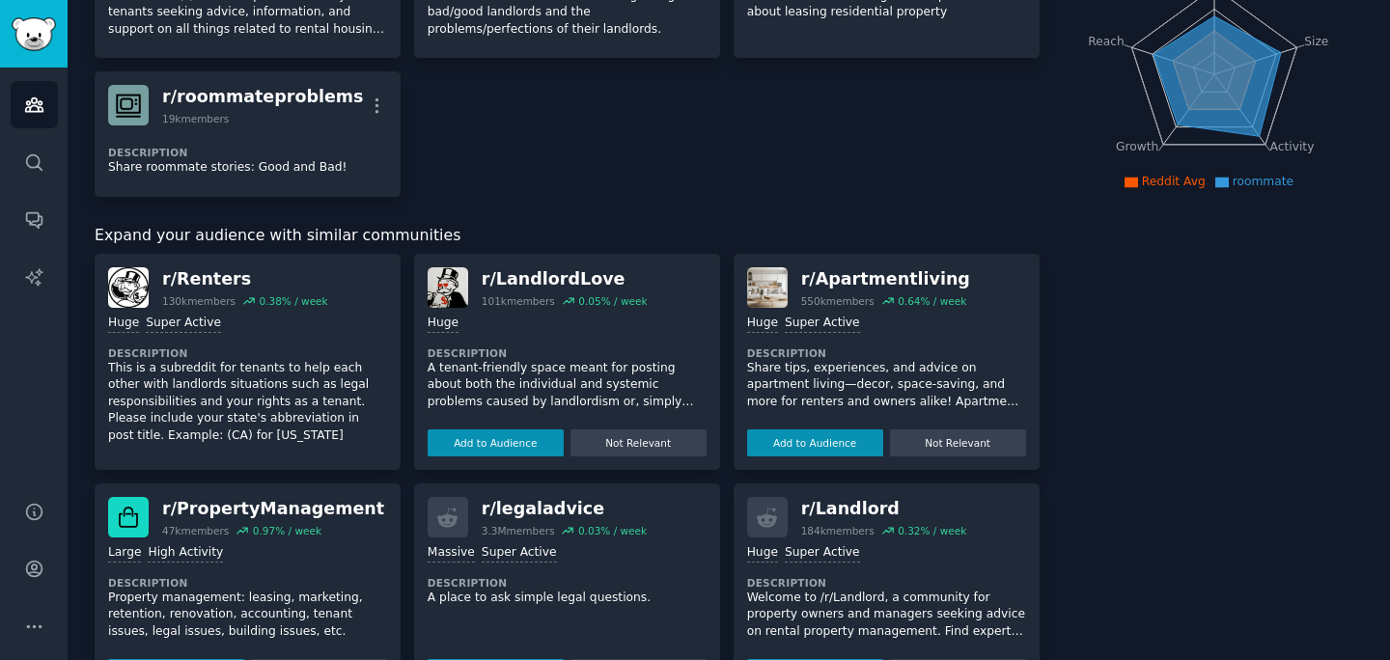
scroll to position [28, 0]
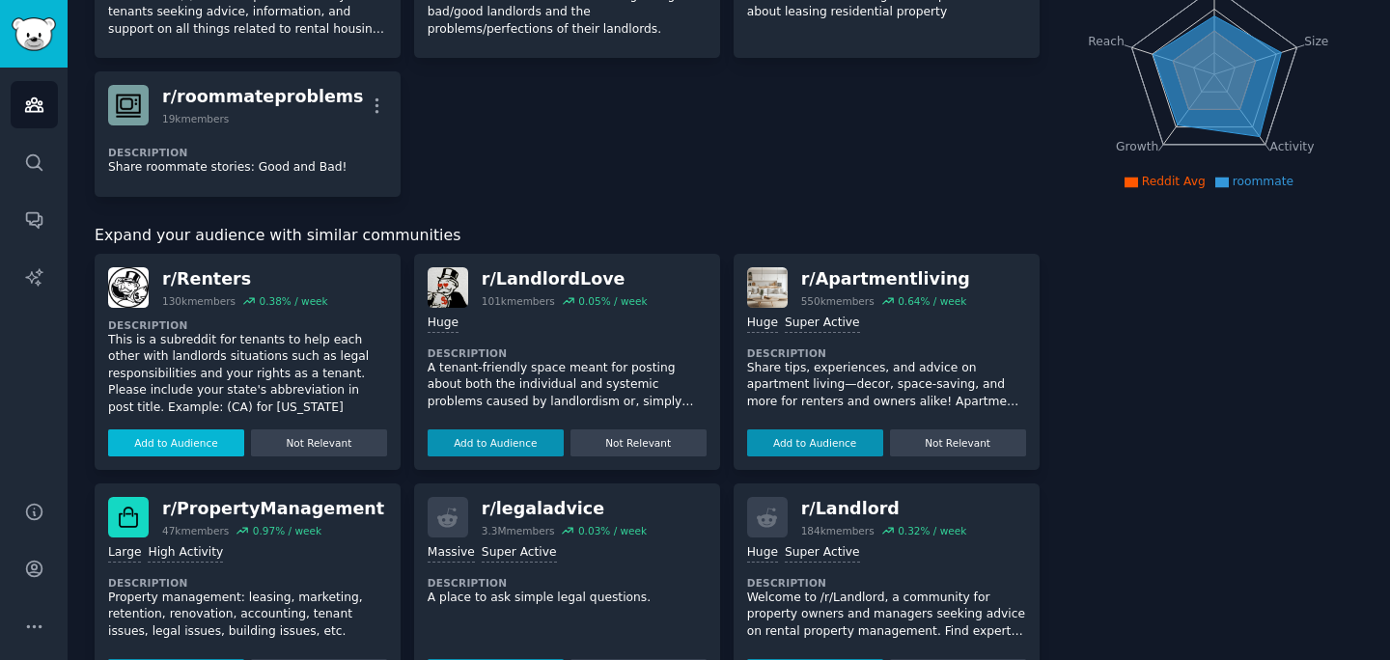
click at [212, 442] on button "Add to Audience" at bounding box center [176, 443] width 136 height 27
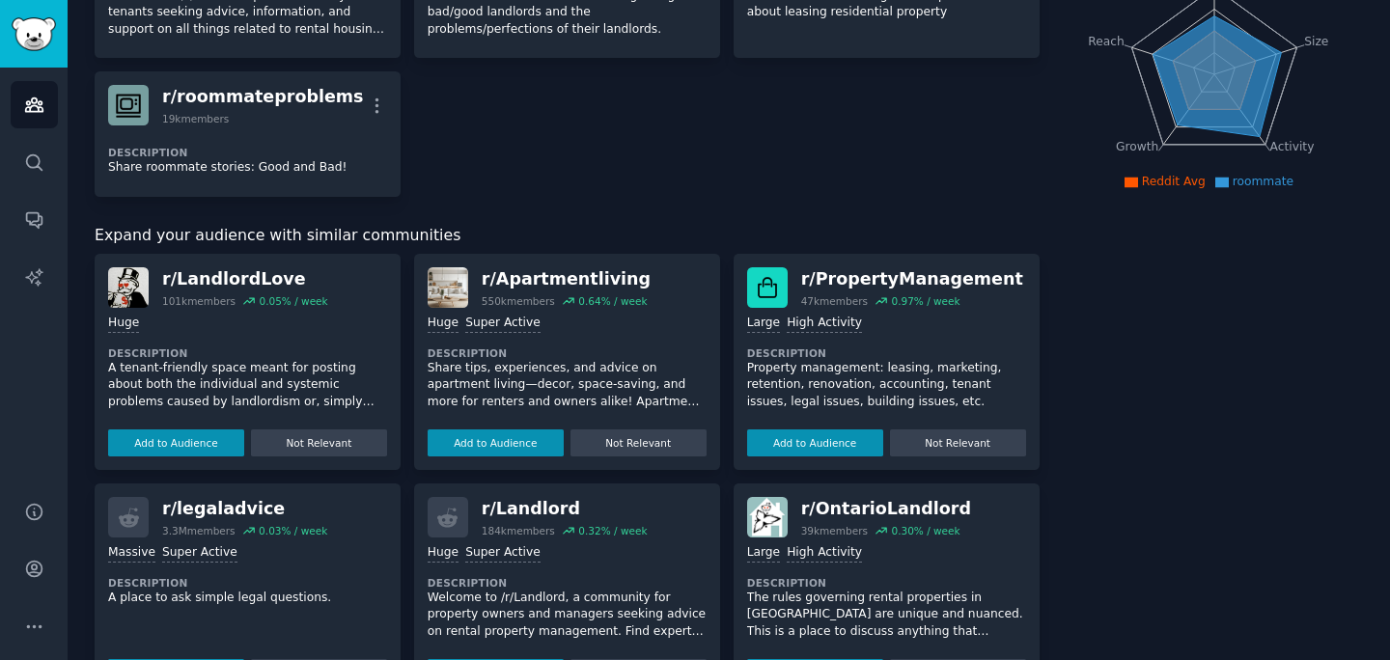
scroll to position [0, 0]
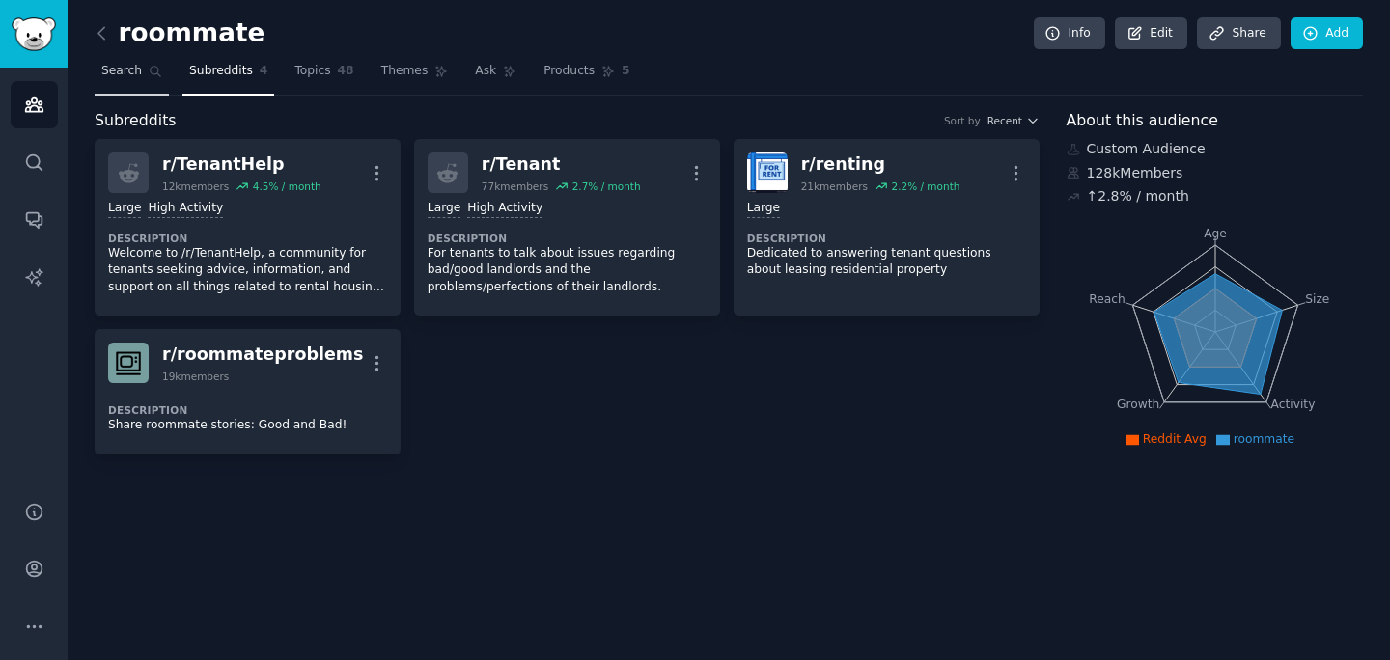
click at [142, 66] on link "Search" at bounding box center [132, 76] width 74 height 40
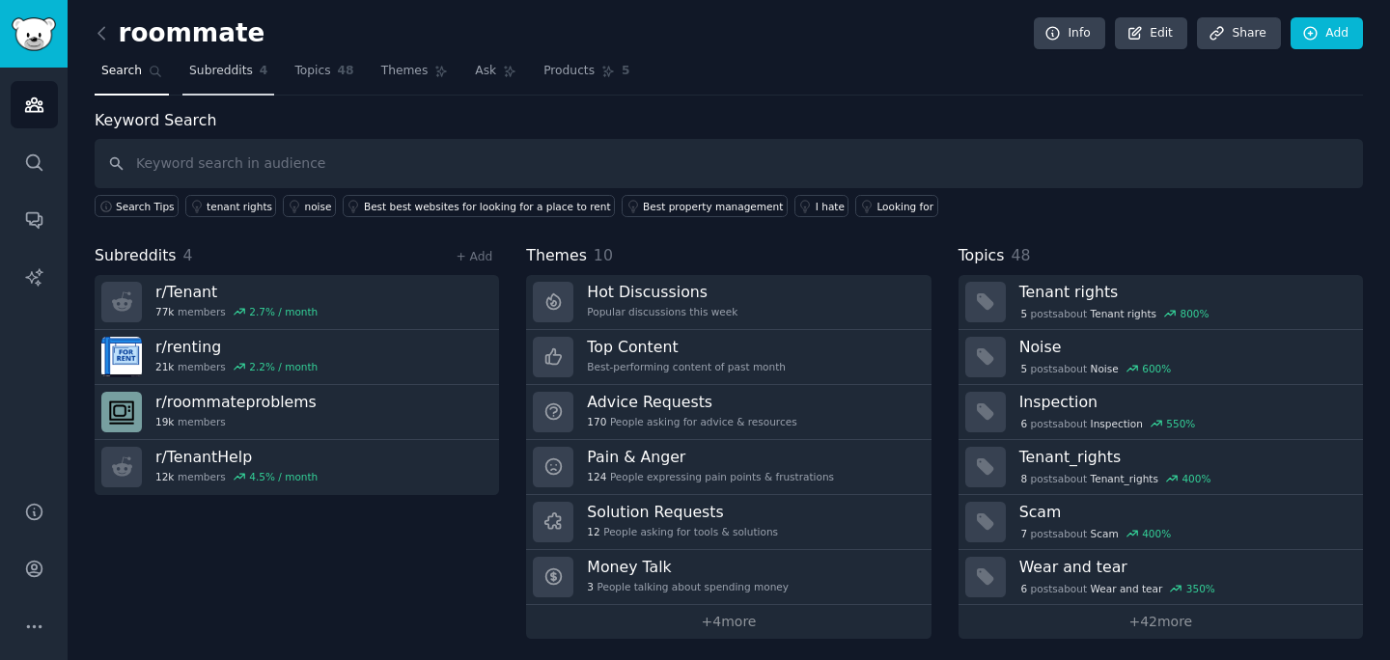
click at [221, 70] on span "Subreddits" at bounding box center [221, 71] width 64 height 17
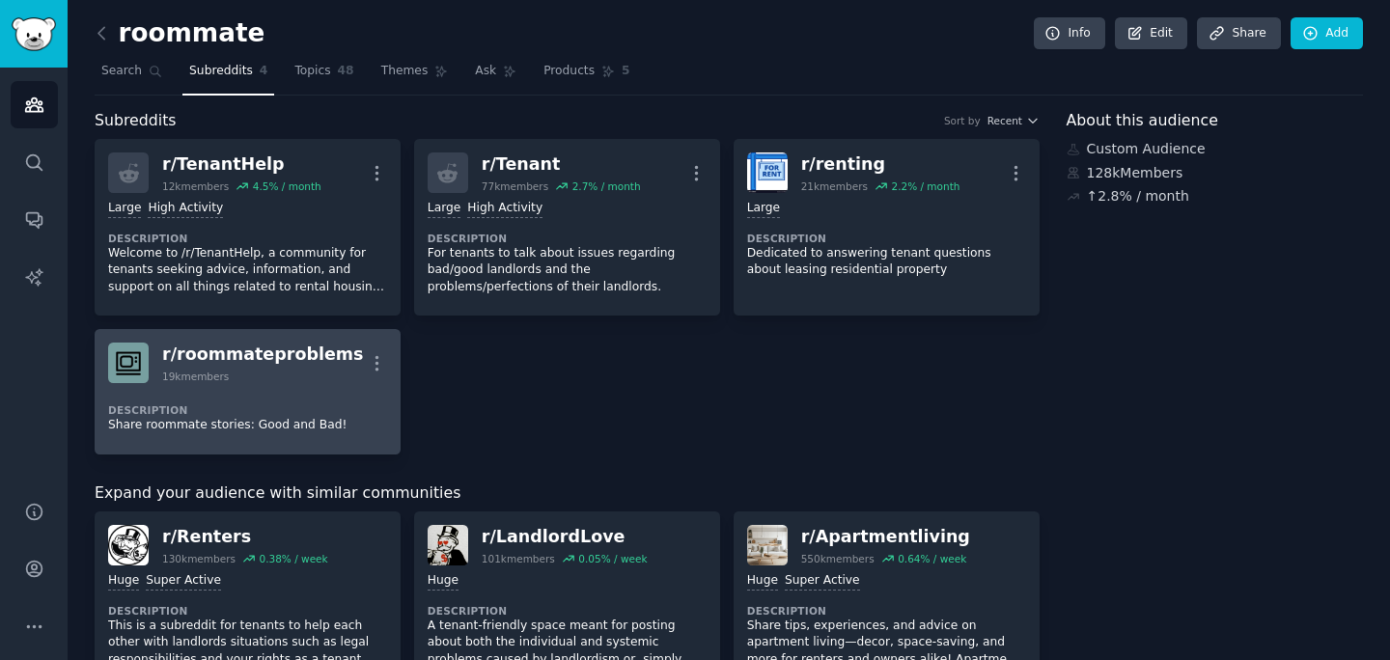
scroll to position [214, 0]
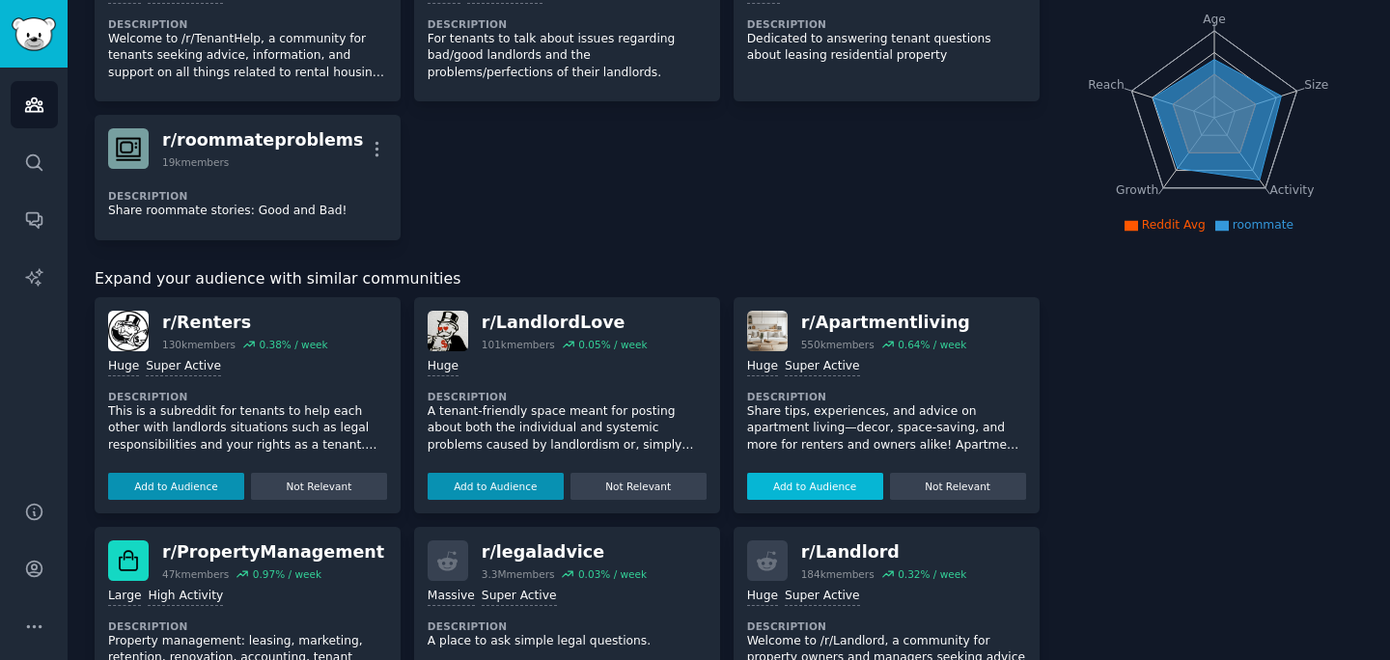
click at [819, 490] on button "Add to Audience" at bounding box center [815, 486] width 136 height 27
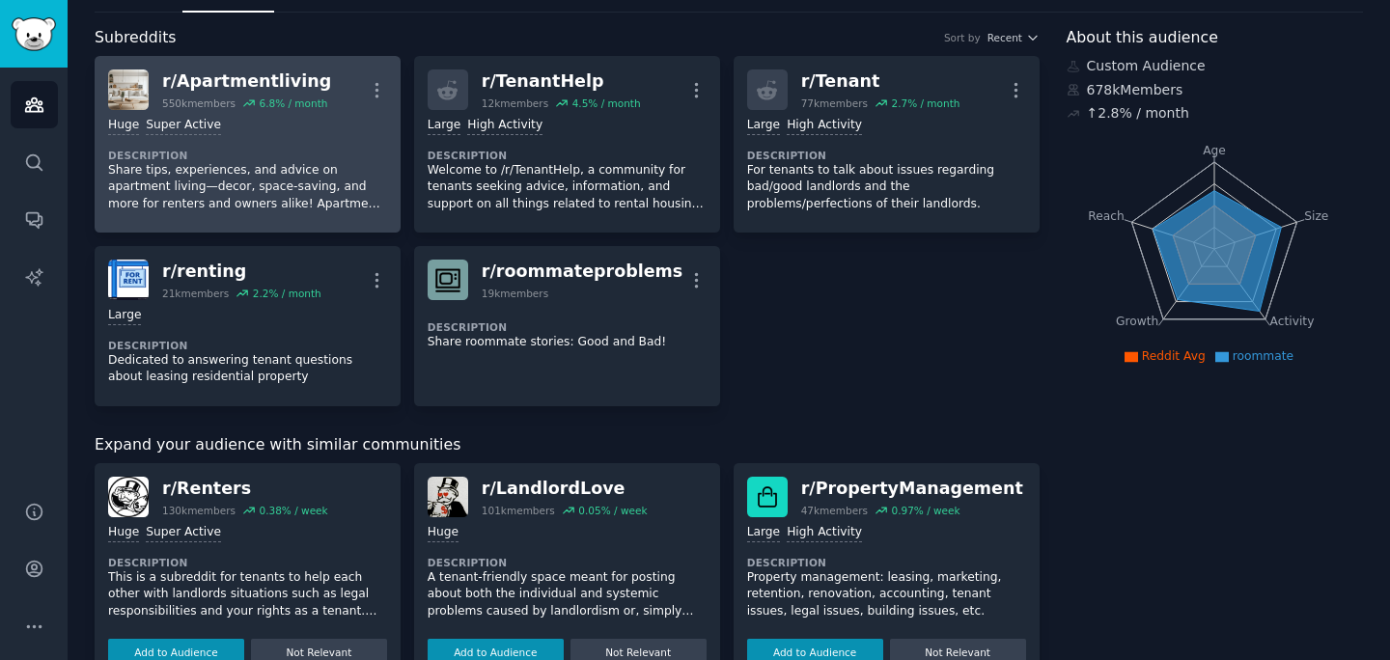
scroll to position [229, 0]
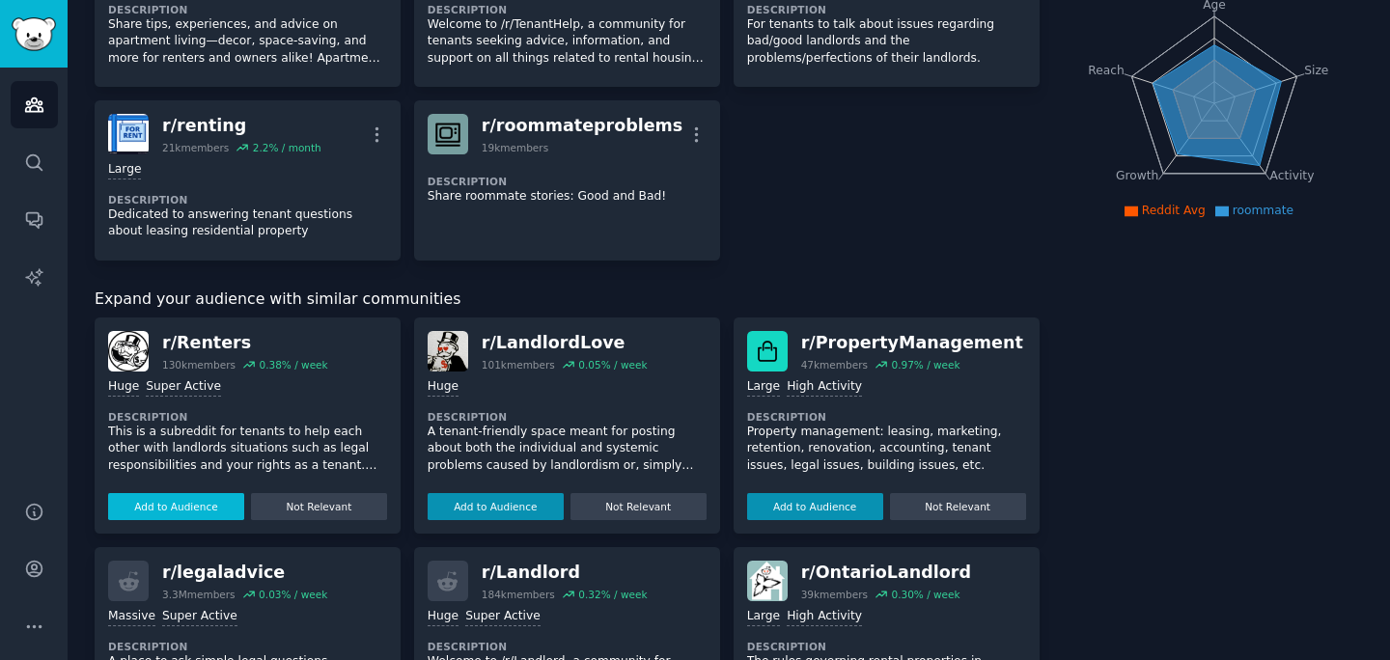
click at [197, 504] on button "Add to Audience" at bounding box center [176, 506] width 136 height 27
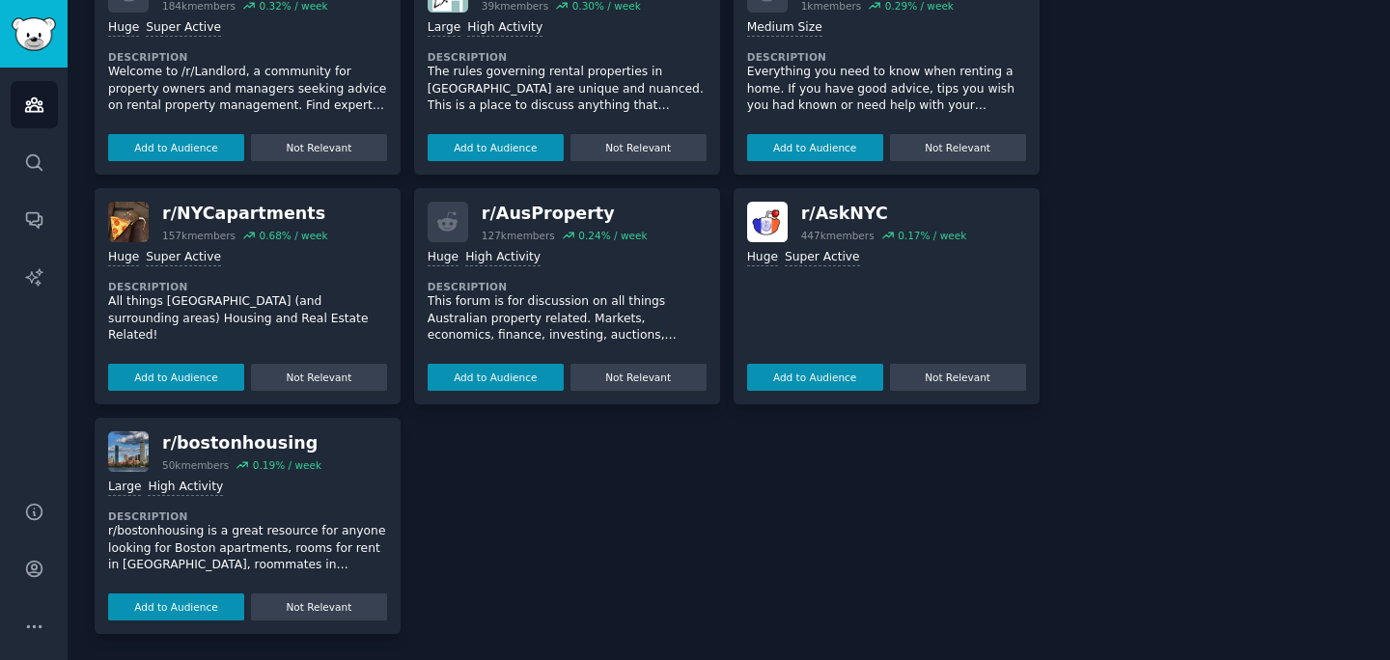
scroll to position [0, 0]
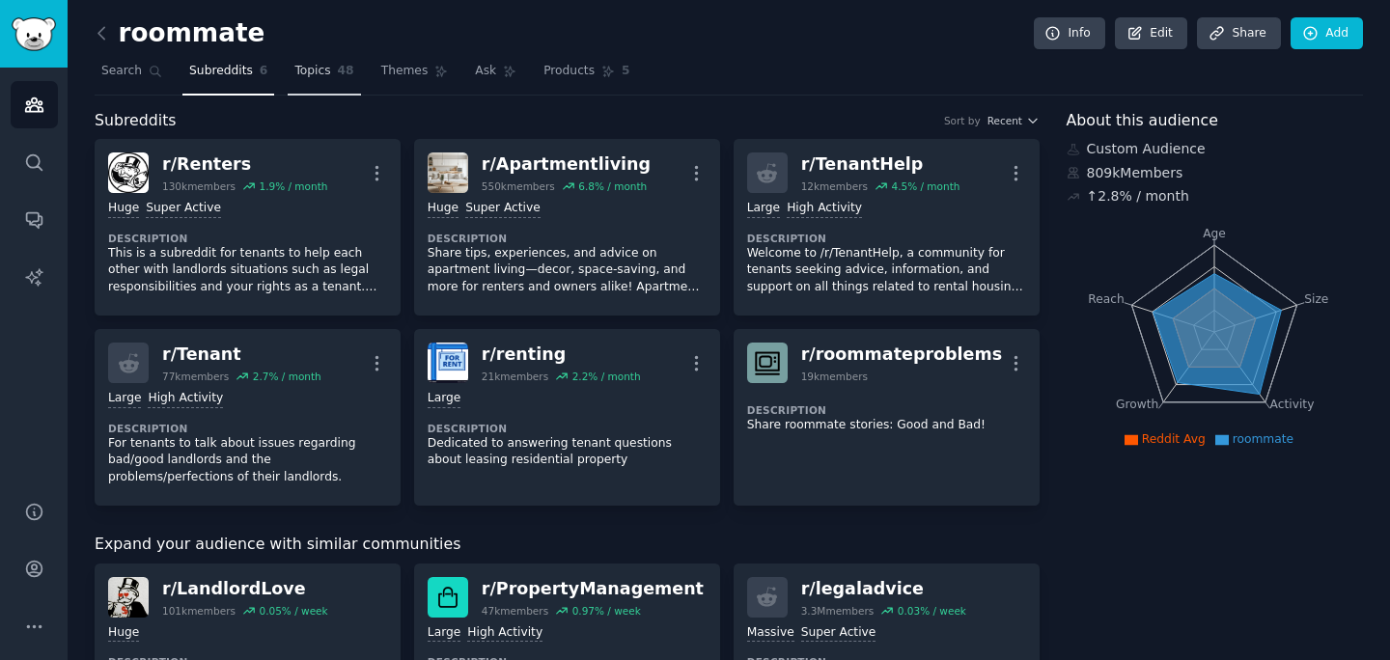
click at [322, 77] on span "Topics" at bounding box center [312, 71] width 36 height 17
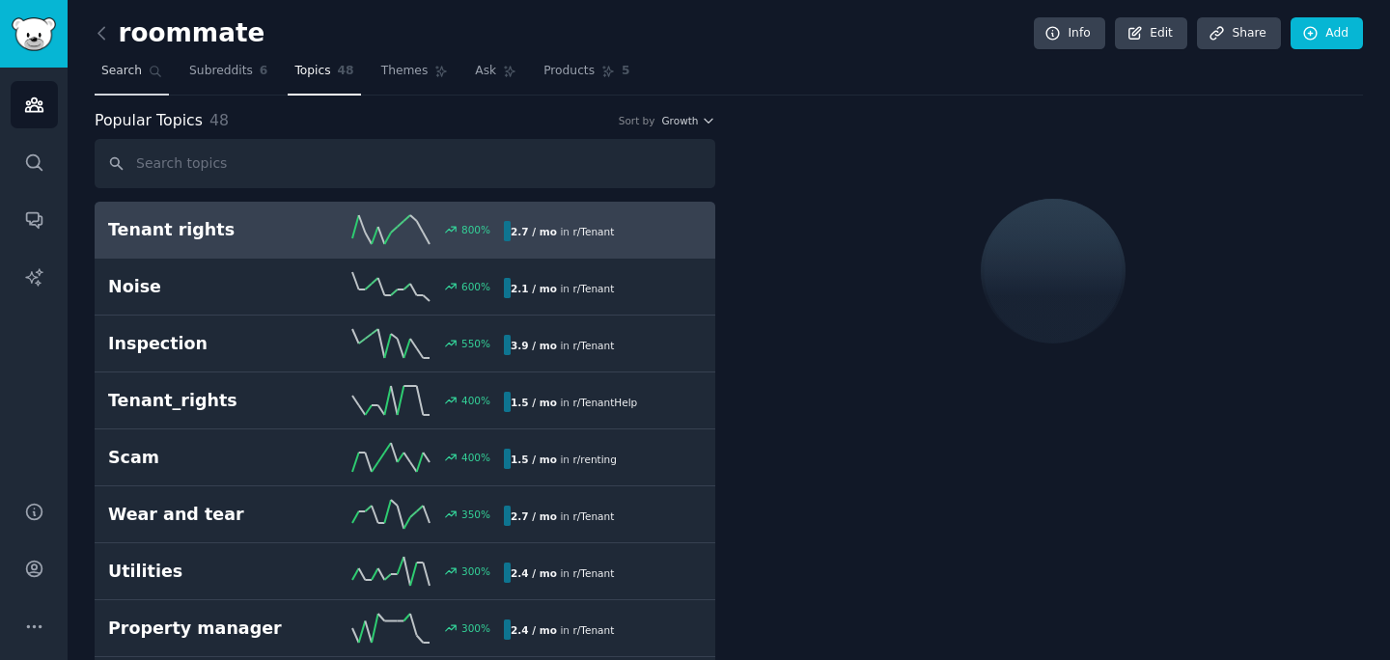
click at [126, 68] on span "Search" at bounding box center [121, 71] width 41 height 17
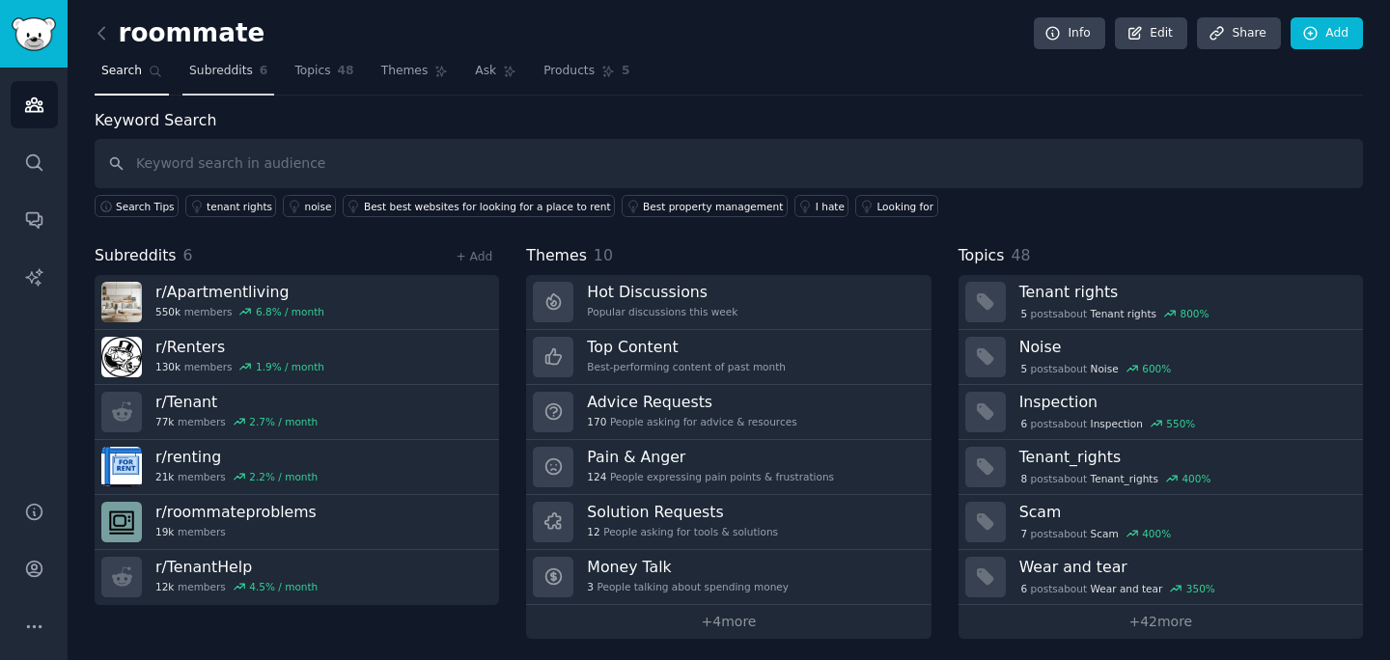
click at [241, 74] on span "Subreddits" at bounding box center [221, 71] width 64 height 17
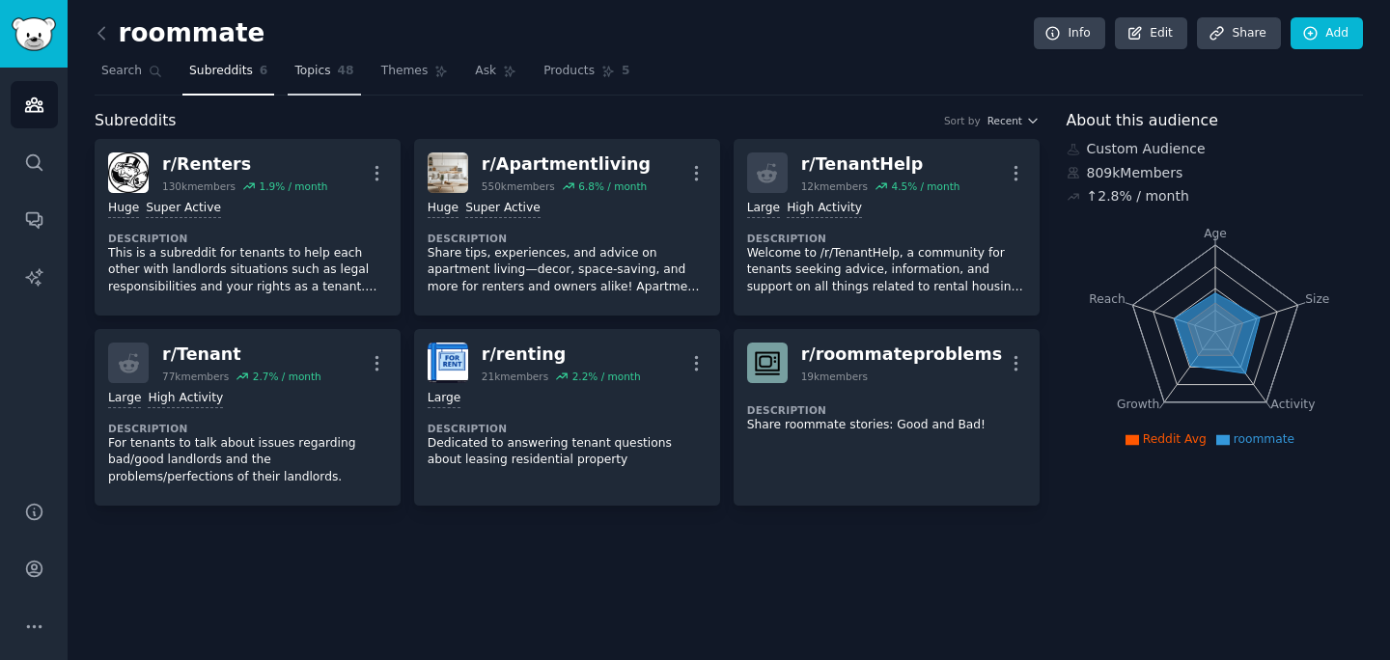
click at [342, 78] on span "48" at bounding box center [346, 71] width 16 height 17
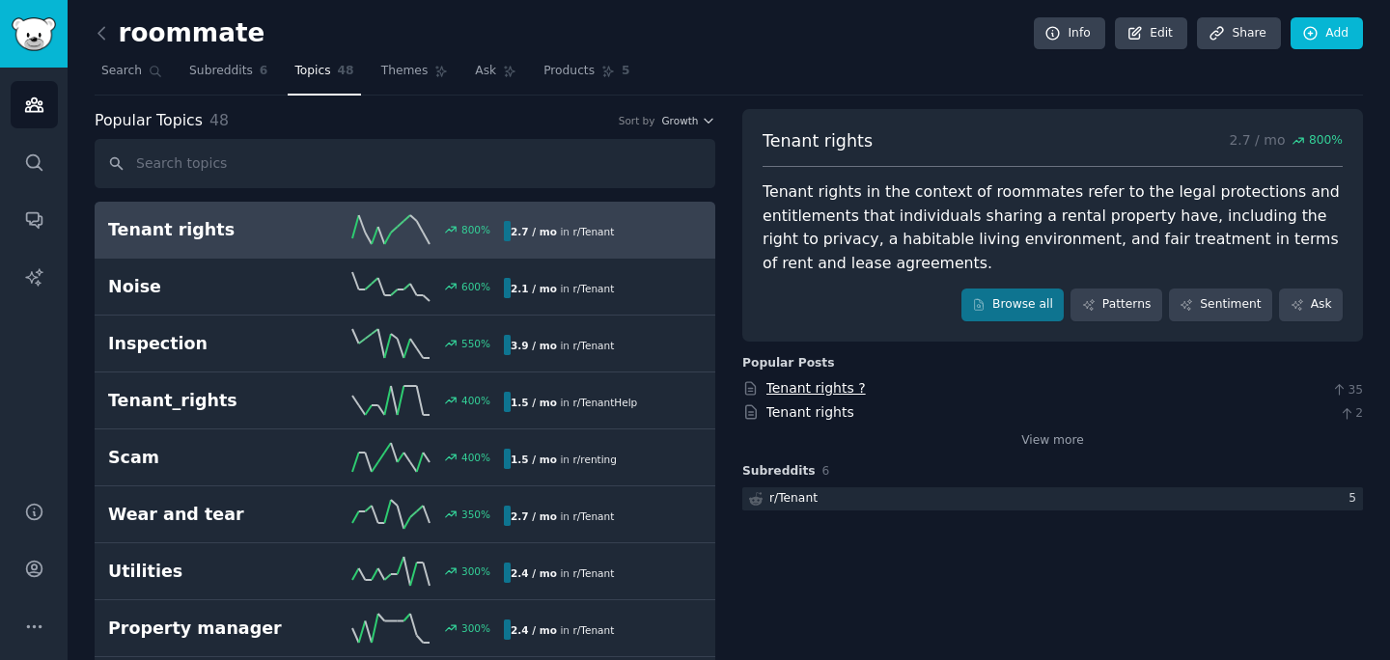
click at [810, 393] on link "Tenant rights ?" at bounding box center [816, 387] width 99 height 15
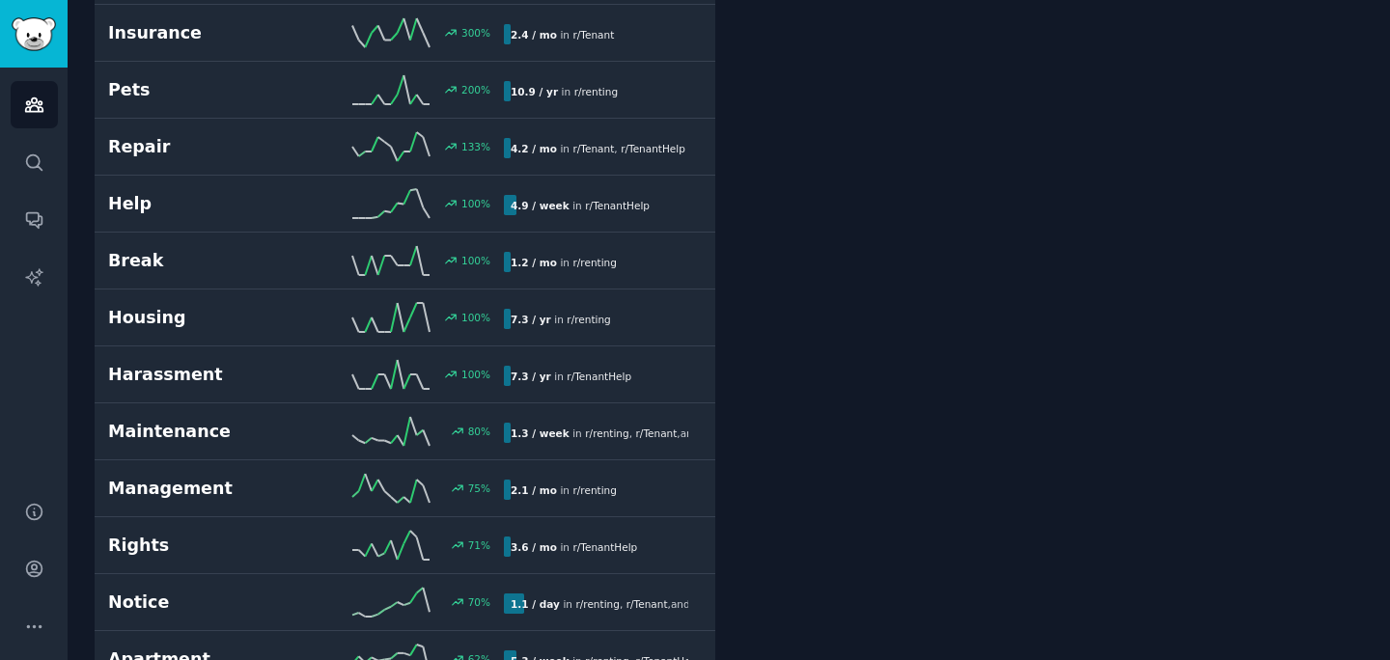
scroll to position [0, 0]
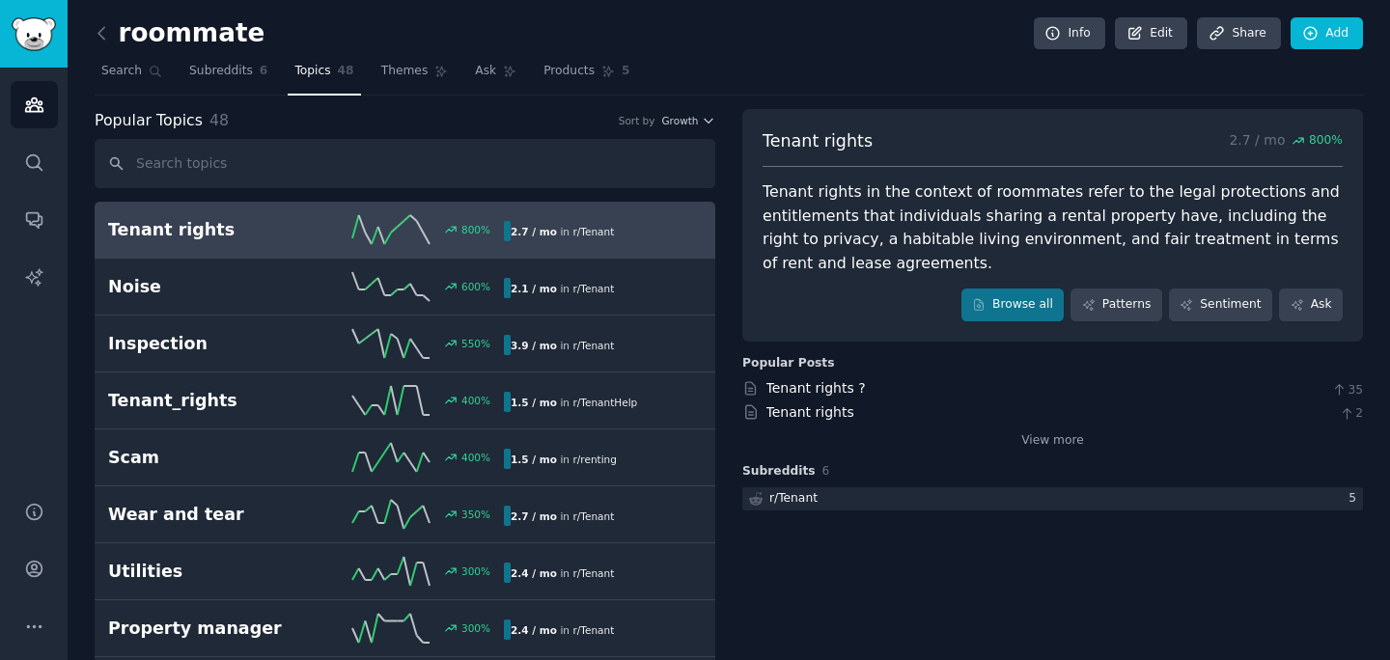
click at [236, 50] on div "roommate Info Edit Share Add" at bounding box center [729, 37] width 1269 height 40
click at [426, 76] on link "Themes" at bounding box center [415, 76] width 81 height 40
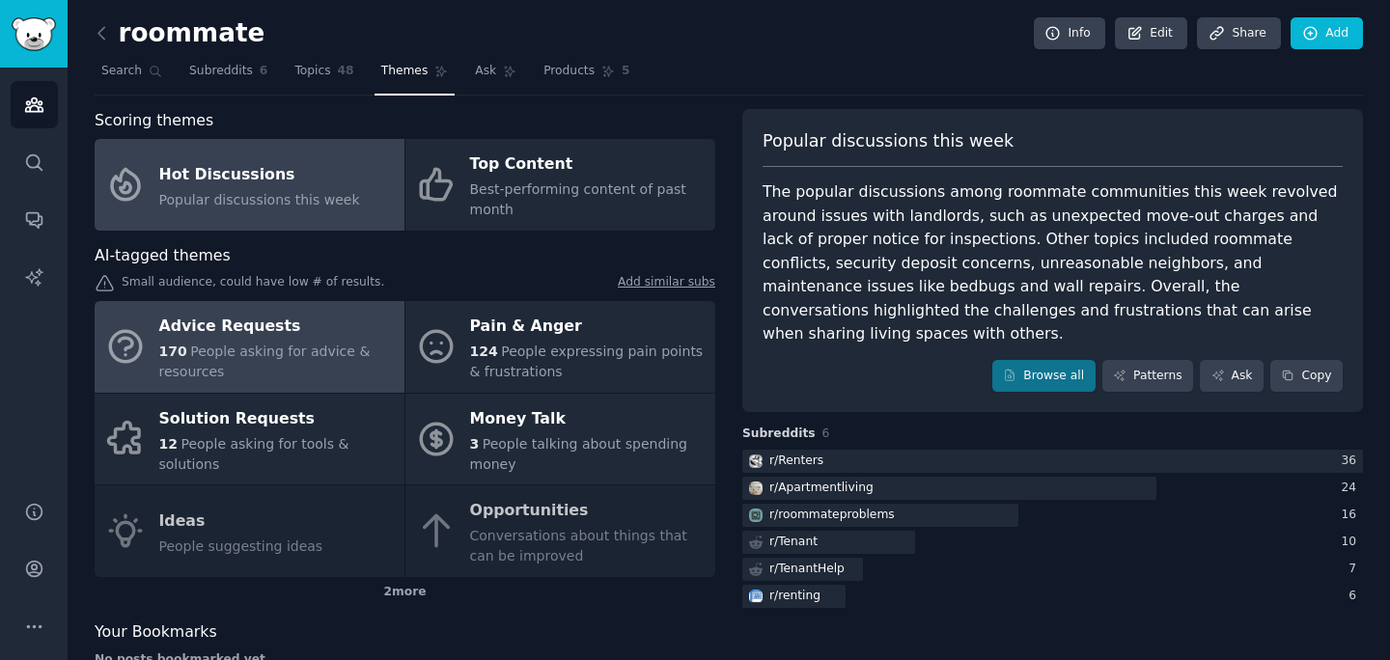
click at [290, 353] on span "People asking for advice & resources" at bounding box center [264, 362] width 211 height 36
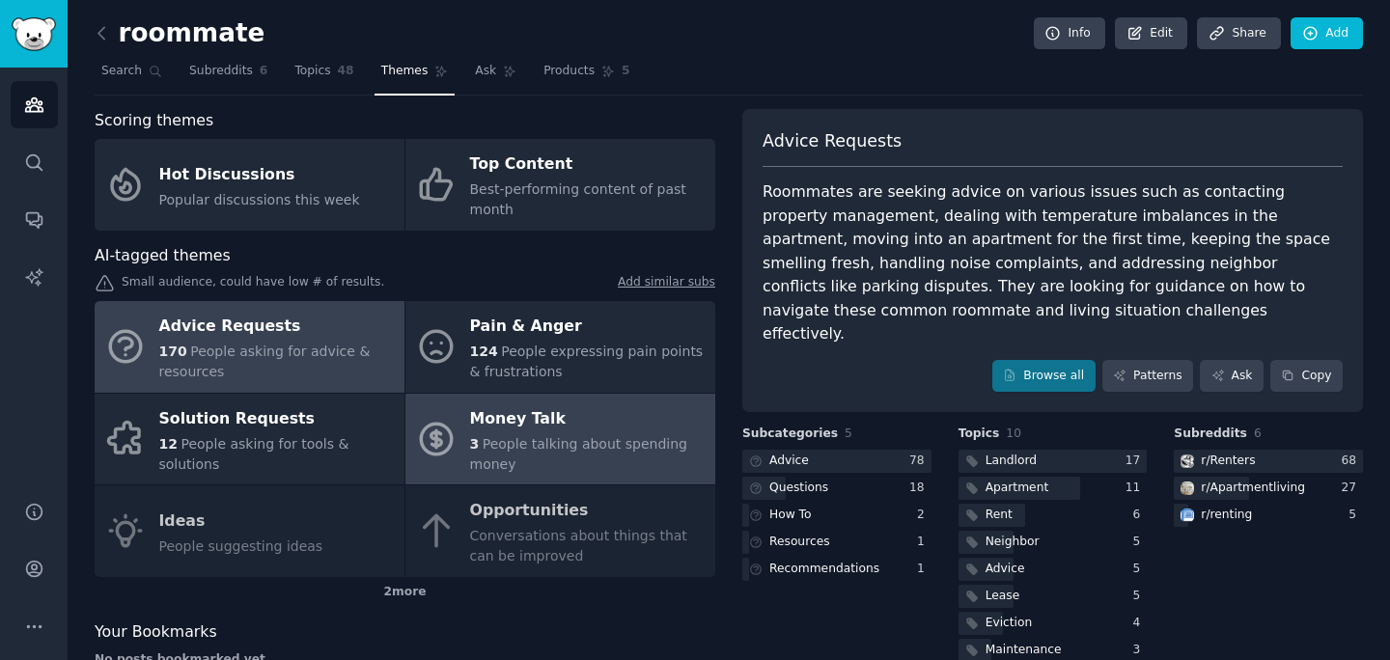
click at [482, 416] on div "Money Talk" at bounding box center [588, 419] width 236 height 31
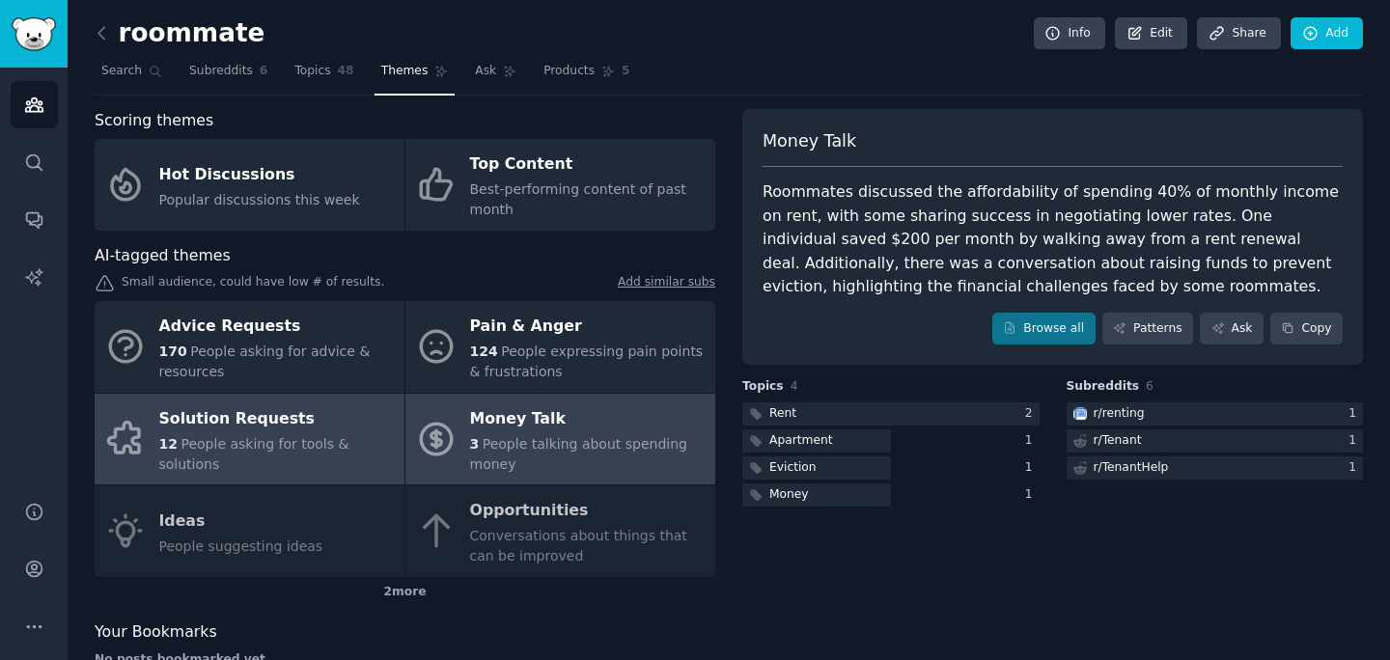
click at [338, 420] on div "Solution Requests" at bounding box center [277, 419] width 236 height 31
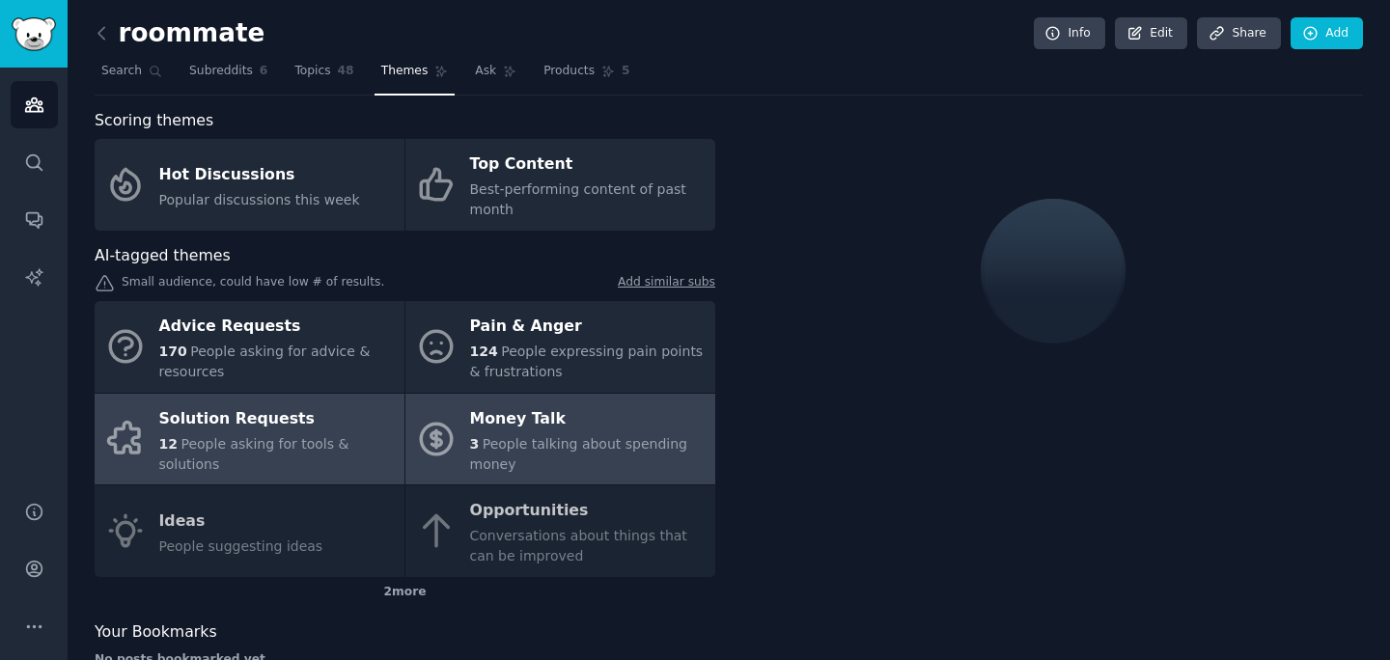
click at [464, 430] on link "Money Talk 3 People talking about spending money" at bounding box center [561, 440] width 310 height 92
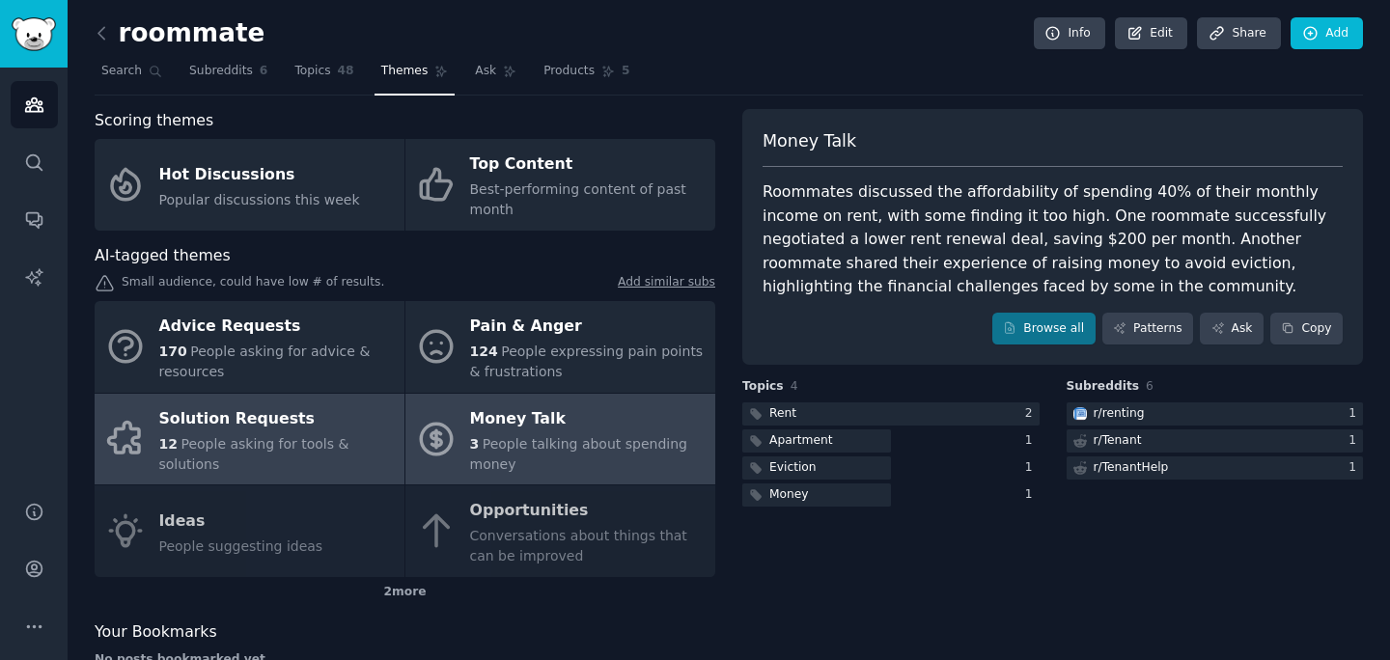
click at [322, 445] on div "12 People asking for tools & solutions" at bounding box center [277, 454] width 236 height 41
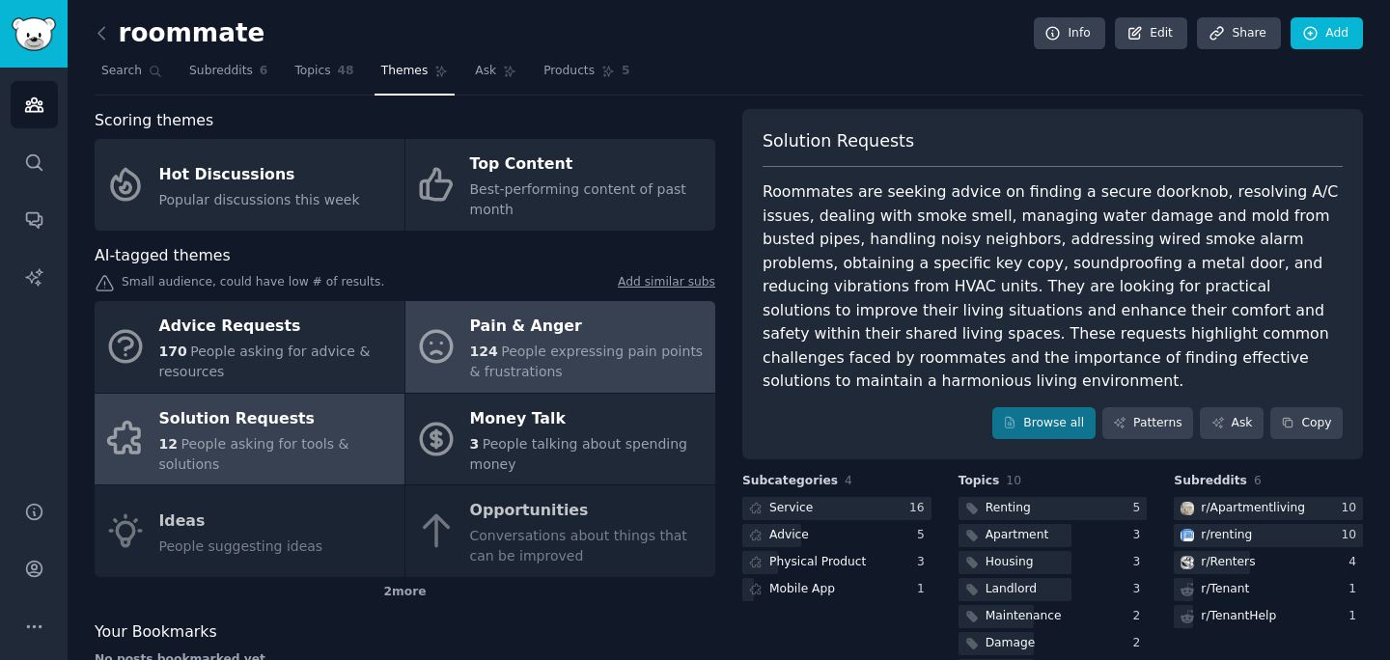
click at [543, 357] on span "People expressing pain points & frustrations" at bounding box center [587, 362] width 234 height 36
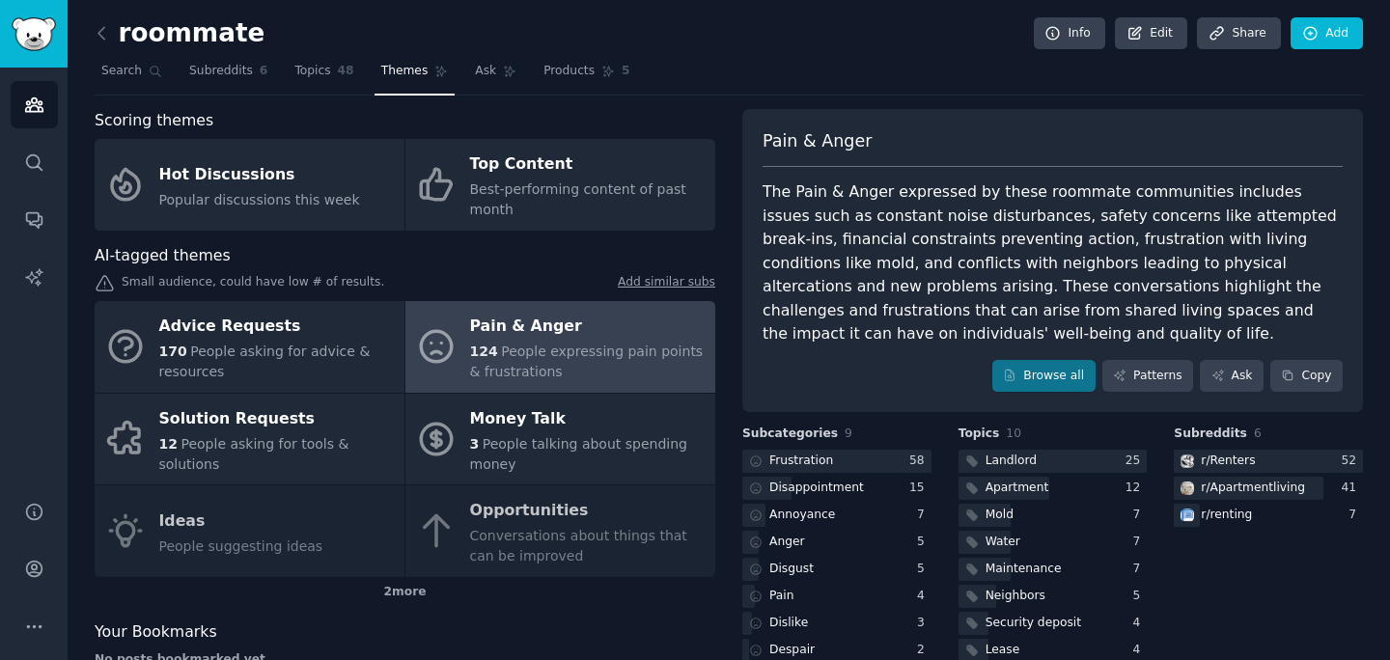
scroll to position [86, 0]
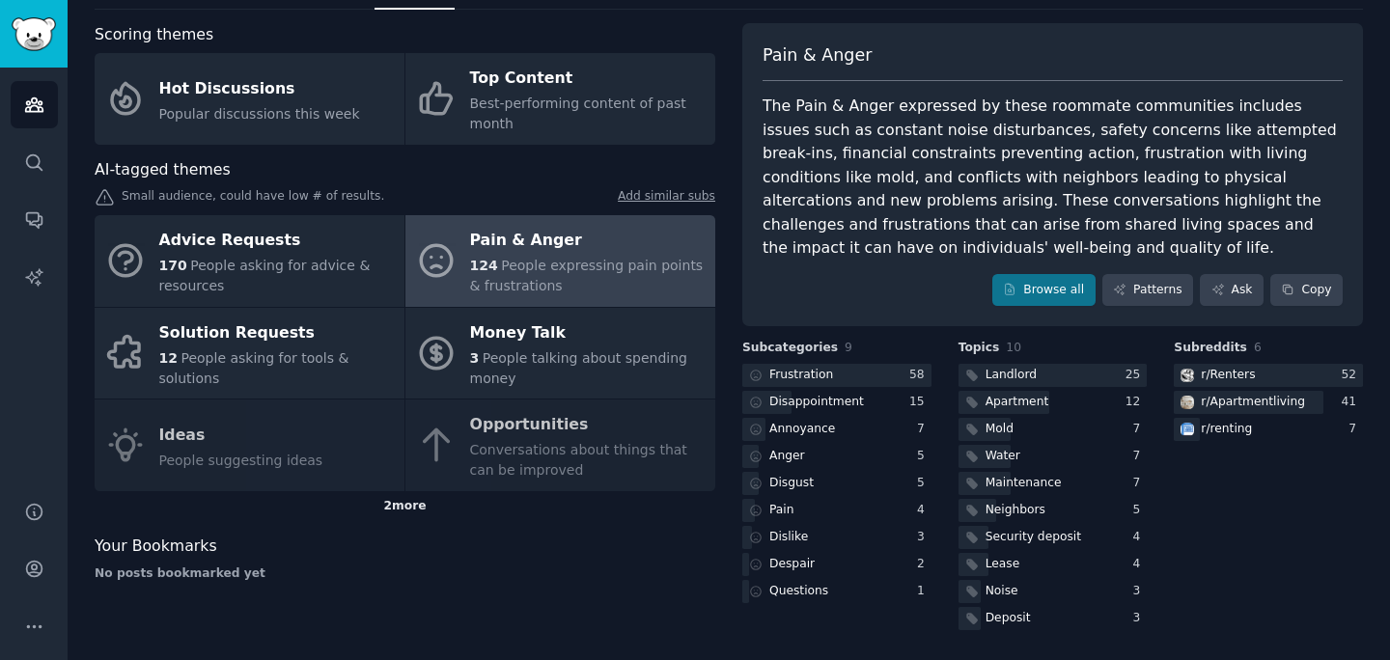
click at [414, 513] on div "2 more" at bounding box center [405, 506] width 621 height 31
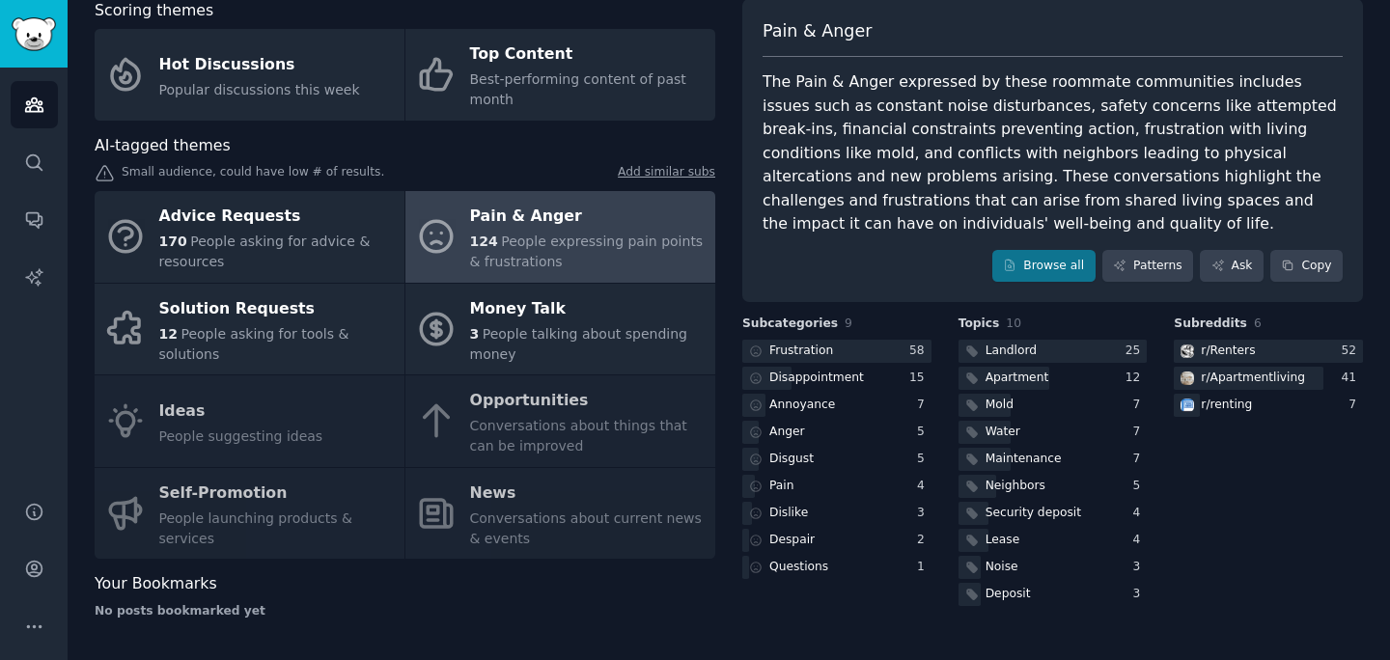
scroll to position [0, 0]
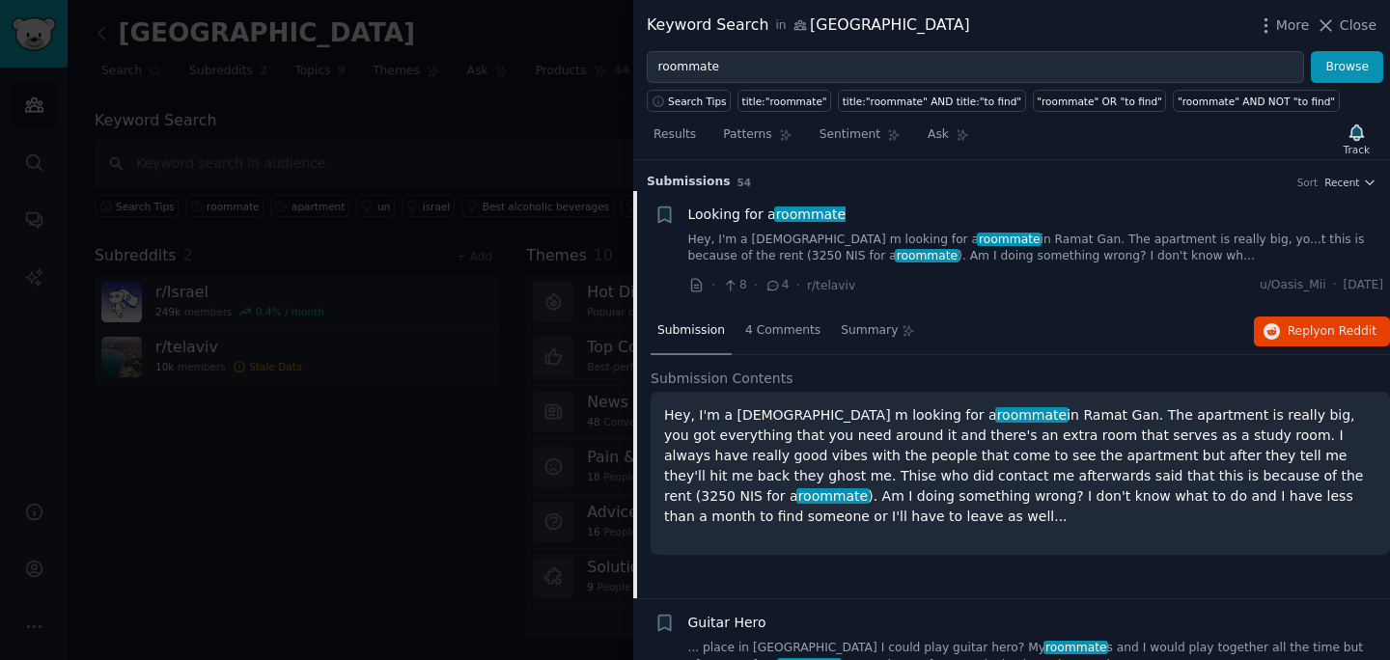
scroll to position [40, 0]
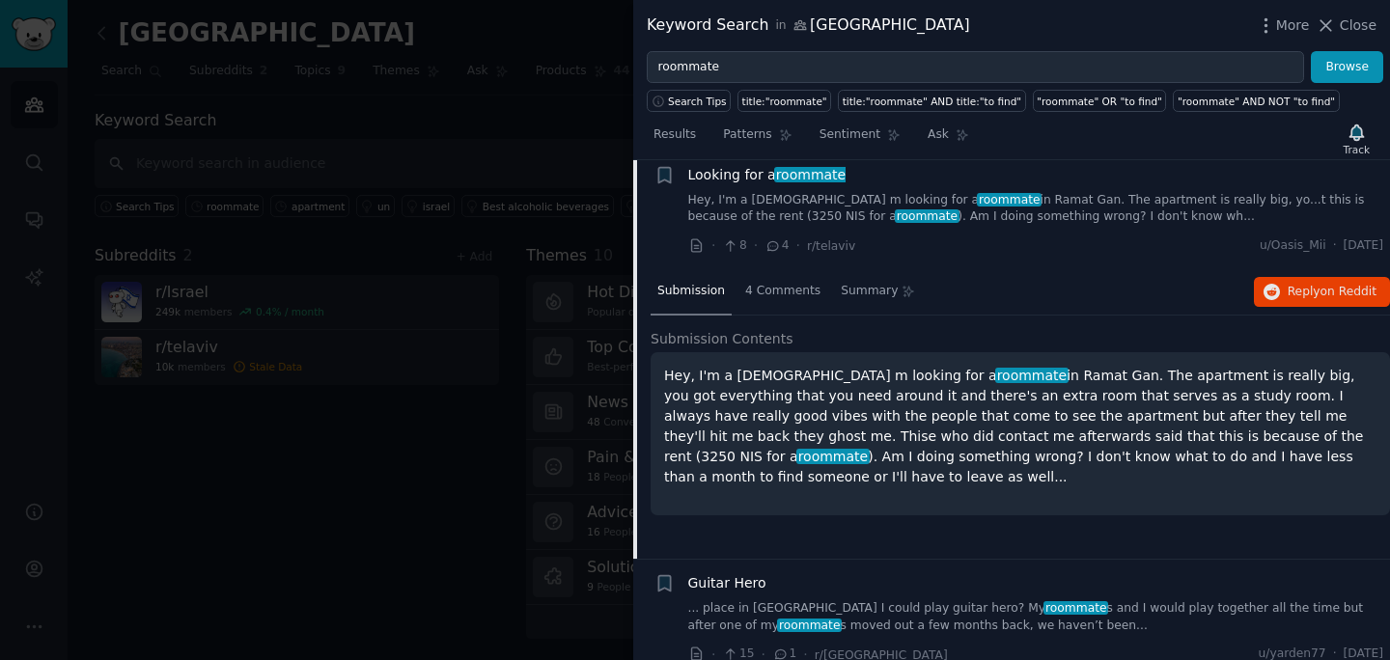
click at [1199, 456] on p "Hey, I'm a 32 y/o m looking for a roommate in Ramat Gan. The apartment is reall…" at bounding box center [1020, 427] width 713 height 122
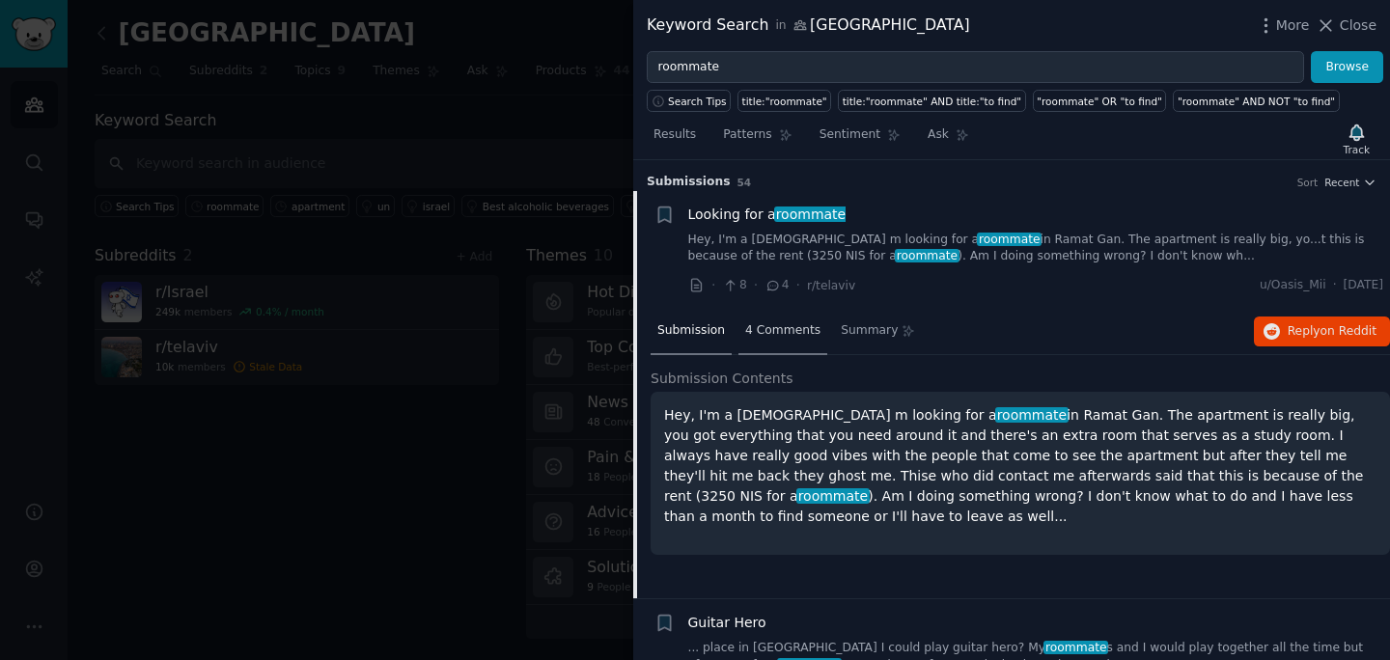
click at [752, 332] on span "4 Comments" at bounding box center [782, 330] width 75 height 17
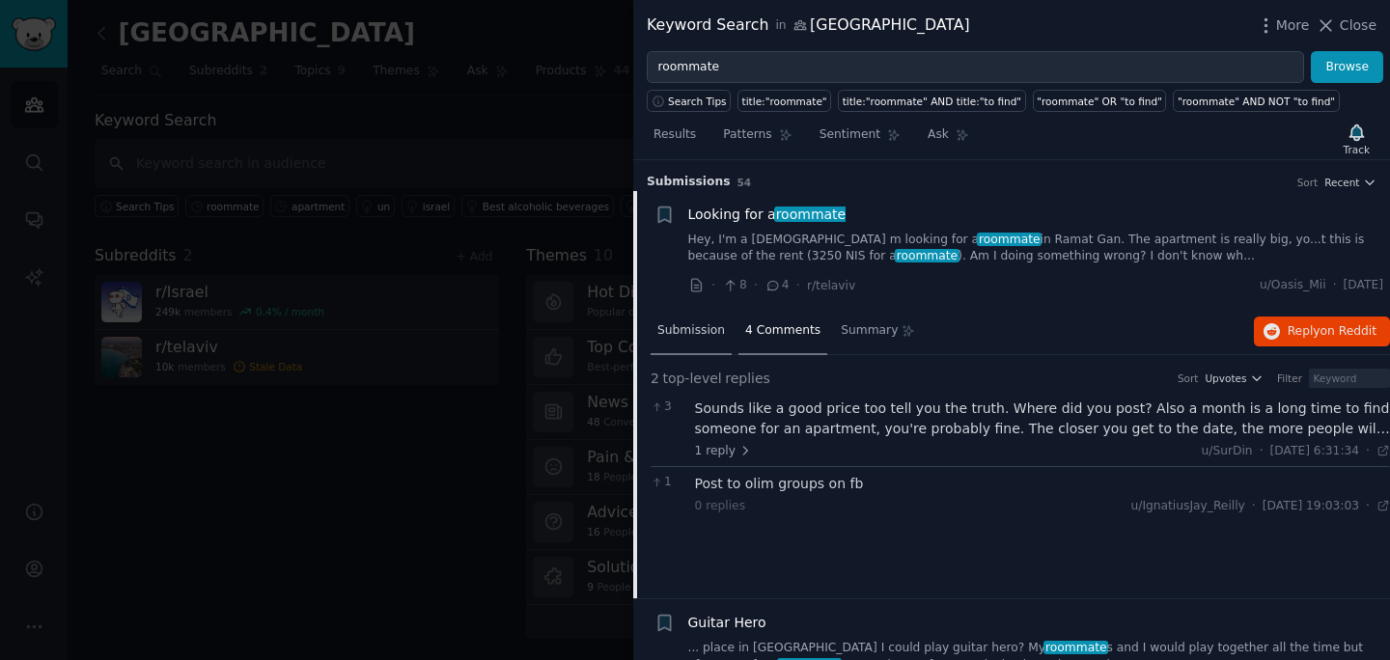
click at [709, 334] on span "Submission" at bounding box center [692, 330] width 68 height 17
